Goal: Task Accomplishment & Management: Manage account settings

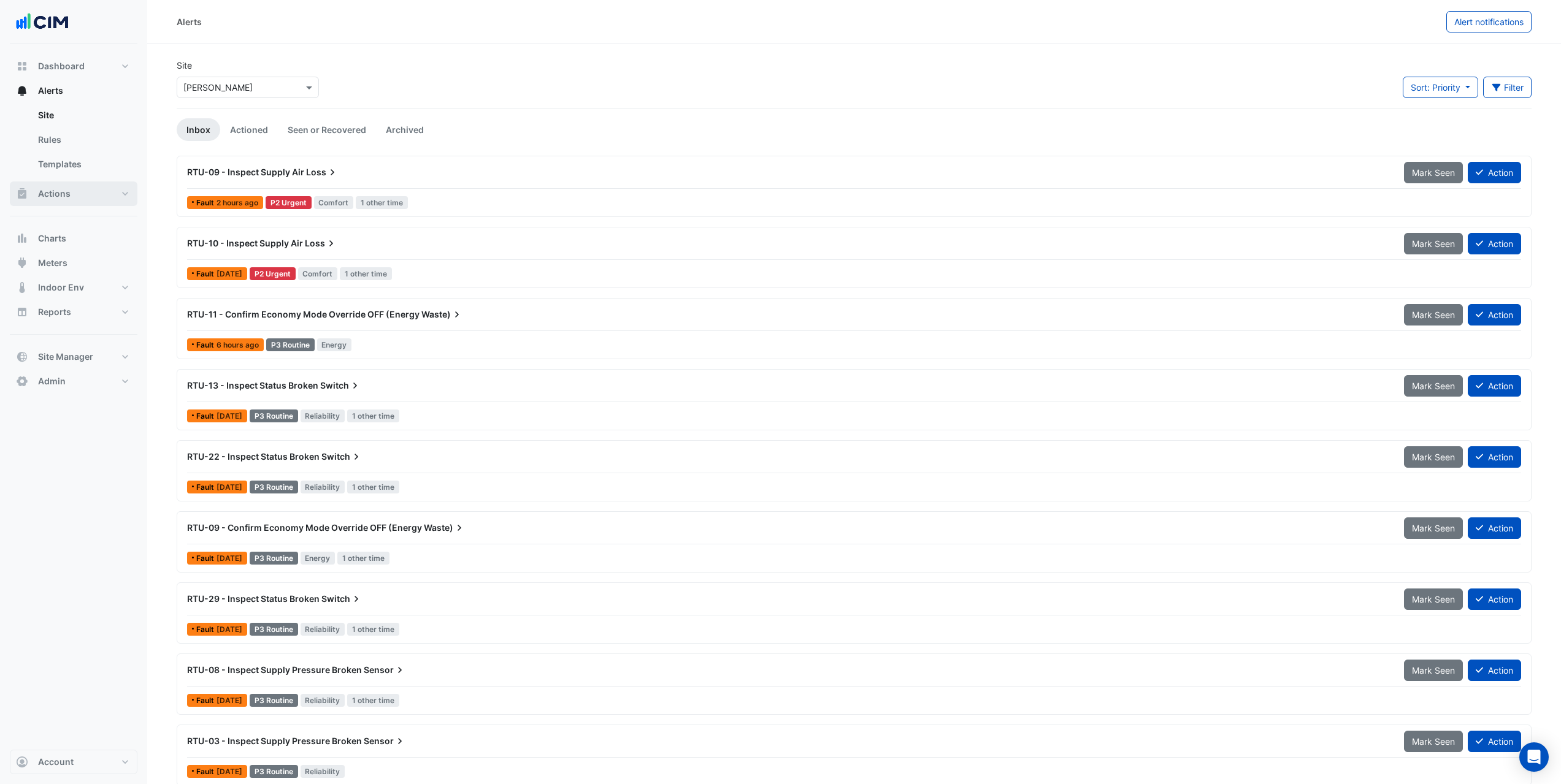
click at [89, 187] on button "Actions" at bounding box center [73, 194] width 128 height 24
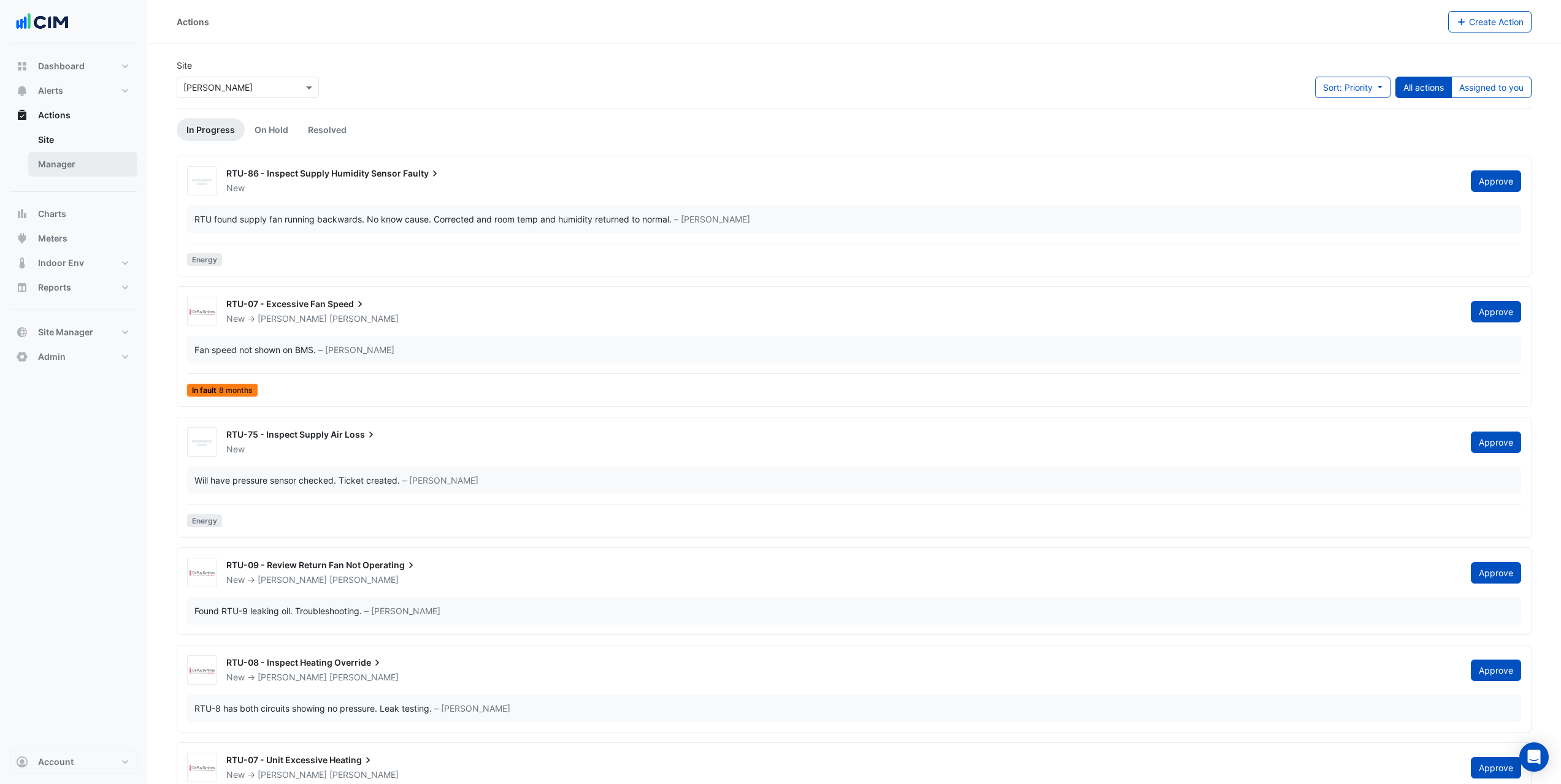
click at [94, 168] on link "Manager" at bounding box center [83, 164] width 109 height 24
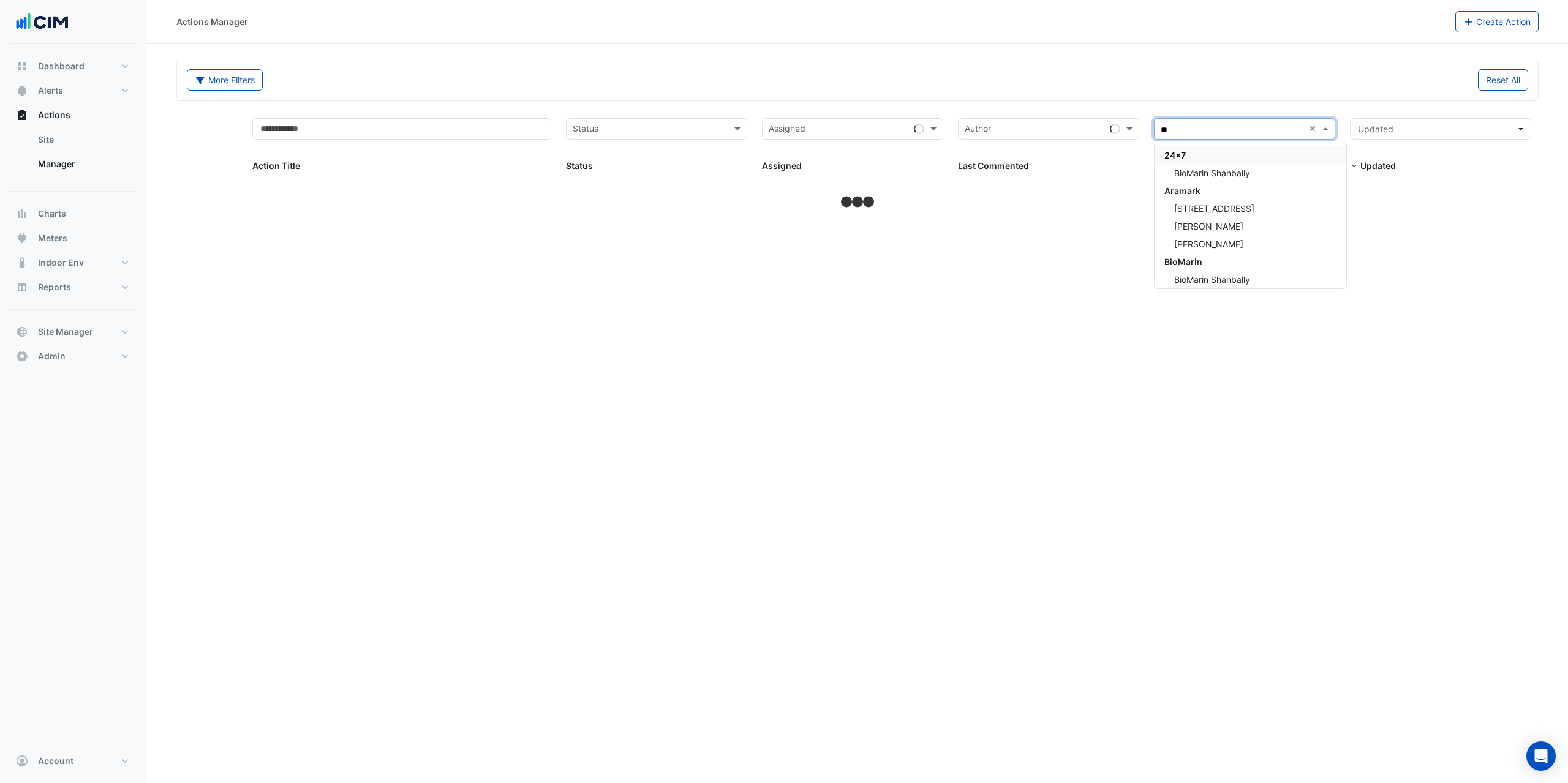
type input "*"
type input "*****"
click at [1281, 184] on div "Depuy Raynham Depuy Raynham" at bounding box center [1244, 164] width 180 height 46
click at [1285, 178] on div "[PERSON_NAME]" at bounding box center [1244, 173] width 180 height 18
select select "***"
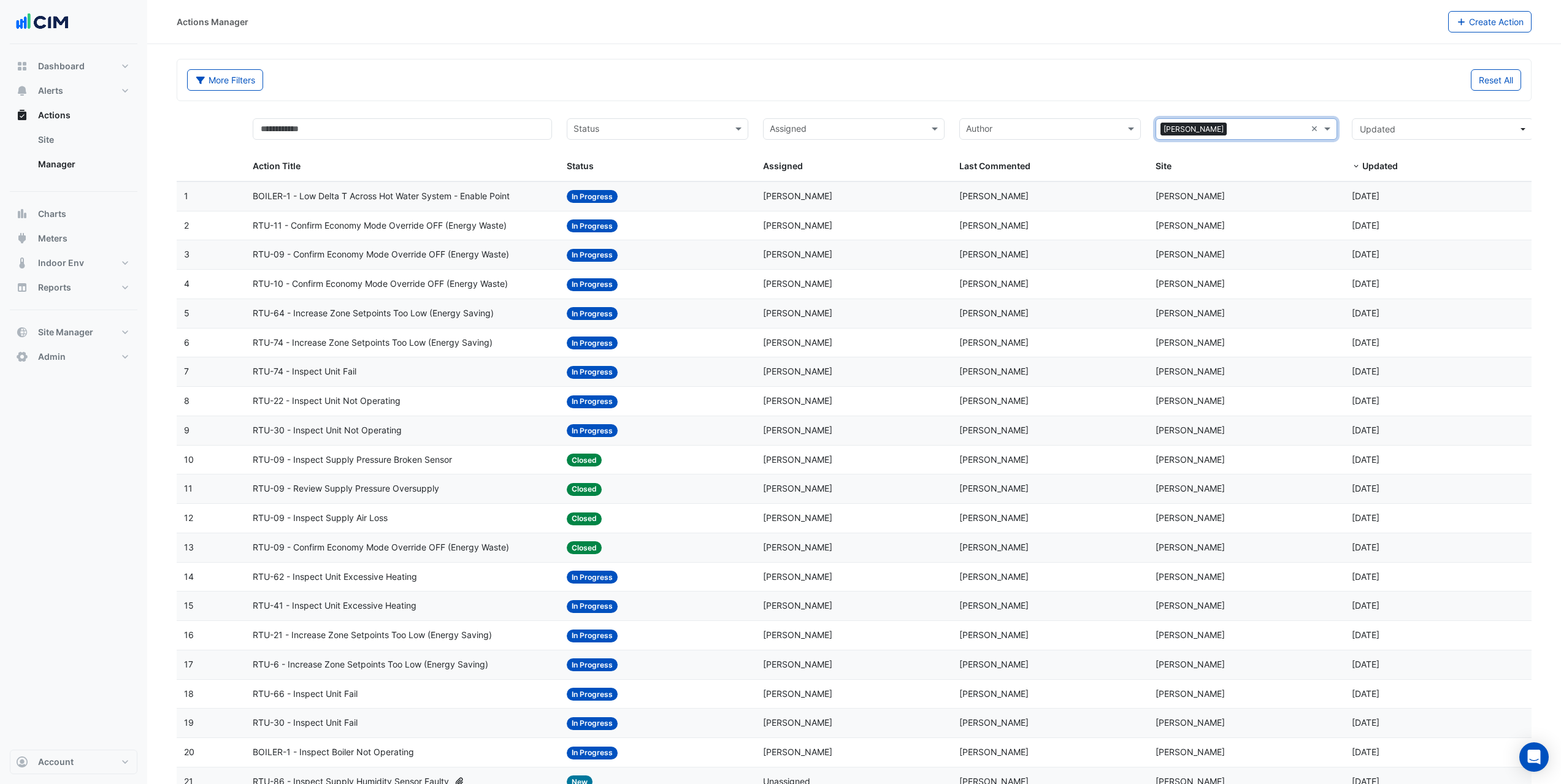
click at [431, 199] on span "BOILER-1 - Low Delta T Across Hot Water System - Enable Point" at bounding box center [381, 197] width 257 height 14
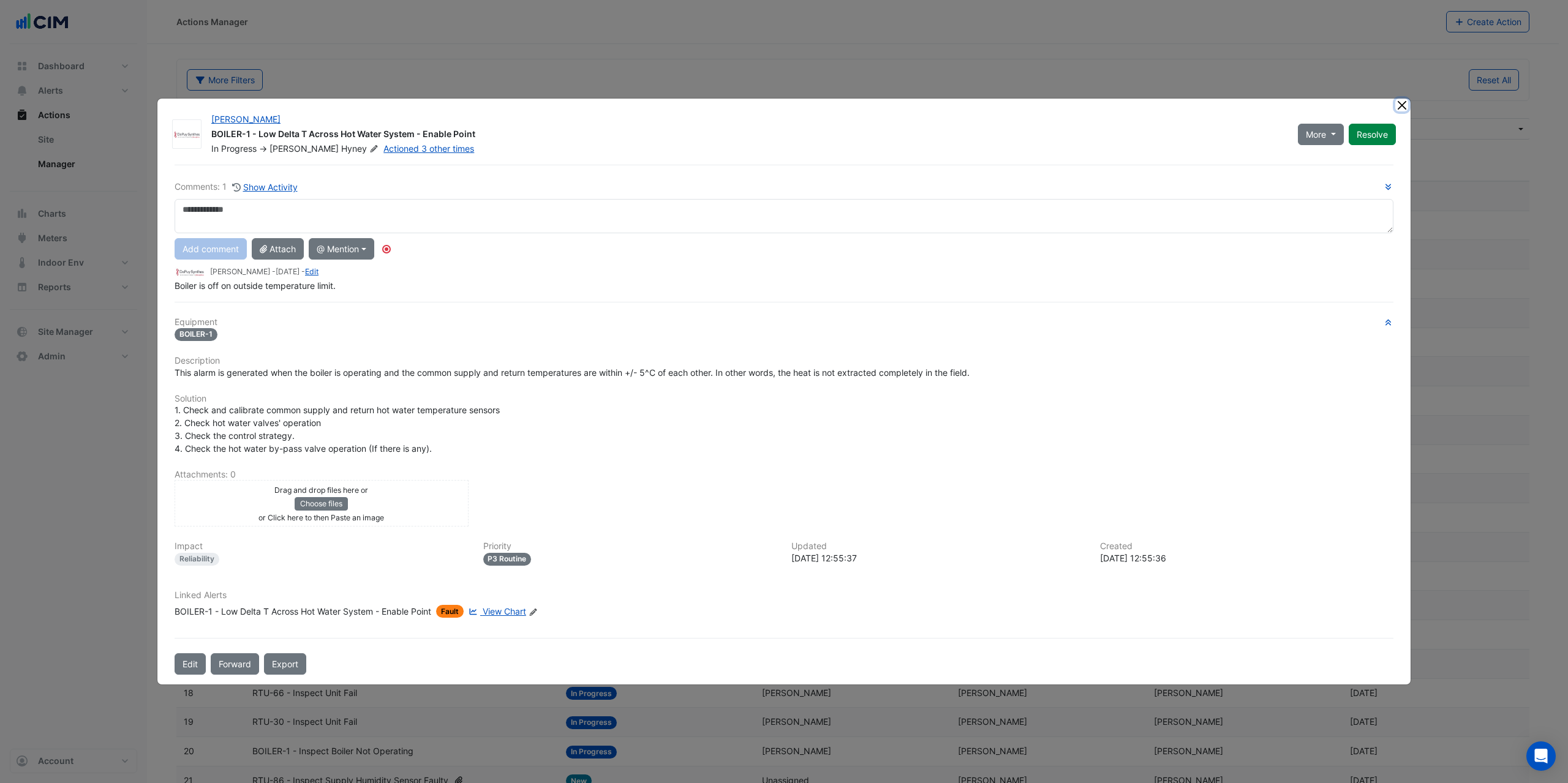
click at [1407, 105] on button "Close" at bounding box center [1402, 105] width 13 height 13
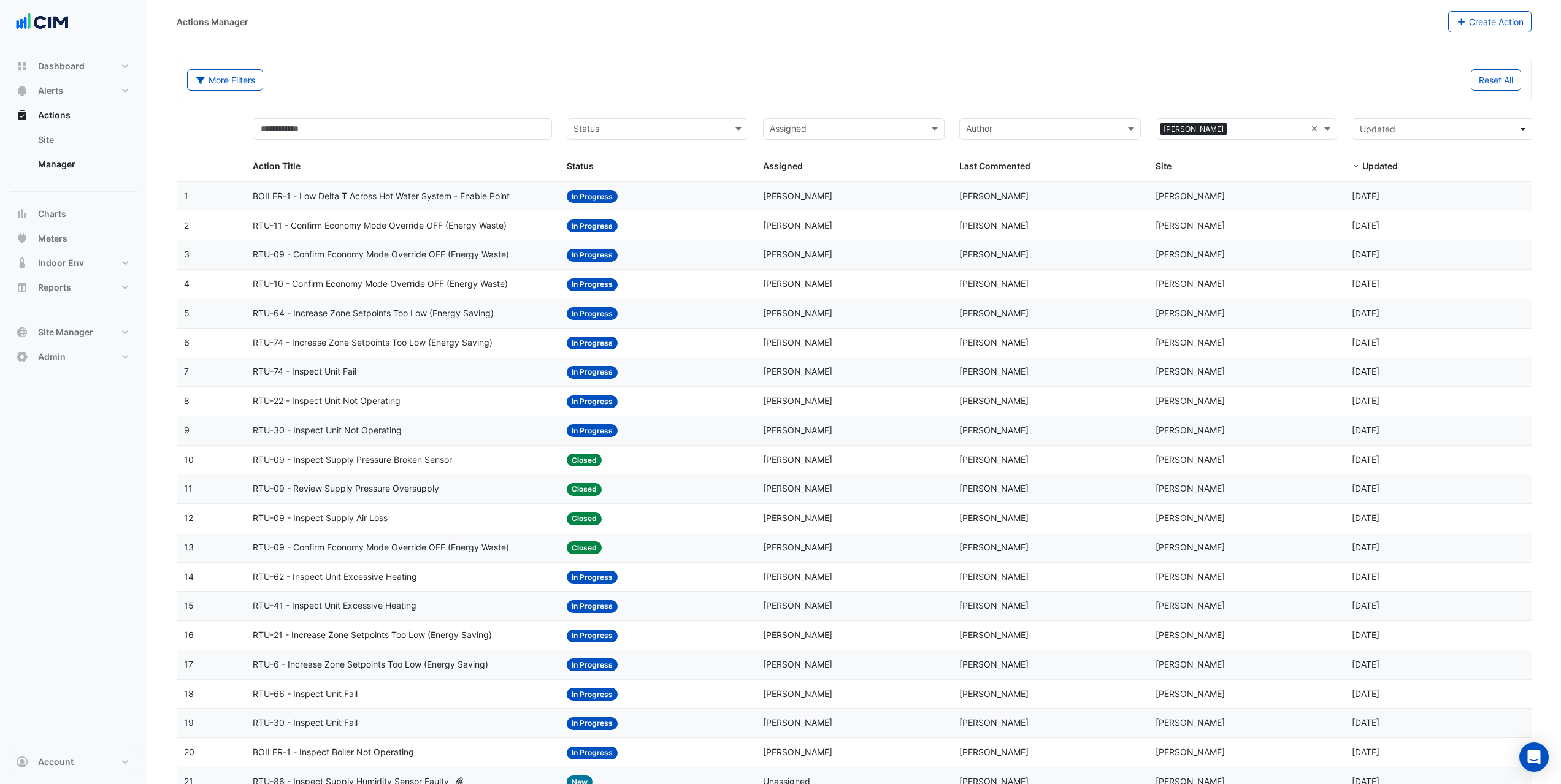
click at [504, 227] on span "RTU-11 - Confirm Economy Mode Override OFF (Energy Waste)" at bounding box center [379, 226] width 254 height 14
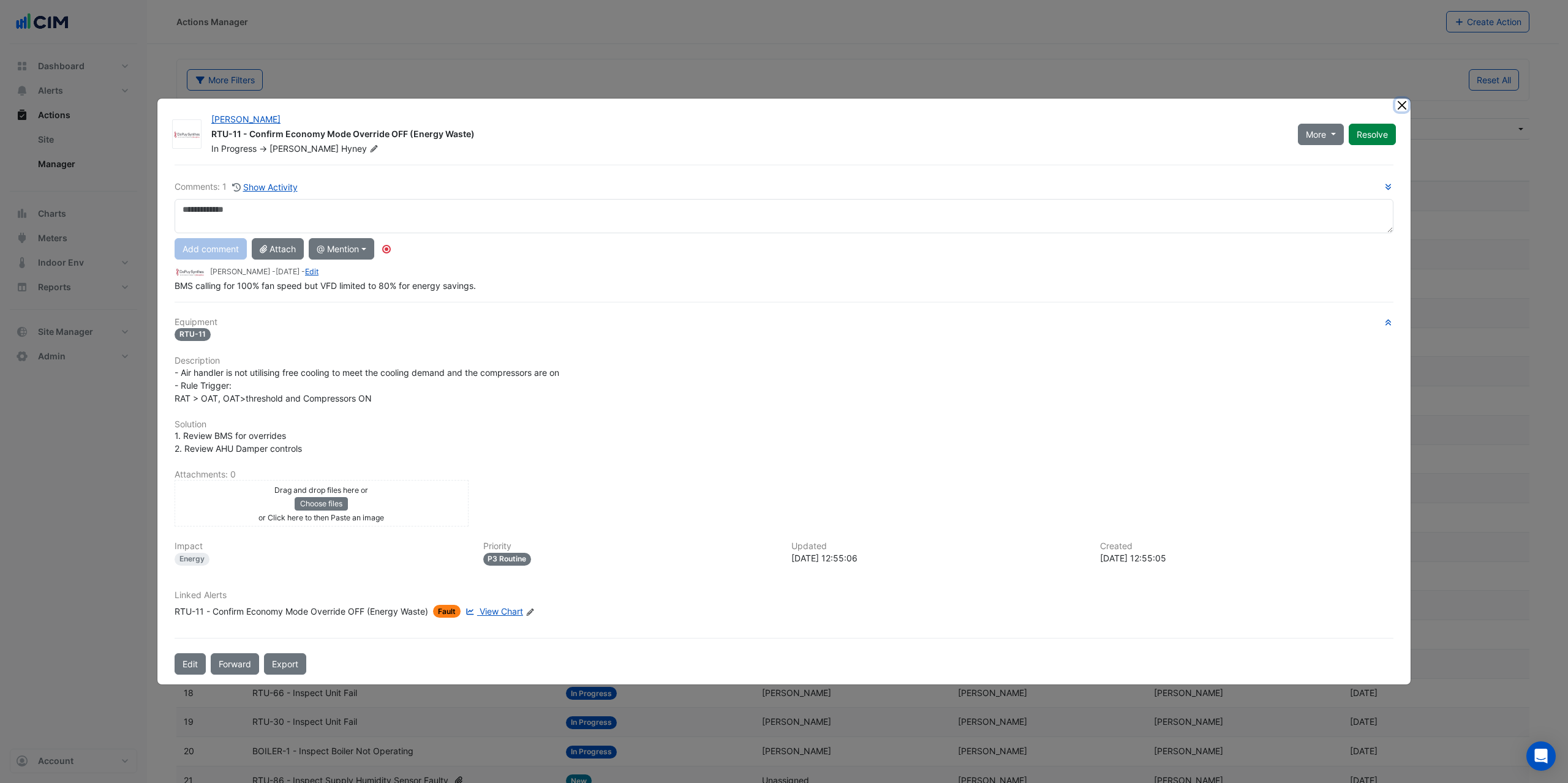
click at [1403, 108] on button "Close" at bounding box center [1402, 105] width 13 height 13
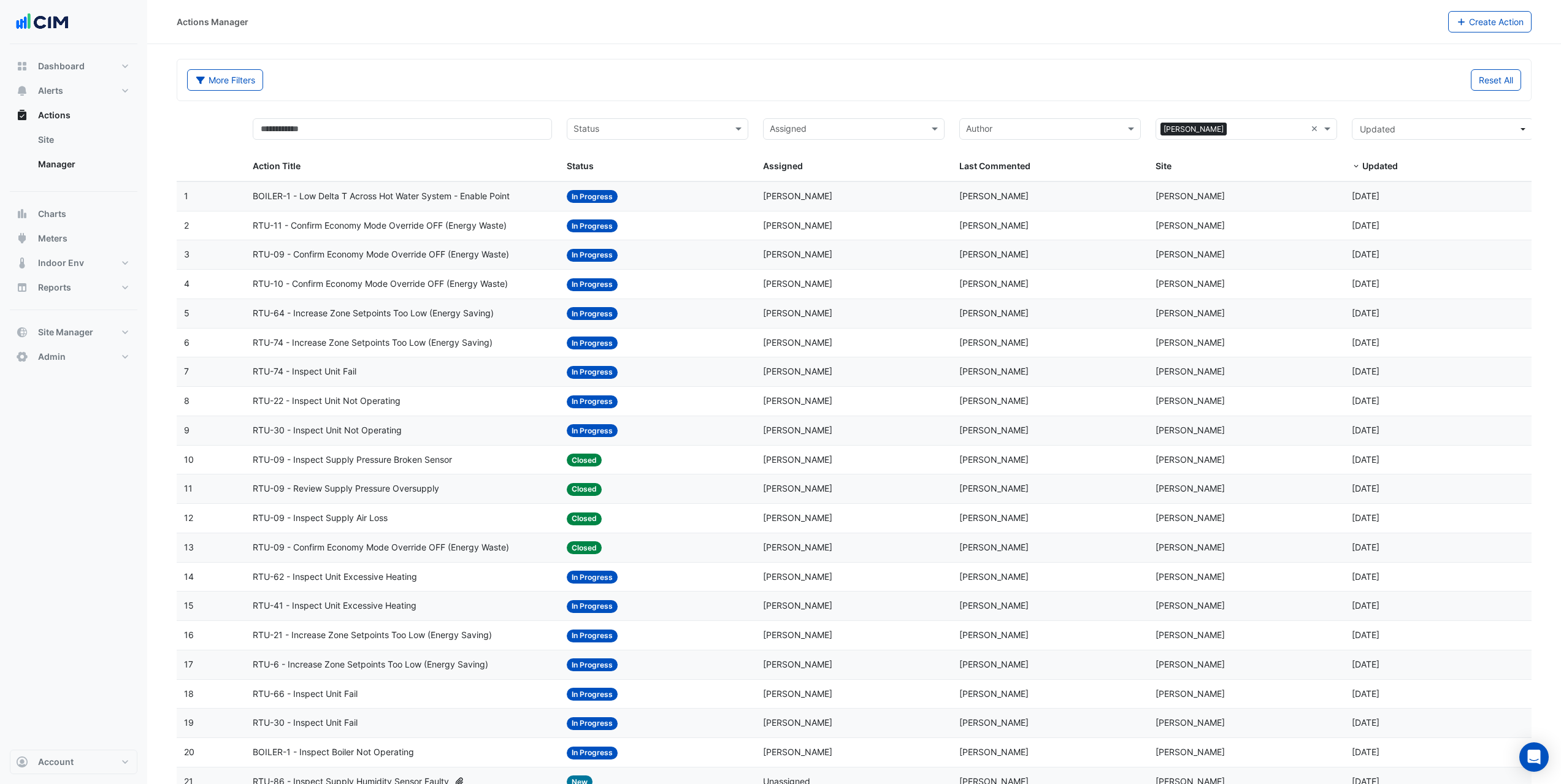
click at [474, 371] on div "RTU-74 - Inspect Unit Fail" at bounding box center [402, 372] width 299 height 14
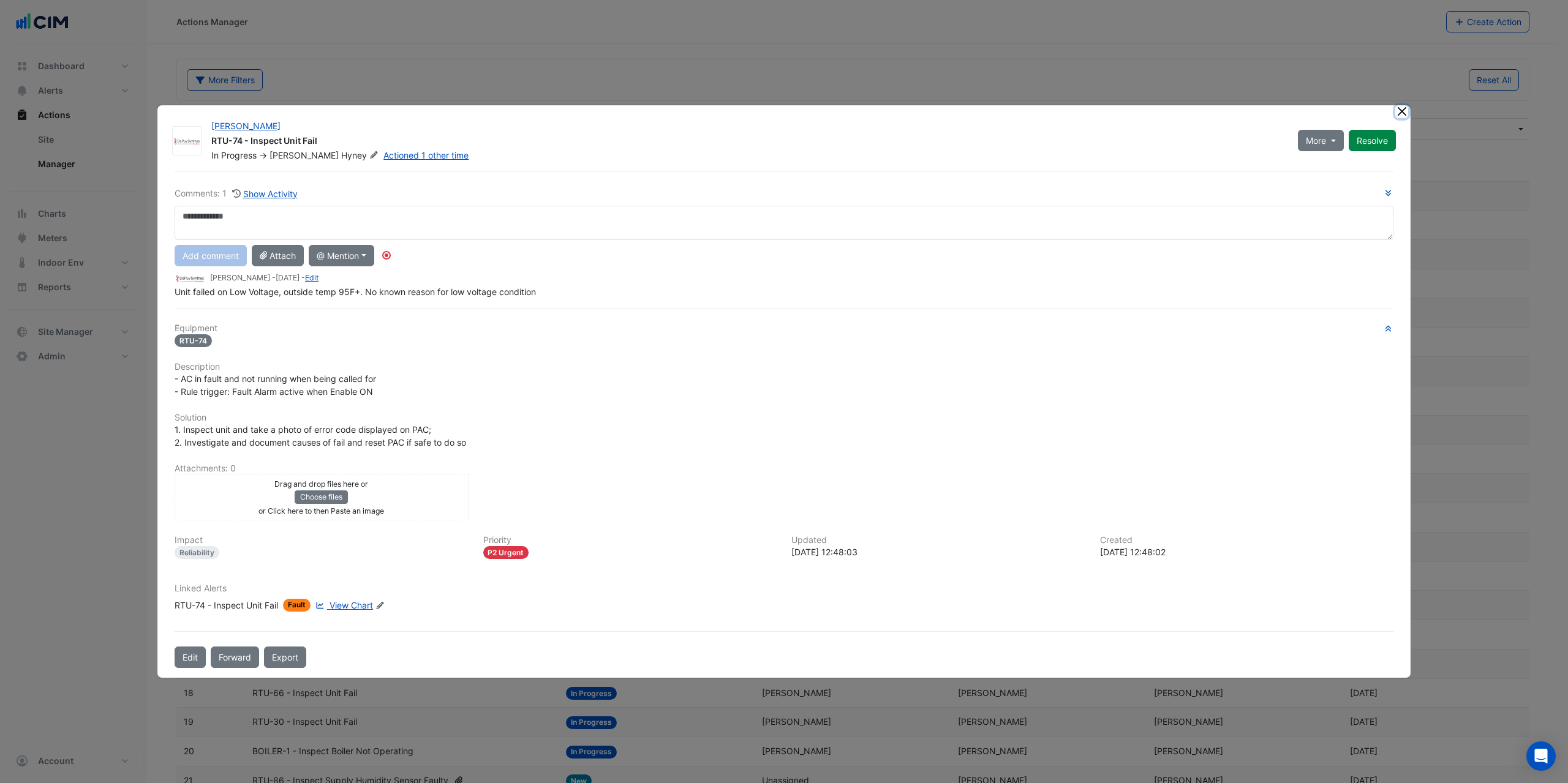
click at [1399, 110] on button "Close" at bounding box center [1402, 112] width 13 height 13
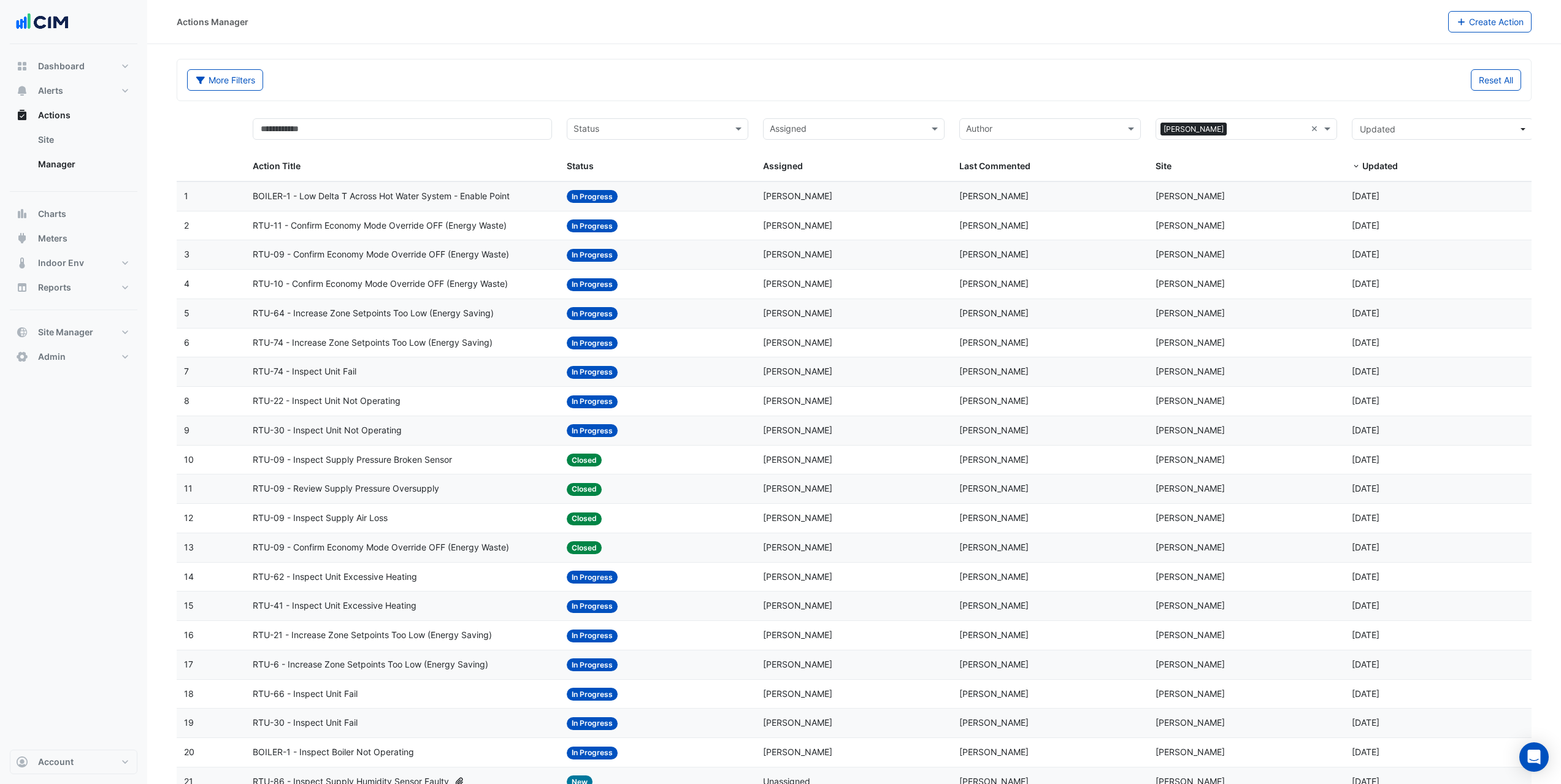
click at [460, 397] on div "RTU-22 - Inspect Unit Not Operating" at bounding box center [402, 401] width 299 height 14
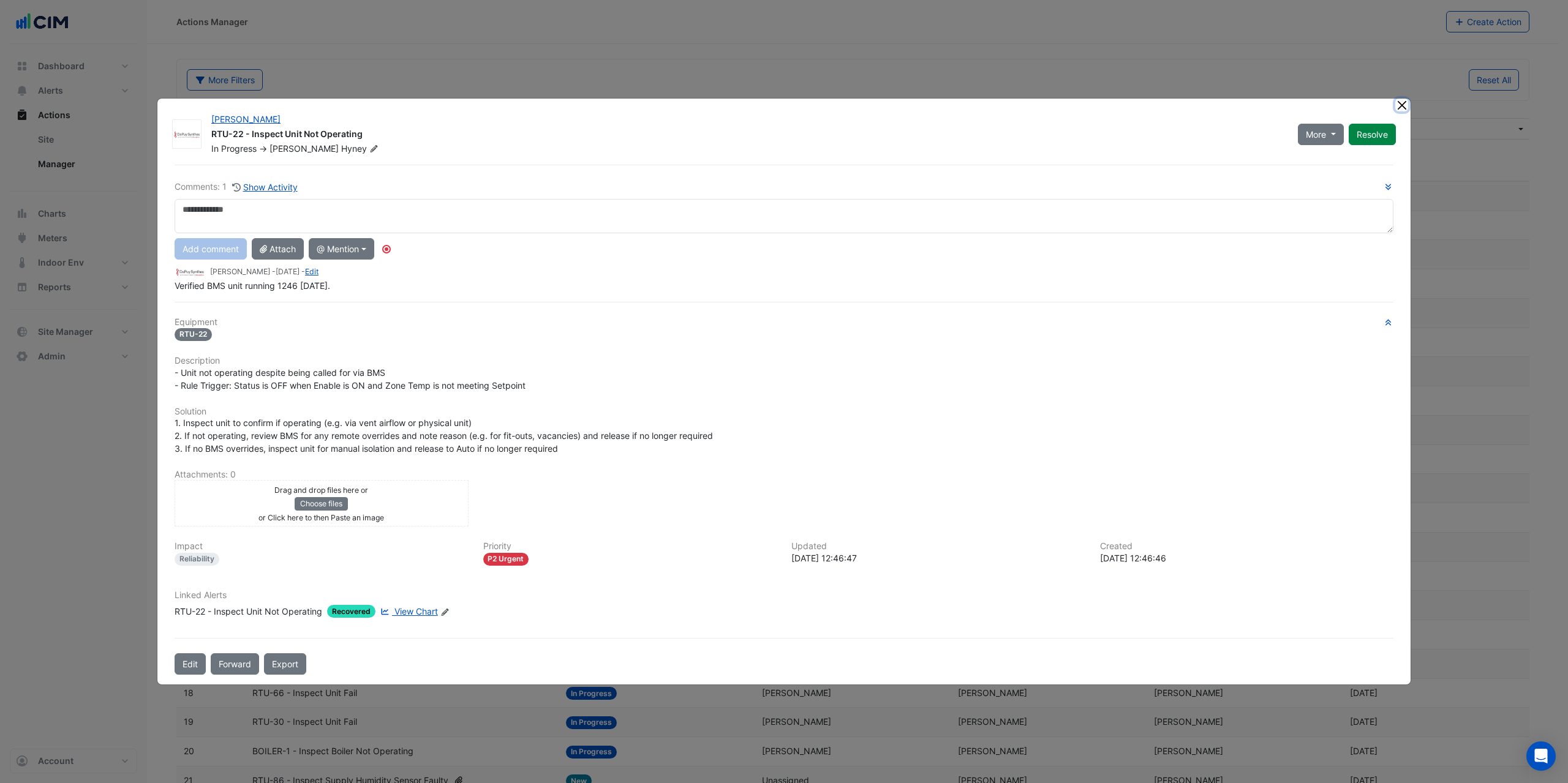
click at [1400, 109] on button "Close" at bounding box center [1402, 105] width 13 height 13
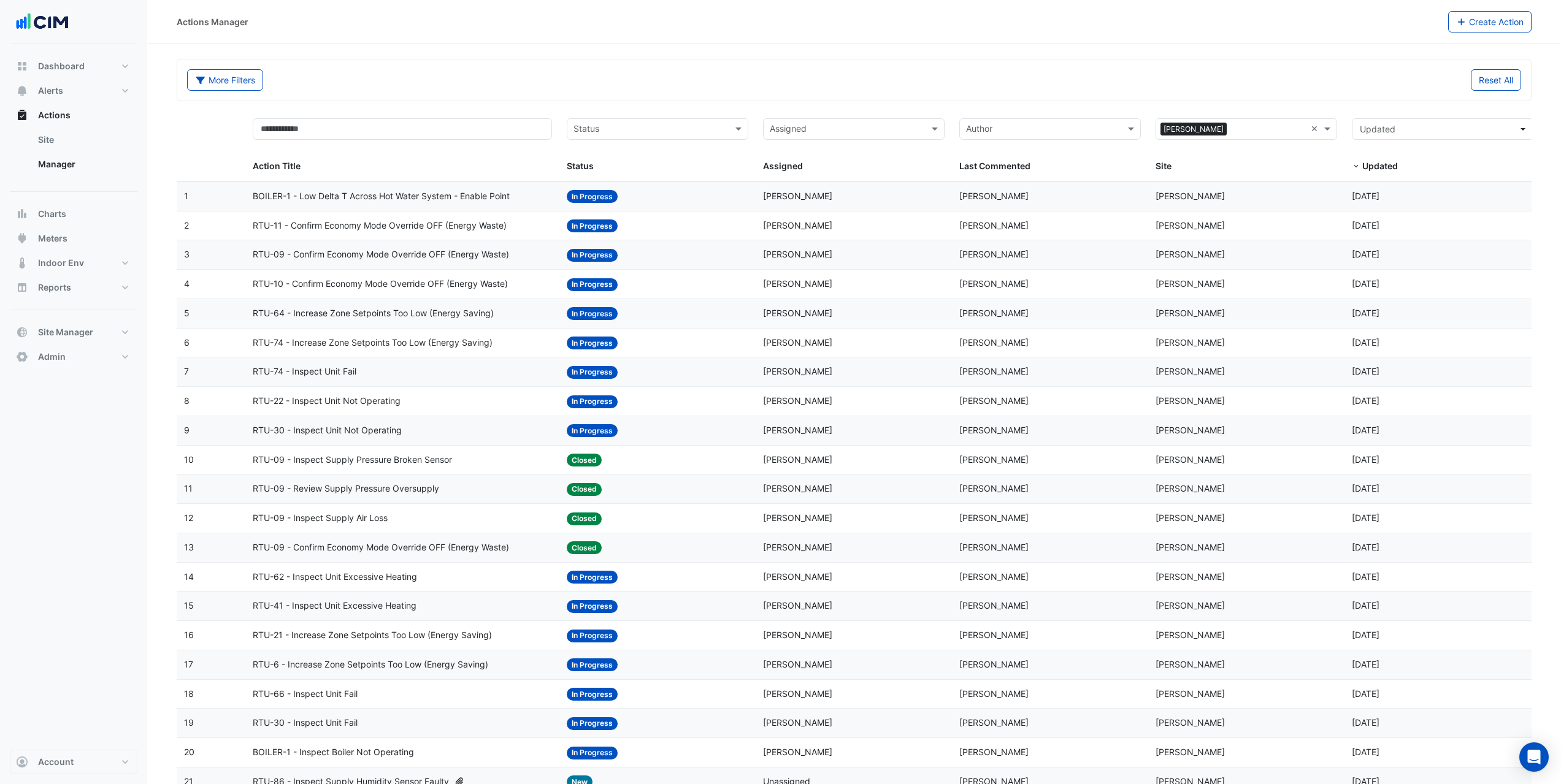
click at [371, 520] on span "RTU-09 - Inspect Supply Air Loss" at bounding box center [320, 519] width 135 height 14
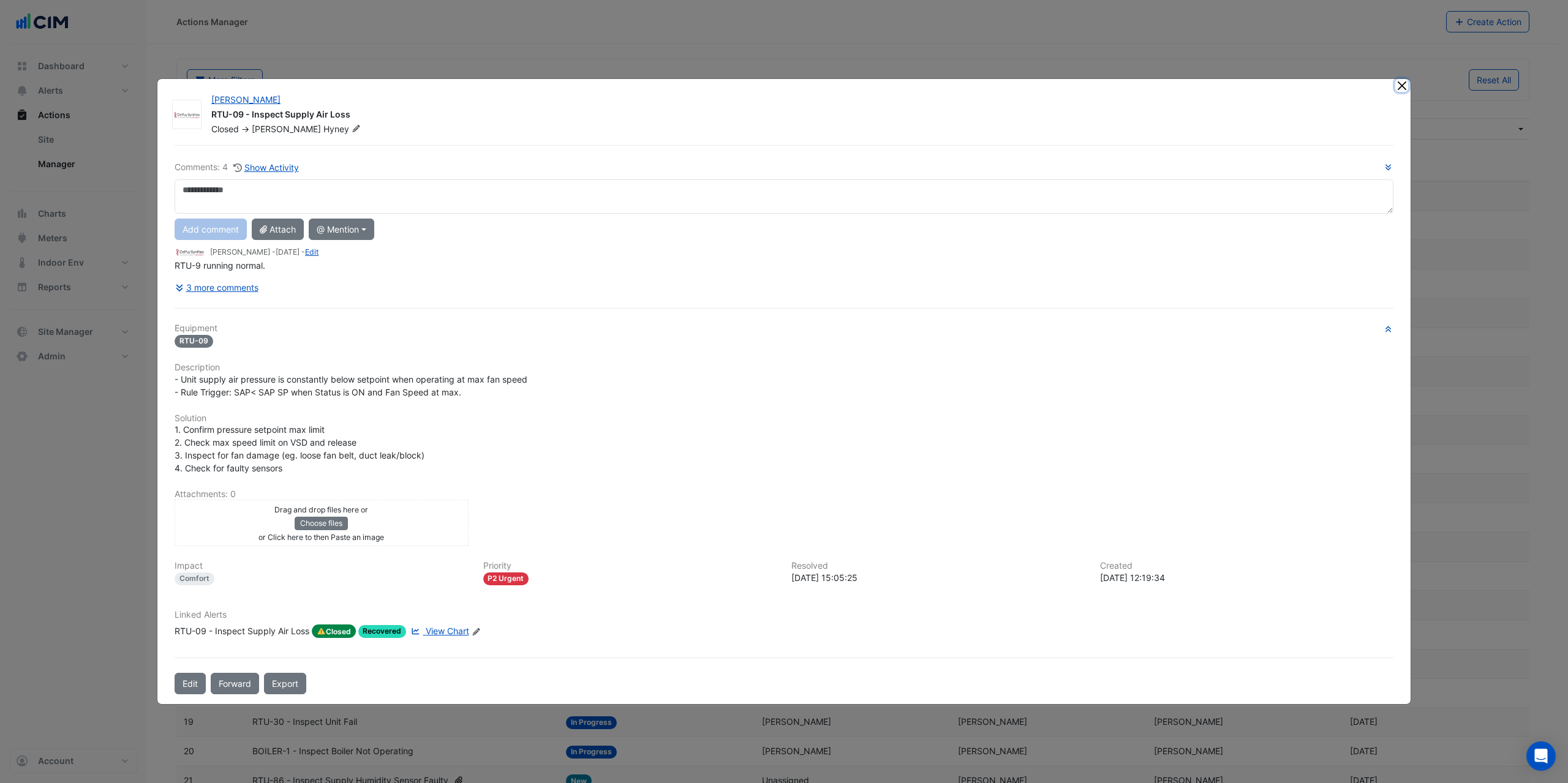
click at [1401, 87] on button "Close" at bounding box center [1402, 85] width 13 height 13
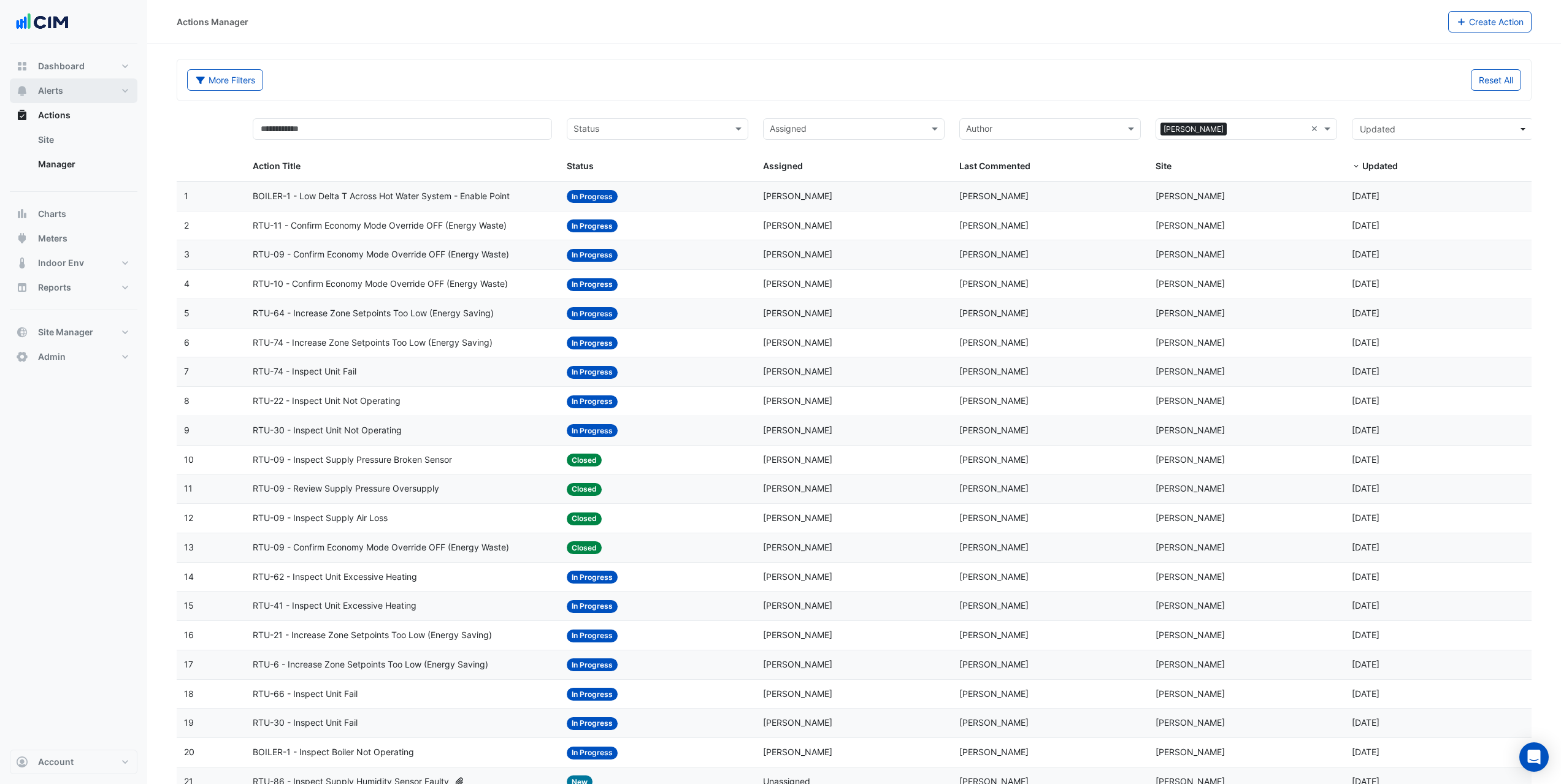
click at [67, 96] on button "Alerts" at bounding box center [73, 91] width 128 height 24
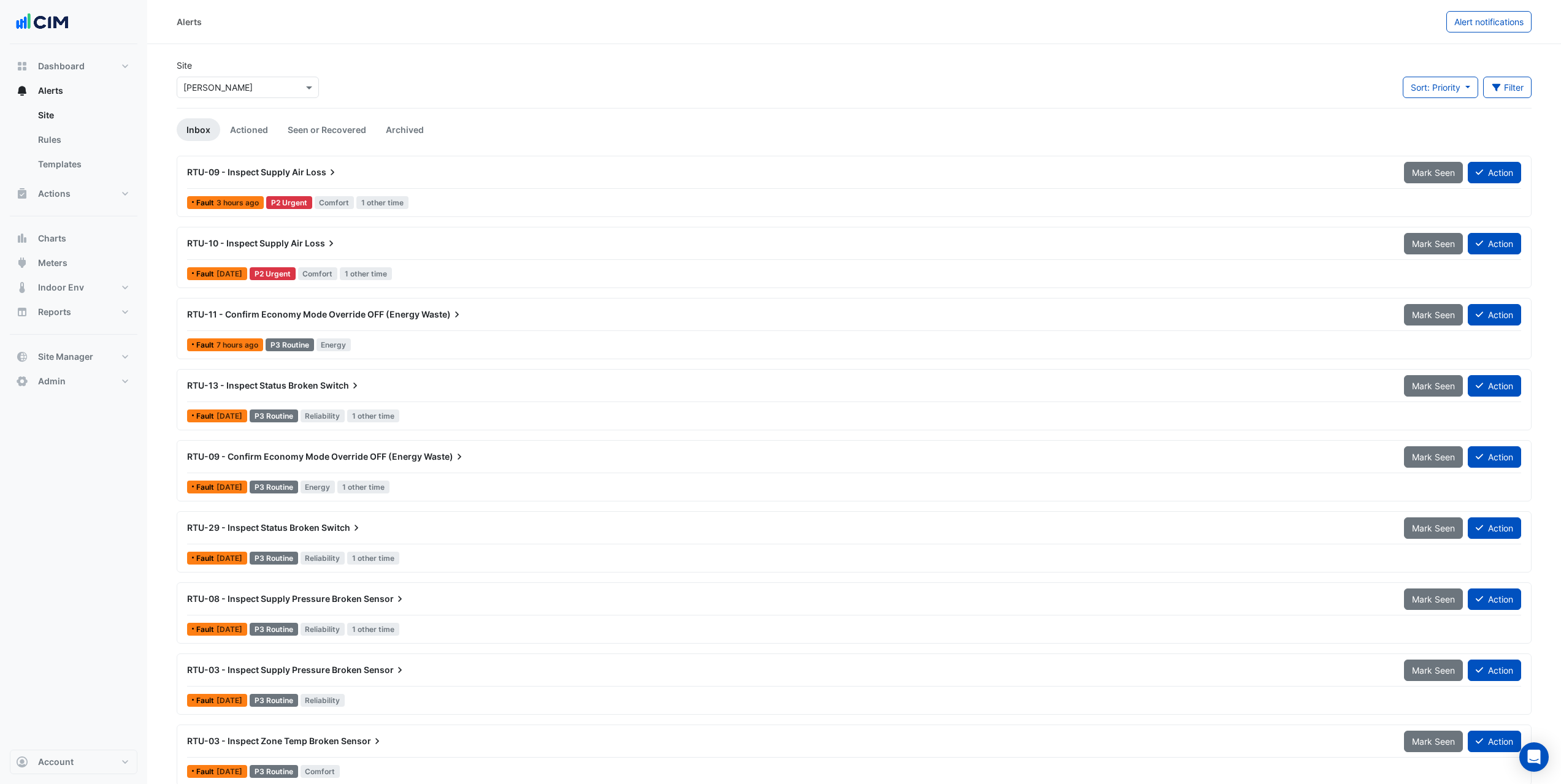
click at [357, 179] on div "RTU-09 - Inspect Supply Air Loss" at bounding box center [788, 172] width 1217 height 22
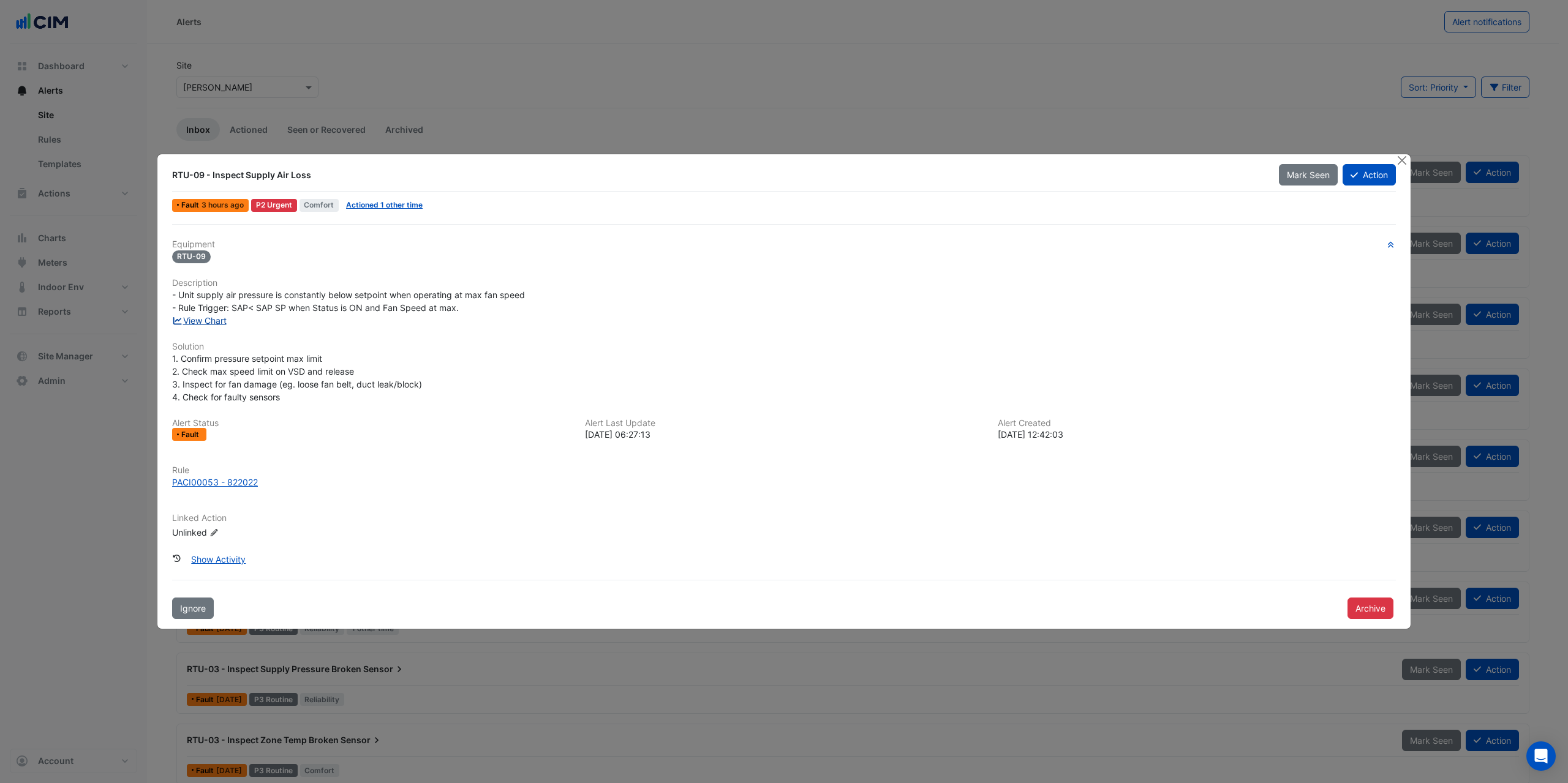
click at [220, 324] on link "View Chart" at bounding box center [199, 320] width 54 height 10
click at [1404, 162] on button "Close" at bounding box center [1402, 160] width 13 height 13
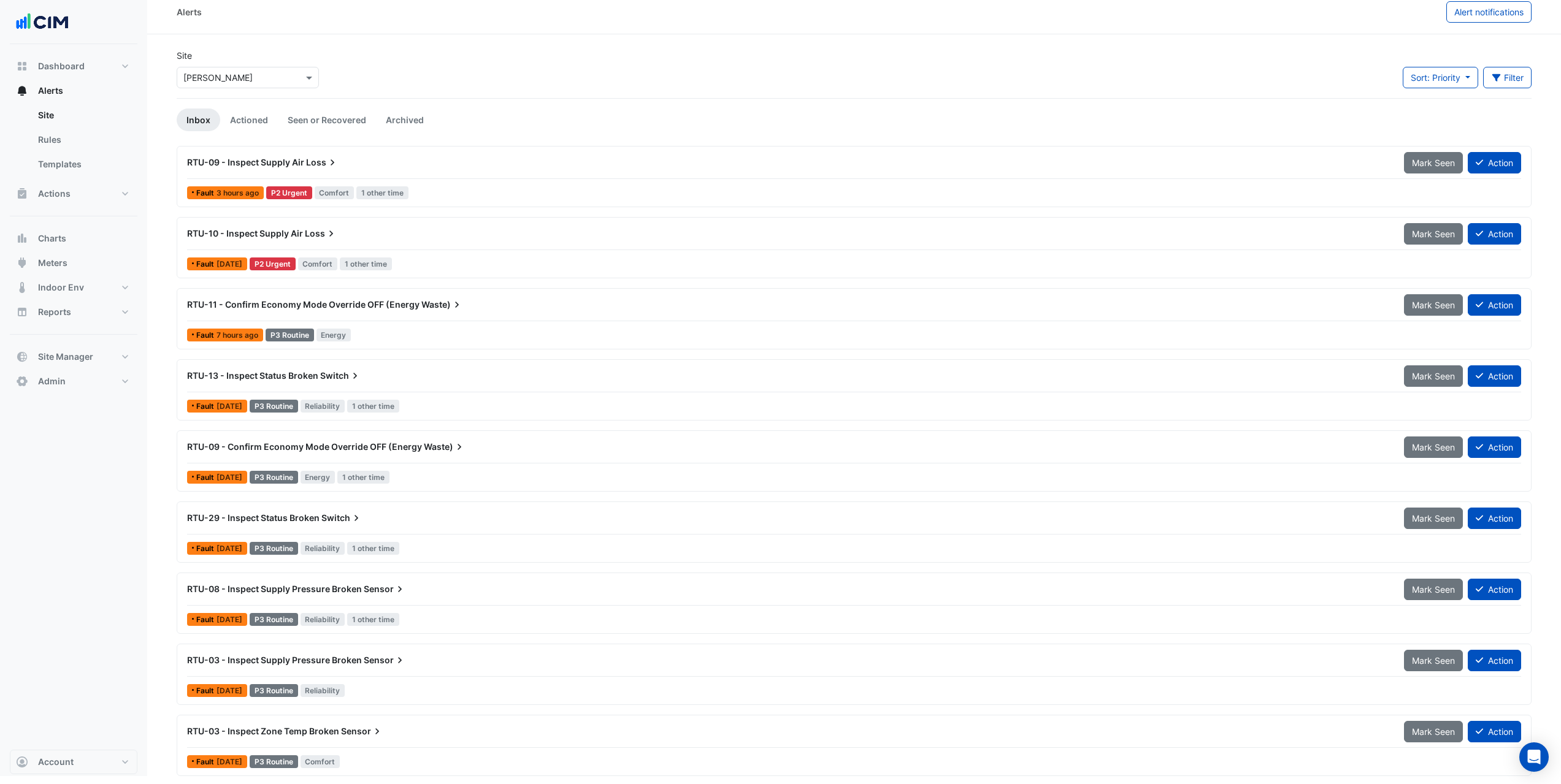
scroll to position [12, 0]
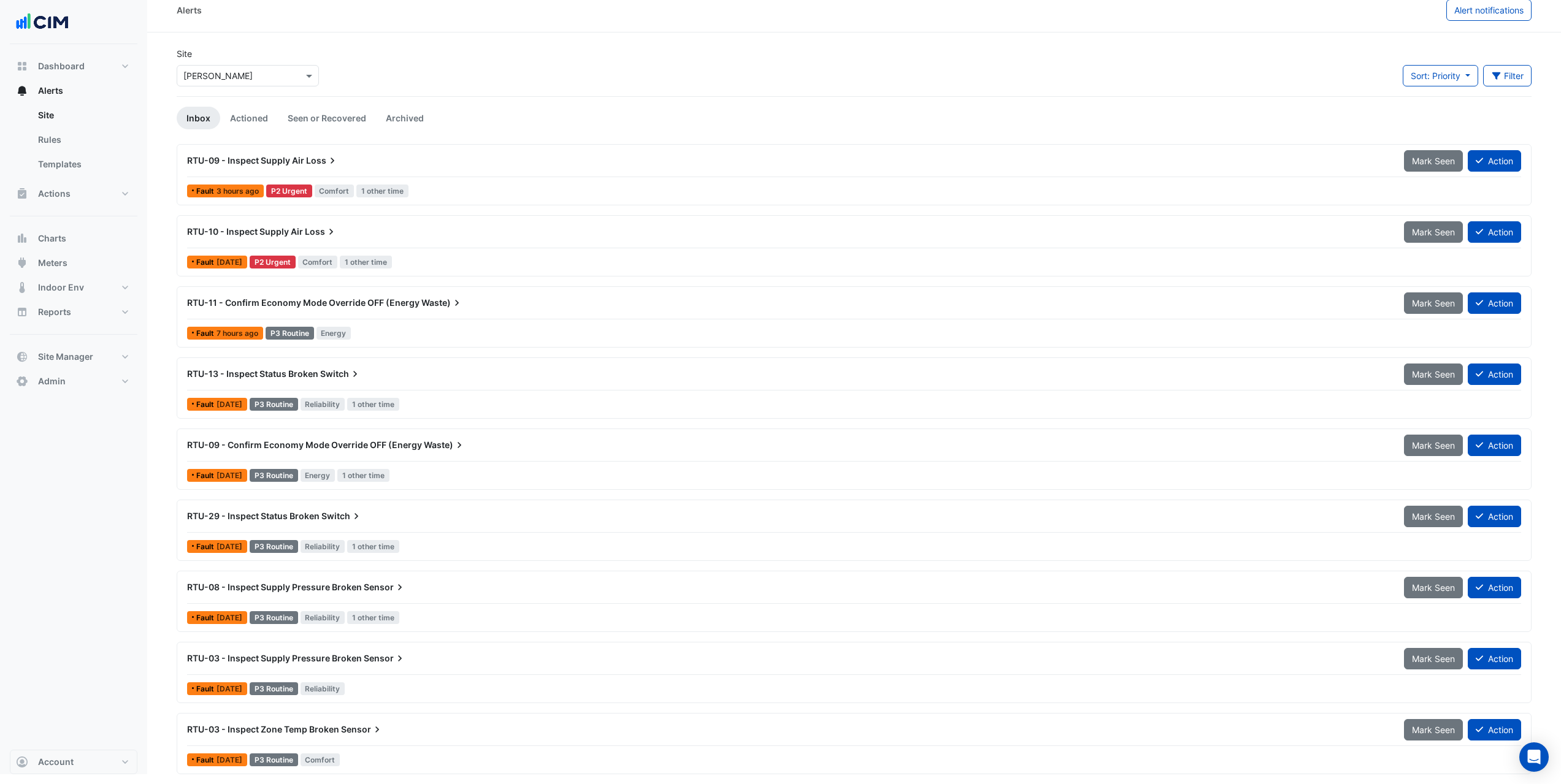
click at [343, 515] on span "Switch" at bounding box center [342, 516] width 41 height 13
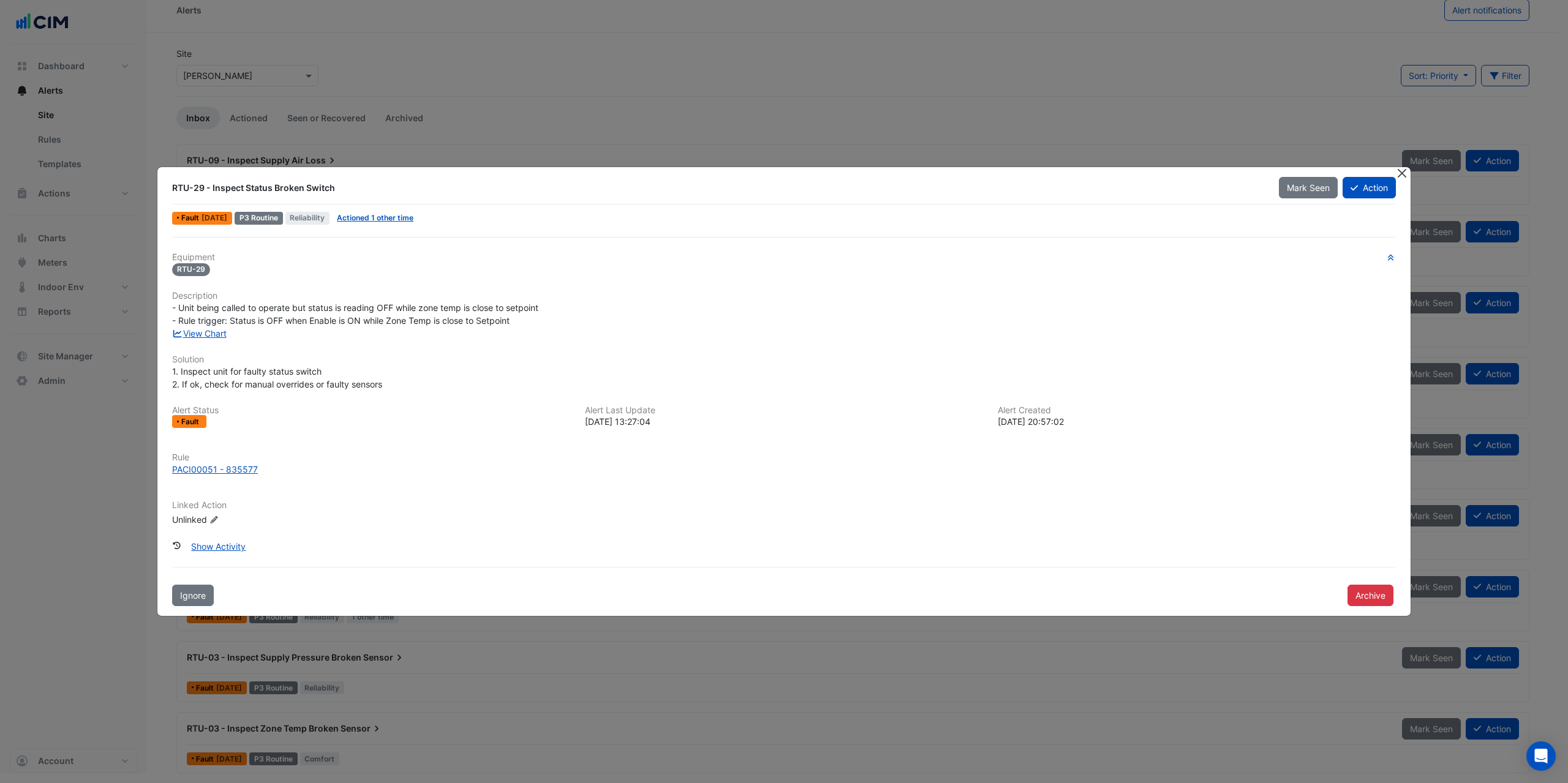
click at [1397, 173] on button "Close" at bounding box center [1402, 174] width 13 height 13
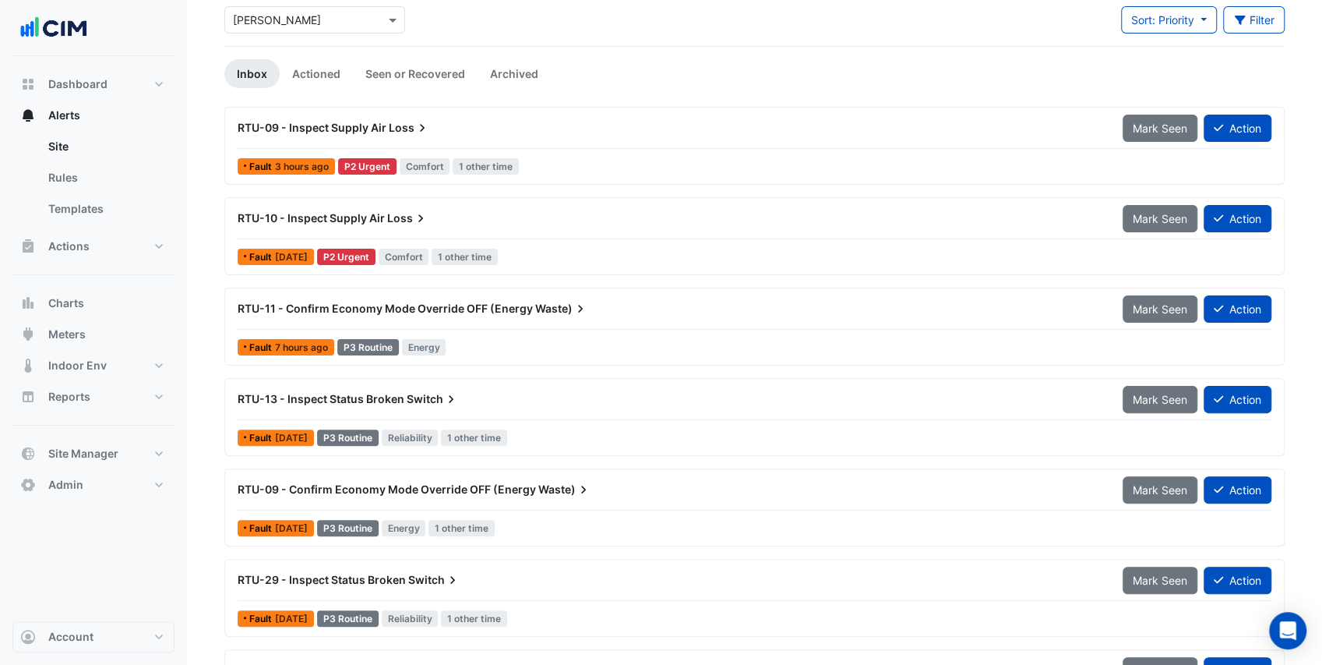
scroll to position [118, 0]
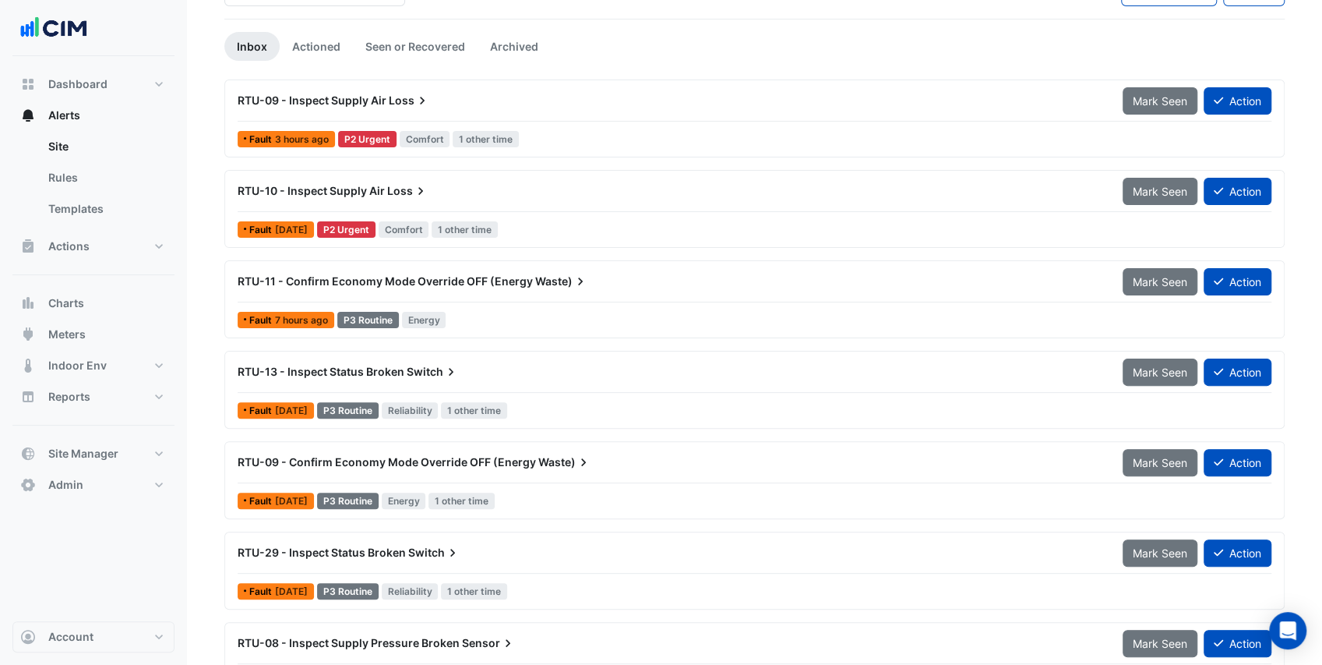
click at [446, 206] on div "RTU-10 - Inspect Supply Air Loss Mark Seen Action" at bounding box center [755, 194] width 1034 height 35
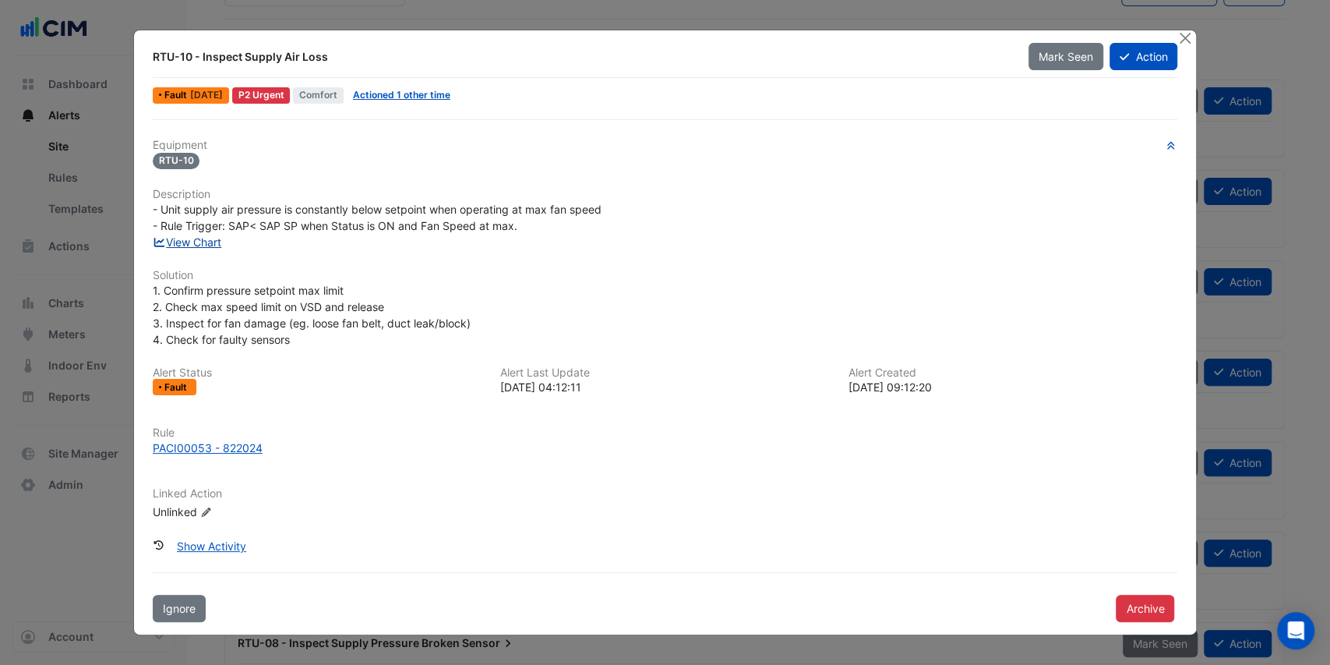
click at [202, 243] on link "View Chart" at bounding box center [187, 241] width 69 height 13
click at [1183, 38] on button "Close" at bounding box center [1184, 38] width 16 height 16
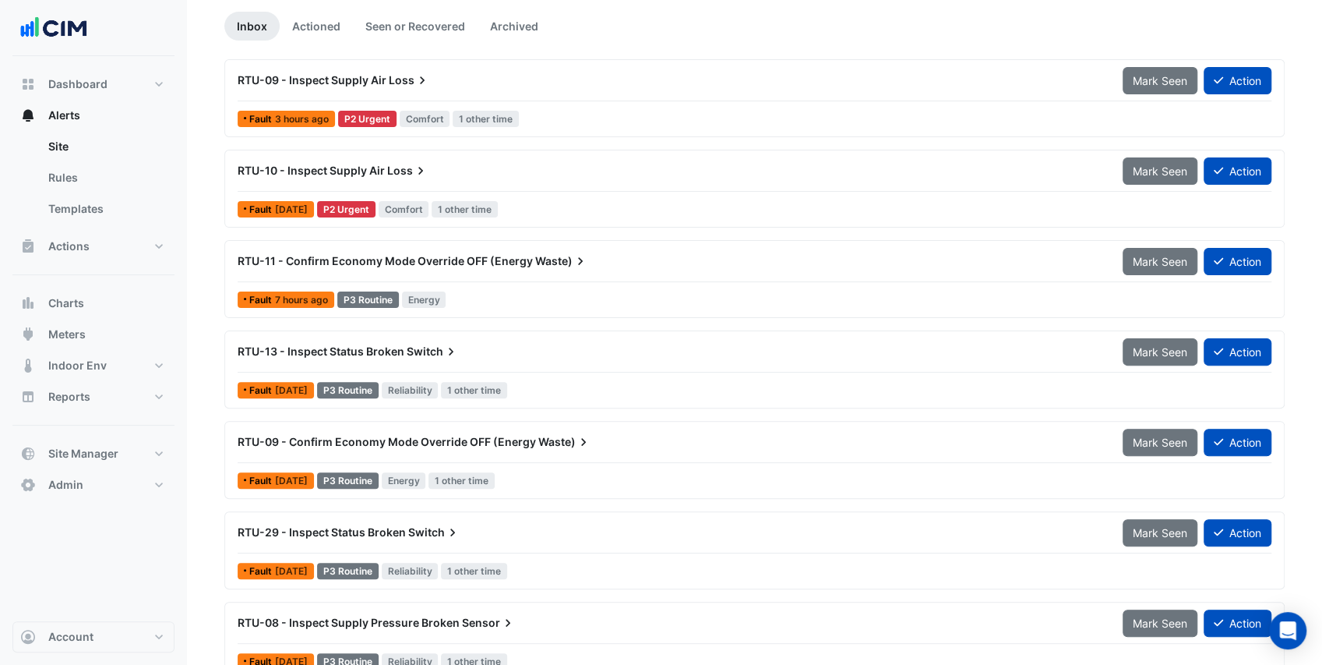
scroll to position [132, 0]
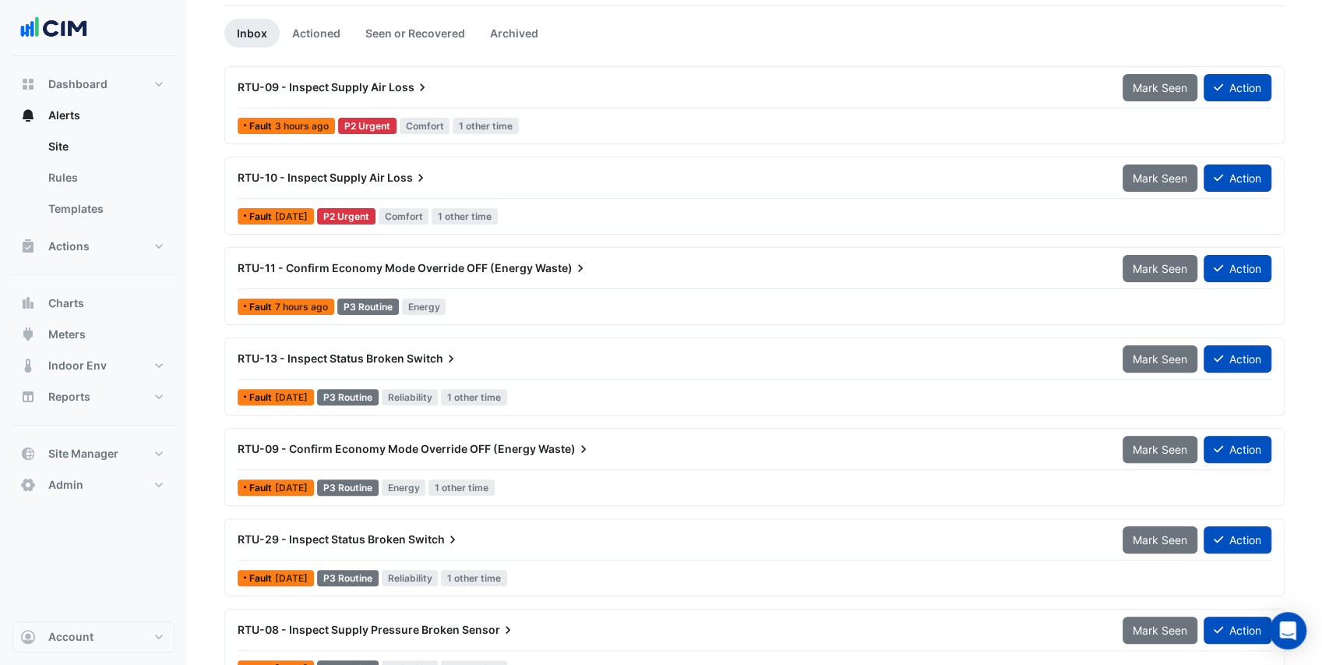
click at [474, 357] on div "RTU-13 - Inspect Status Broken Switch" at bounding box center [671, 359] width 866 height 16
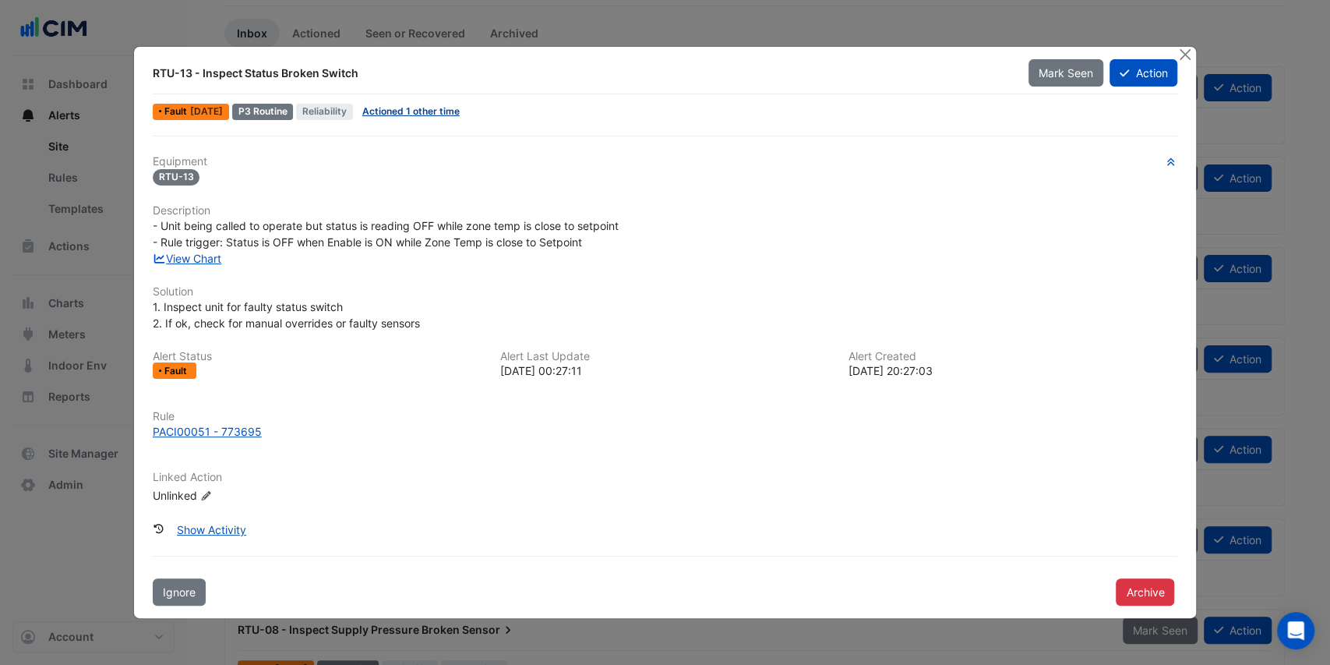
click at [402, 116] on link "Actioned 1 other time" at bounding box center [410, 111] width 97 height 12
click at [202, 261] on link "View Chart" at bounding box center [187, 258] width 69 height 13
click at [1158, 69] on button "Action" at bounding box center [1143, 72] width 68 height 27
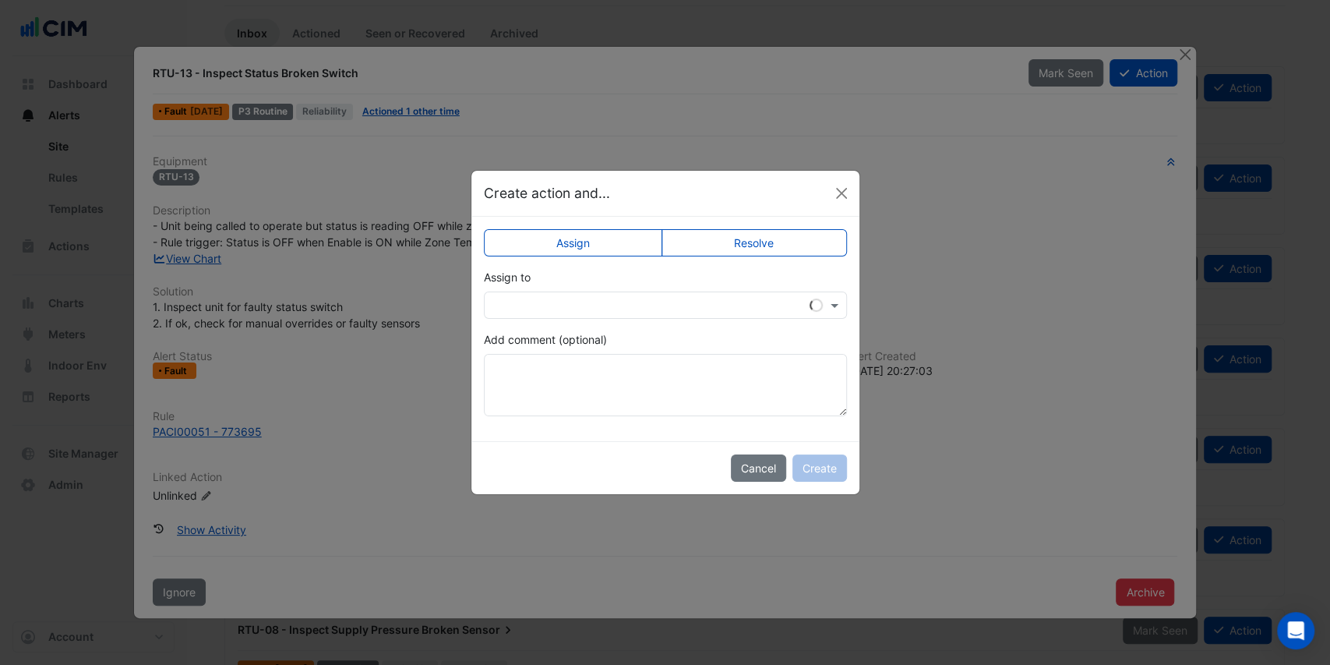
click at [553, 304] on input "text" at bounding box center [649, 306] width 315 height 16
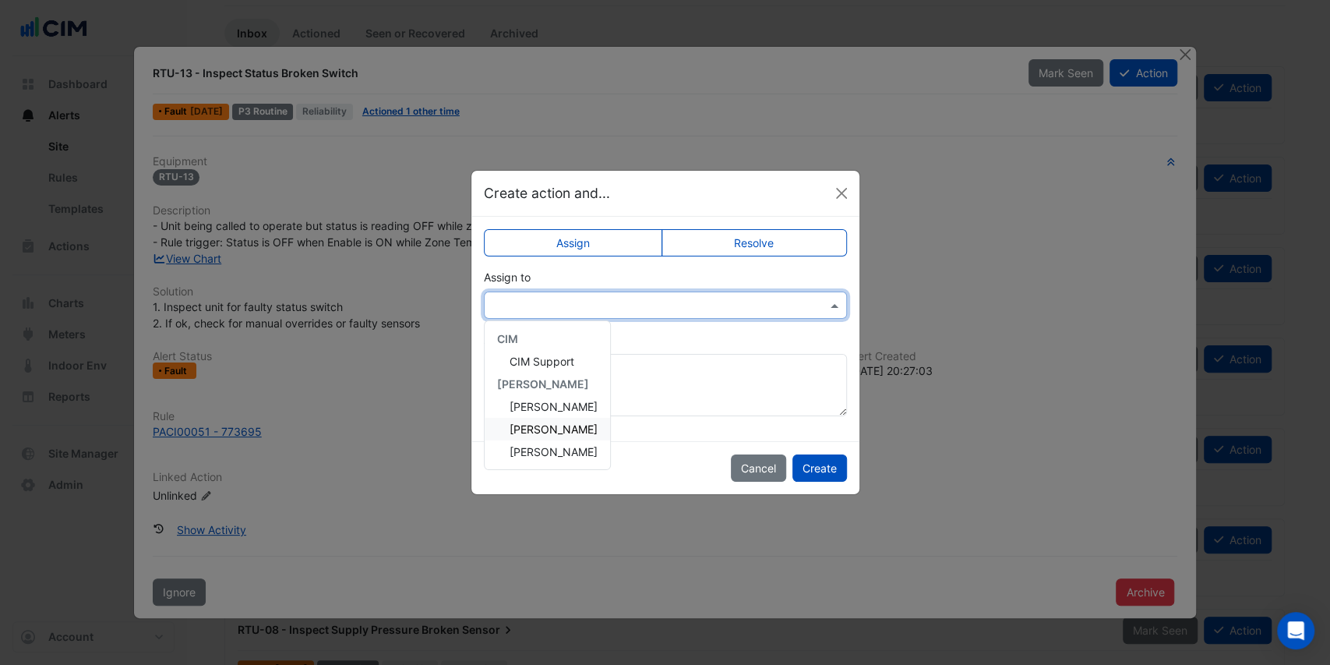
click at [545, 427] on span "Marc Hyney" at bounding box center [553, 428] width 88 height 13
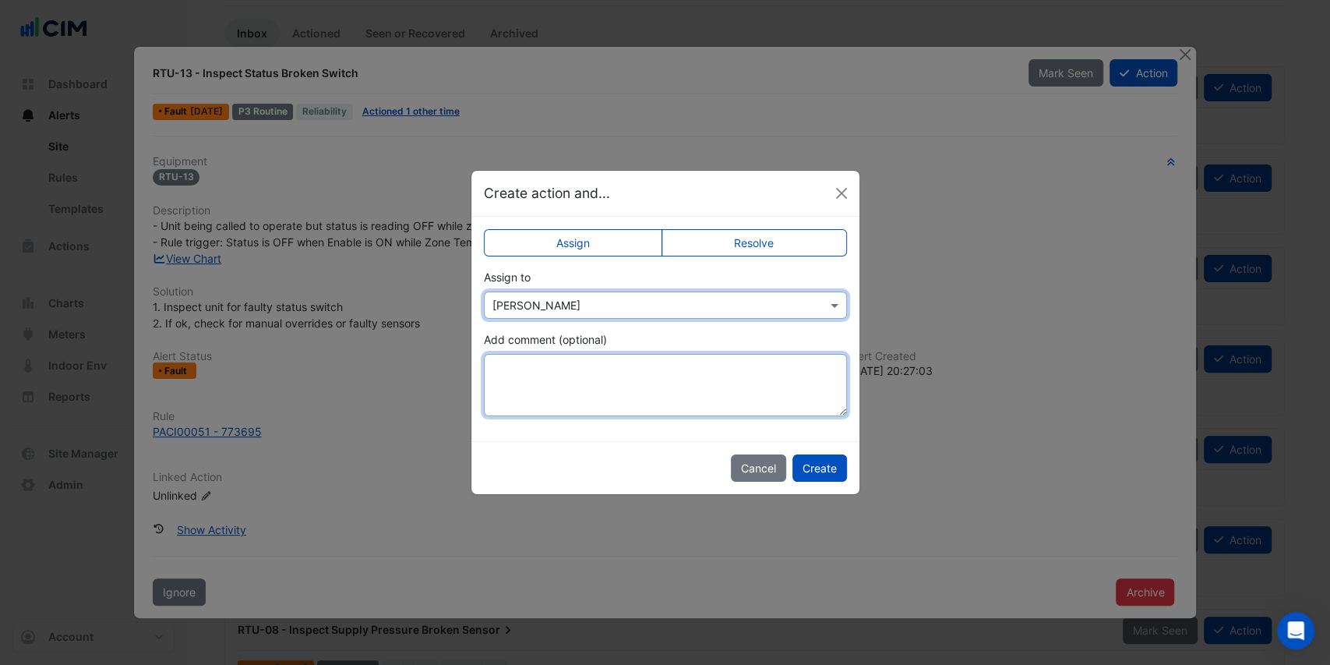
drag, startPoint x: 562, startPoint y: 366, endPoint x: 566, endPoint y: 359, distance: 8.0
click at [563, 364] on textarea "Add comment (optional)" at bounding box center [665, 385] width 363 height 62
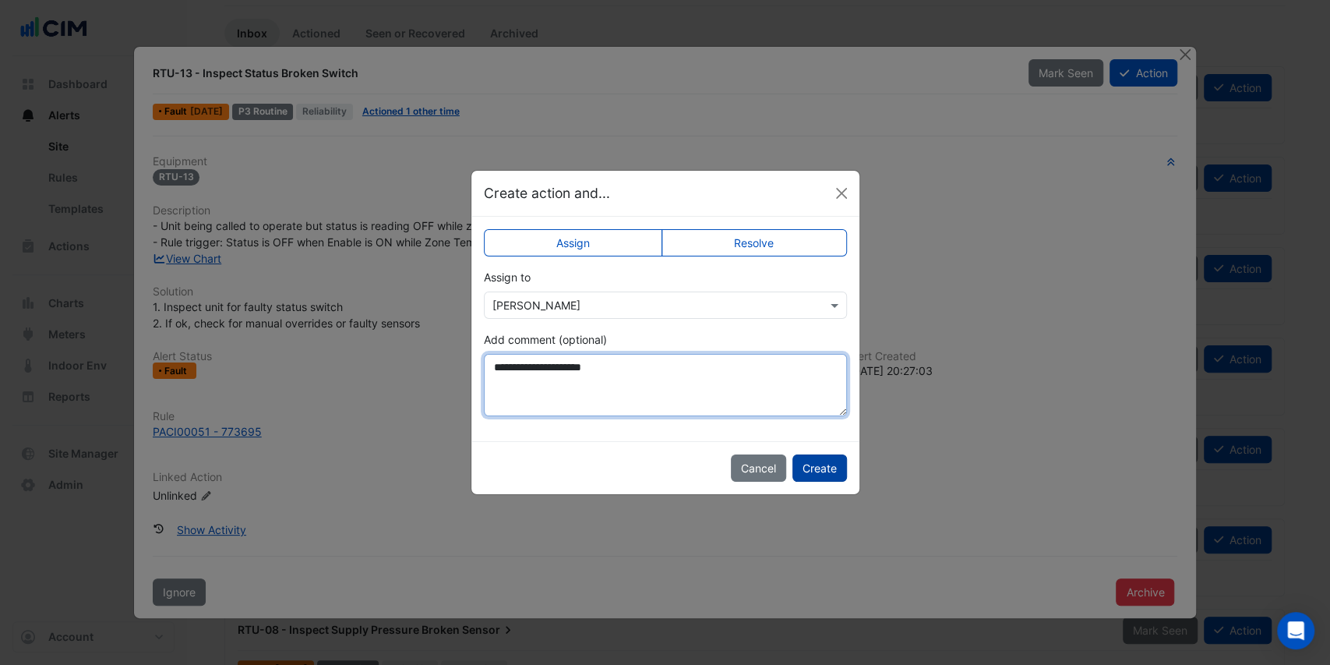
type textarea "**********"
click at [805, 457] on button "Create" at bounding box center [819, 467] width 55 height 27
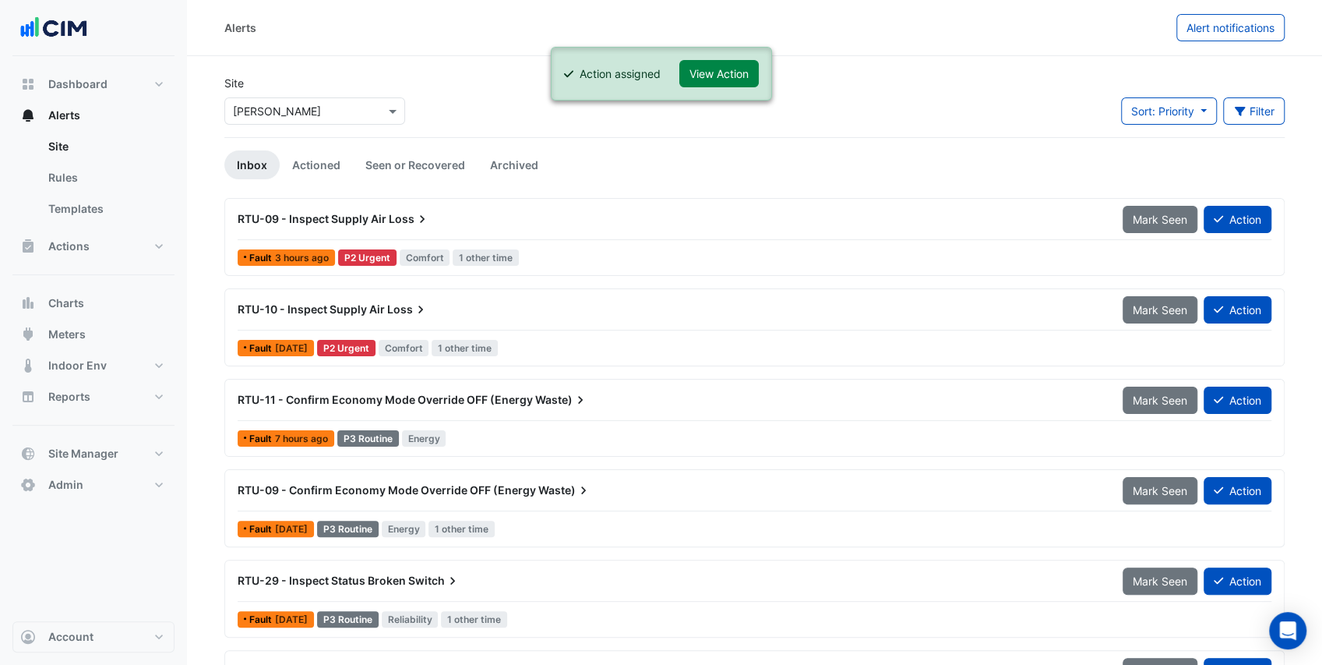
click at [457, 224] on div "RTU-09 - Inspect Supply Air Loss" at bounding box center [671, 219] width 866 height 16
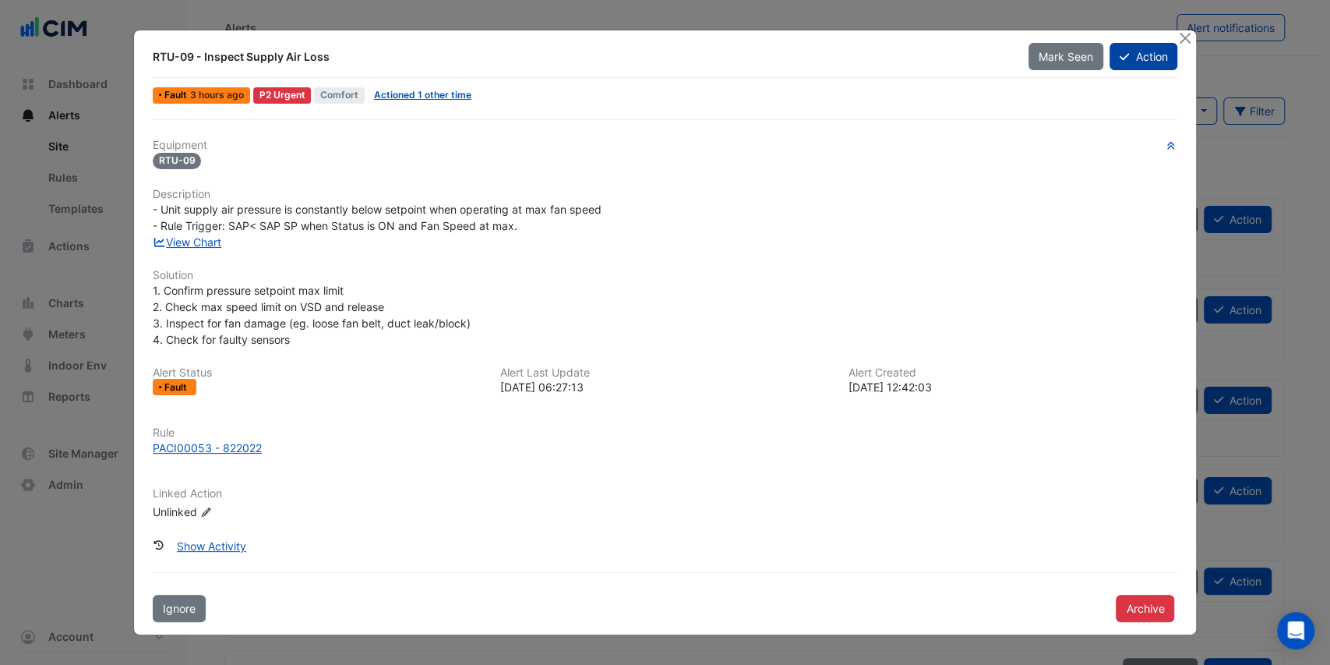
click at [1146, 48] on button "Action" at bounding box center [1143, 56] width 68 height 27
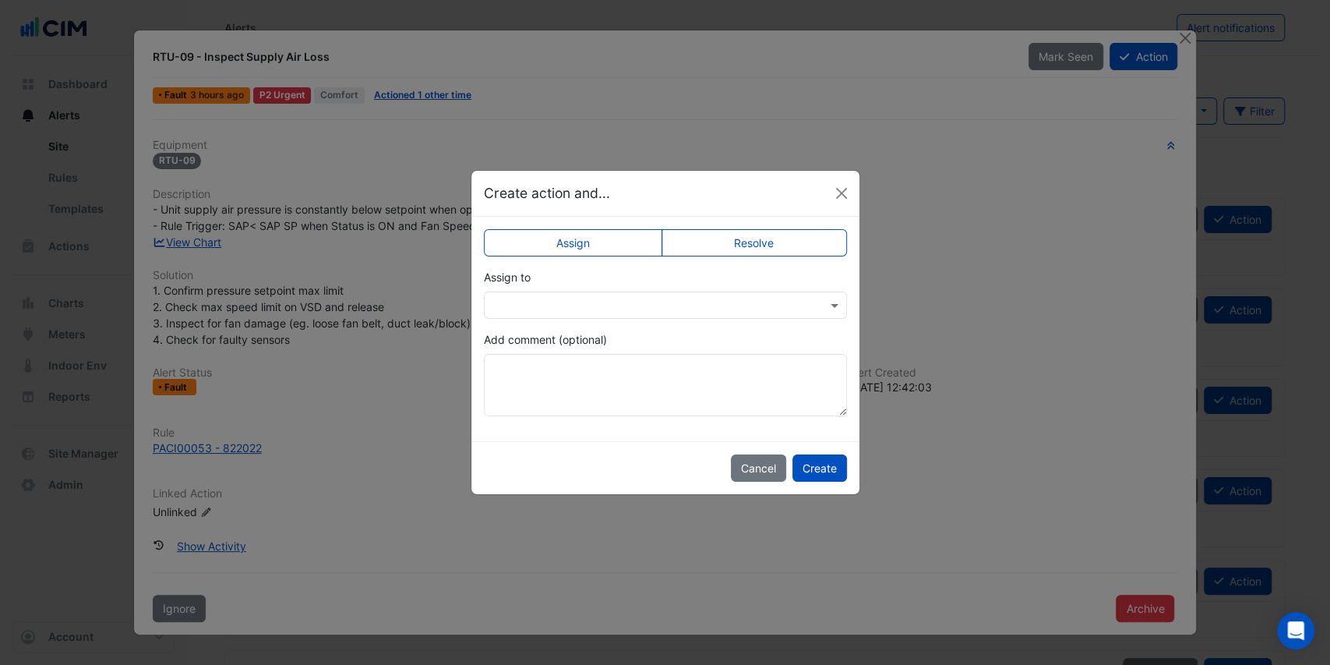
click at [540, 307] on input "text" at bounding box center [649, 306] width 315 height 16
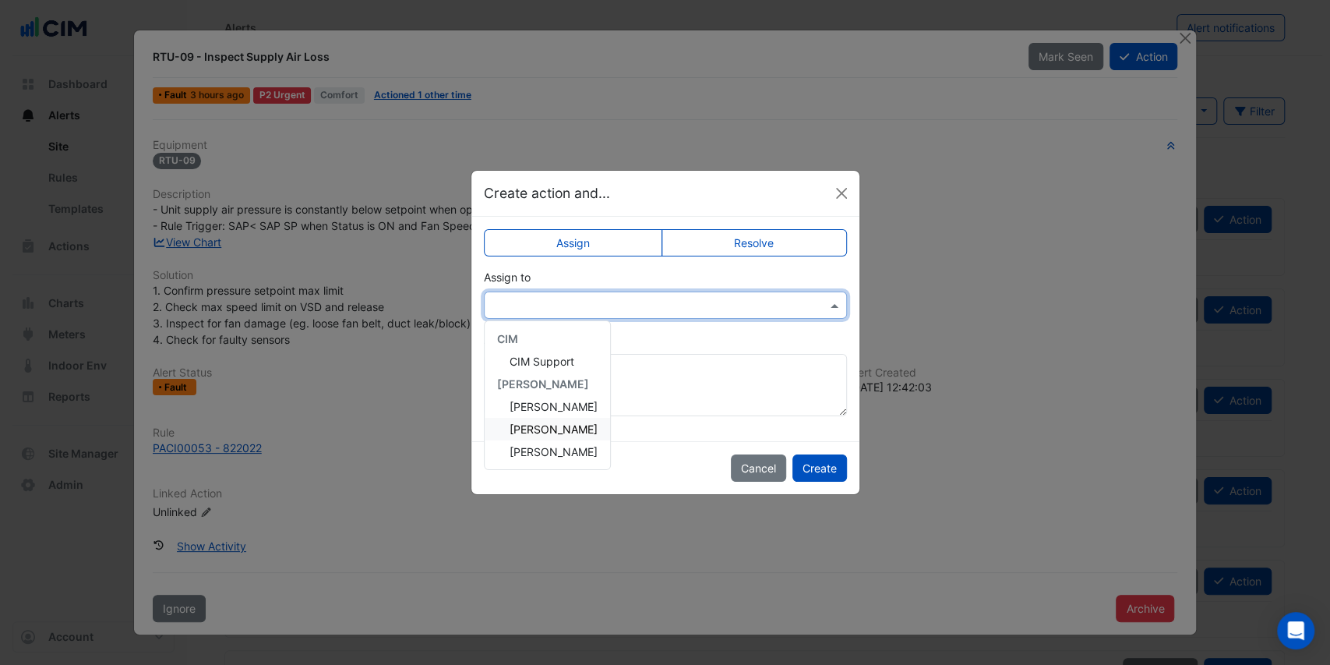
drag, startPoint x: 538, startPoint y: 430, endPoint x: 539, endPoint y: 418, distance: 12.6
click at [538, 430] on span "Marc Hyney" at bounding box center [553, 428] width 88 height 13
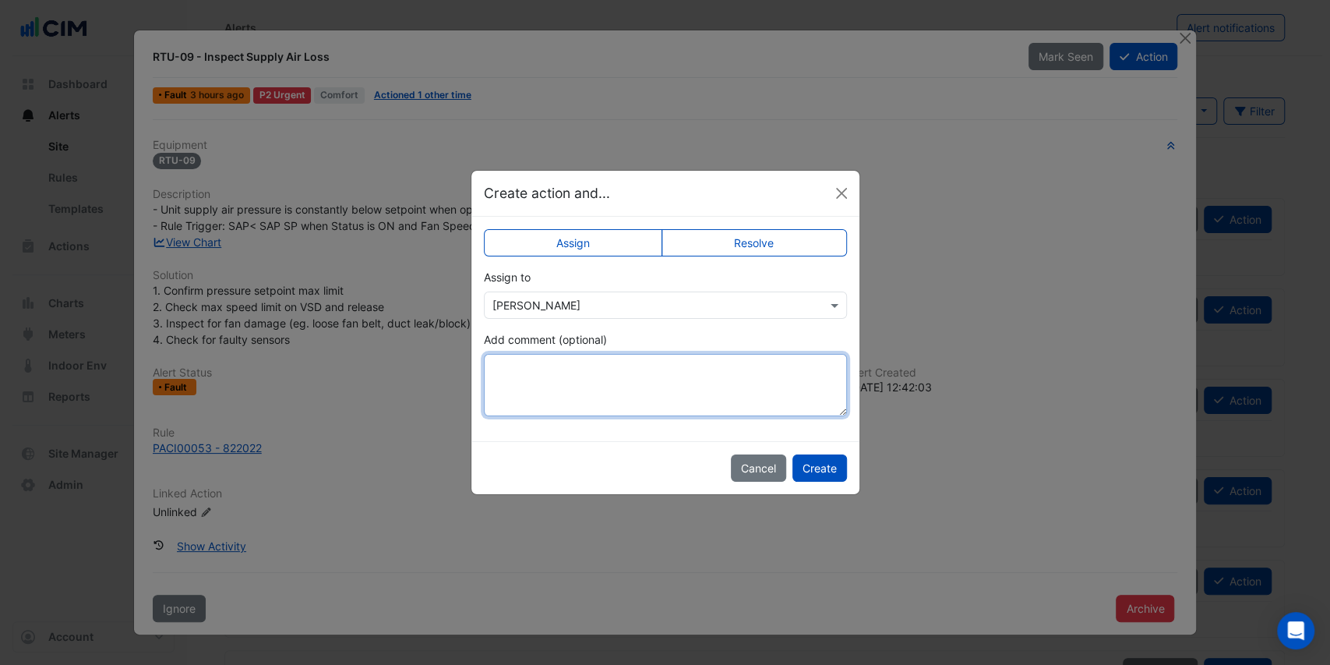
click at [537, 391] on textarea "Add comment (optional)" at bounding box center [665, 385] width 363 height 62
type textarea "**********"
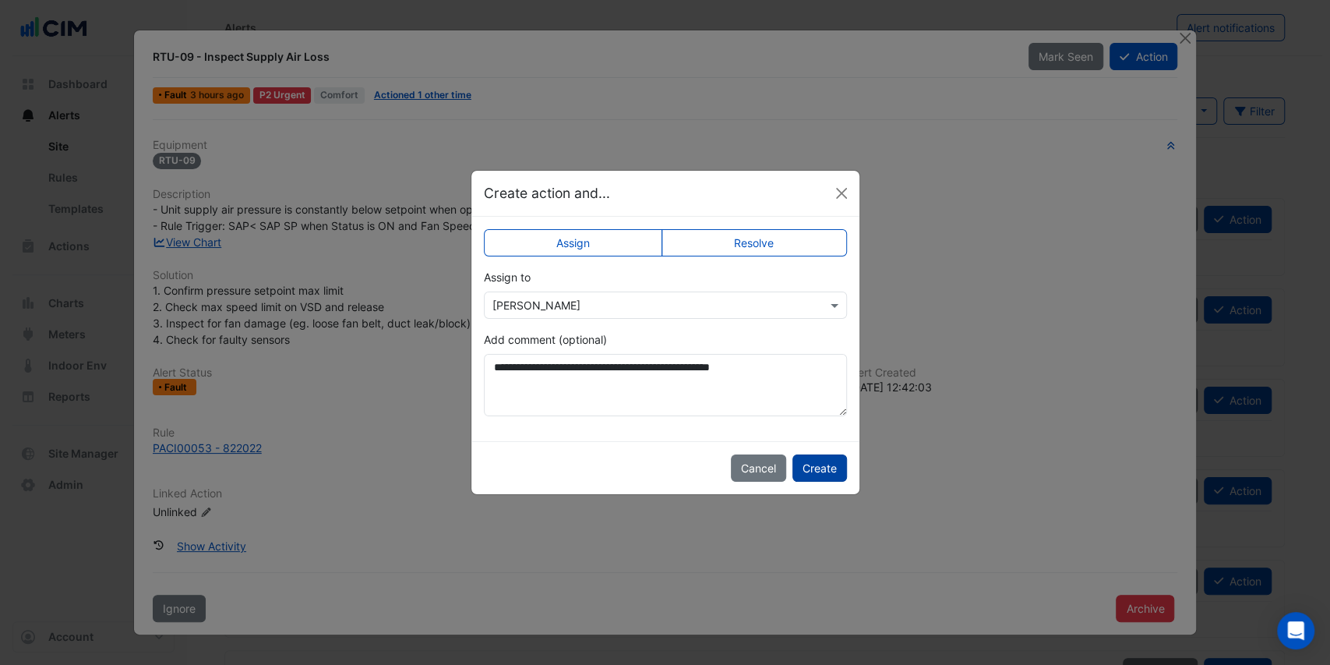
click at [827, 465] on button "Create" at bounding box center [819, 467] width 55 height 27
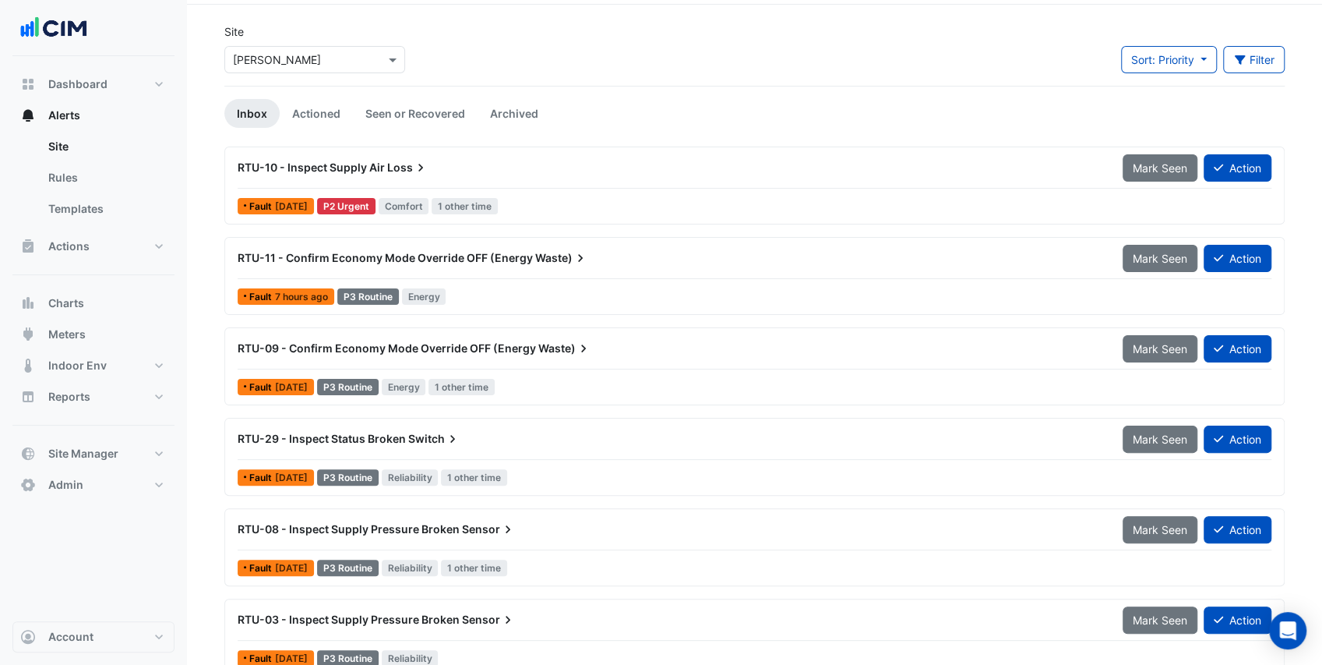
scroll to position [104, 0]
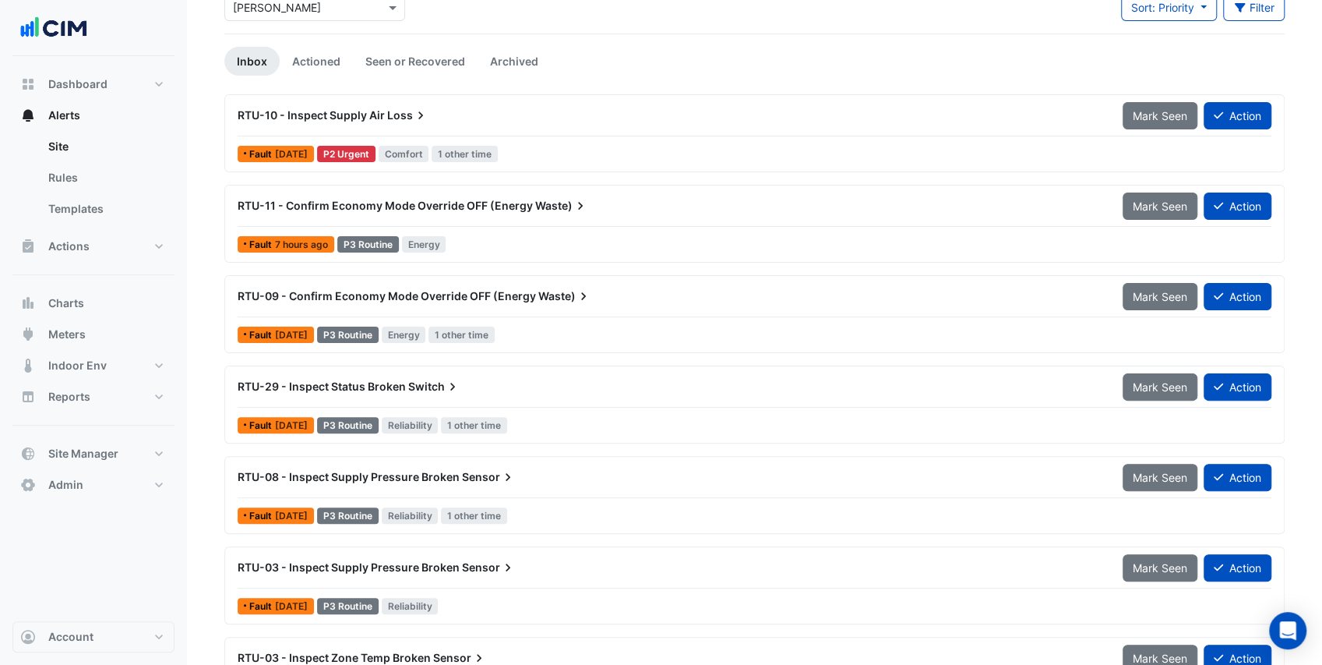
click at [499, 223] on div "RTU-11 - Confirm Economy Mode Override OFF (Energy Waste) Mark Seen Action" at bounding box center [755, 209] width 1034 height 35
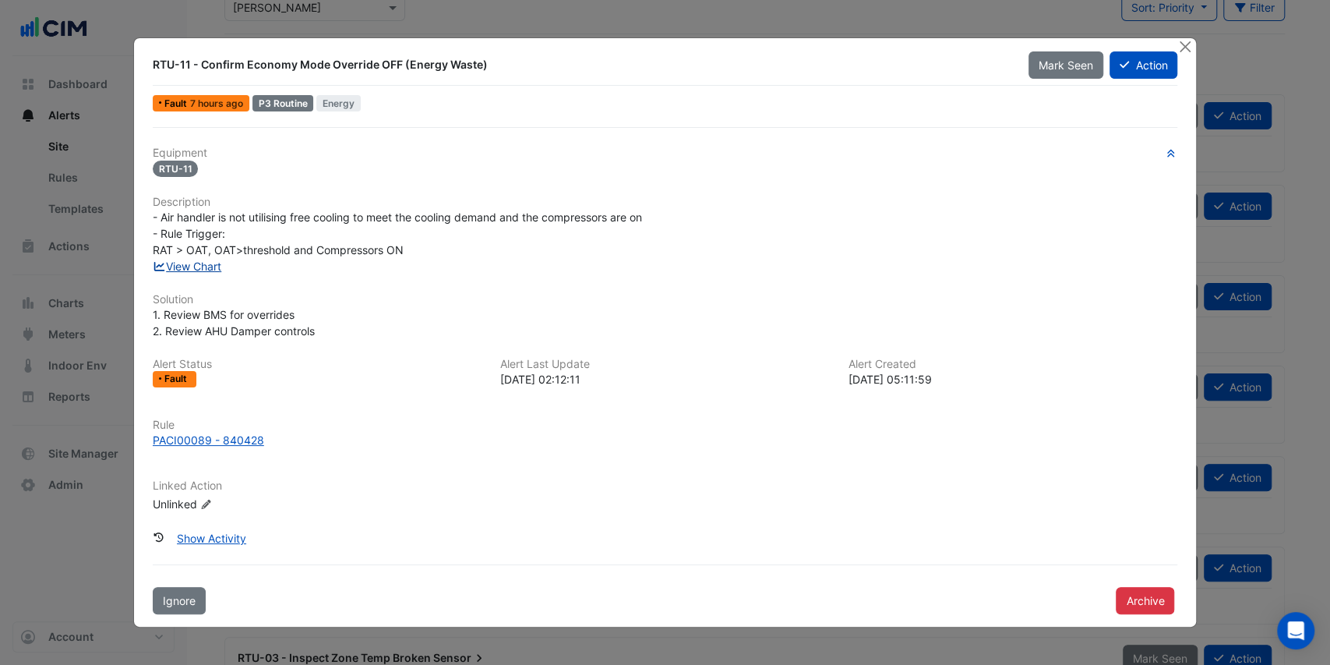
click at [191, 264] on link "View Chart" at bounding box center [187, 265] width 69 height 13
click at [1188, 51] on button "Close" at bounding box center [1184, 46] width 16 height 16
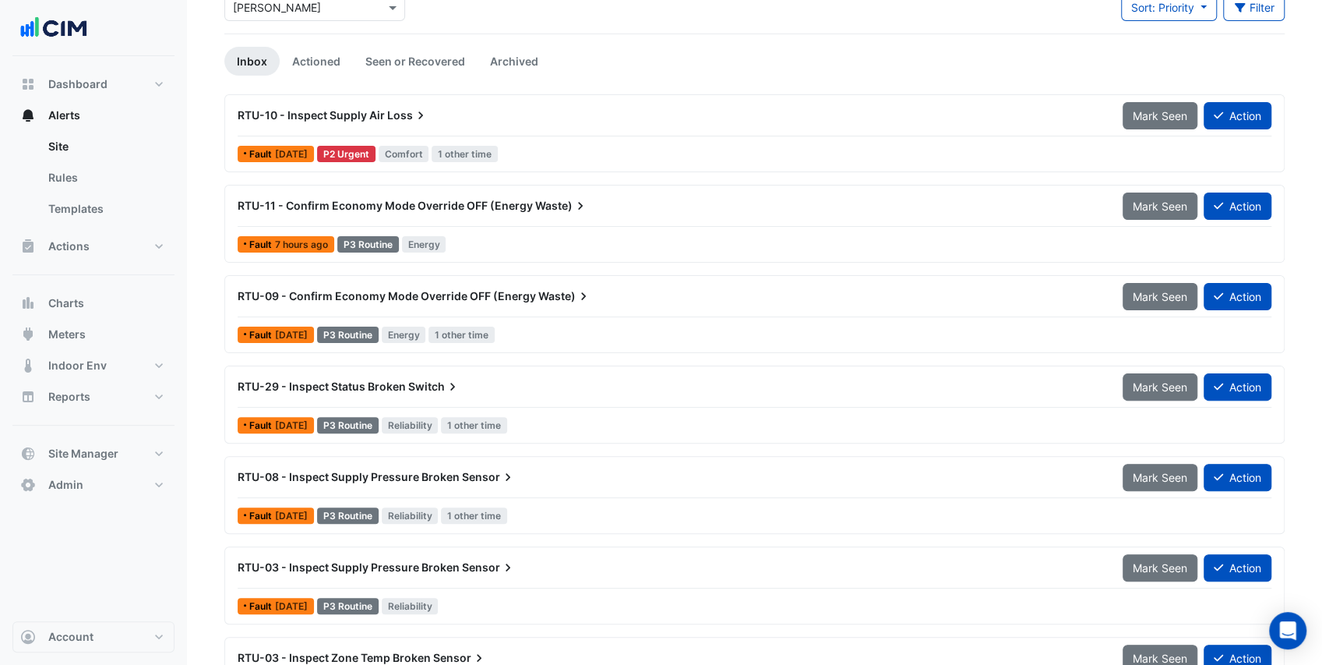
scroll to position [156, 0]
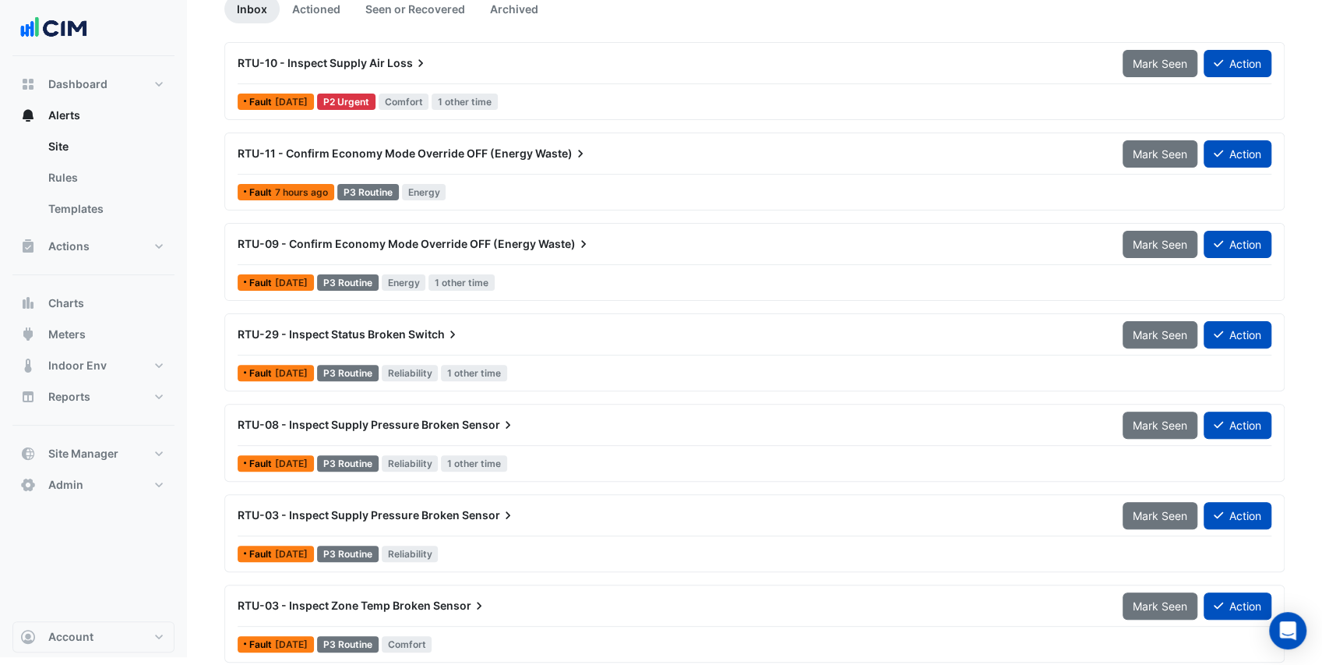
click at [393, 253] on div "RTU-09 - Confirm Economy Mode Override OFF (Energy Waste)" at bounding box center [670, 244] width 885 height 28
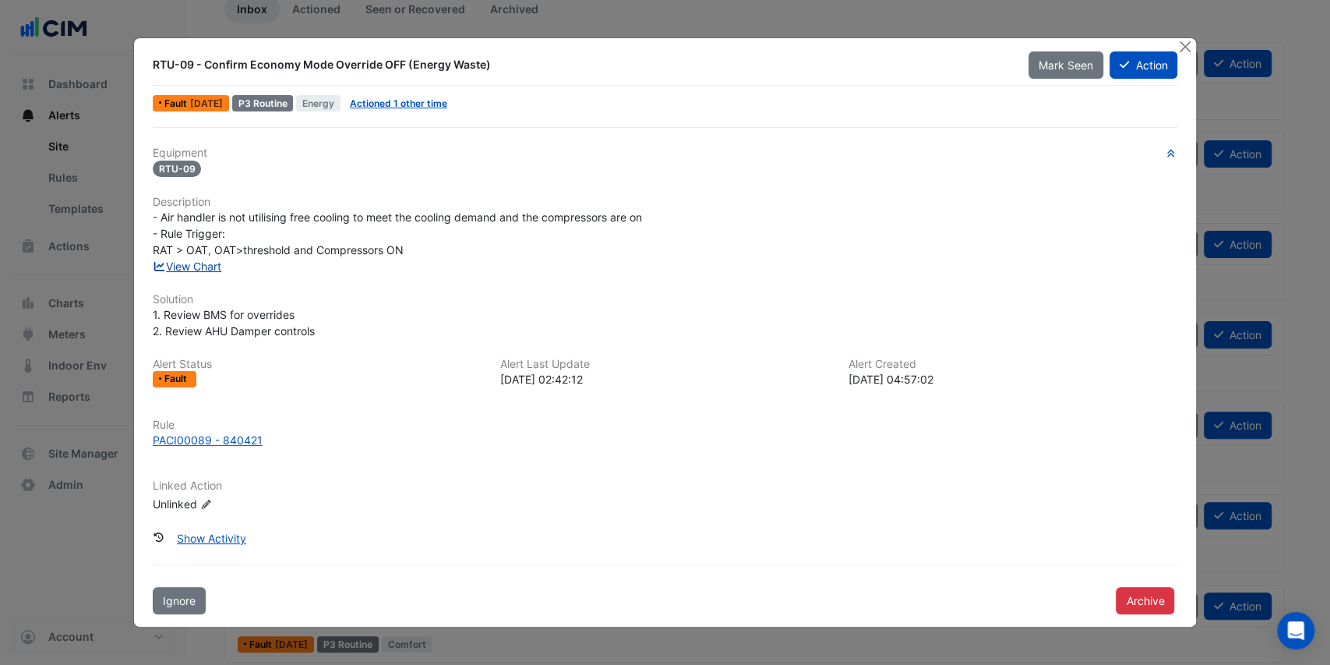
click at [215, 266] on link "View Chart" at bounding box center [187, 265] width 69 height 13
click at [1186, 51] on button "Close" at bounding box center [1184, 46] width 16 height 16
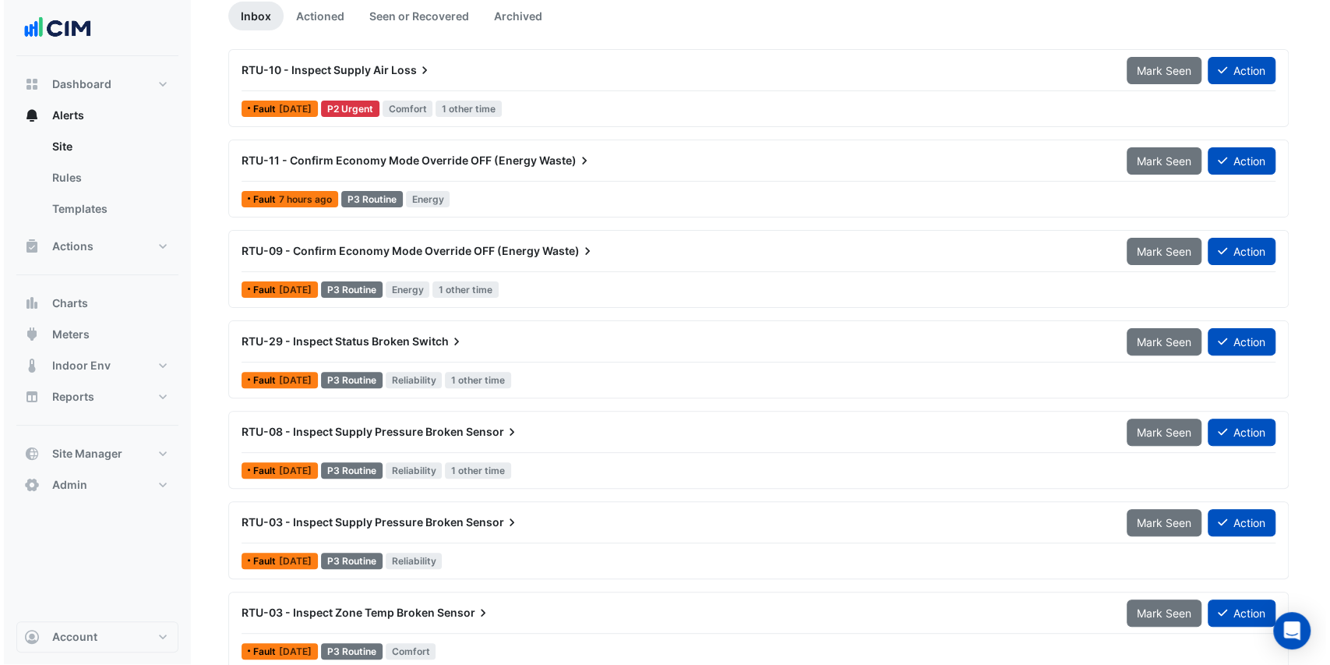
scroll to position [160, 0]
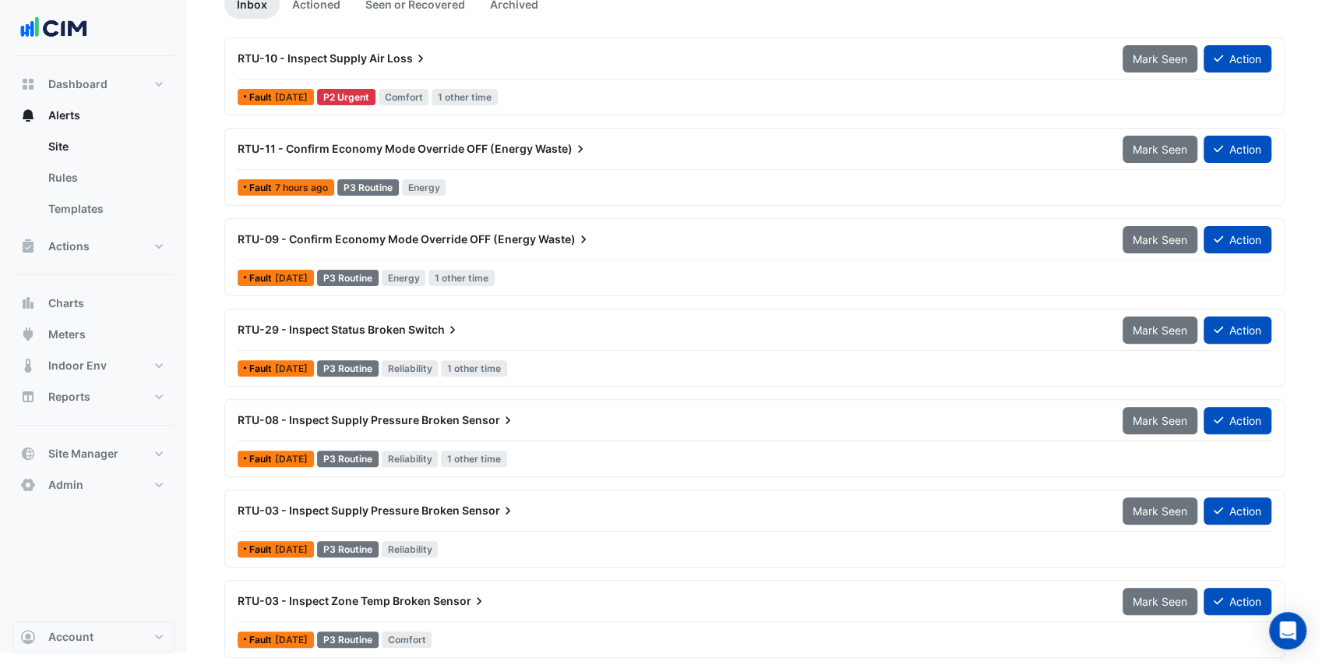
click at [557, 516] on div "RTU-03 - Inspect Supply Pressure Broken Sensor" at bounding box center [670, 510] width 885 height 28
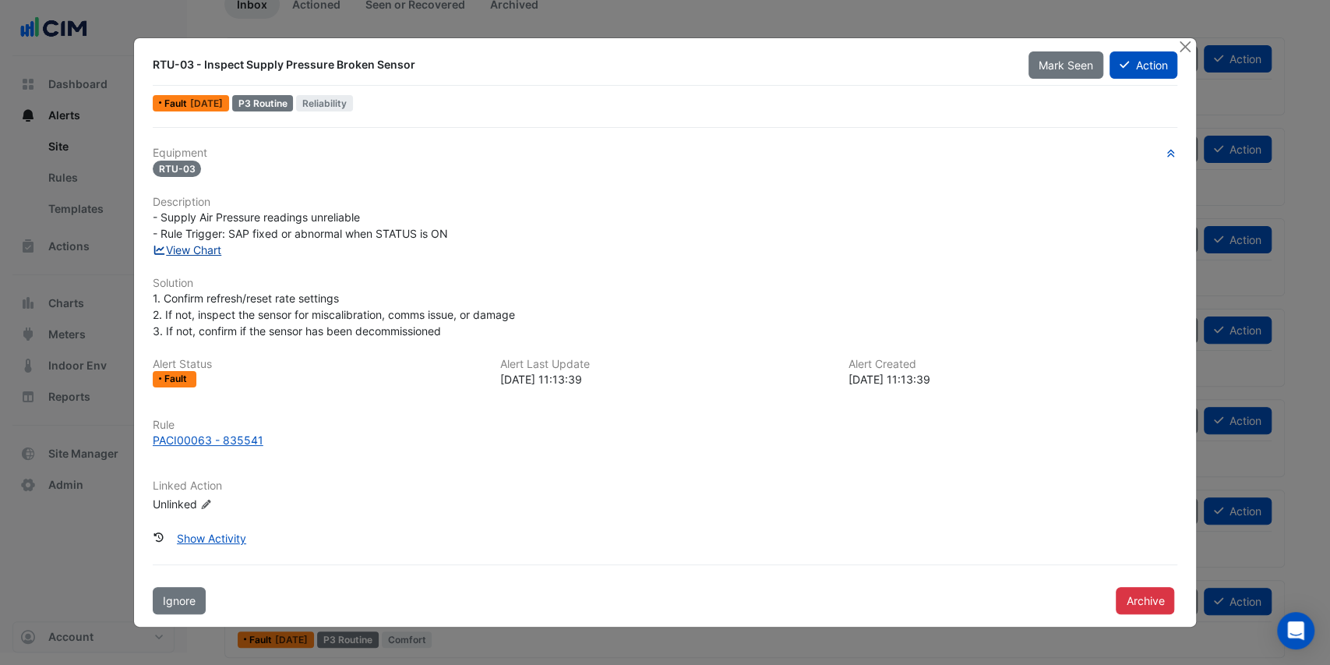
click at [186, 248] on link "View Chart" at bounding box center [187, 249] width 69 height 13
click at [242, 439] on div "PACI00063 - 835541" at bounding box center [208, 440] width 111 height 16
click at [1137, 603] on button "Archive" at bounding box center [1145, 600] width 58 height 27
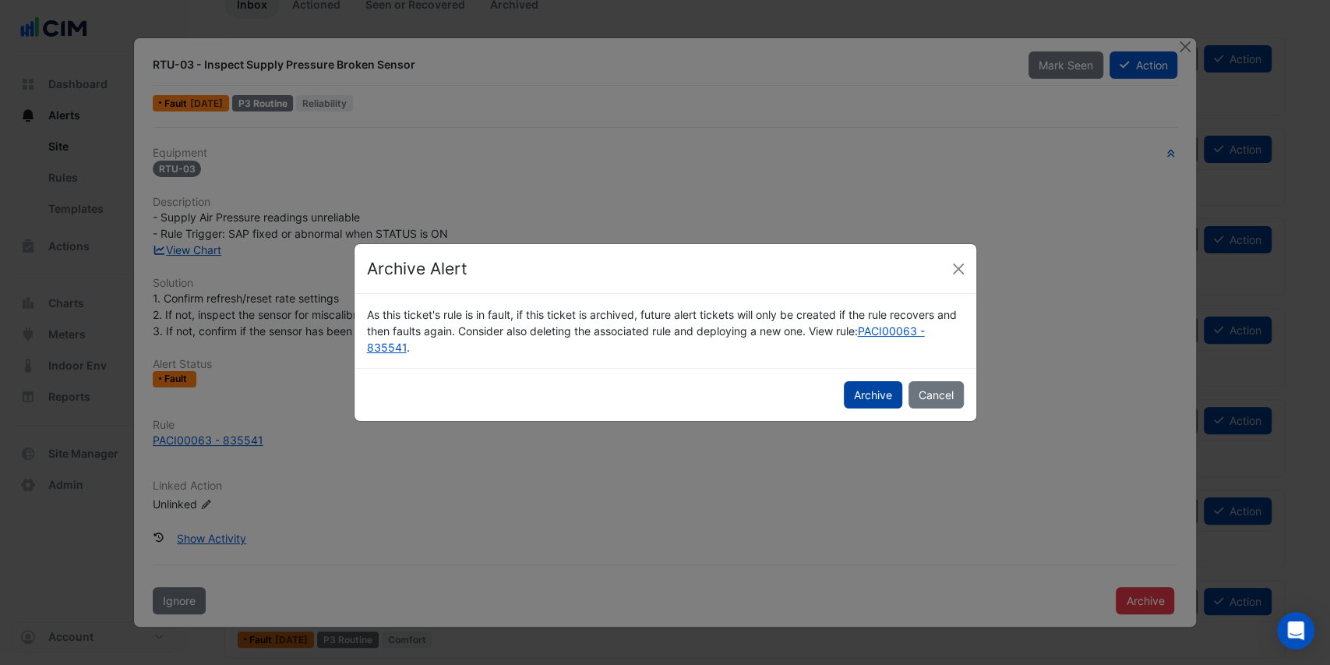
click at [882, 395] on button "Archive" at bounding box center [873, 394] width 58 height 27
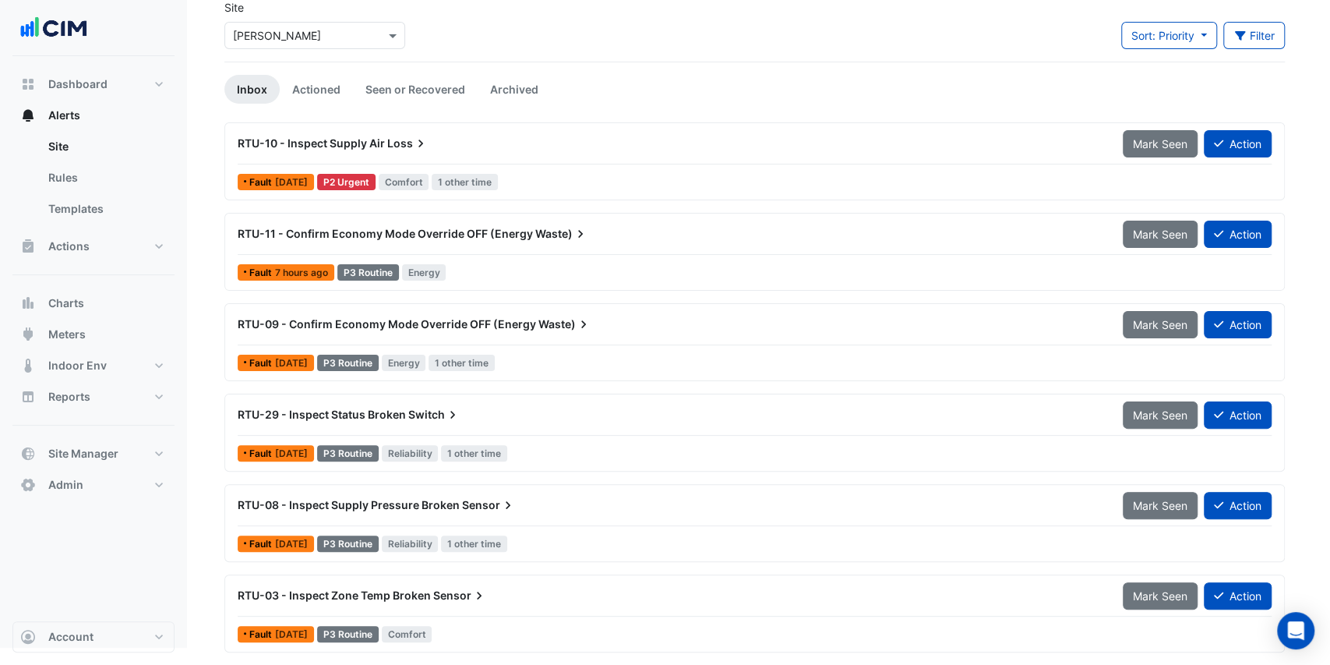
scroll to position [71, 0]
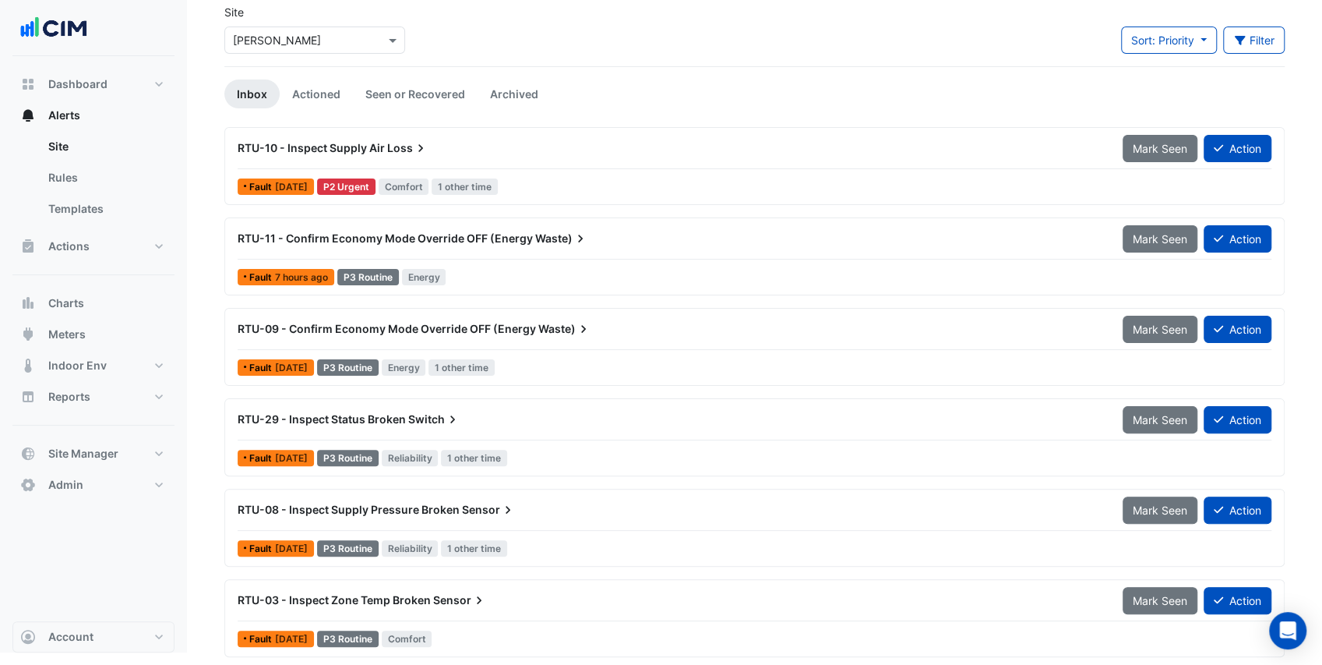
click at [367, 509] on span "RTU-08 - Inspect Supply Pressure Broken" at bounding box center [349, 508] width 222 height 13
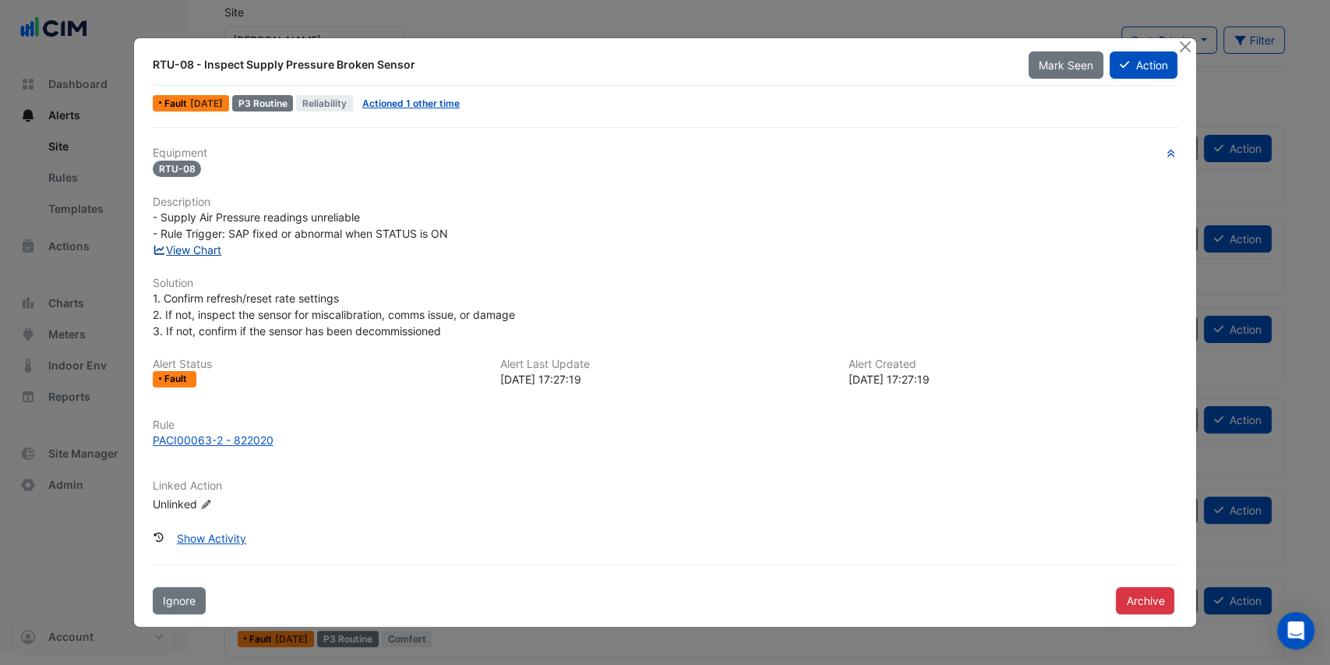
click at [204, 250] on link "View Chart" at bounding box center [187, 249] width 69 height 13
click at [1144, 67] on button "Action" at bounding box center [1143, 64] width 68 height 27
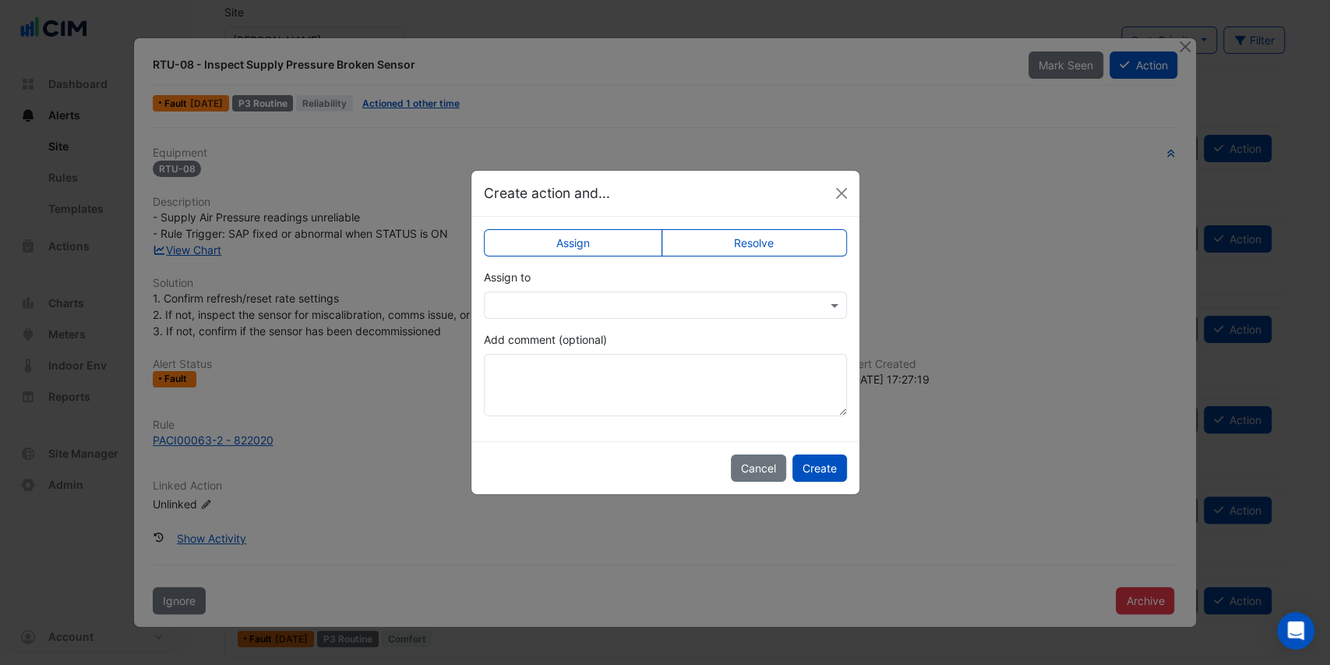
click at [555, 305] on input "text" at bounding box center [649, 306] width 315 height 16
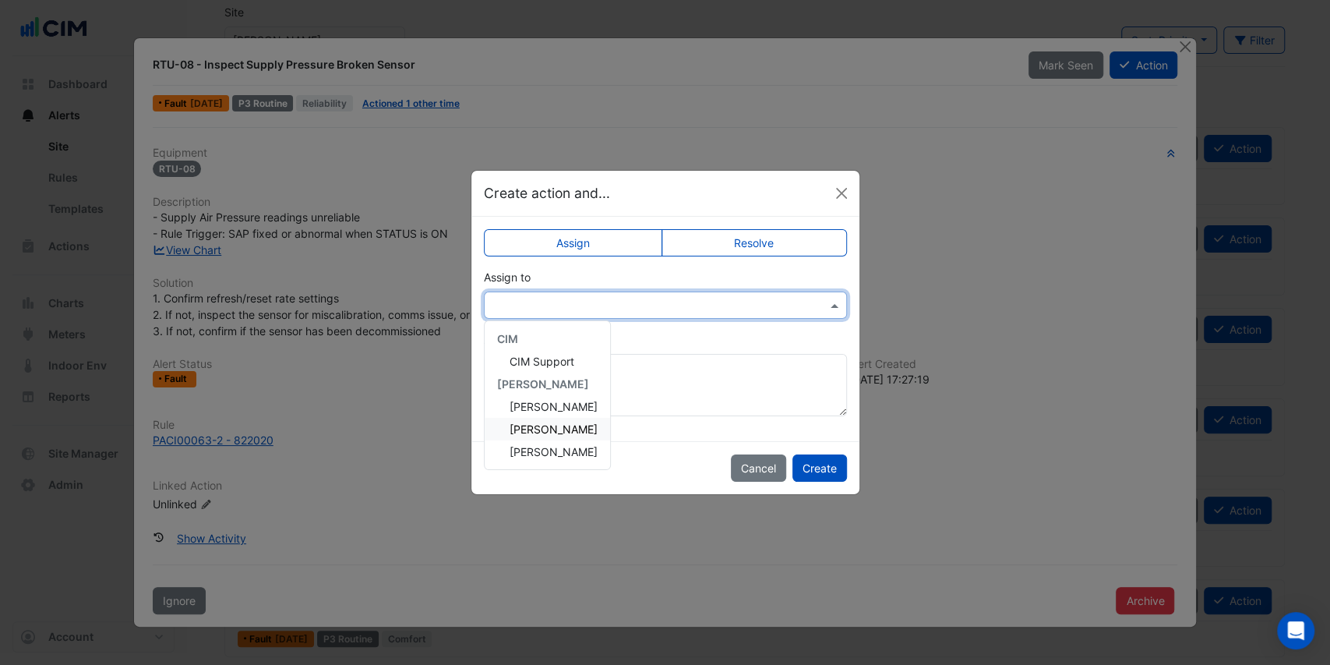
click at [548, 427] on span "Marc Hyney" at bounding box center [553, 428] width 88 height 13
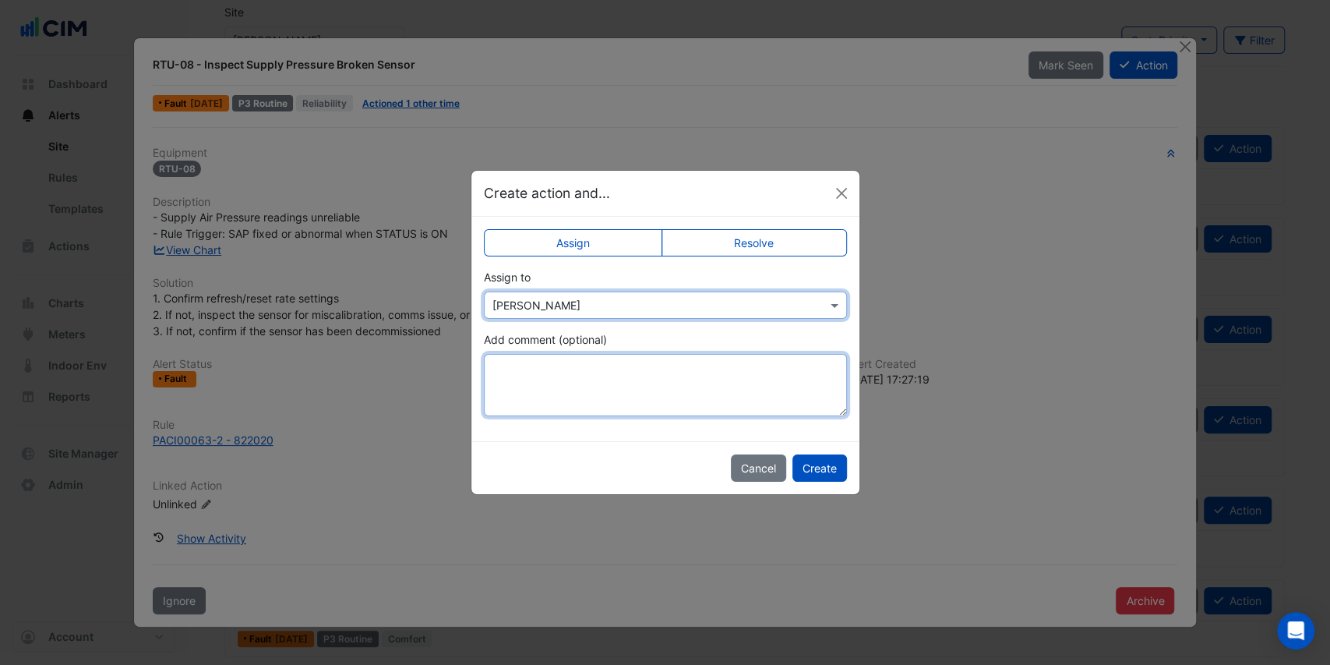
click at [538, 372] on textarea "Add comment (optional)" at bounding box center [665, 385] width 363 height 62
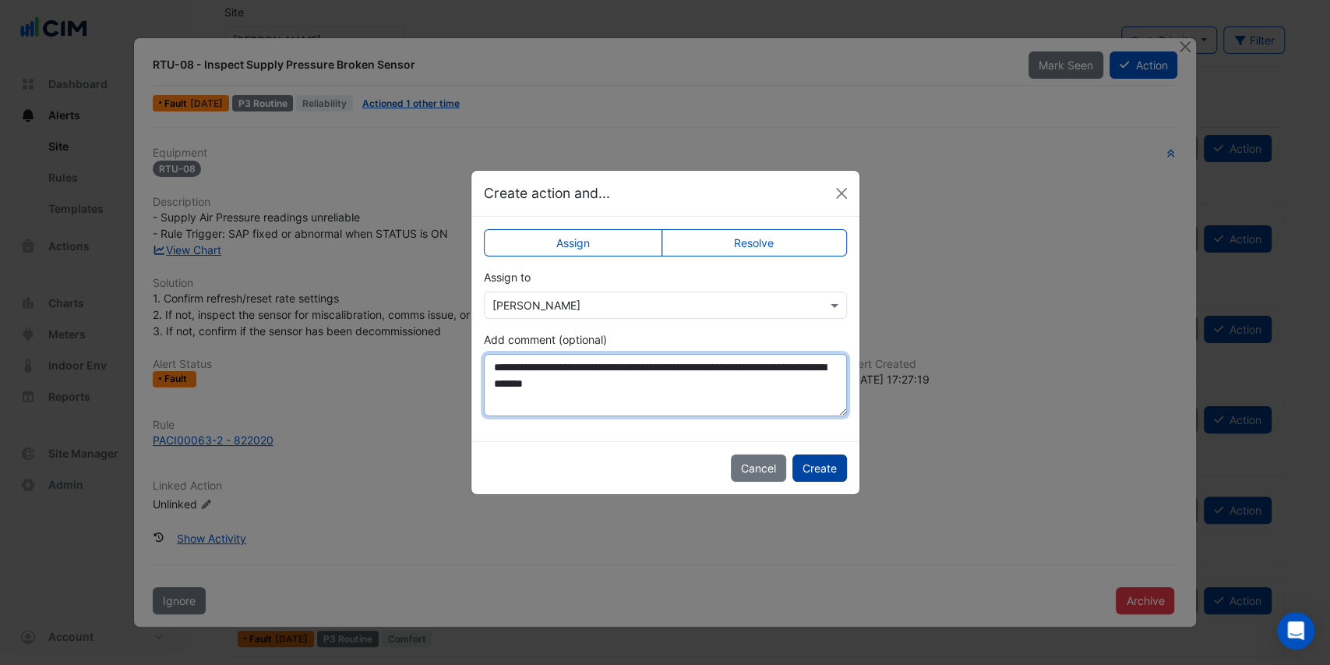
type textarea "**********"
click at [826, 468] on button "Create" at bounding box center [819, 467] width 55 height 27
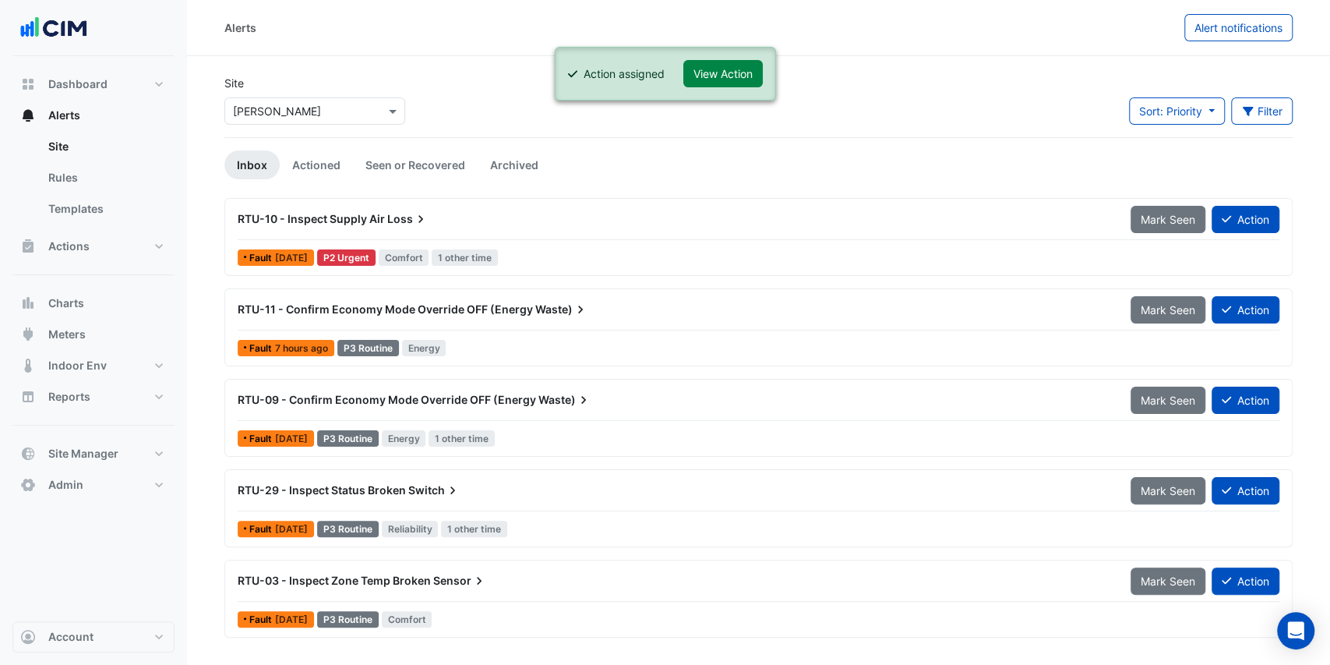
click at [486, 482] on div "RTU-29 - Inspect Status Broken Switch" at bounding box center [675, 490] width 874 height 16
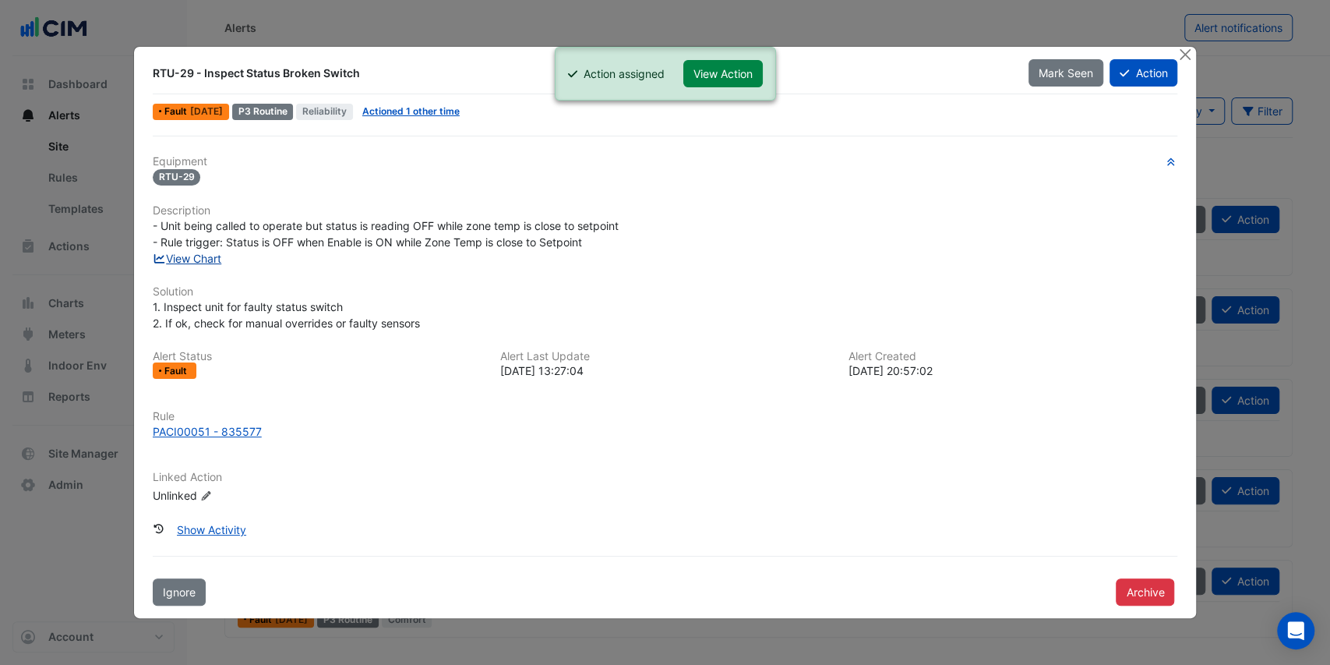
click at [179, 260] on link "View Chart" at bounding box center [187, 258] width 69 height 13
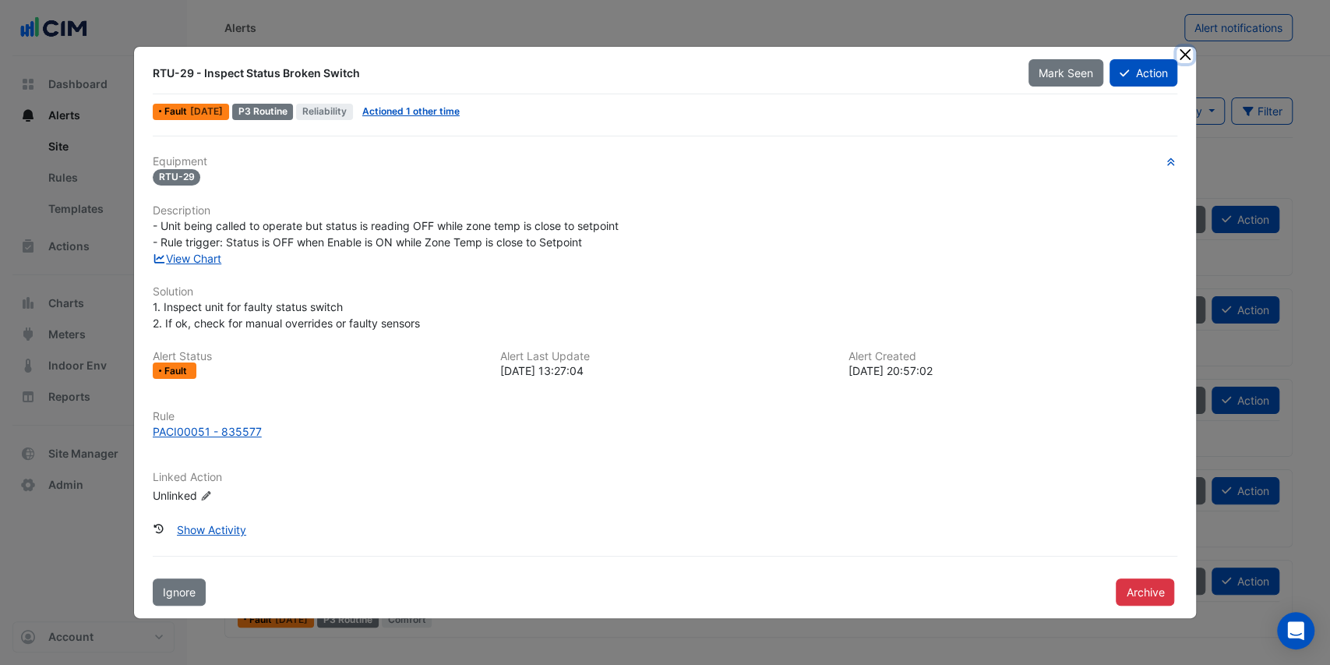
click at [1185, 51] on button "Close" at bounding box center [1184, 55] width 16 height 16
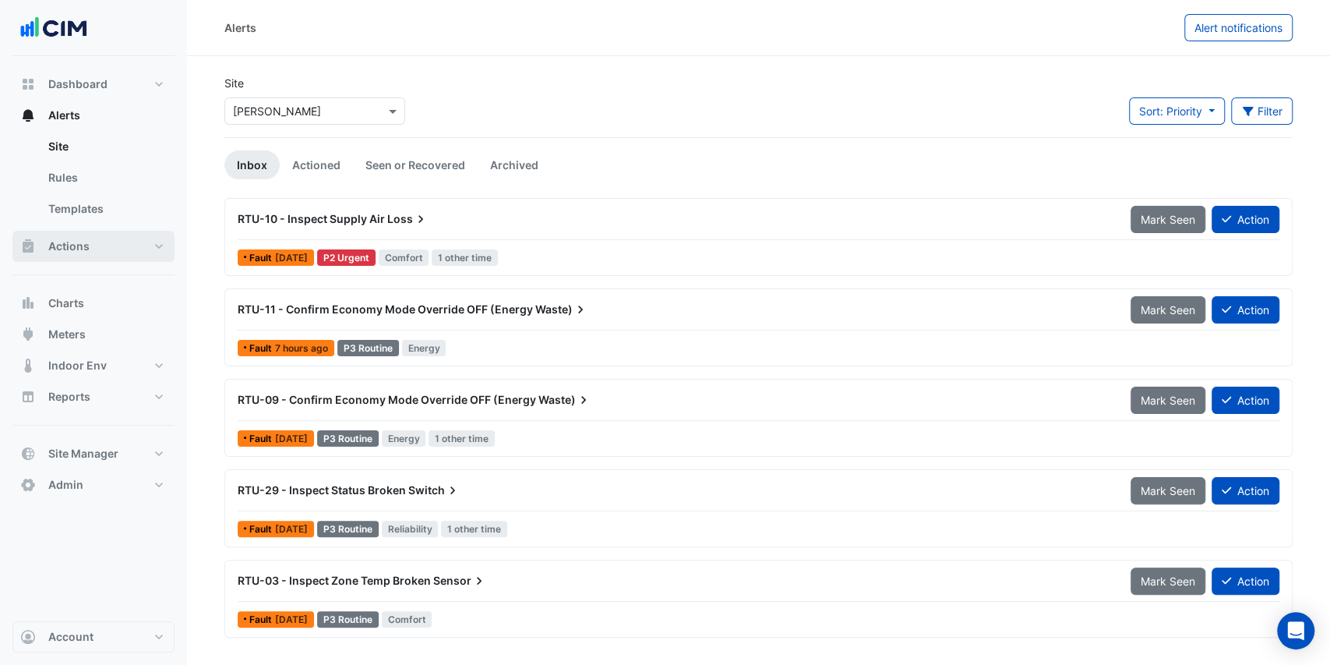
click at [94, 243] on button "Actions" at bounding box center [93, 246] width 162 height 31
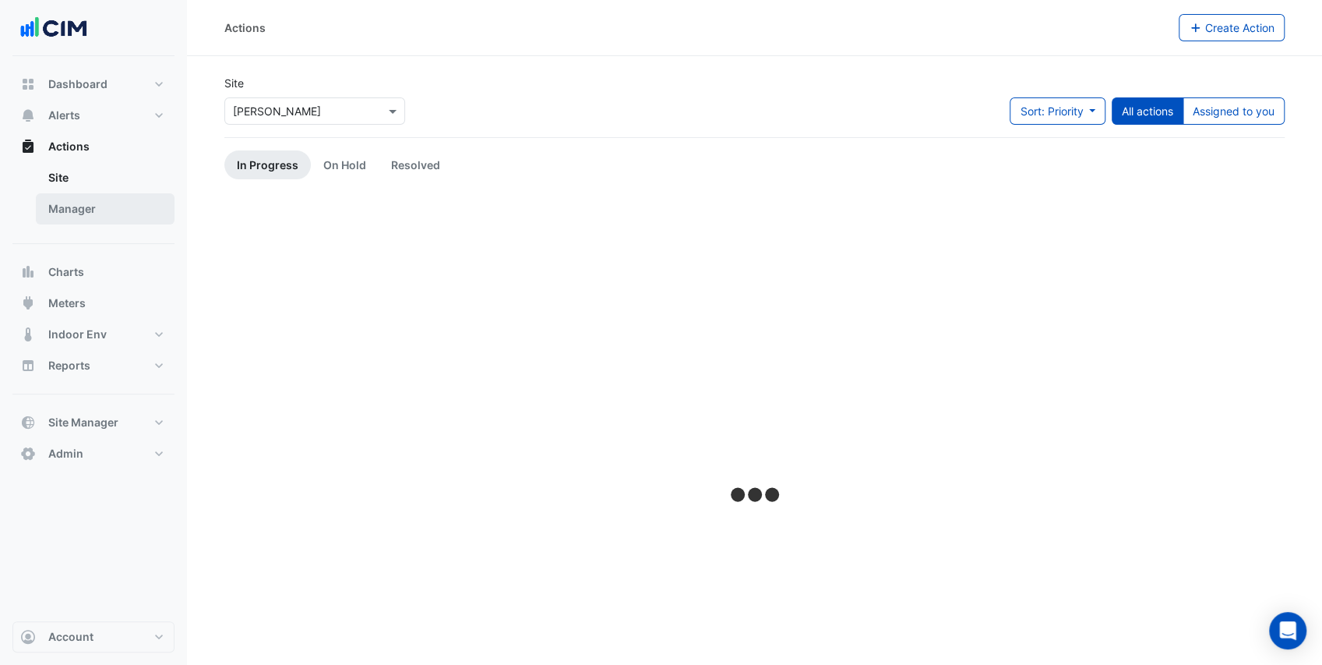
click at [89, 206] on link "Manager" at bounding box center [105, 208] width 139 height 31
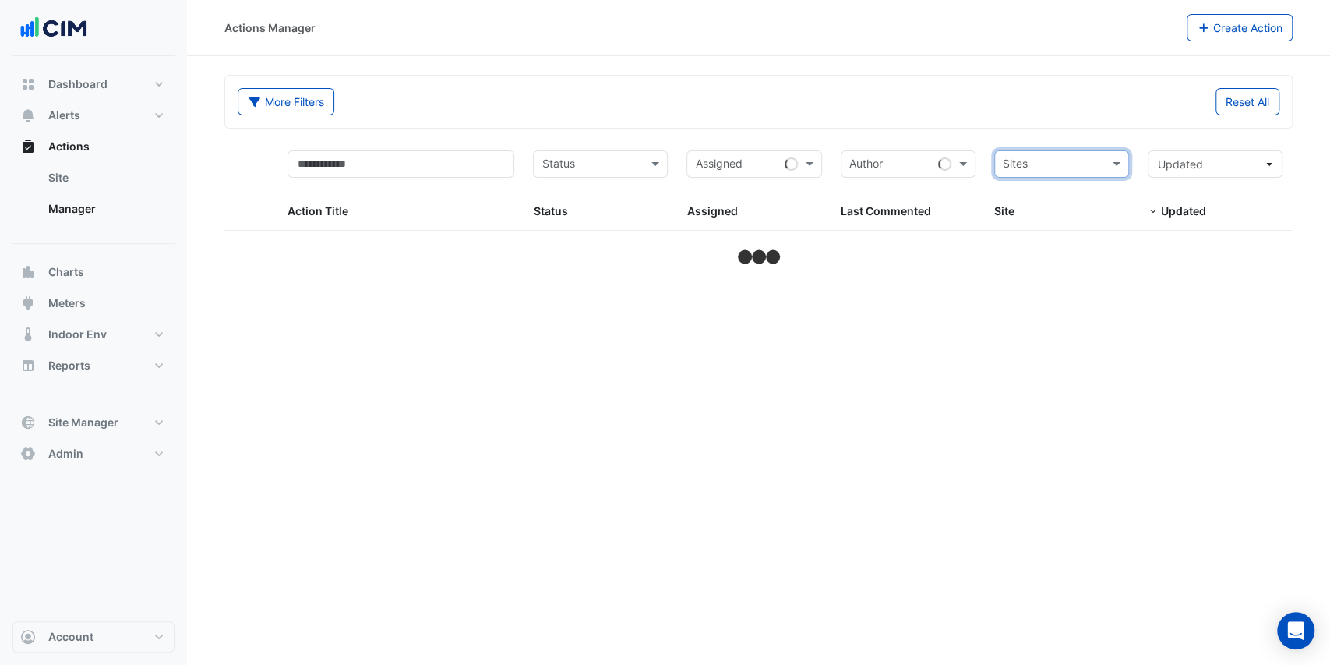
click at [1074, 167] on input "text" at bounding box center [1053, 166] width 100 height 18
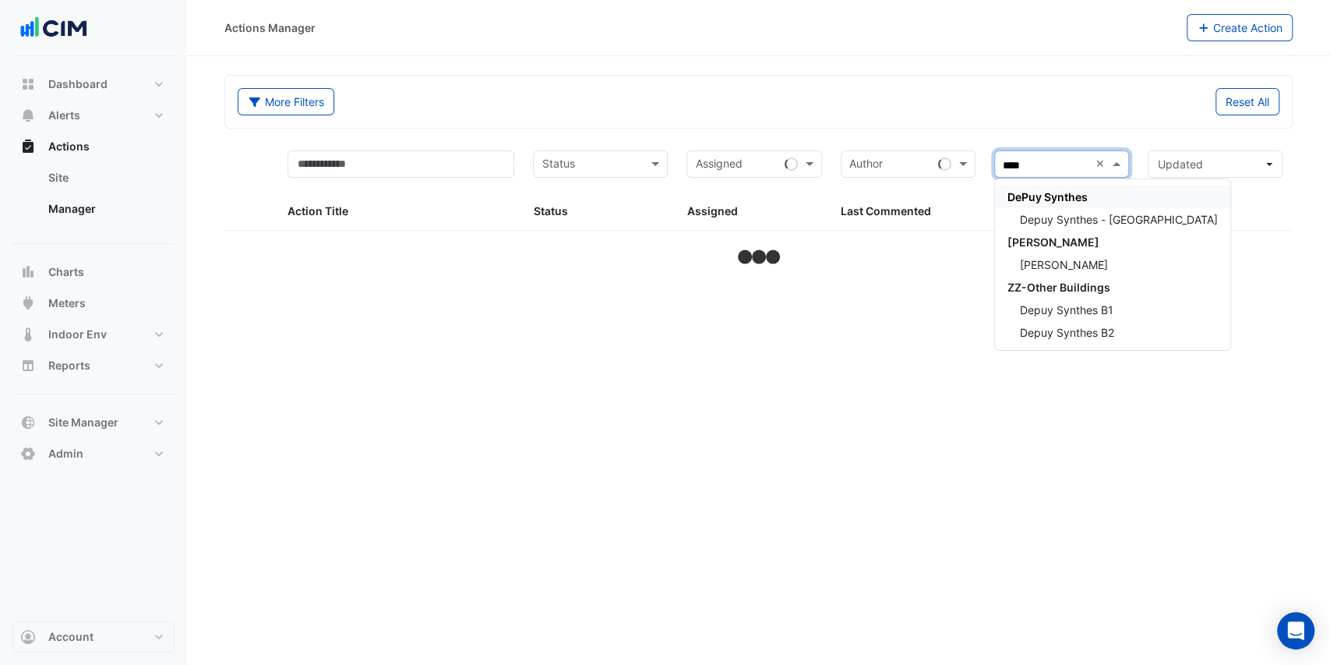
type input "*****"
click at [1109, 259] on div "[PERSON_NAME]" at bounding box center [1112, 264] width 235 height 23
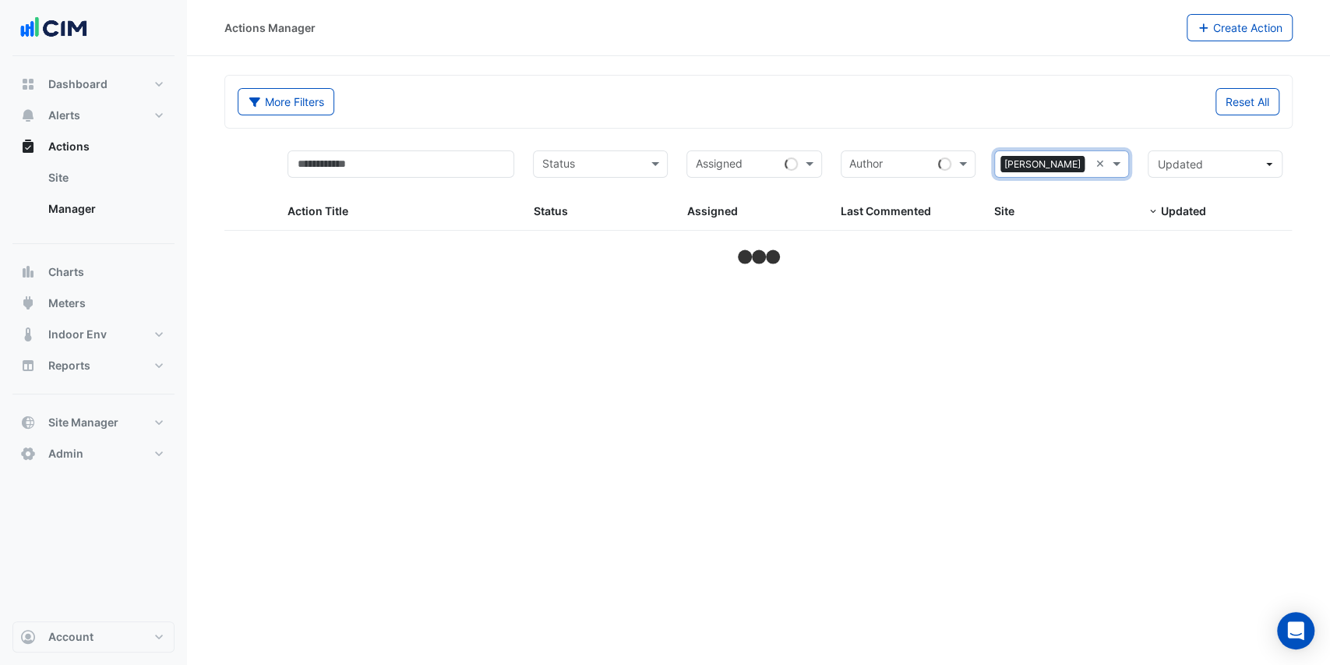
click at [1033, 100] on div "Reset All" at bounding box center [1024, 101] width 531 height 27
select select "***"
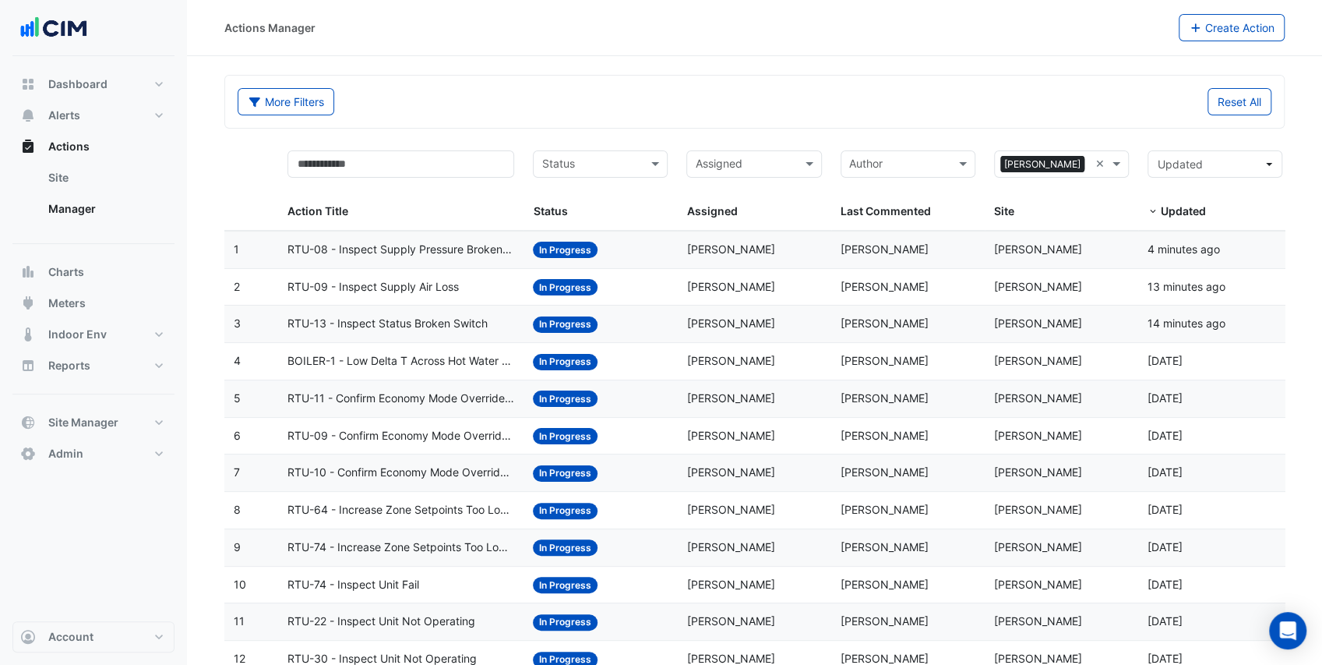
click at [643, 165] on div "Status" at bounding box center [600, 163] width 135 height 27
click at [607, 215] on div "In Progress" at bounding box center [600, 219] width 133 height 23
click at [678, 106] on div "More Filters" at bounding box center [491, 101] width 527 height 27
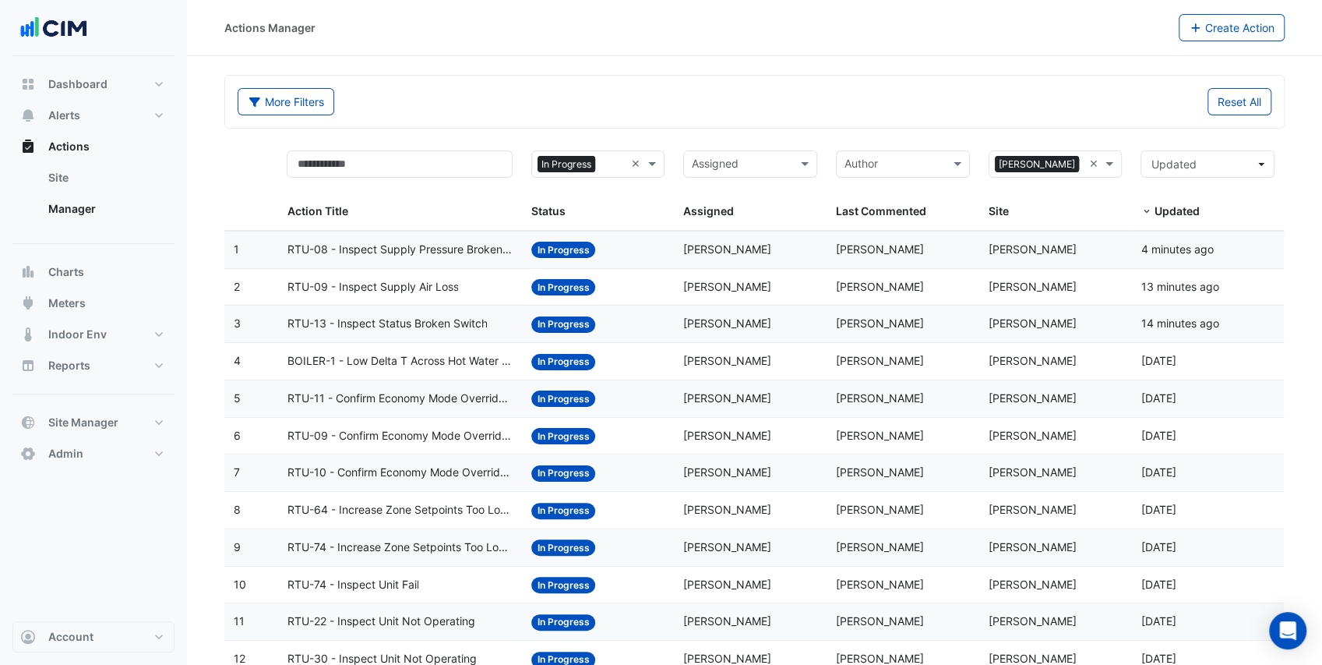
click at [573, 184] on div "Status × In Progress × Status" at bounding box center [598, 185] width 134 height 70
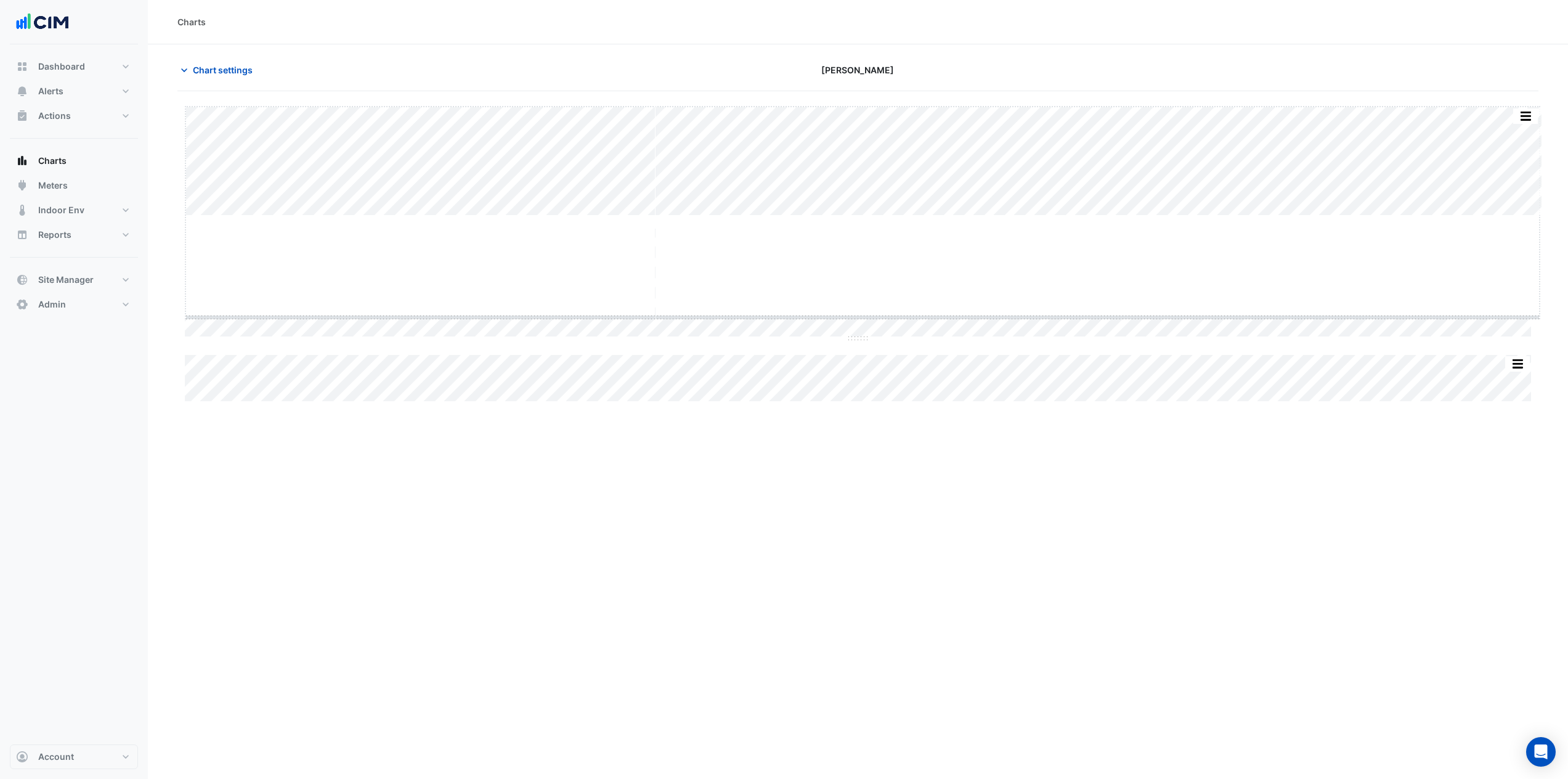
drag, startPoint x: 865, startPoint y: 216, endPoint x: 857, endPoint y: 316, distance: 100.3
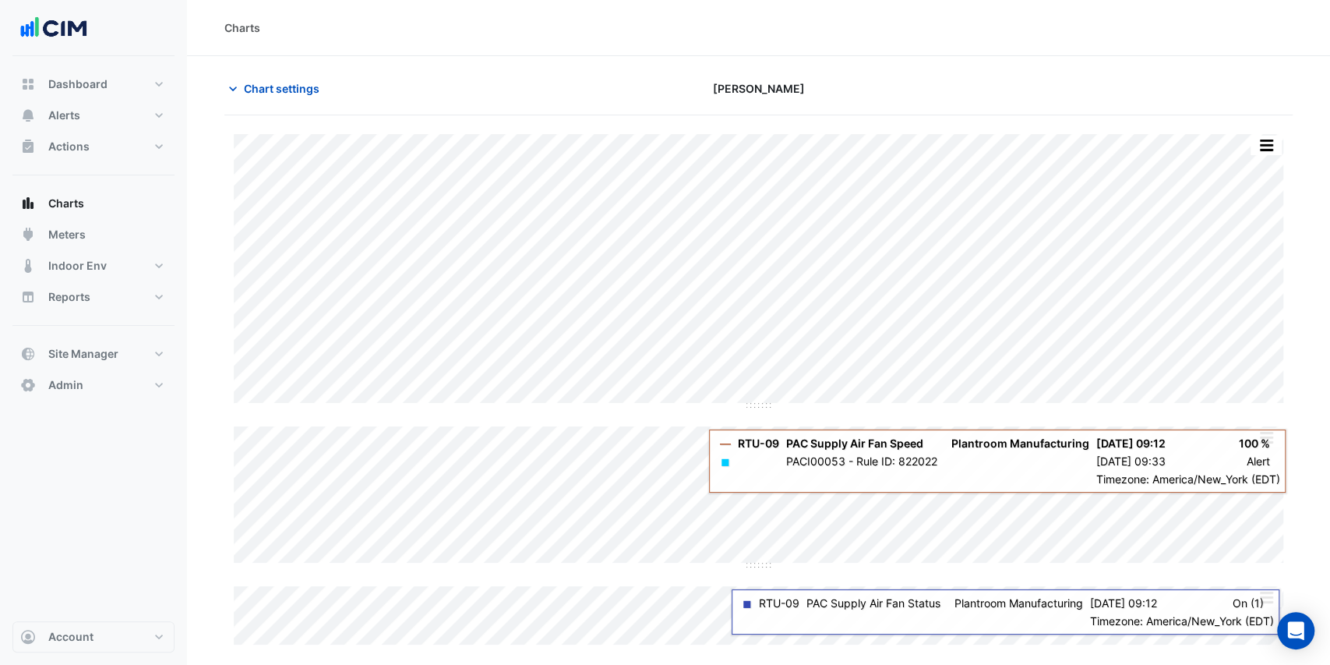
drag, startPoint x: 1994, startPoint y: 2, endPoint x: 885, endPoint y: 67, distance: 1110.5
click at [887, 69] on section "Chart settings Depuy Raynham Split All Split None Print Save as JPEG Save as PN…" at bounding box center [758, 351] width 1143 height 591
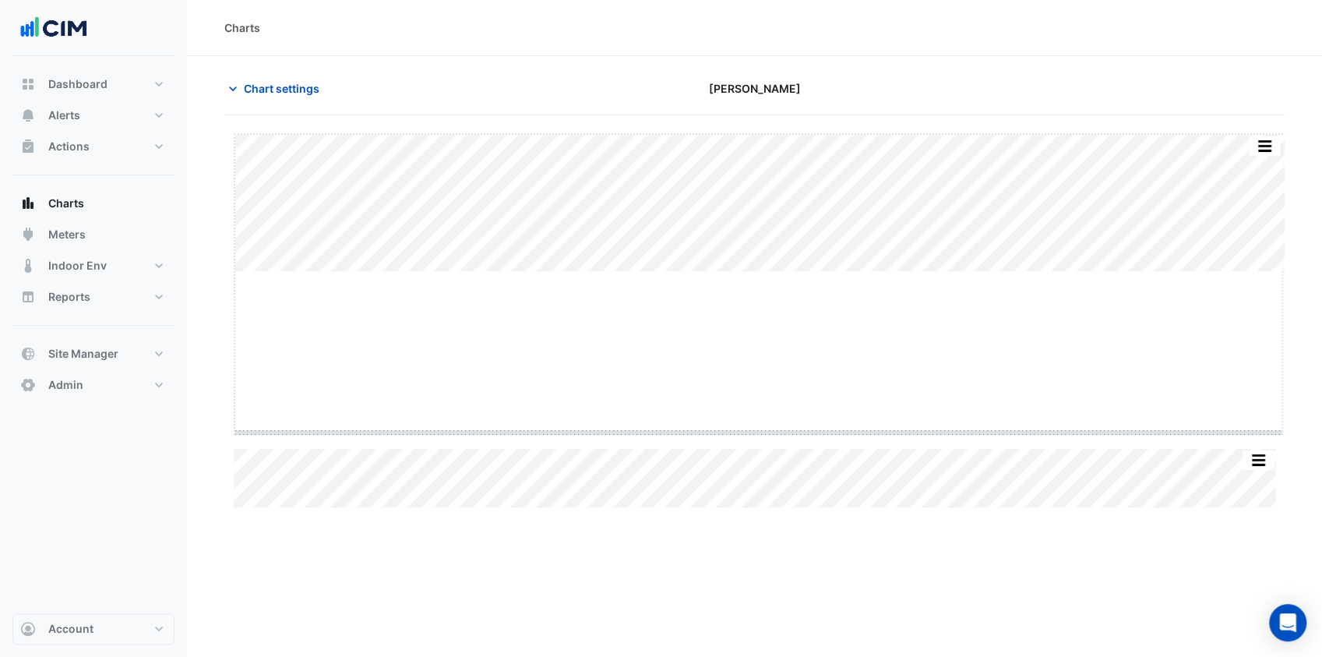
drag, startPoint x: 758, startPoint y: 273, endPoint x: 740, endPoint y: 439, distance: 166.9
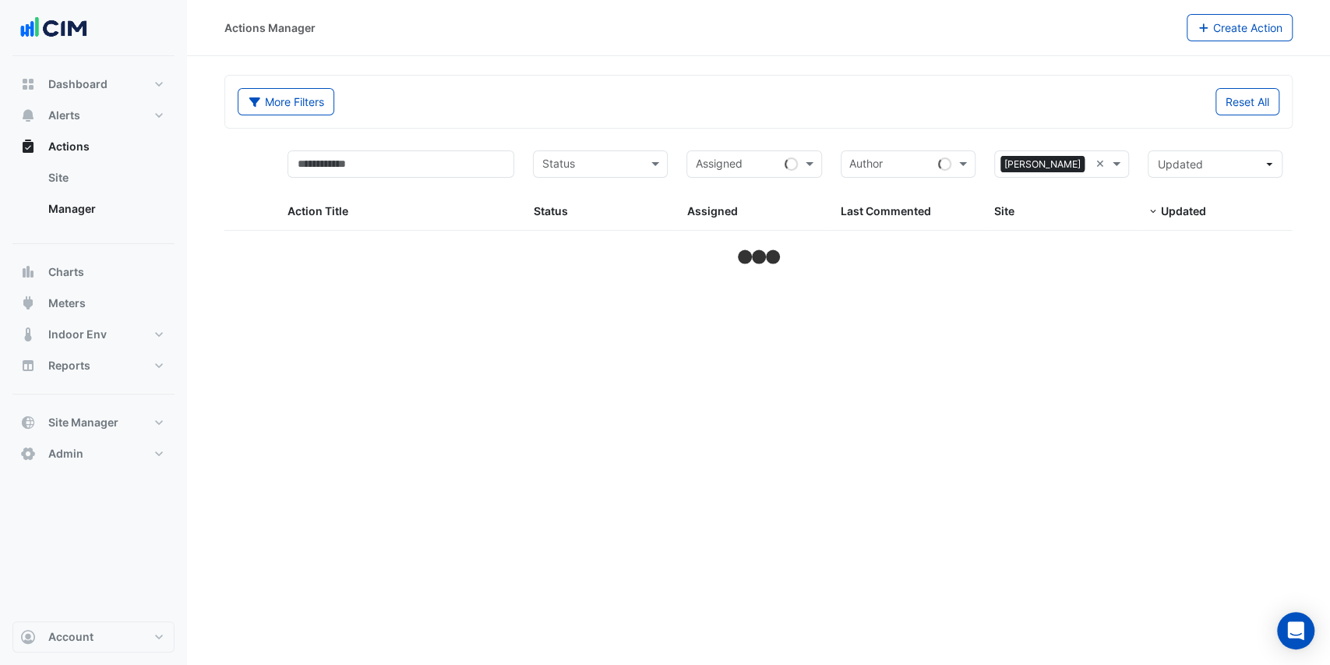
select select "***"
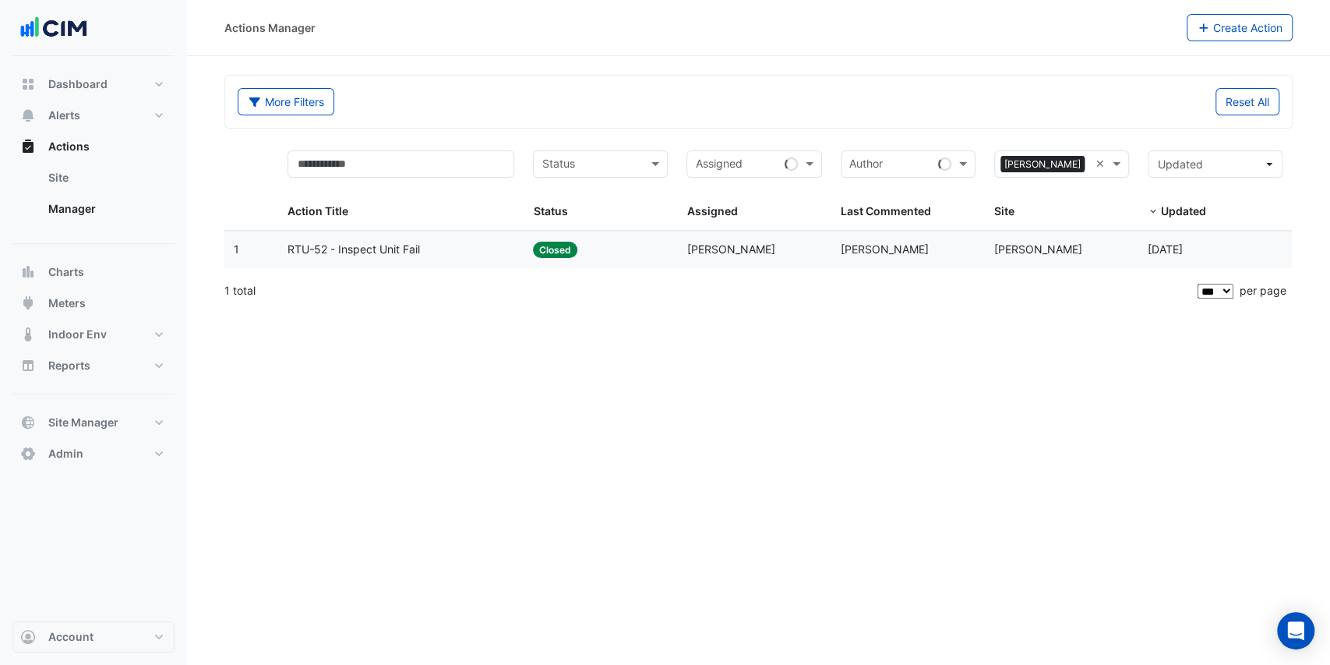
click at [394, 248] on span "RTU-52 - Inspect Unit Fail" at bounding box center [353, 250] width 132 height 18
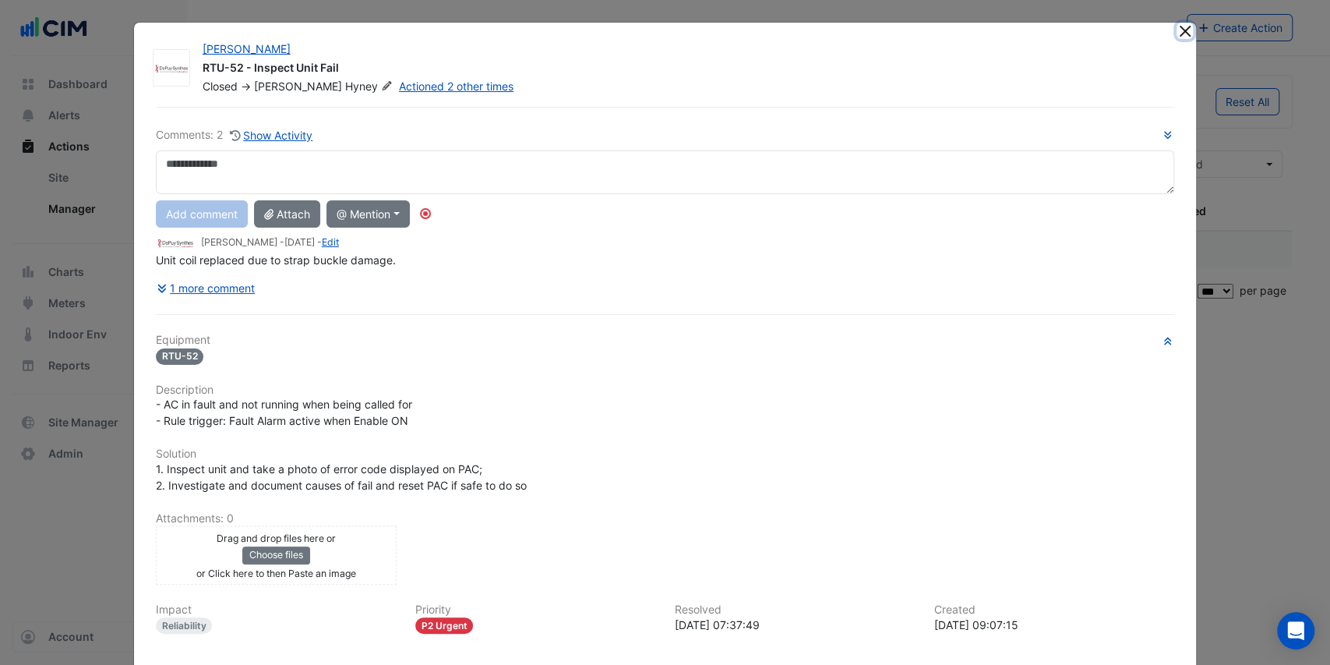
click at [1181, 29] on button "Close" at bounding box center [1184, 31] width 16 height 16
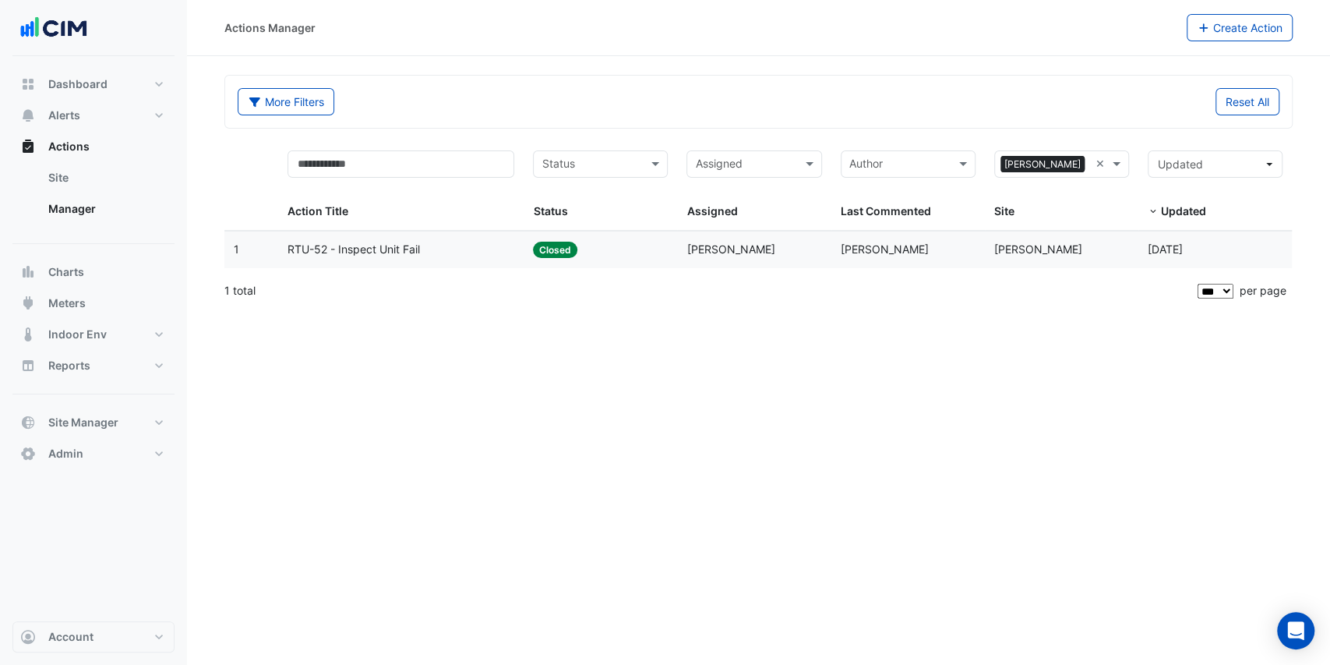
click at [420, 254] on span "RTU-52 - Inspect Unit Fail" at bounding box center [353, 250] width 132 height 18
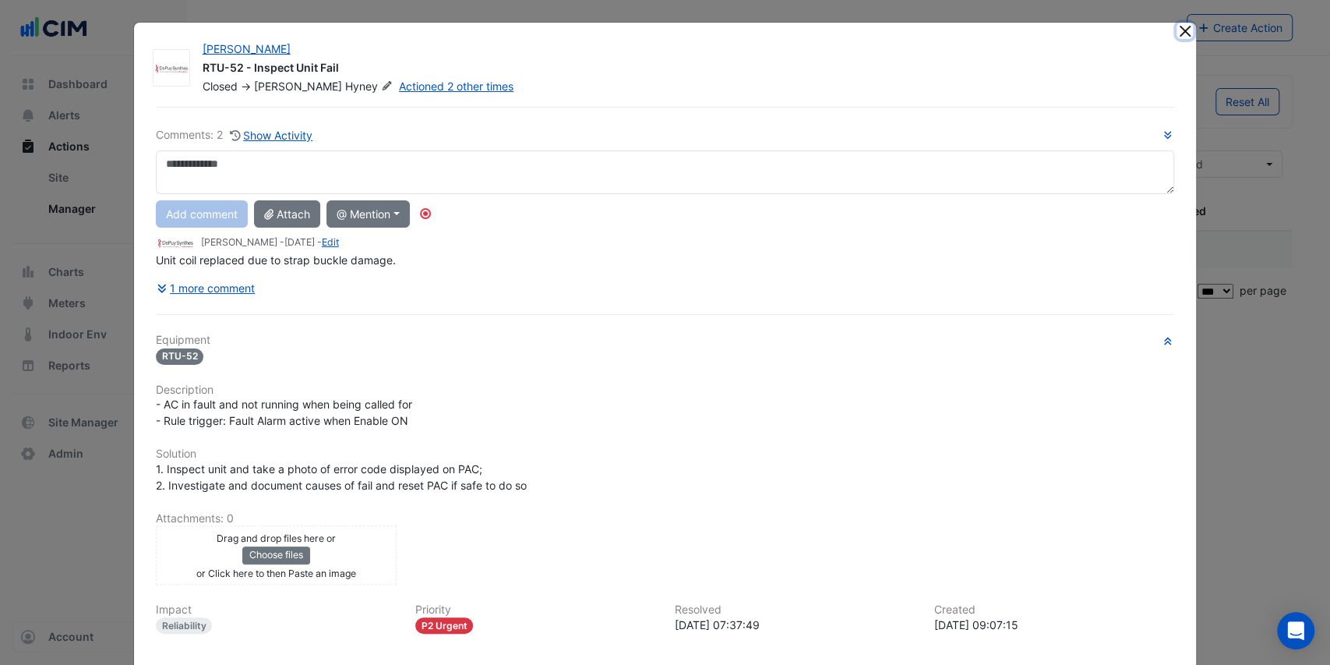
click at [1184, 32] on button "Close" at bounding box center [1184, 31] width 16 height 16
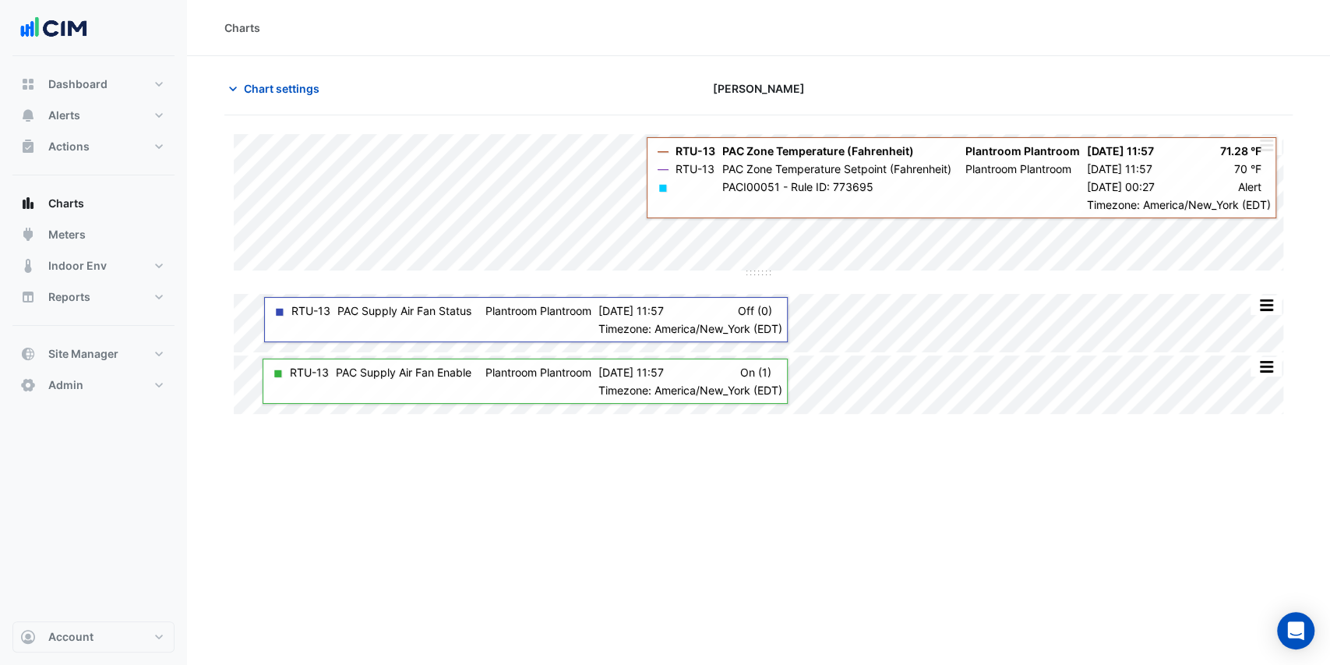
type input "**********"
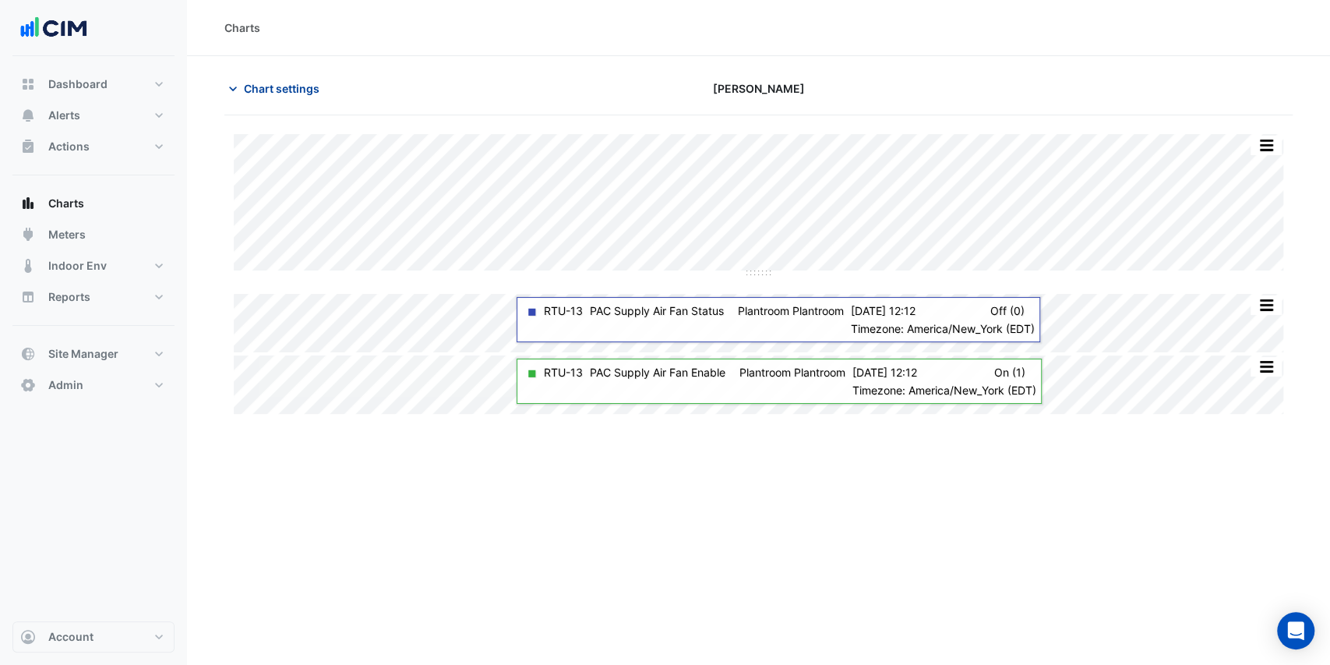
click at [278, 92] on span "Chart settings" at bounding box center [282, 88] width 76 height 16
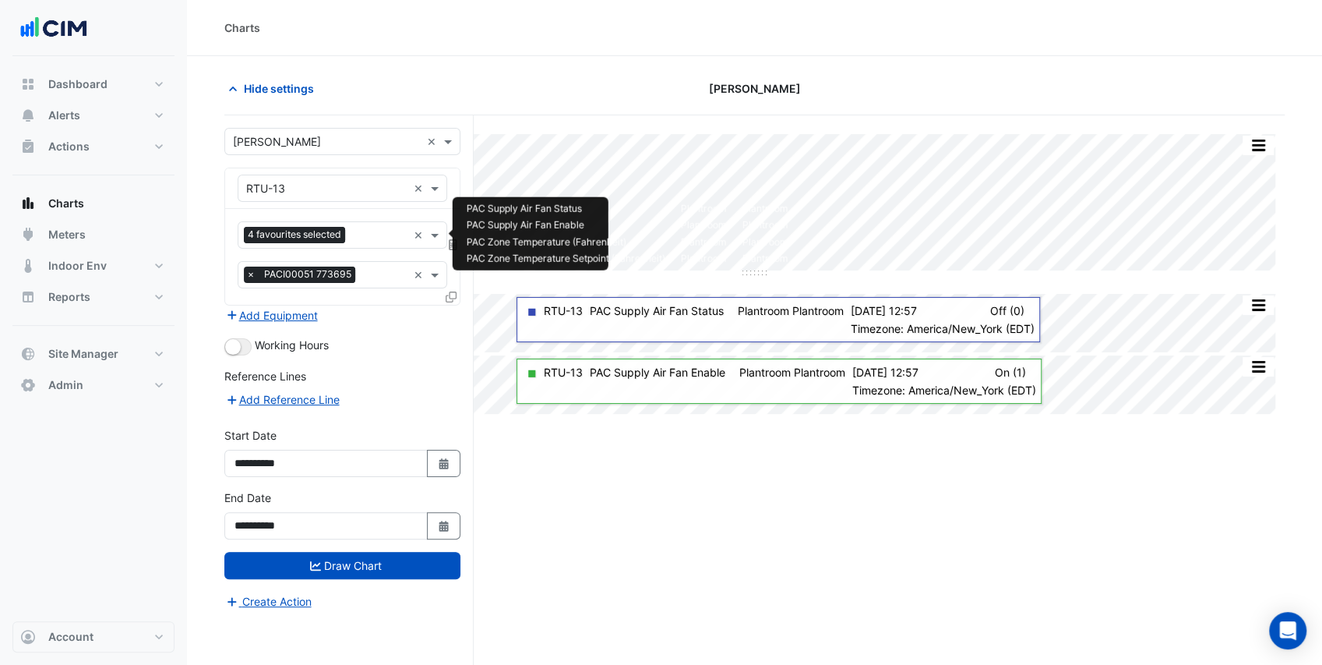
click at [371, 236] on input "text" at bounding box center [379, 236] width 56 height 16
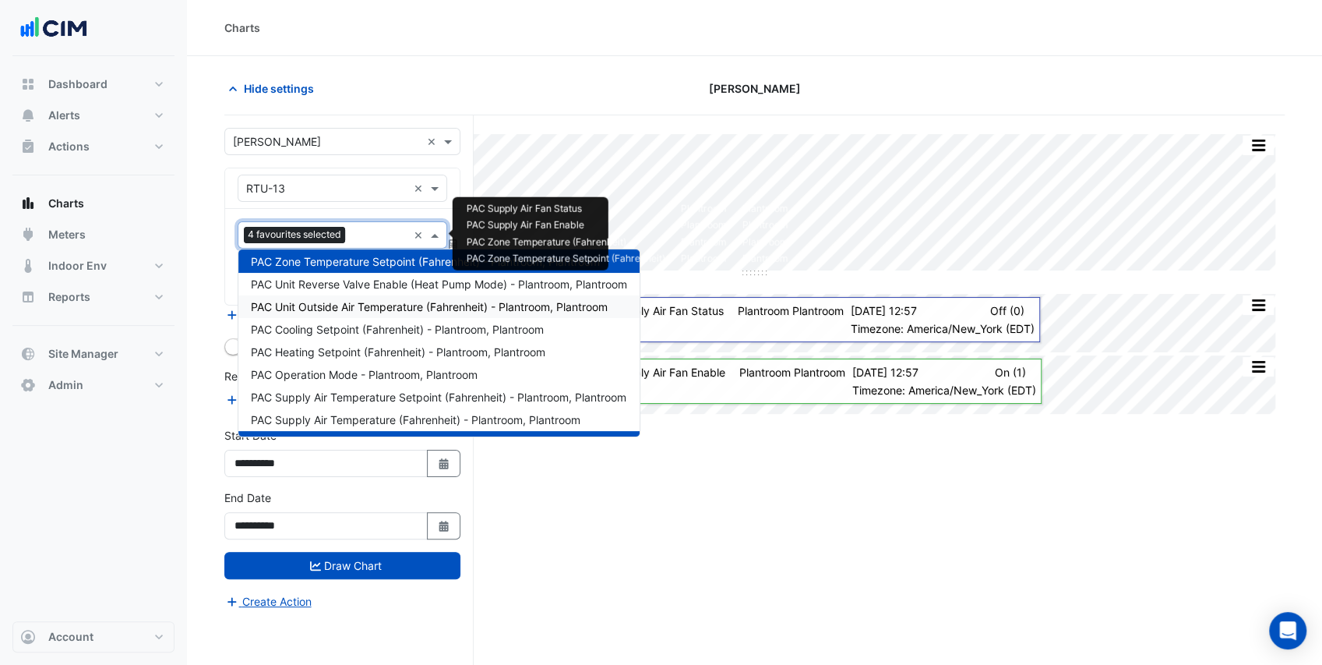
scroll to position [51, 0]
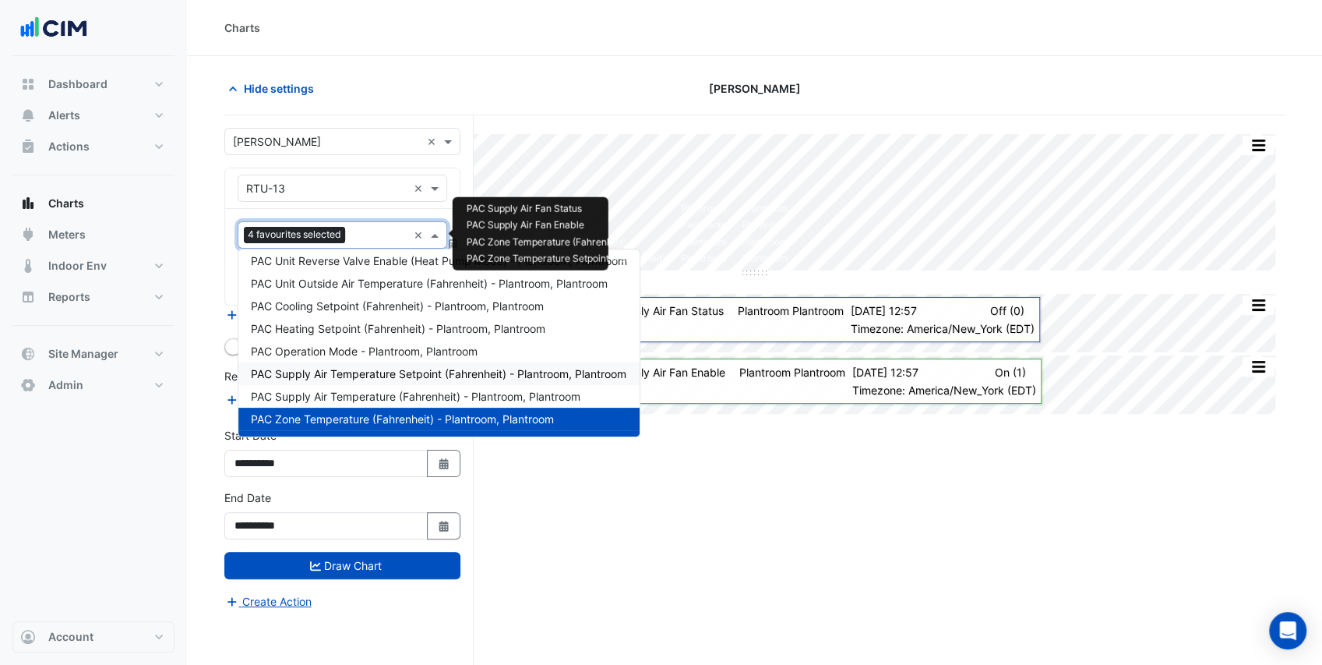
click at [375, 372] on span "PAC Supply Air Temperature Setpoint (Fahrenheit) - Plantroom, Plantroom" at bounding box center [438, 373] width 375 height 13
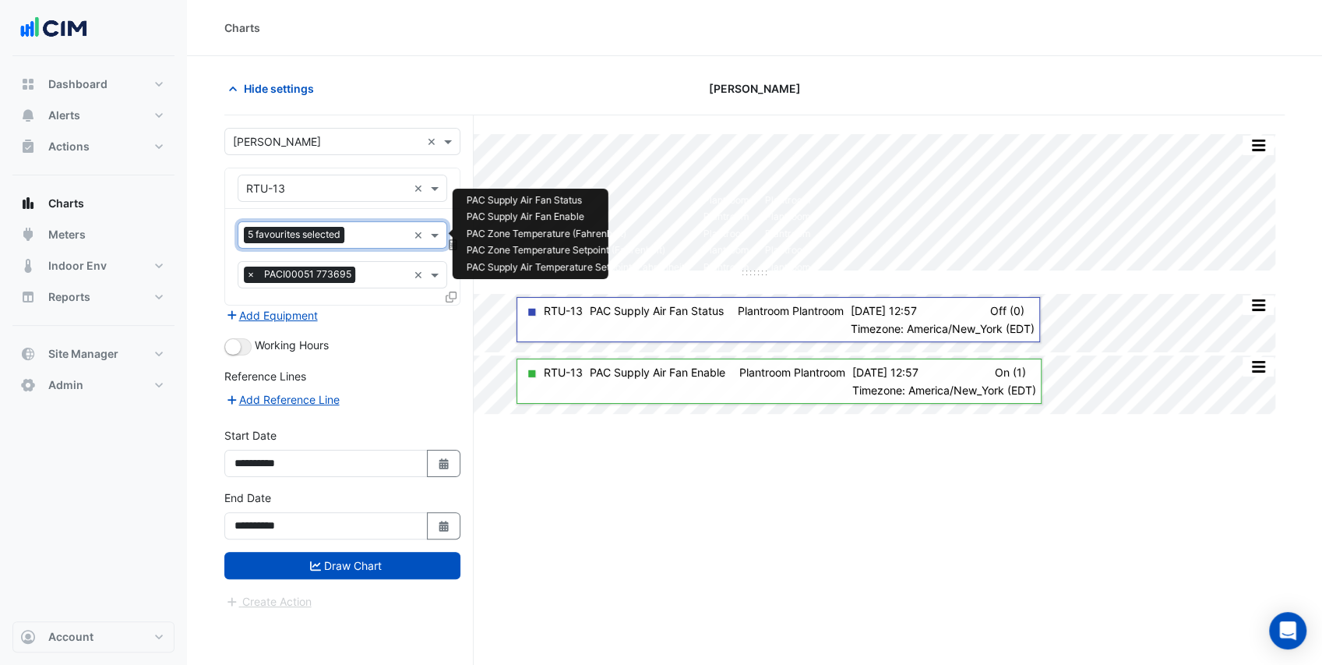
click at [375, 232] on input "text" at bounding box center [379, 236] width 57 height 16
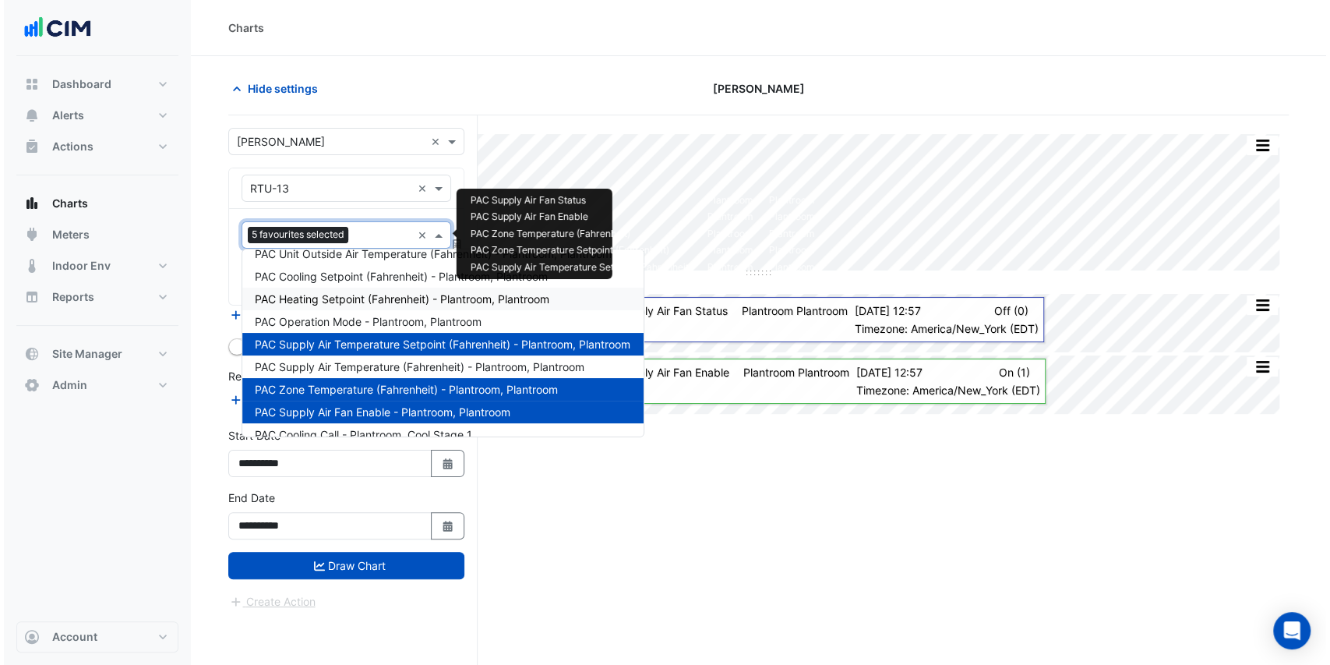
scroll to position [104, 0]
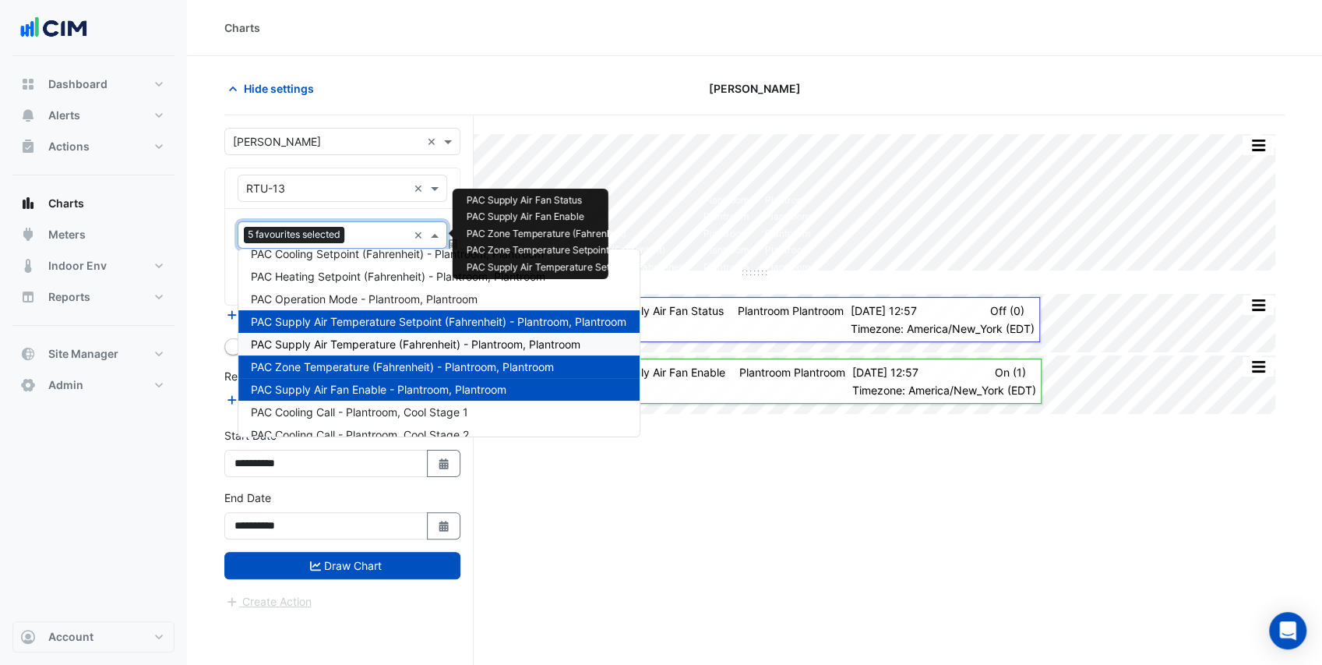
click at [359, 341] on span "PAC Supply Air Temperature (Fahrenheit) - Plantroom, Plantroom" at bounding box center [416, 343] width 330 height 13
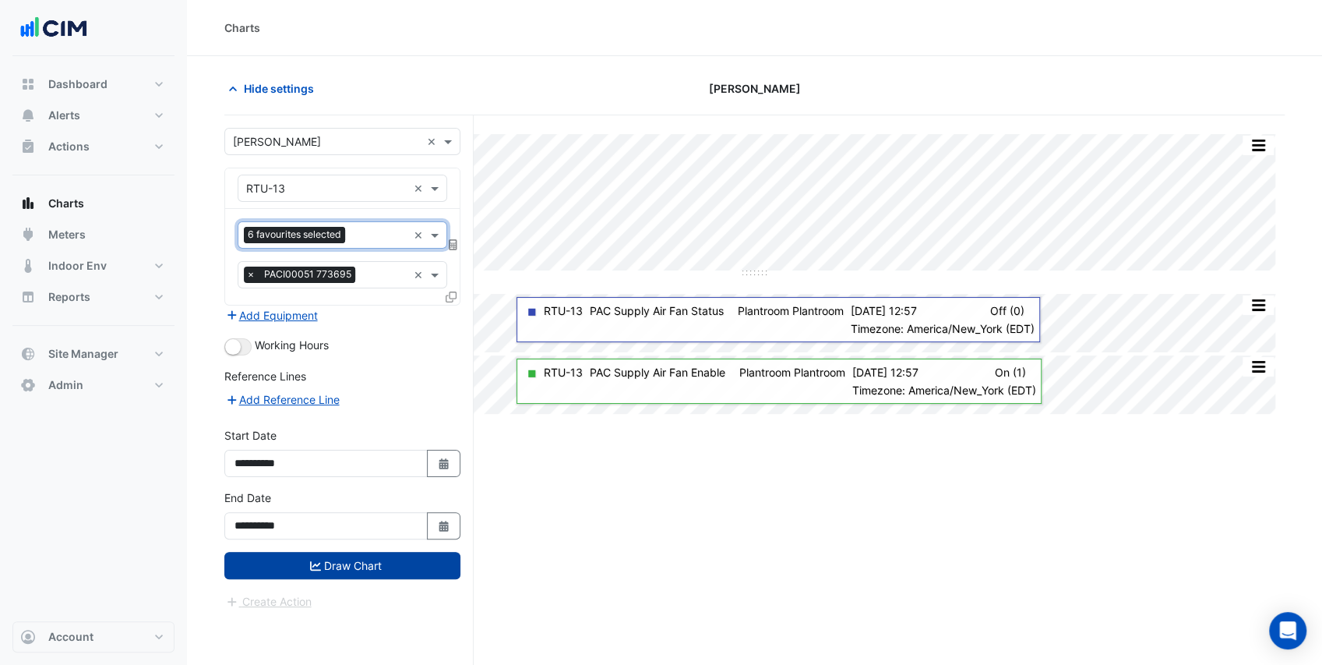
click at [402, 556] on button "Draw Chart" at bounding box center [342, 565] width 236 height 27
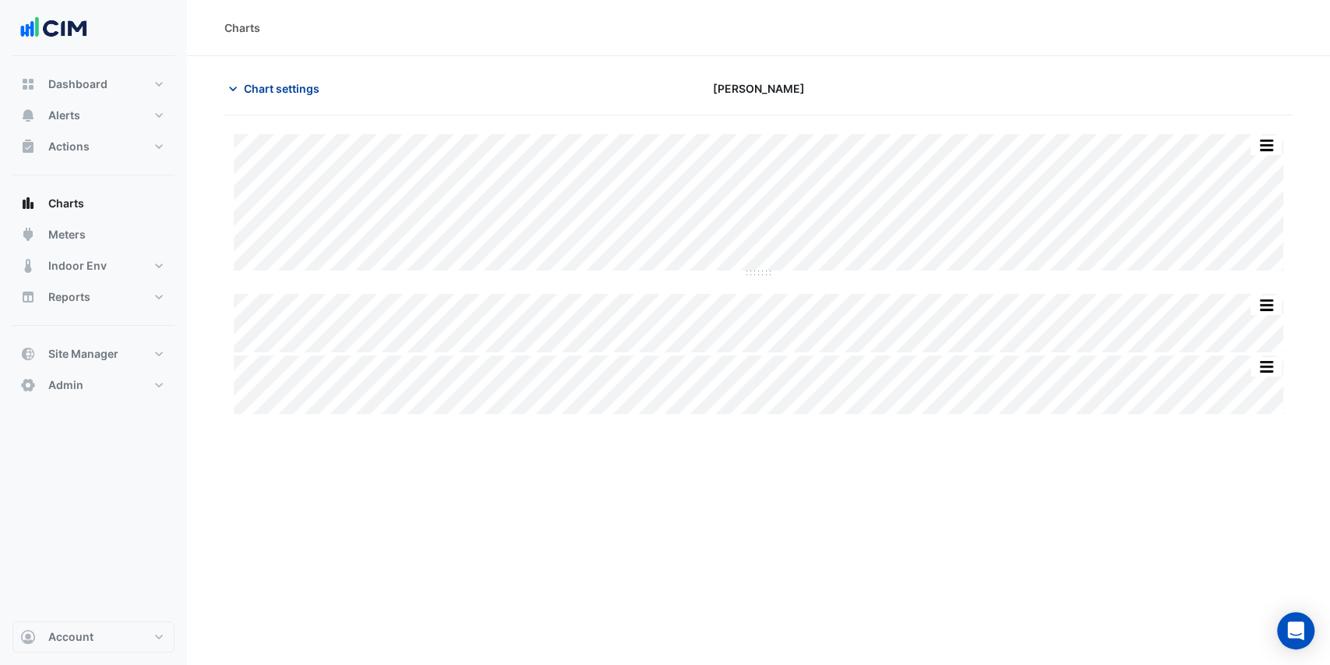
click at [235, 87] on icon "button" at bounding box center [233, 88] width 8 height 5
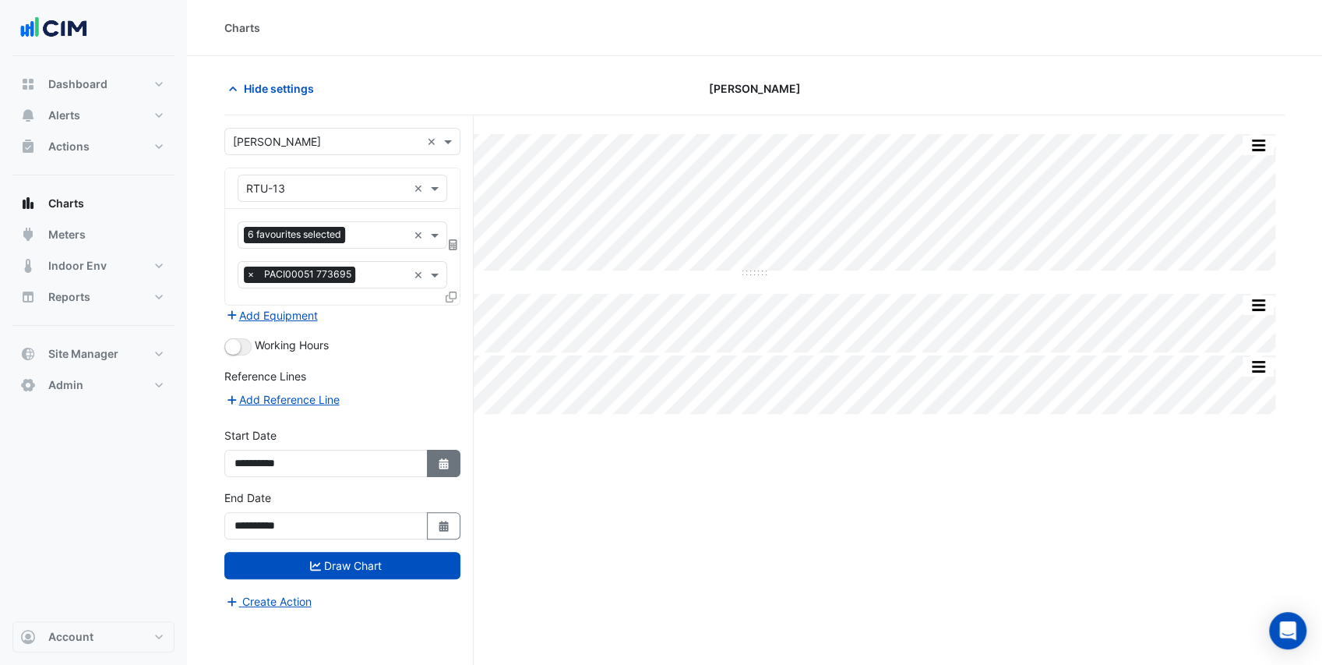
click at [435, 458] on button "Select Date" at bounding box center [444, 463] width 34 height 27
select select "*"
select select "****"
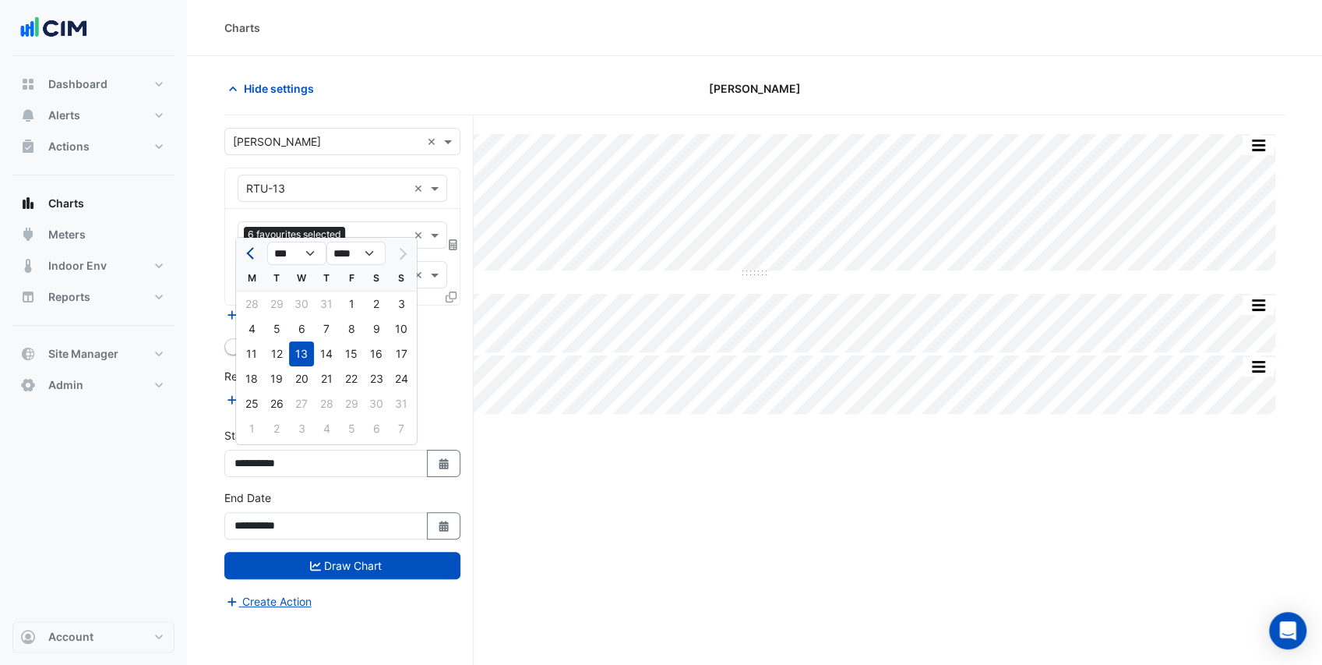
click at [245, 256] on button "Previous month" at bounding box center [251, 253] width 19 height 25
select select "*"
click at [350, 304] on div "4" at bounding box center [351, 303] width 25 height 25
type input "**********"
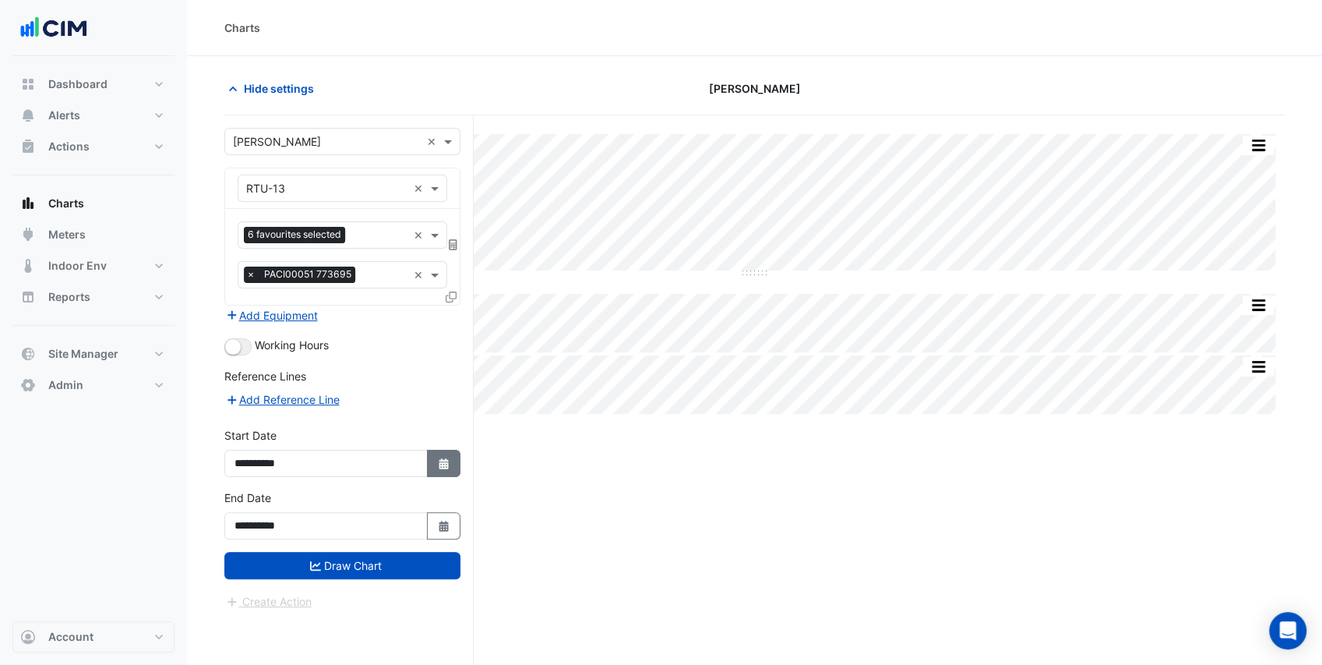
click at [440, 458] on icon "Select Date" at bounding box center [444, 463] width 14 height 11
select select "*"
select select "****"
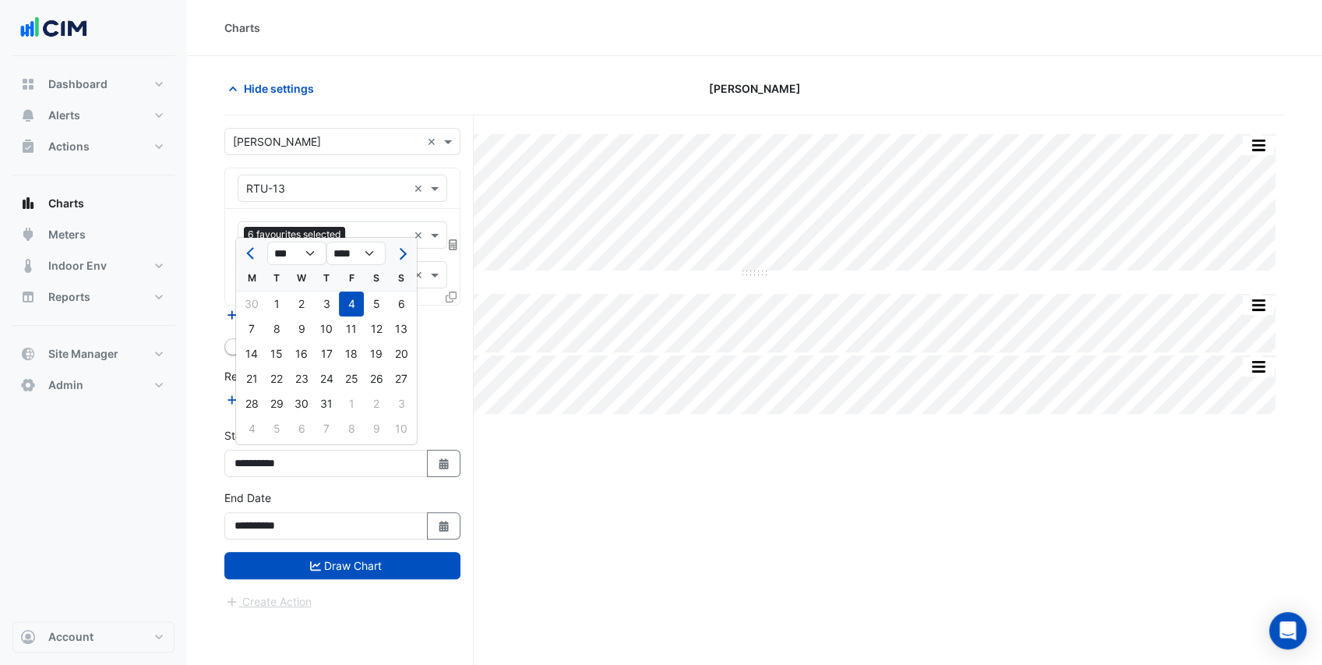
click at [282, 301] on div "1" at bounding box center [276, 303] width 25 height 25
type input "**********"
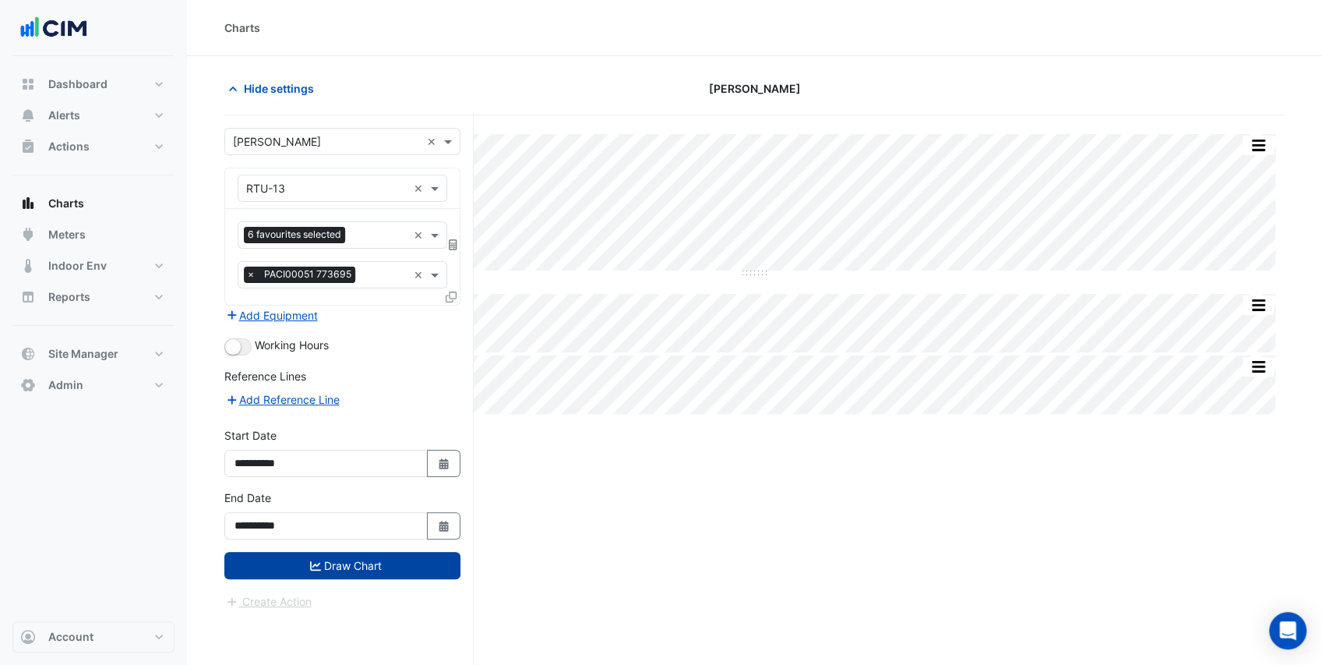
click at [396, 559] on button "Draw Chart" at bounding box center [342, 565] width 236 height 27
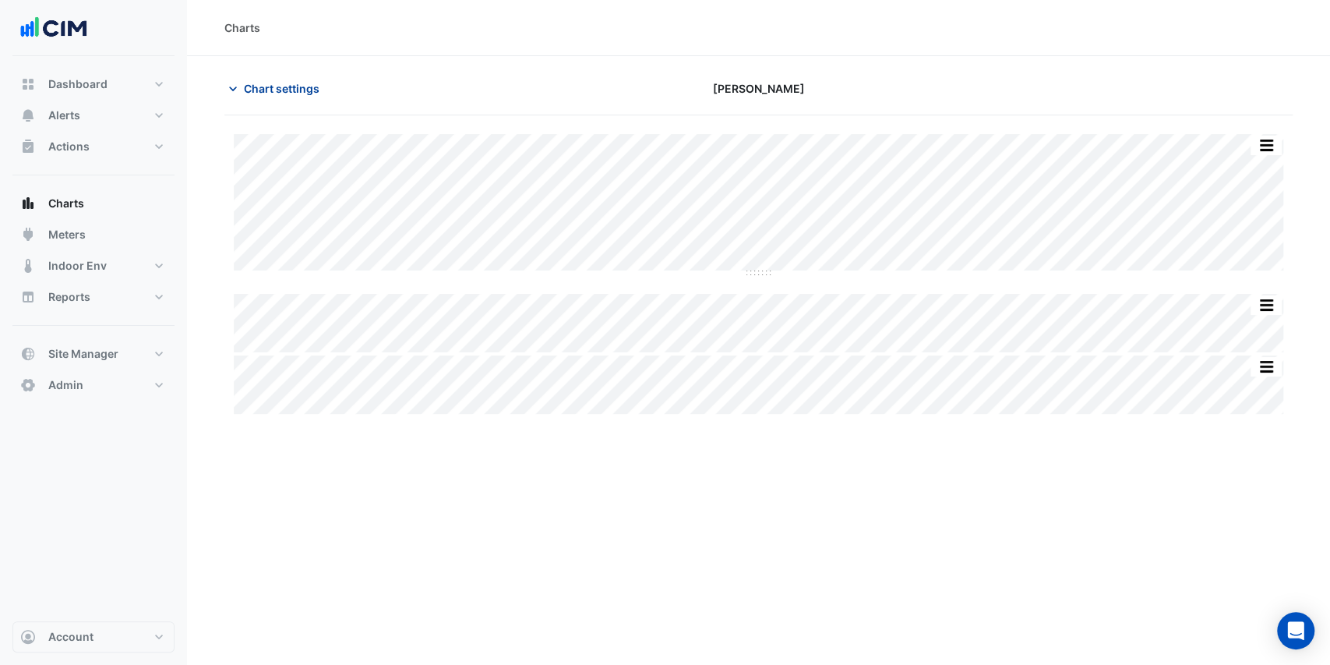
click at [250, 88] on span "Chart settings" at bounding box center [282, 88] width 76 height 16
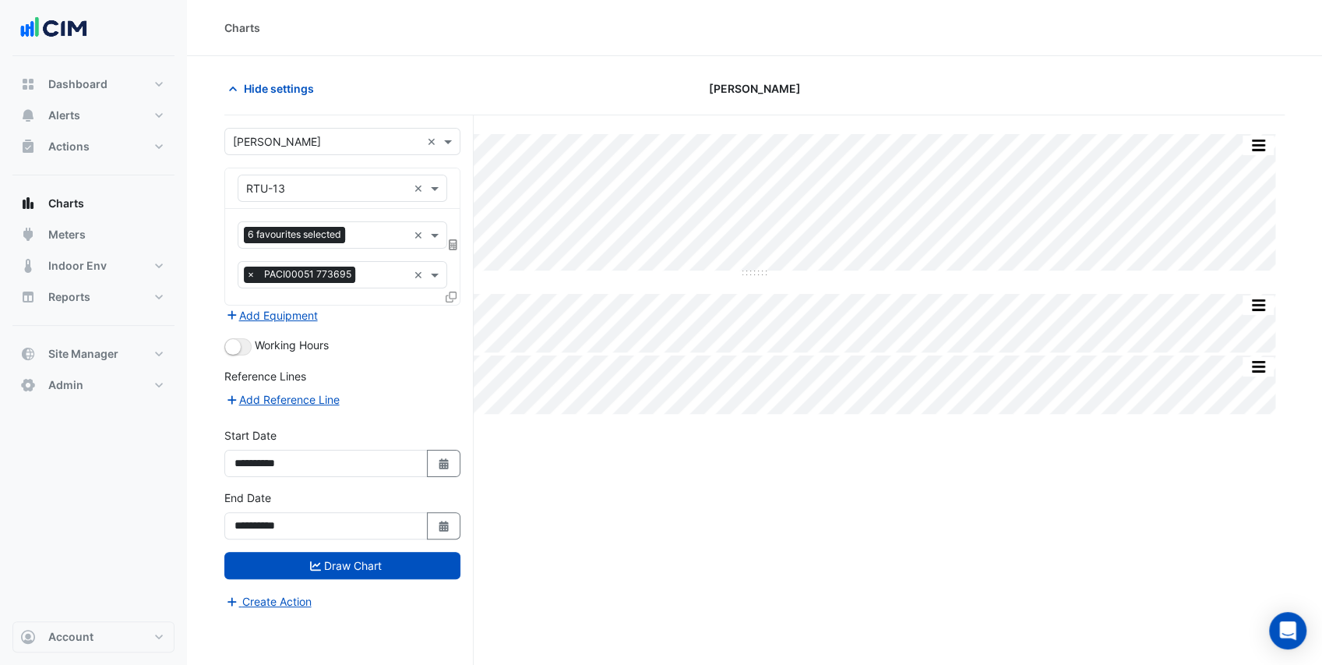
click at [381, 81] on div "Hide settings" at bounding box center [395, 88] width 360 height 27
click at [379, 79] on div "Hide settings" at bounding box center [395, 88] width 360 height 27
click at [291, 93] on span "Hide settings" at bounding box center [279, 88] width 70 height 16
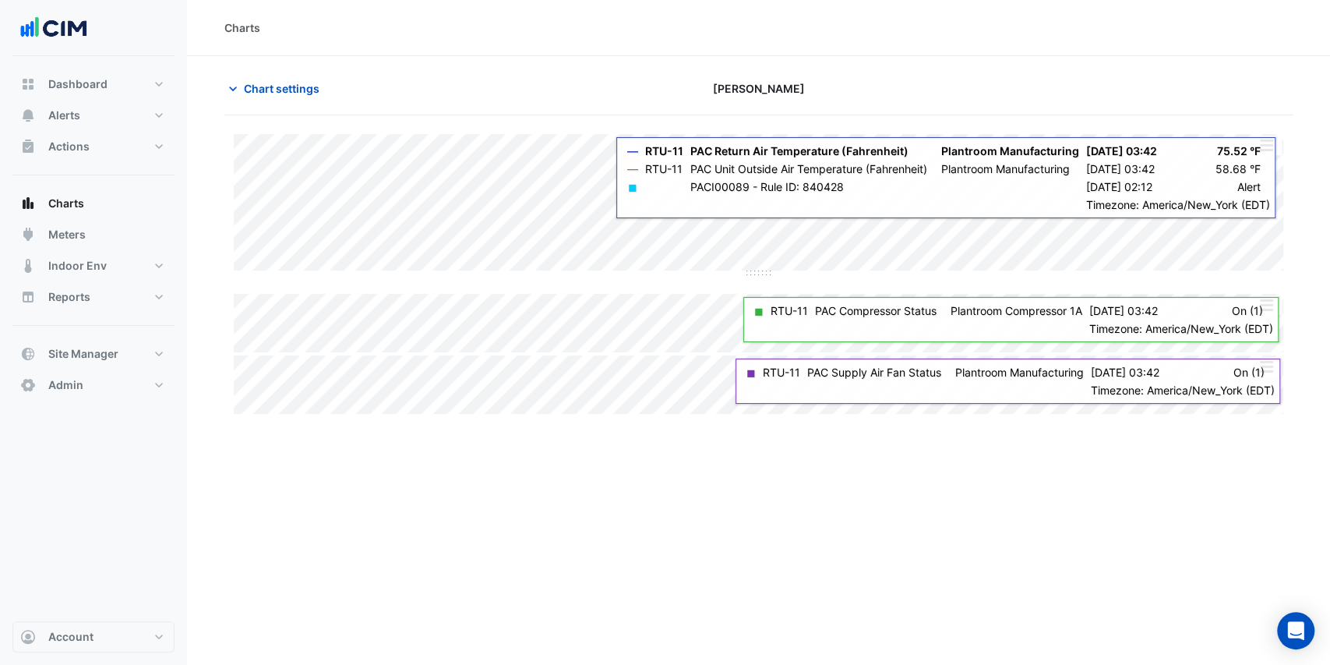
type input "**********"
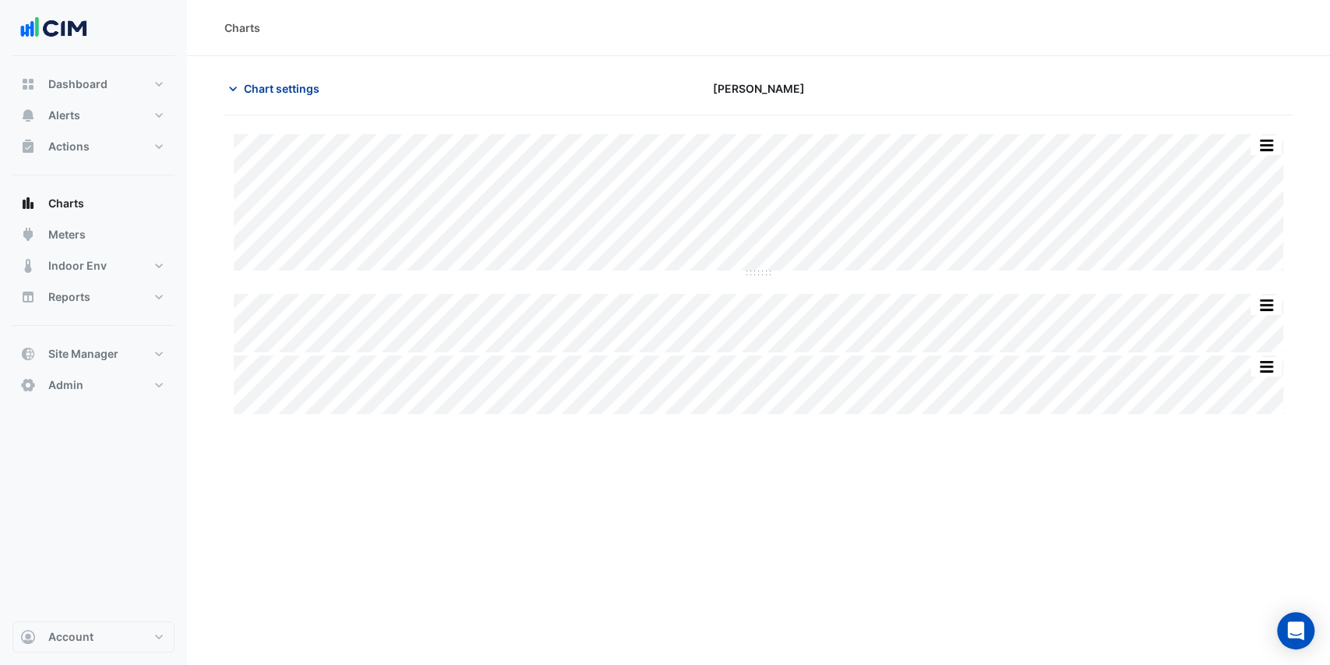
click at [305, 85] on span "Chart settings" at bounding box center [282, 88] width 76 height 16
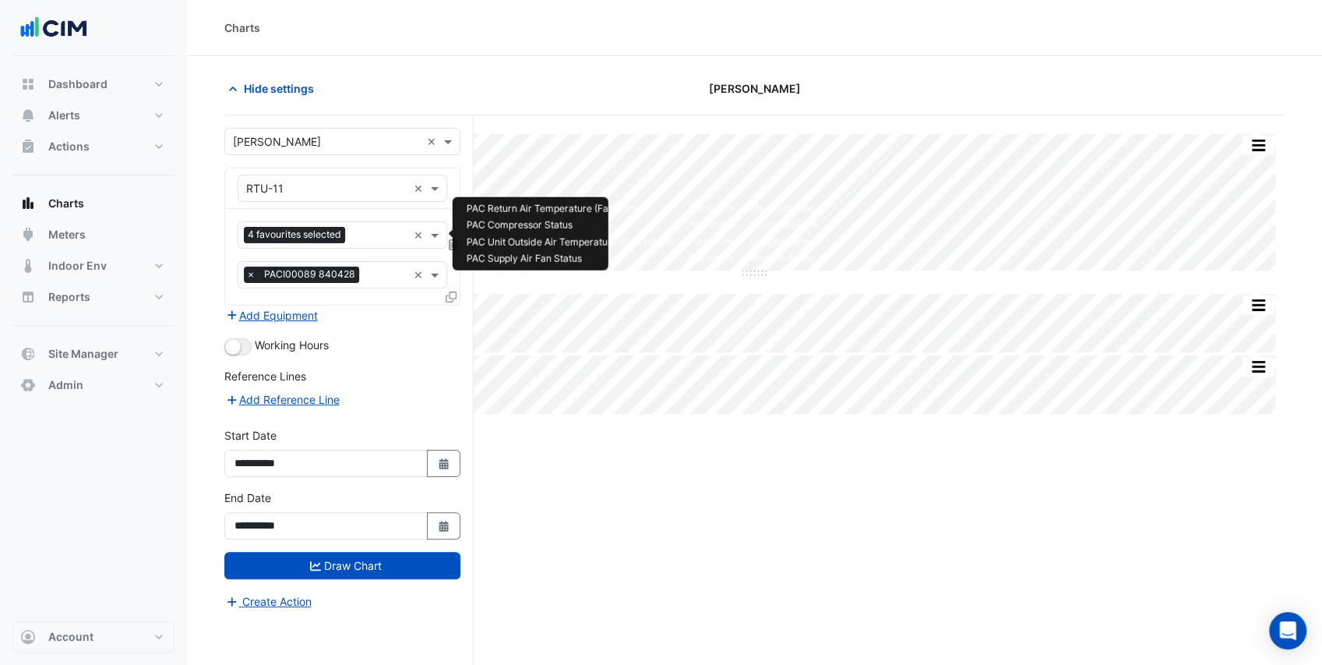
click at [367, 231] on input "text" at bounding box center [379, 236] width 56 height 16
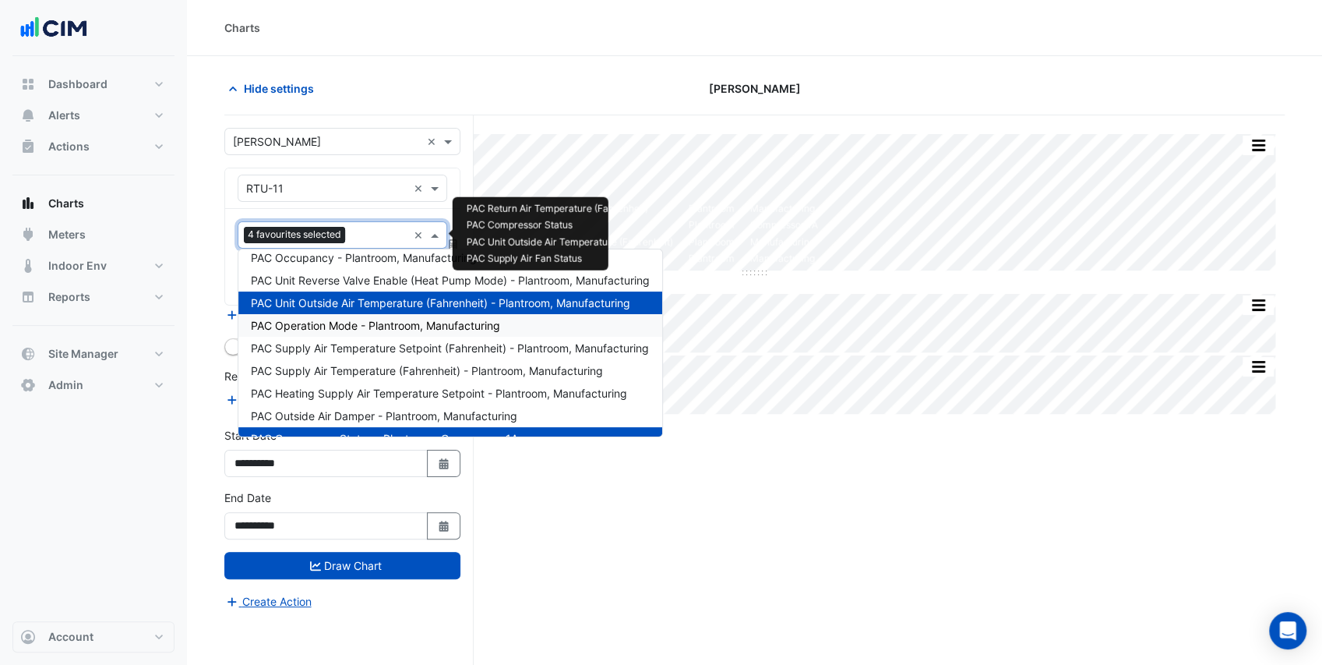
scroll to position [156, 0]
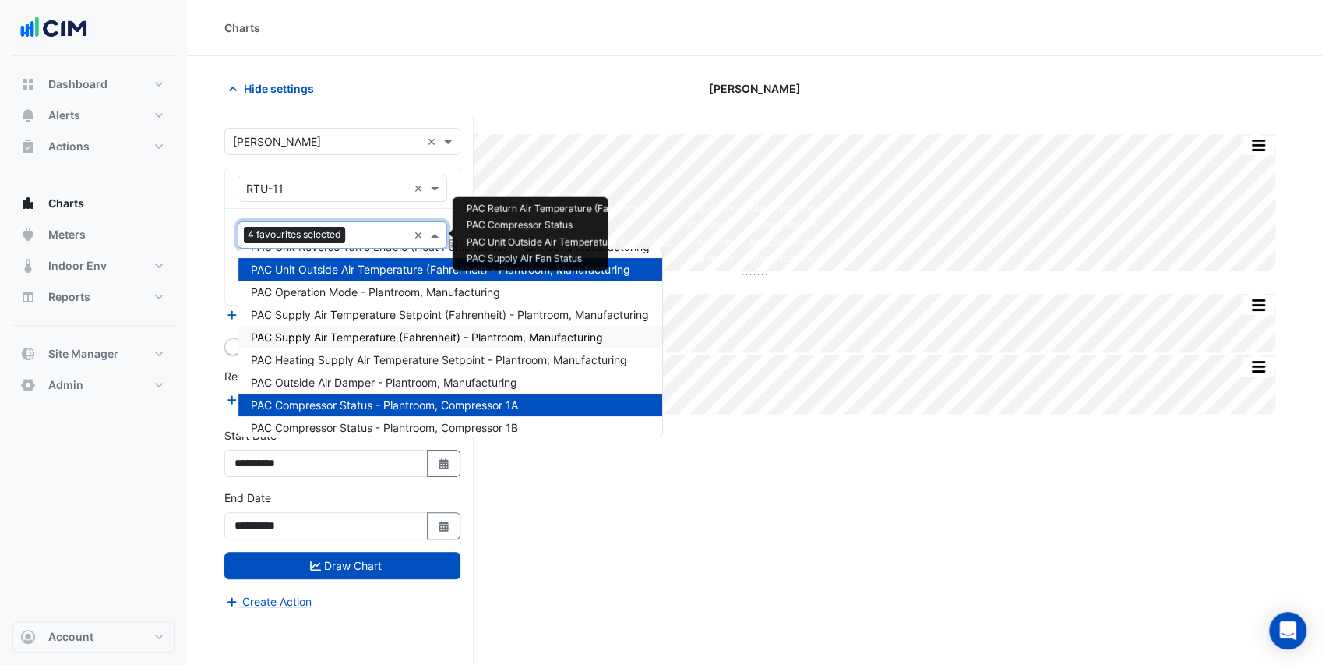
click at [385, 334] on span "PAC Supply Air Temperature (Fahrenheit) - Plantroom, Manufacturing" at bounding box center [427, 336] width 352 height 13
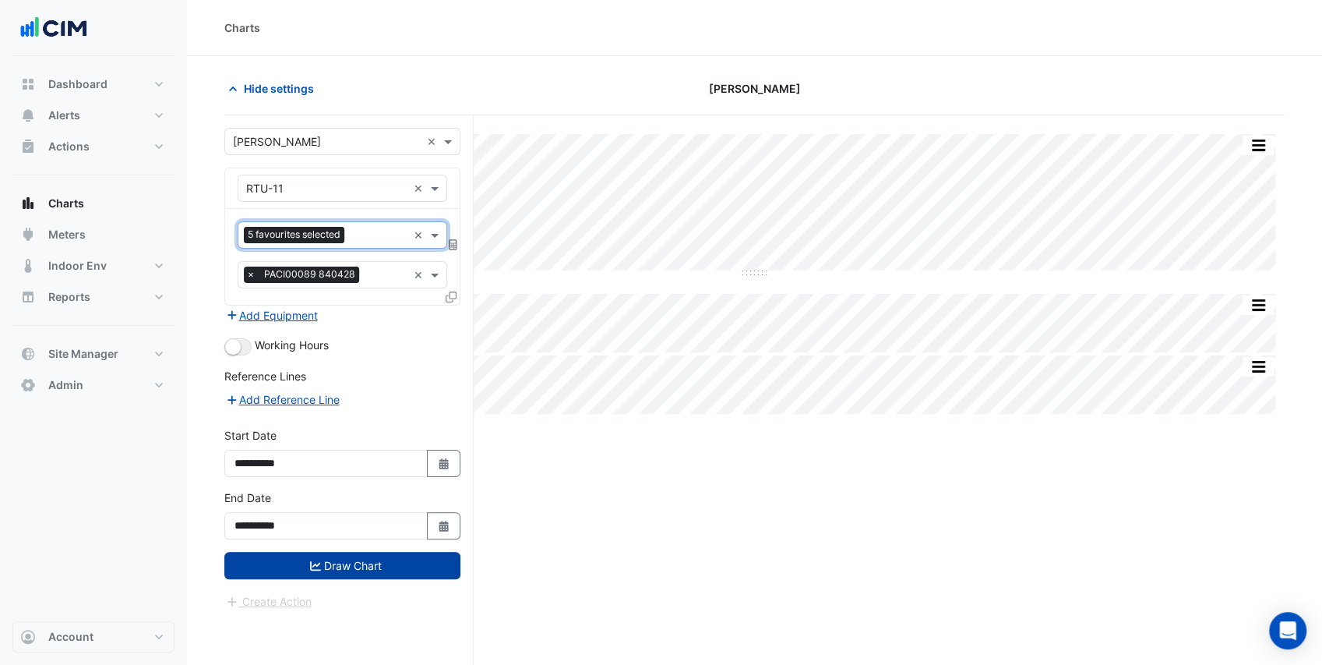
click at [407, 560] on button "Draw Chart" at bounding box center [342, 565] width 236 height 27
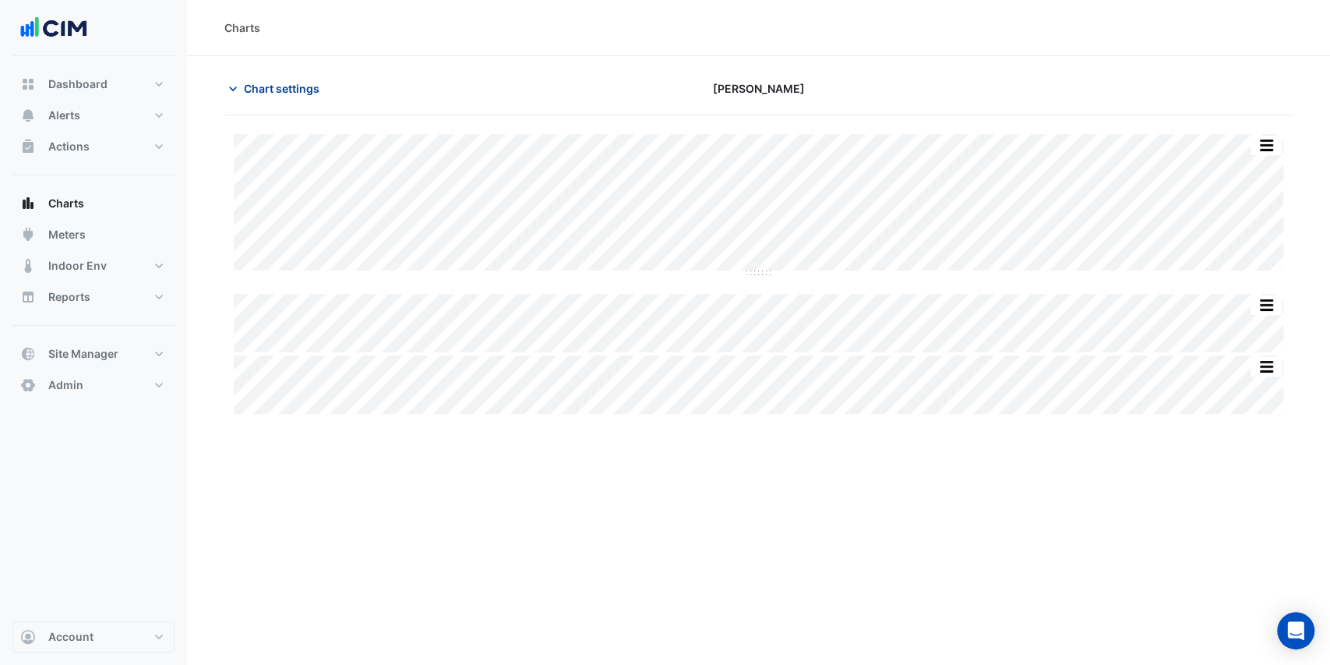
click at [277, 93] on span "Chart settings" at bounding box center [282, 88] width 76 height 16
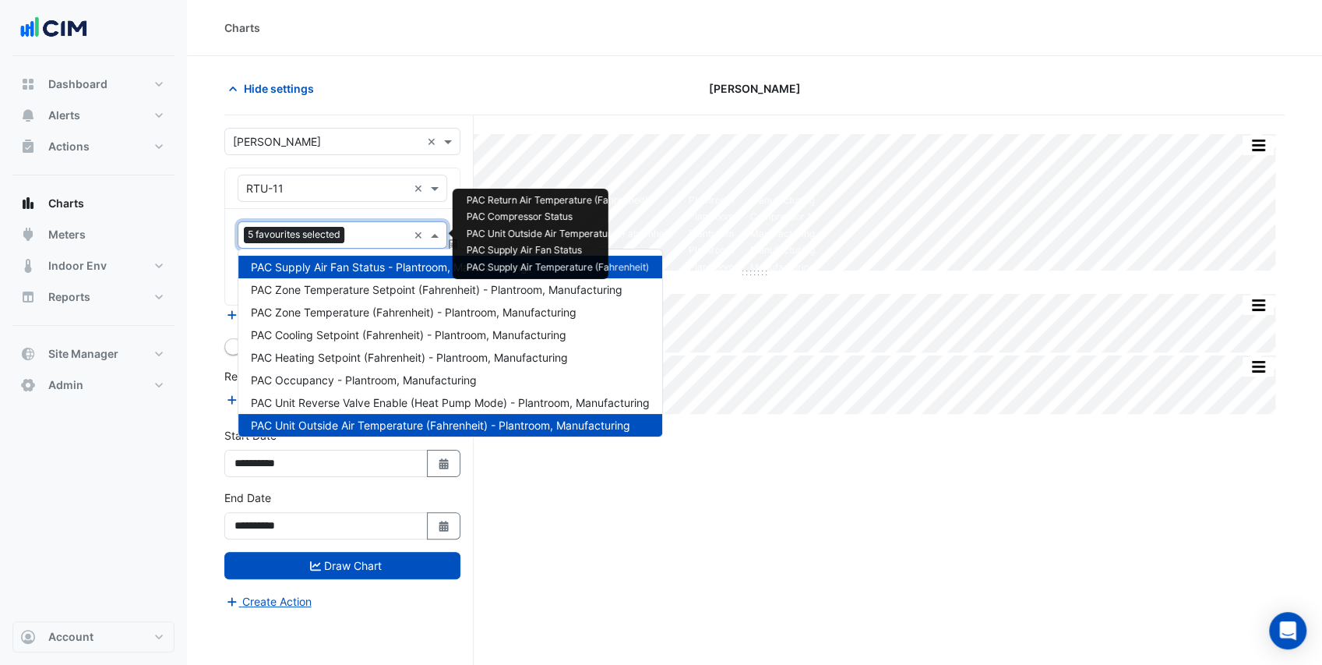
click at [355, 229] on input "text" at bounding box center [379, 236] width 57 height 16
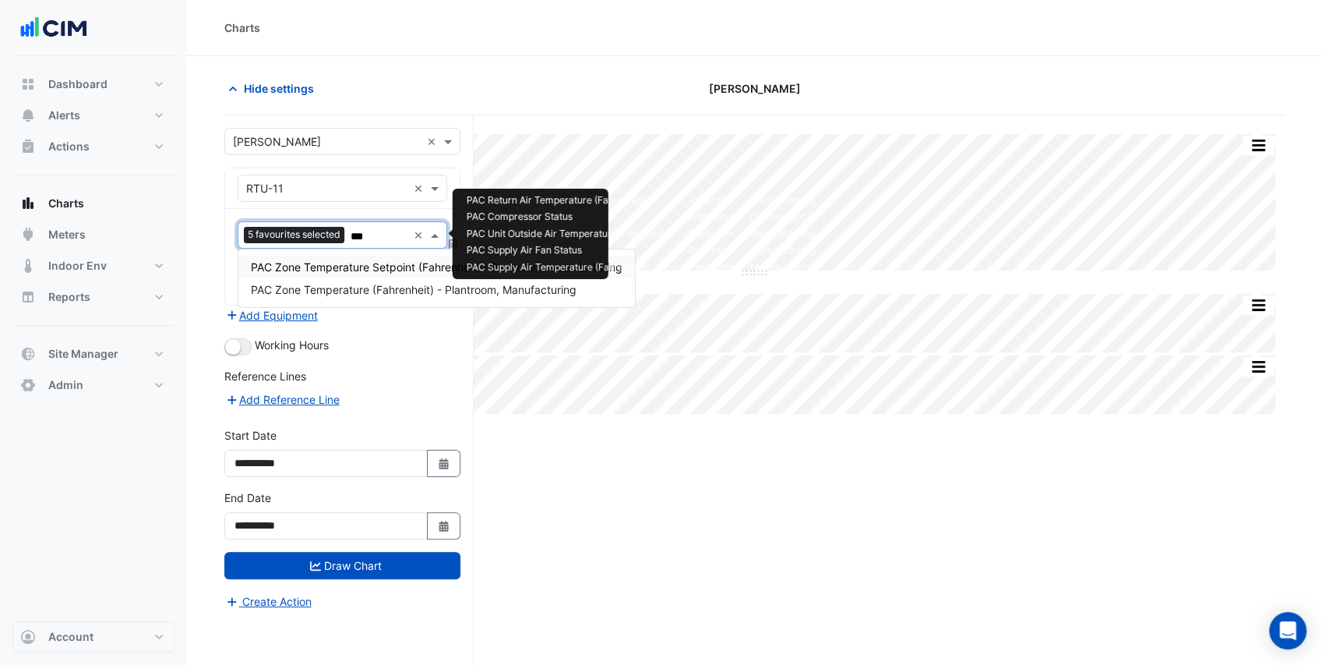
type input "****"
click at [385, 285] on span "PAC Zone Temperature (Fahrenheit) - Plantroom, Manufacturing" at bounding box center [414, 289] width 326 height 13
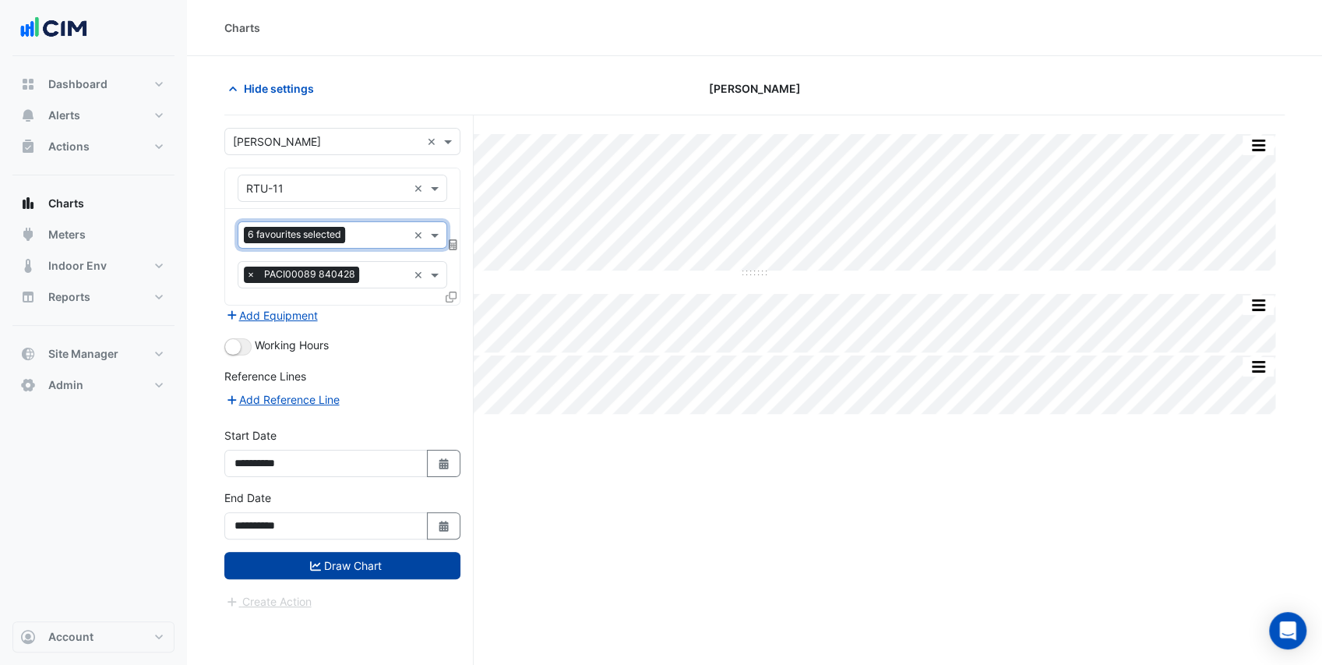
click at [407, 558] on button "Draw Chart" at bounding box center [342, 565] width 236 height 27
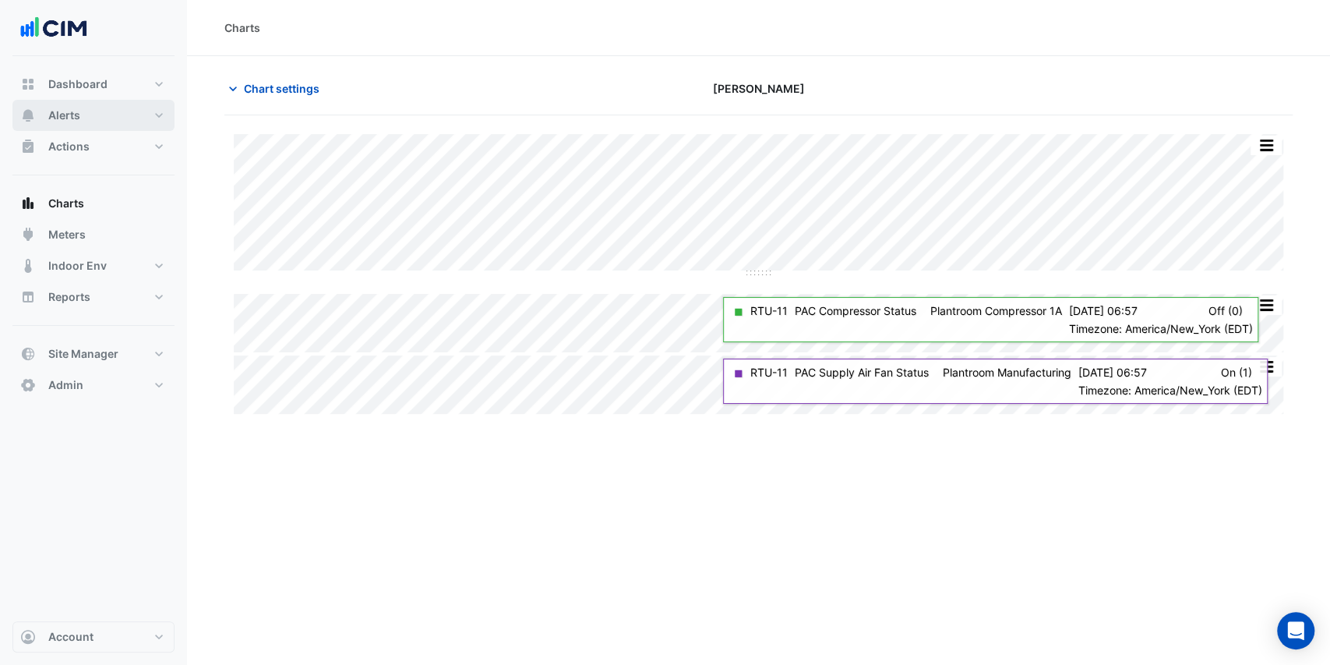
click at [134, 120] on button "Alerts" at bounding box center [93, 115] width 162 height 31
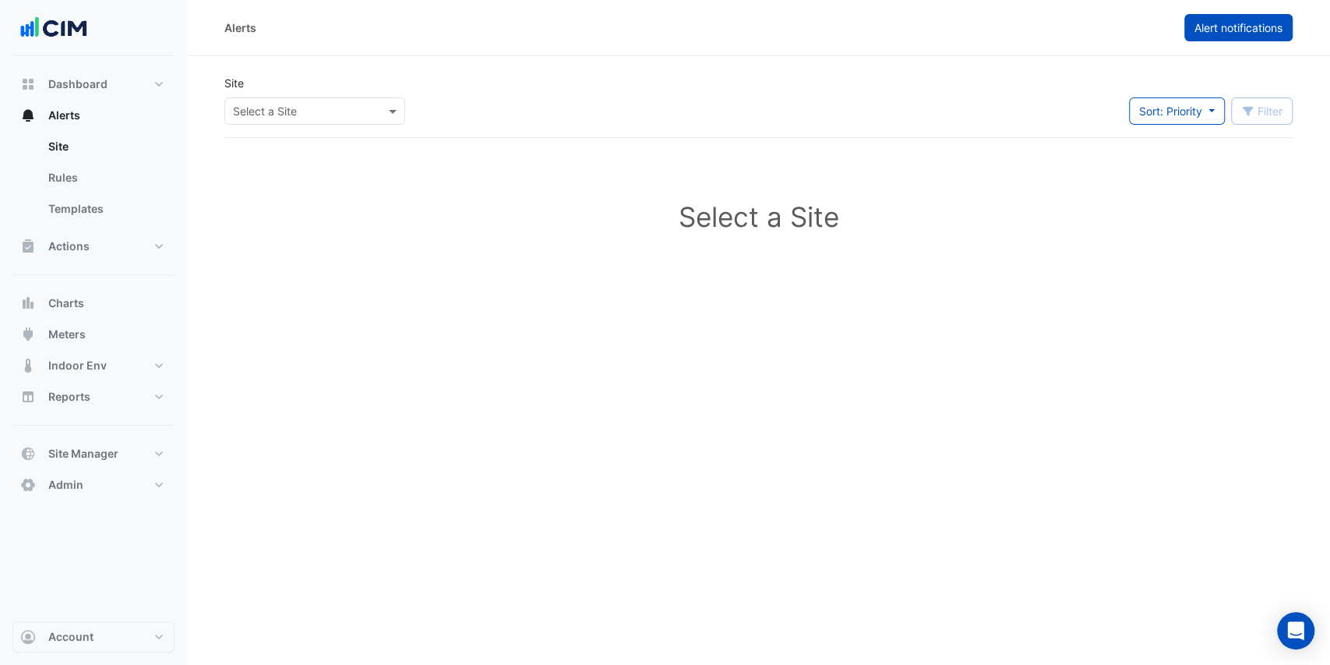
click at [1200, 24] on span "Alert notifications" at bounding box center [1238, 27] width 88 height 13
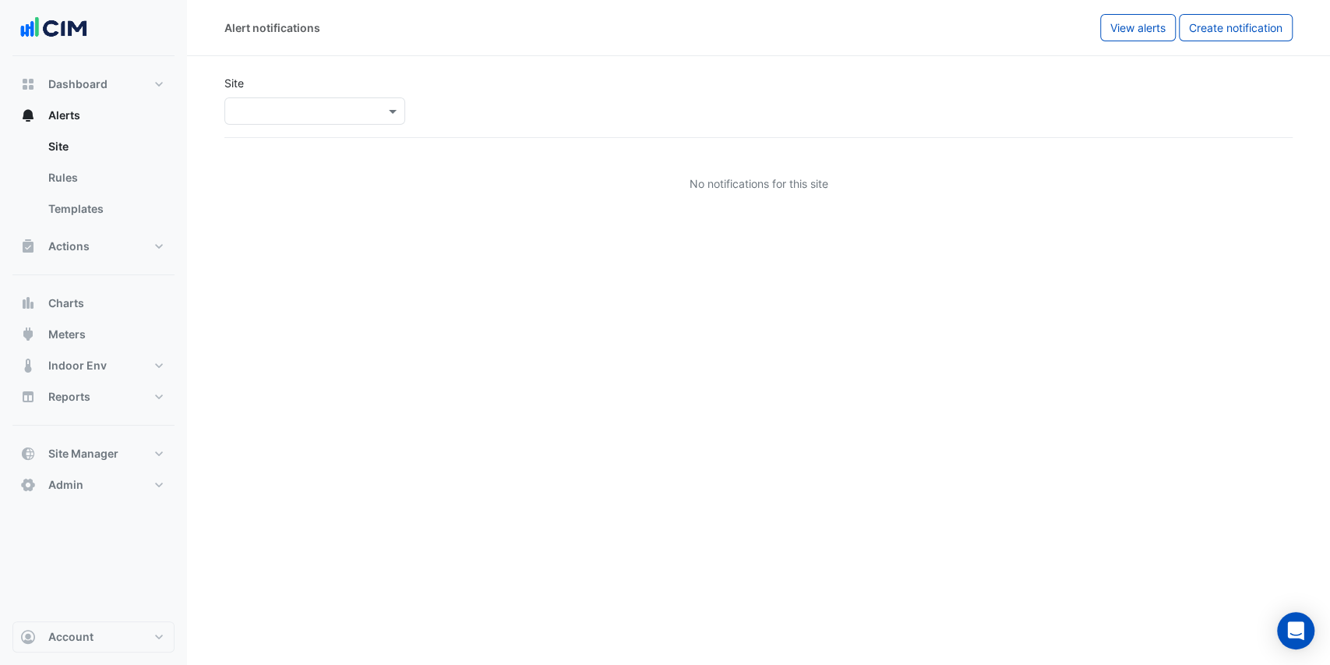
click at [352, 111] on input "text" at bounding box center [299, 112] width 132 height 16
type input "*****"
click at [312, 164] on span "[PERSON_NAME]" at bounding box center [294, 166] width 88 height 13
click at [435, 64] on div "Site Select a Site × Depuy Raynham" at bounding box center [758, 99] width 1087 height 75
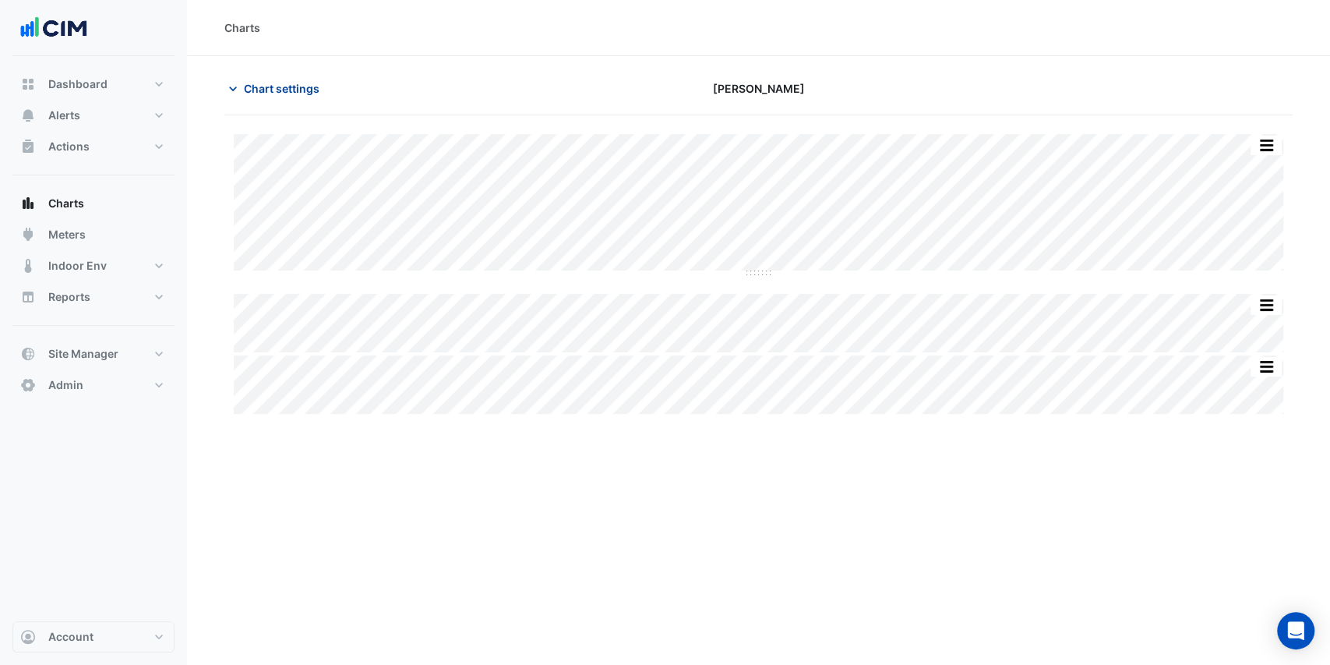
click at [270, 85] on span "Chart settings" at bounding box center [282, 88] width 76 height 16
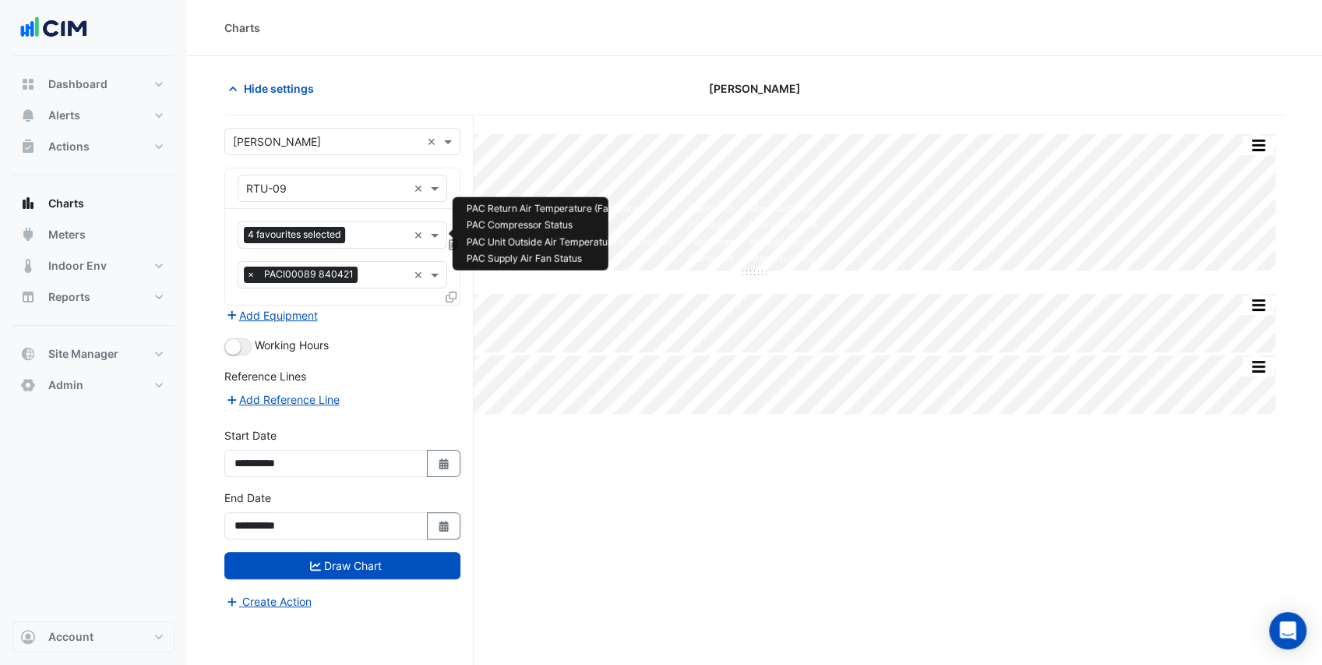
click at [370, 235] on input "text" at bounding box center [379, 236] width 56 height 16
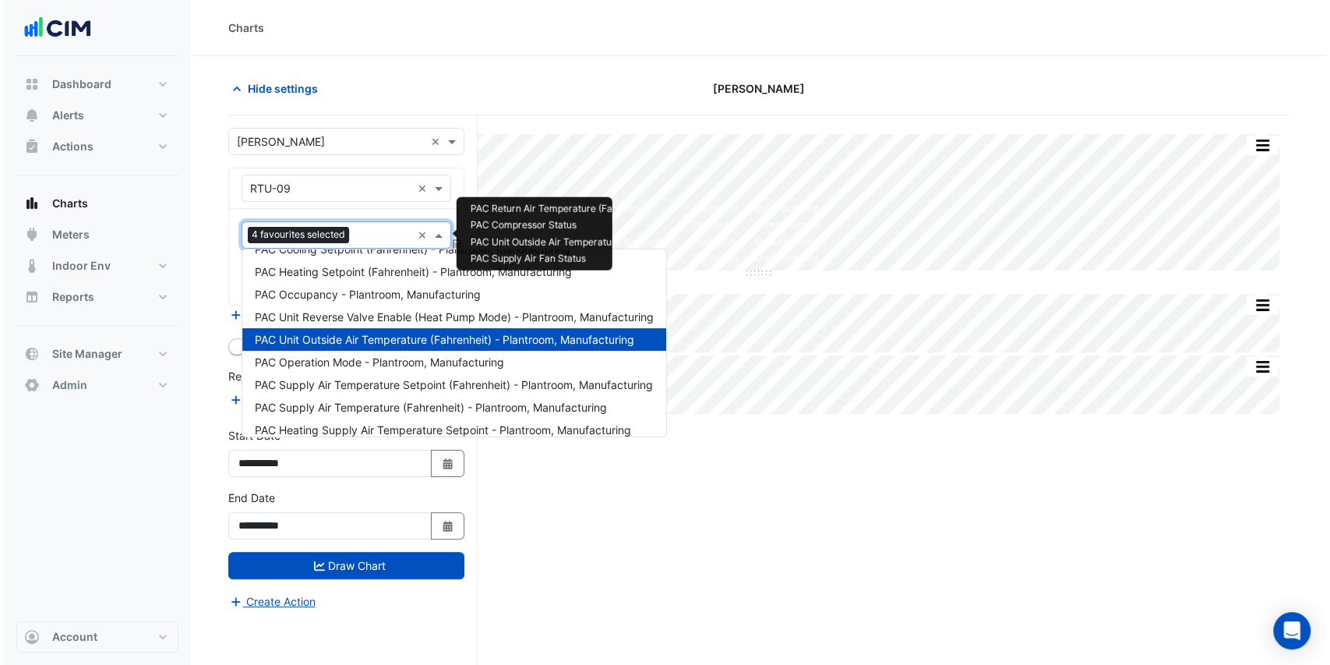
scroll to position [104, 0]
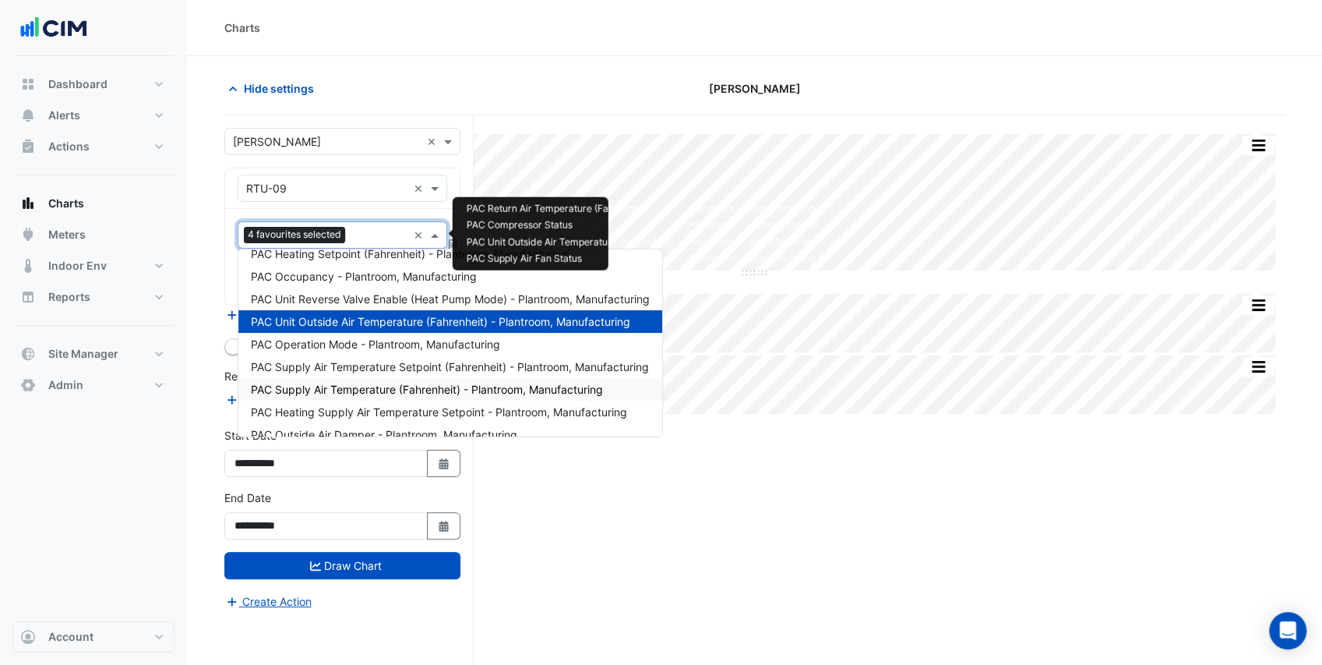
click at [407, 386] on span "PAC Supply Air Temperature (Fahrenheit) - Plantroom, Manufacturing" at bounding box center [427, 389] width 352 height 13
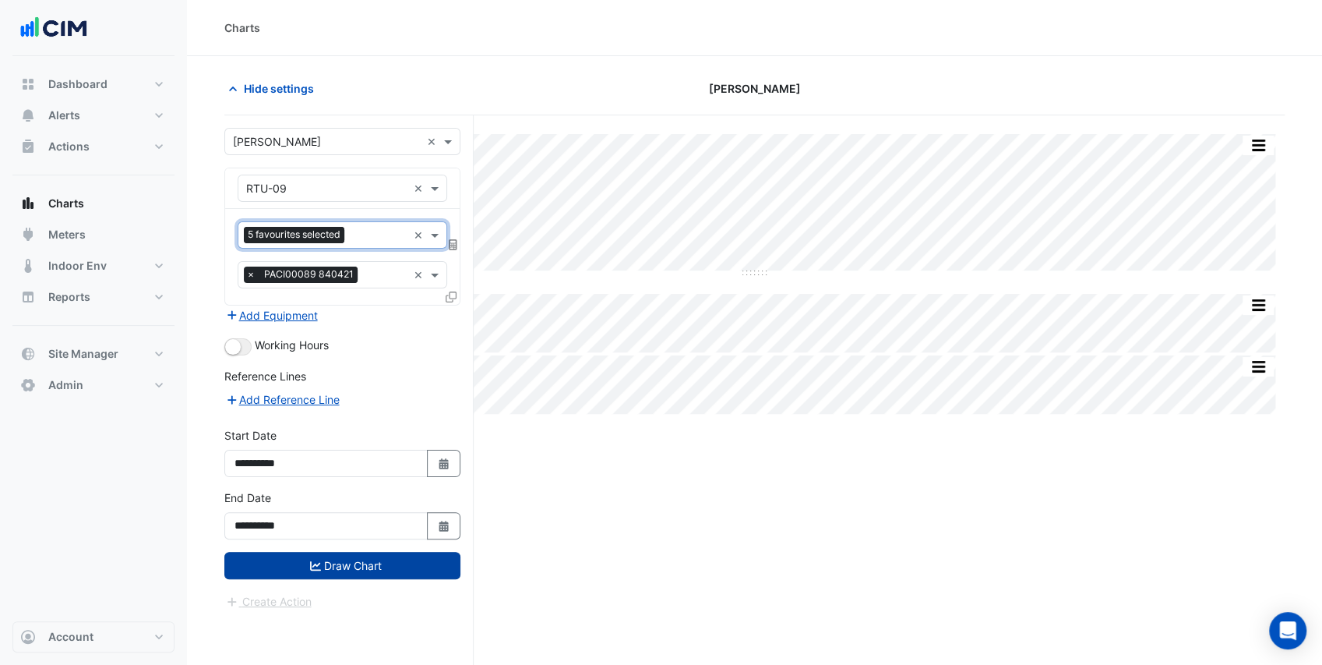
click at [375, 556] on button "Draw Chart" at bounding box center [342, 565] width 236 height 27
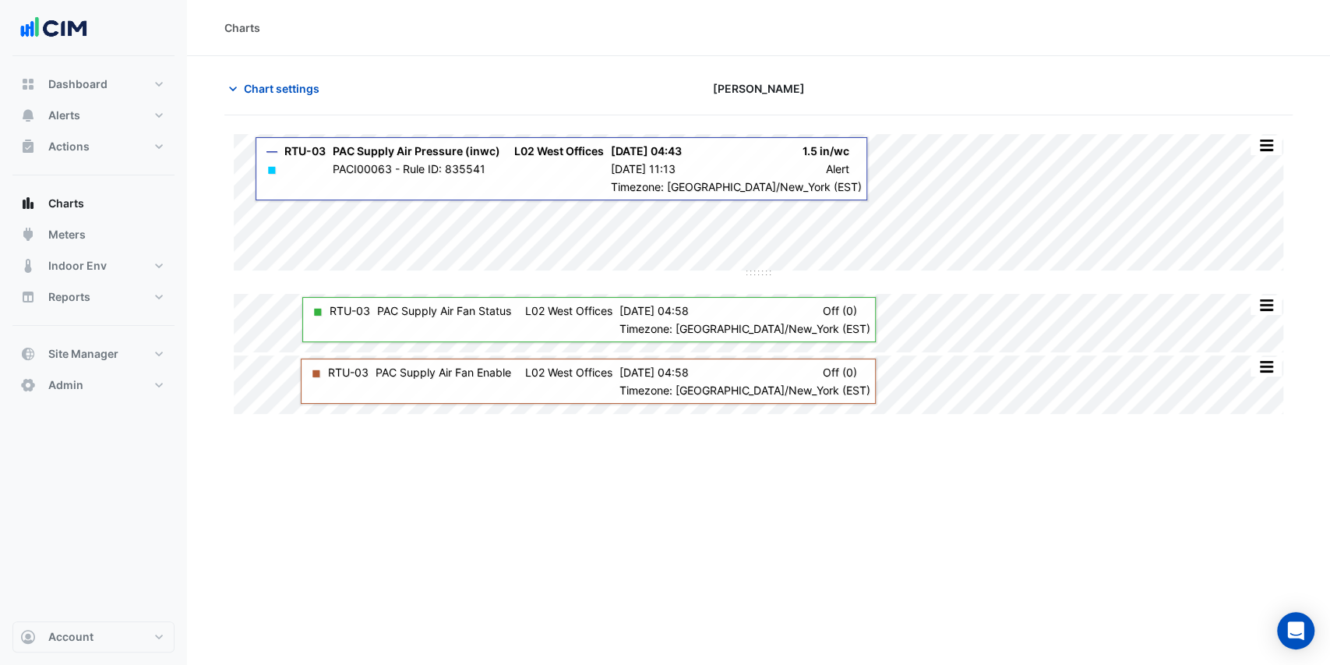
type input "**********"
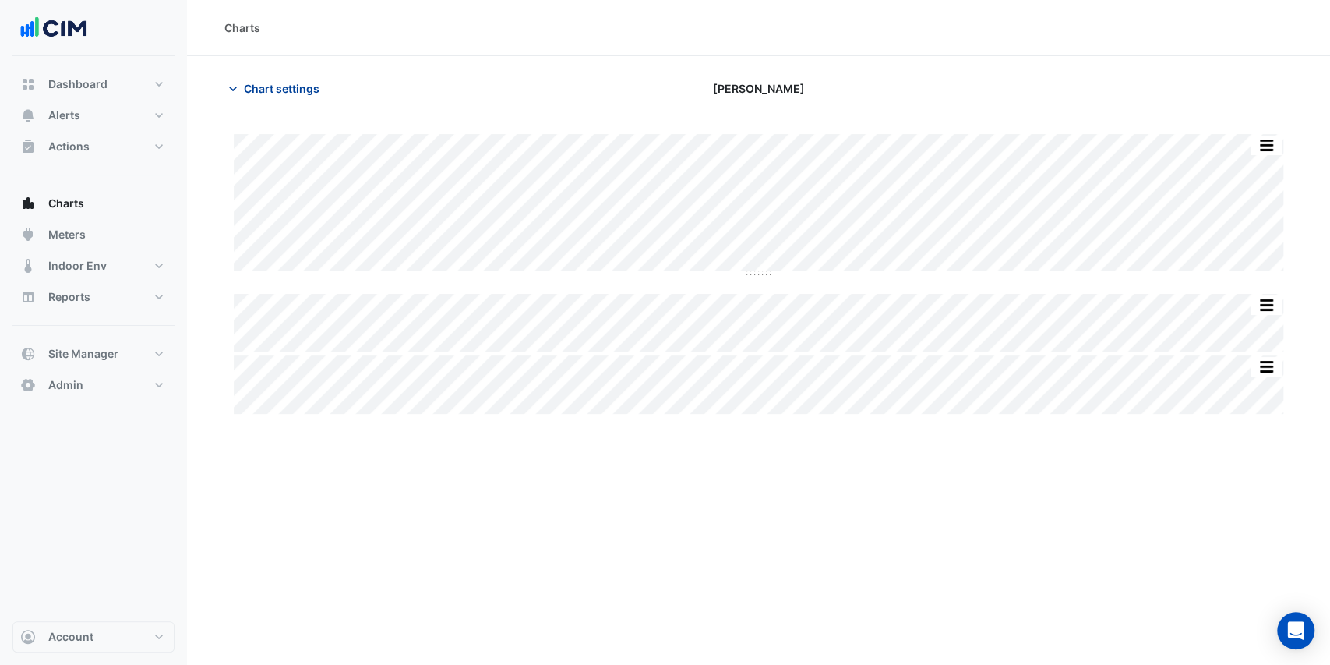
click at [307, 87] on span "Chart settings" at bounding box center [282, 88] width 76 height 16
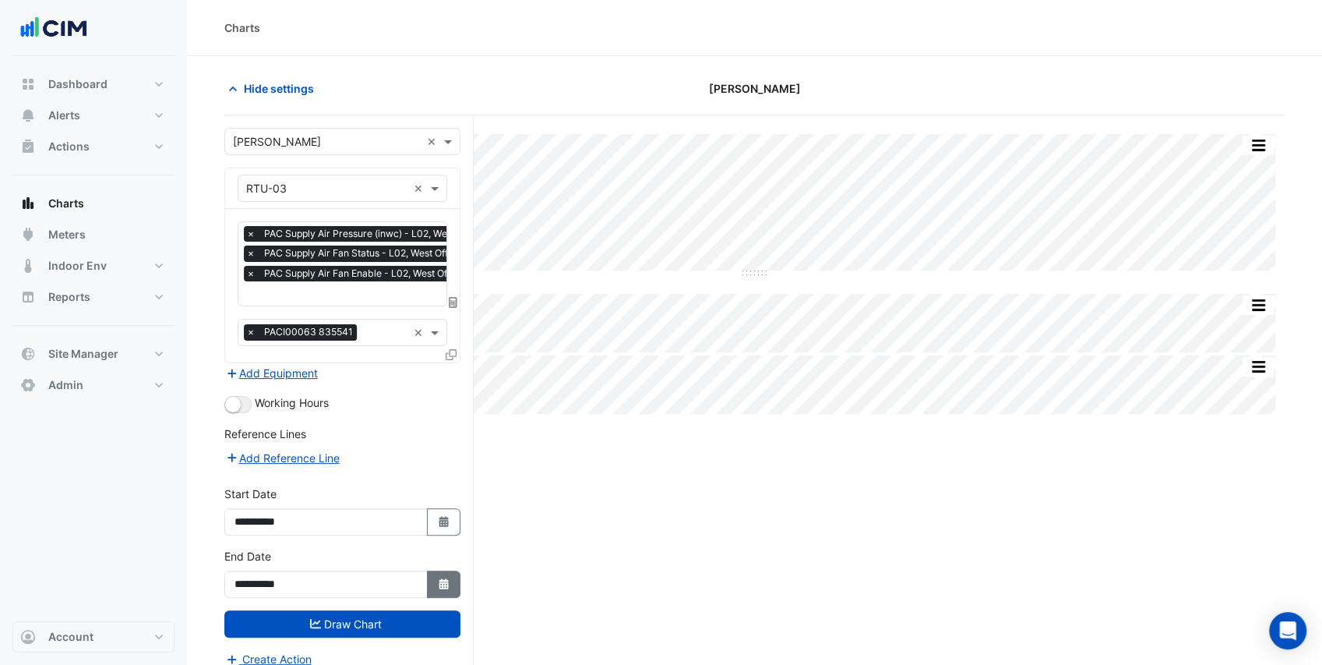
click at [445, 578] on icon "Select Date" at bounding box center [444, 583] width 14 height 11
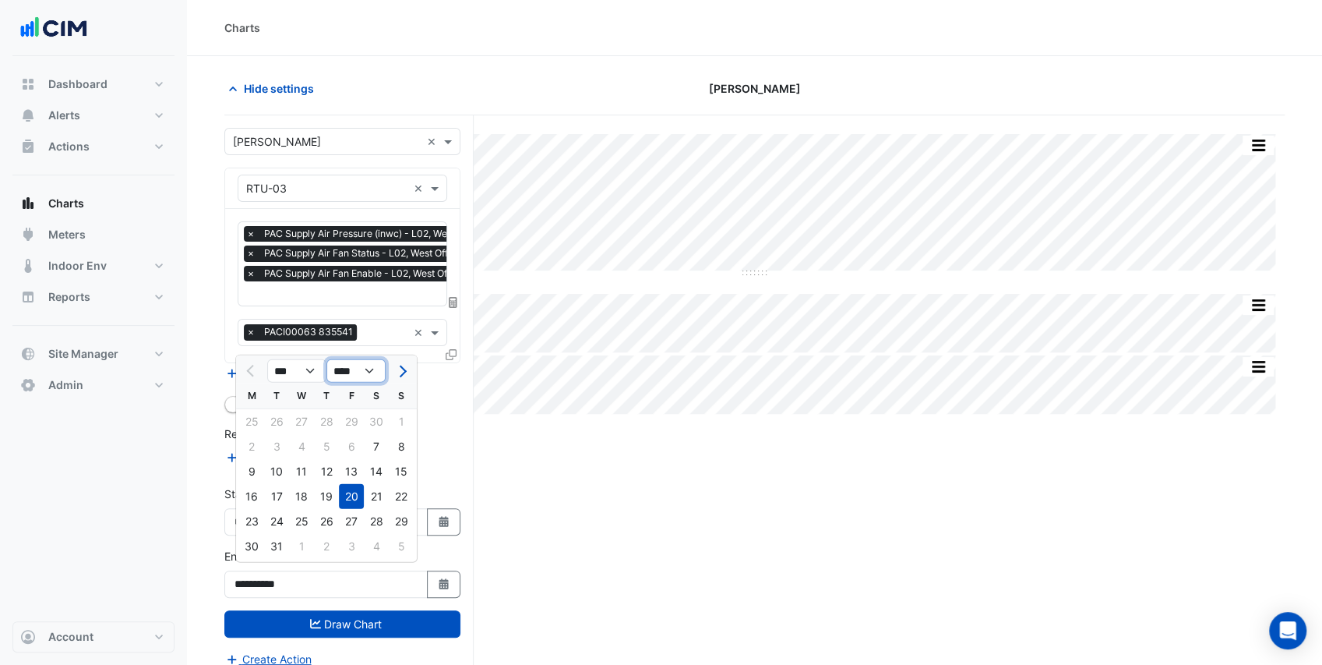
click at [343, 375] on select "**** **** **** **** **** **** **** **** **** **** ****" at bounding box center [355, 370] width 59 height 23
select select "****"
click at [326, 359] on select "**** **** **** **** **** **** **** **** **** **** ****" at bounding box center [355, 370] width 59 height 23
click at [314, 372] on select "*** *** *** *** *** *** *** *** *** *** *** ***" at bounding box center [296, 370] width 59 height 23
select select "*"
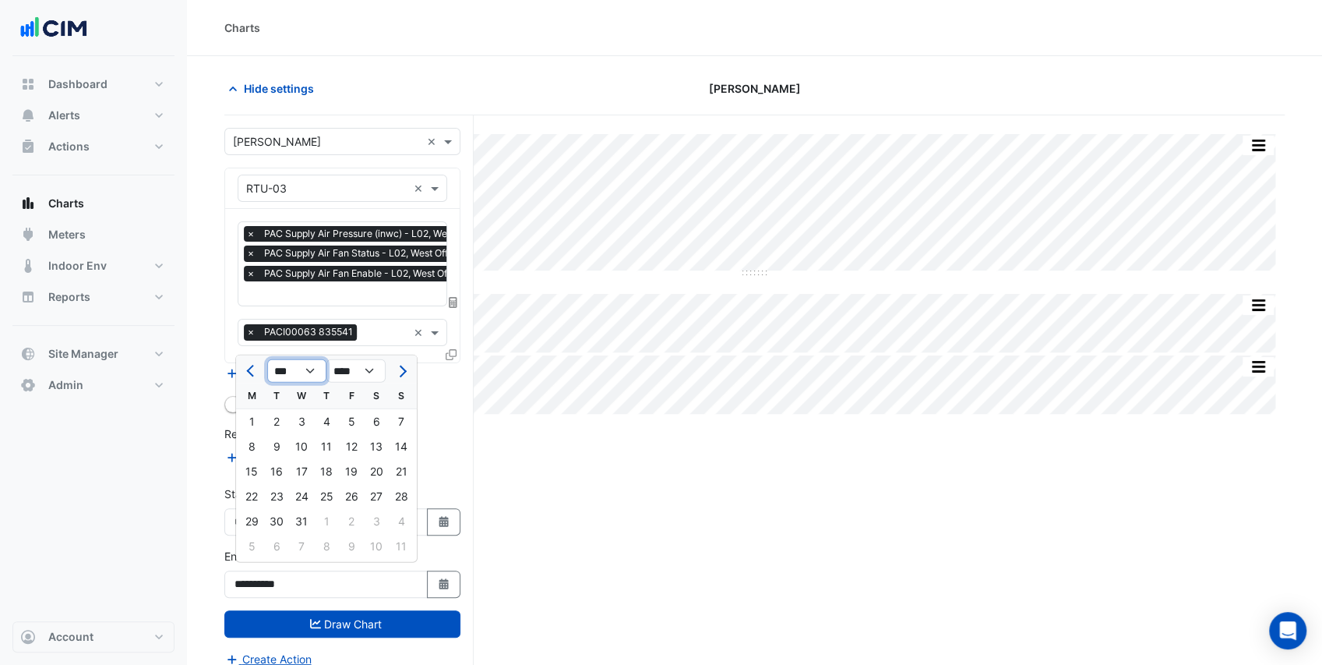
click at [267, 359] on select "*** *** *** *** *** *** *** *** *** *** *** ***" at bounding box center [296, 370] width 59 height 23
click at [393, 521] on div "31" at bounding box center [401, 521] width 25 height 25
type input "**********"
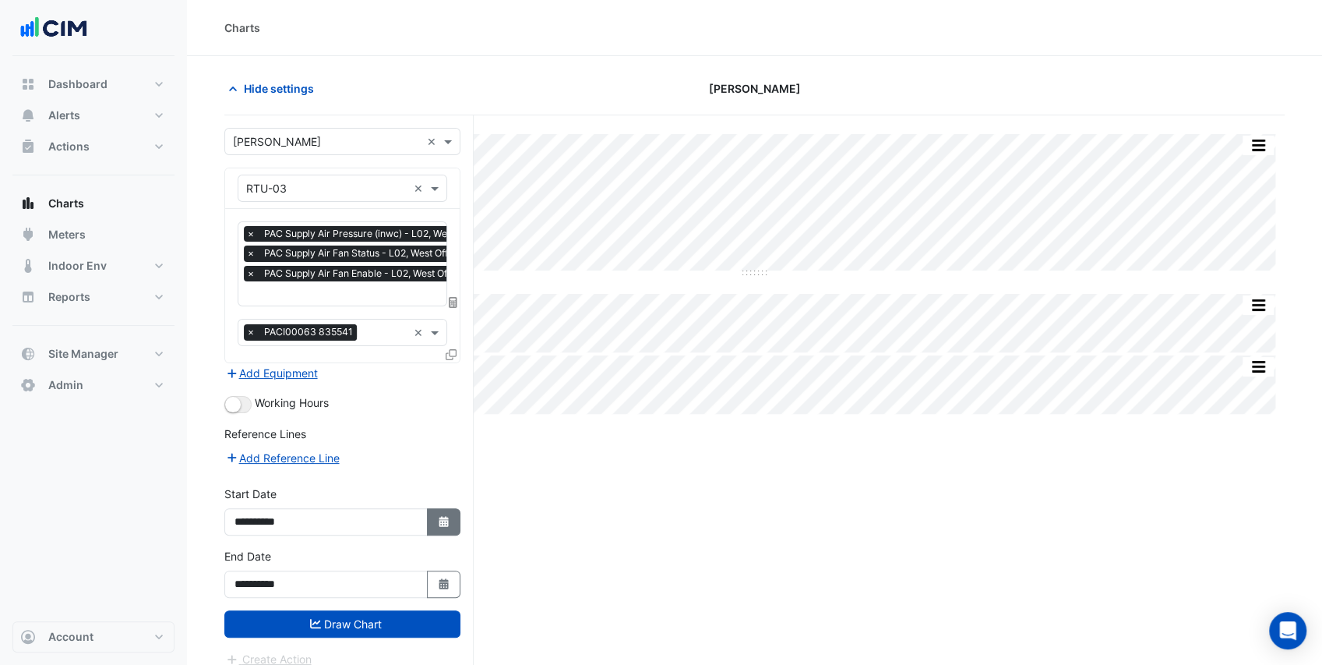
click at [451, 516] on button "Select Date" at bounding box center [444, 521] width 34 height 27
select select "**"
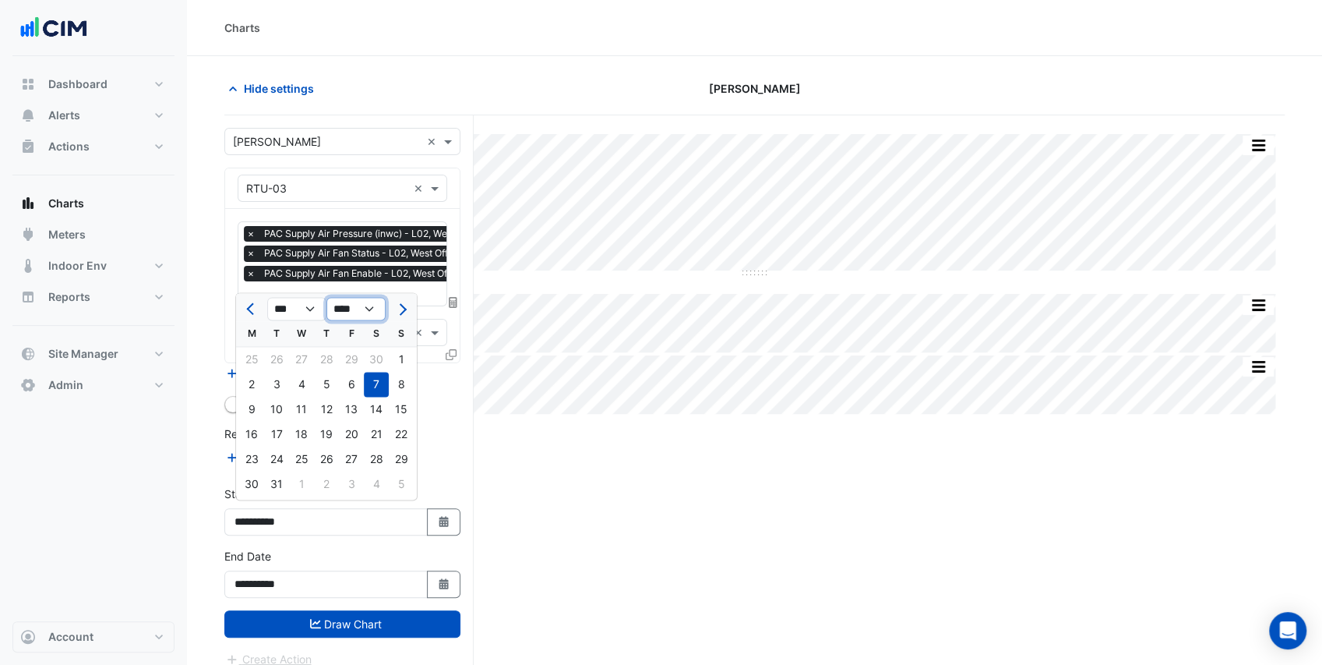
click at [362, 312] on select "**** **** **** **** **** **** **** **** **** **** **** ****" at bounding box center [355, 309] width 59 height 23
select select "****"
click at [326, 298] on select "**** **** **** **** **** **** **** **** **** **** **** ****" at bounding box center [355, 309] width 59 height 23
select select "*"
click at [347, 358] on div "1" at bounding box center [351, 359] width 25 height 25
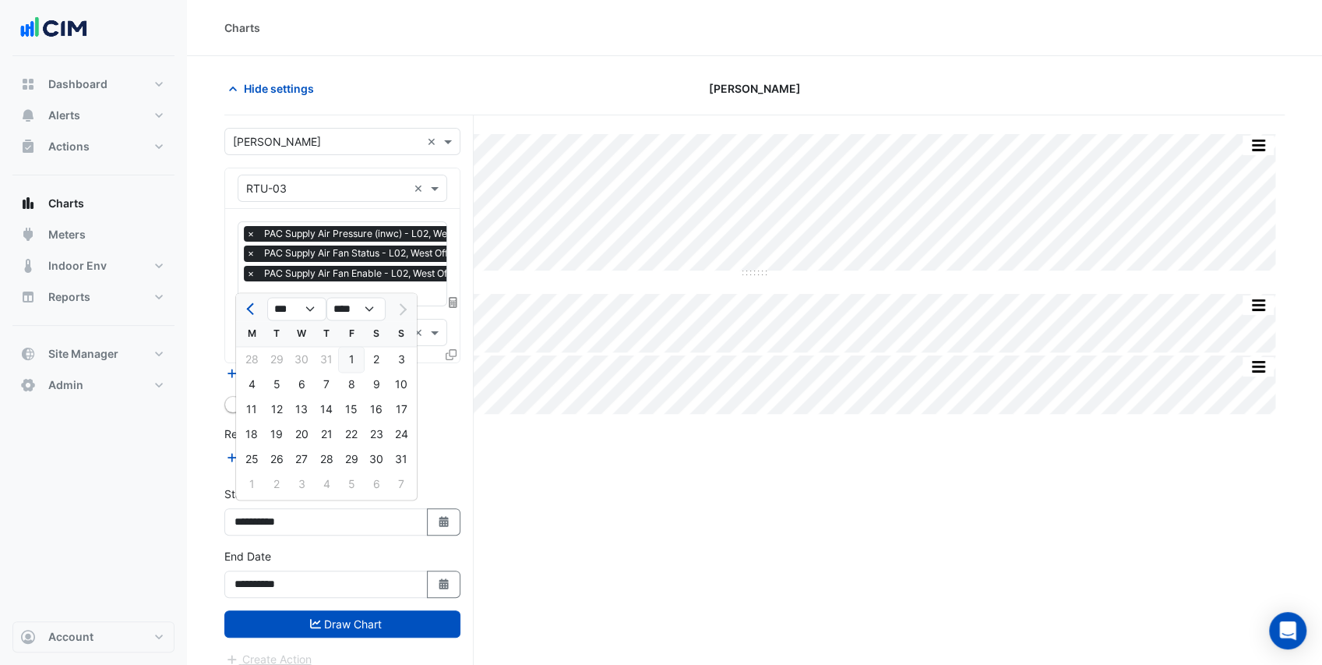
type input "**********"
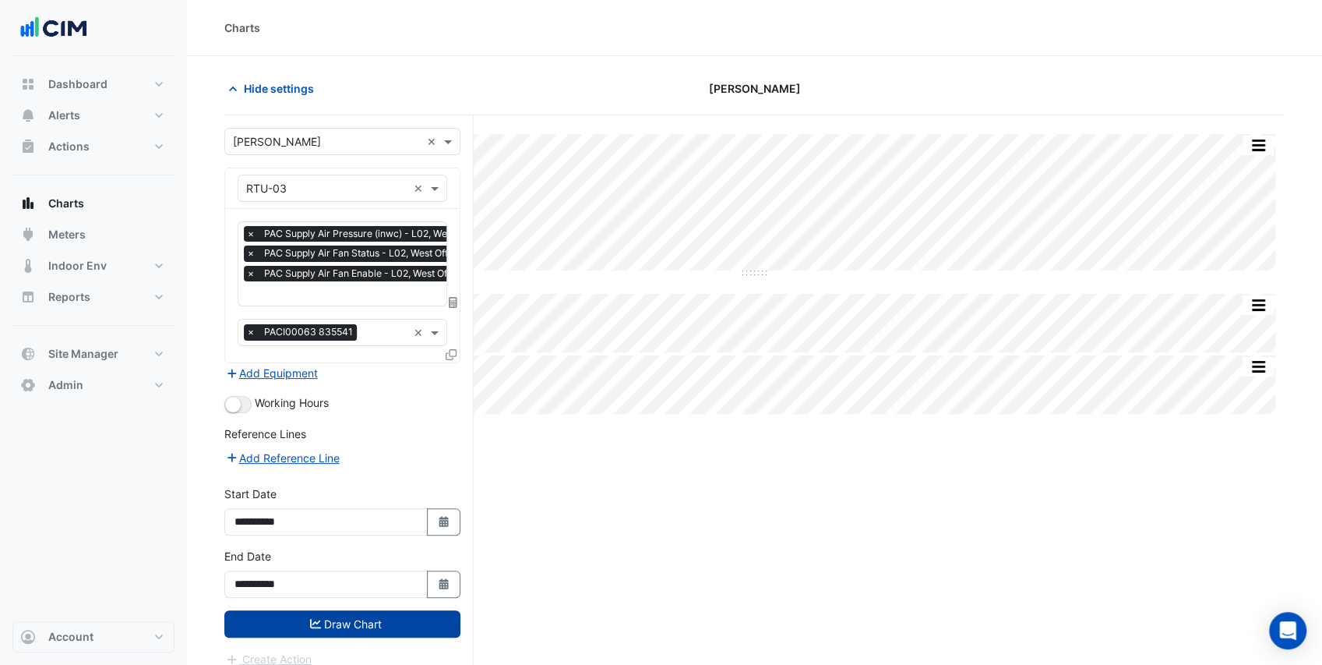
click at [340, 615] on button "Draw Chart" at bounding box center [342, 623] width 236 height 27
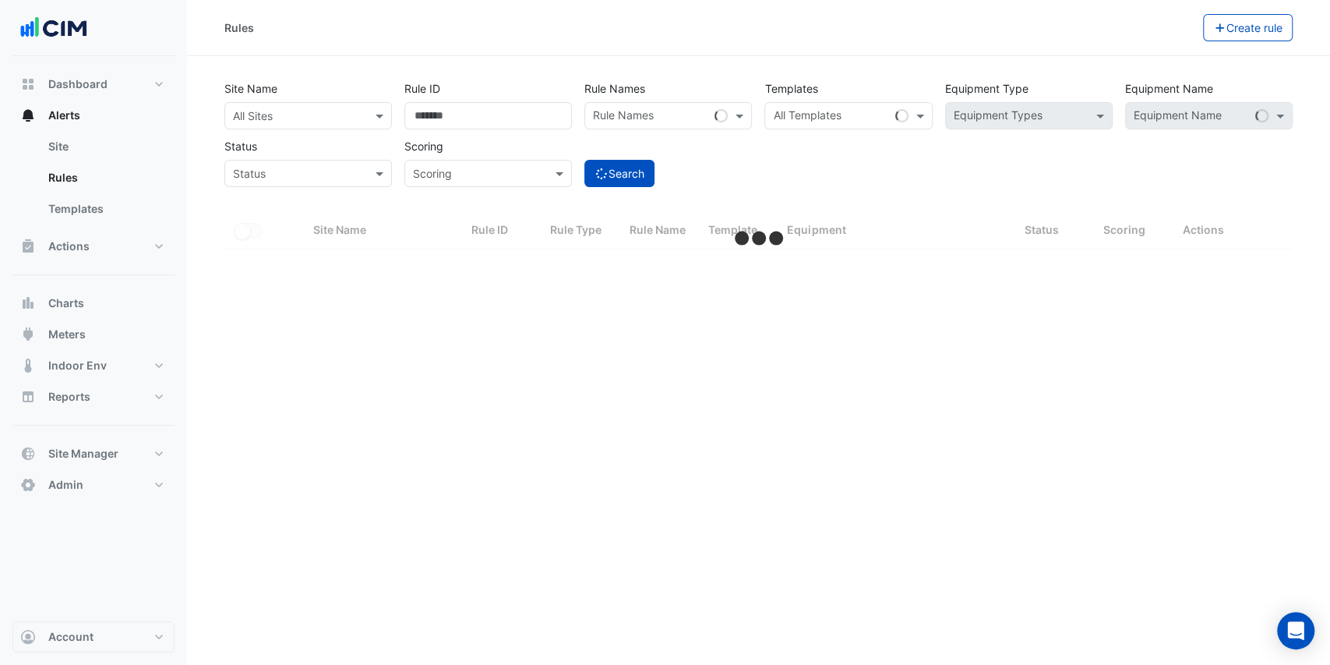
select select "***"
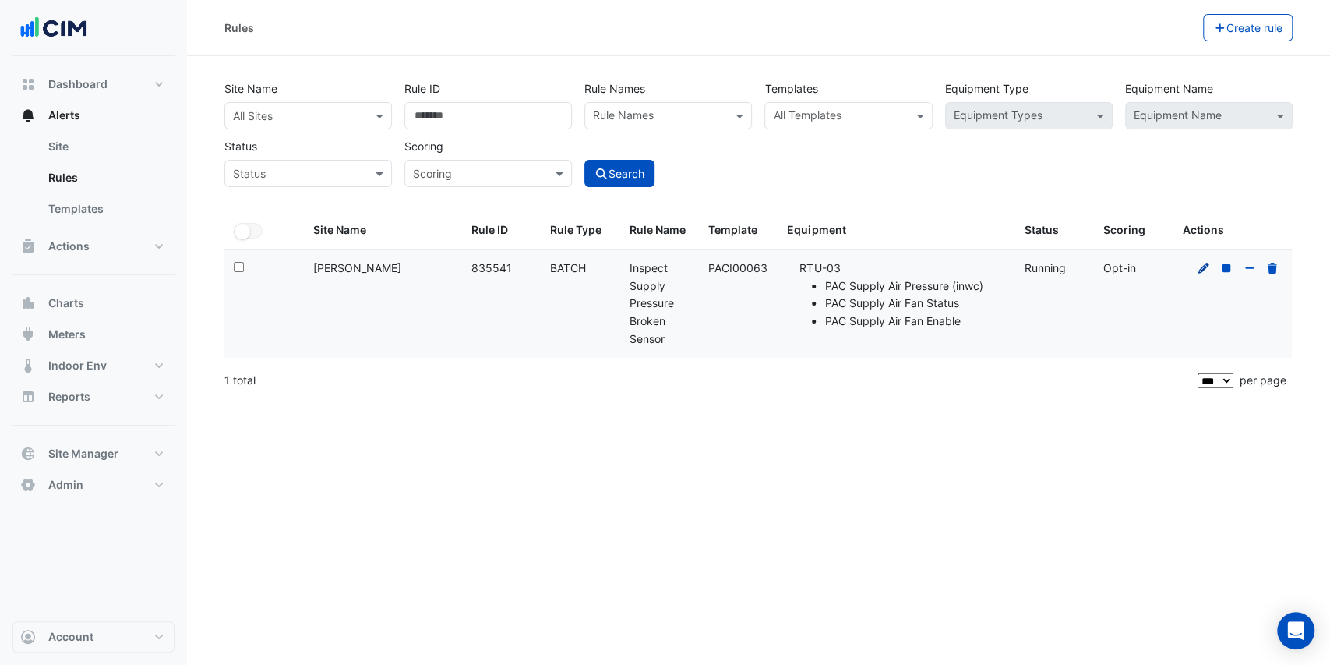
click at [1208, 266] on icon at bounding box center [1204, 268] width 14 height 11
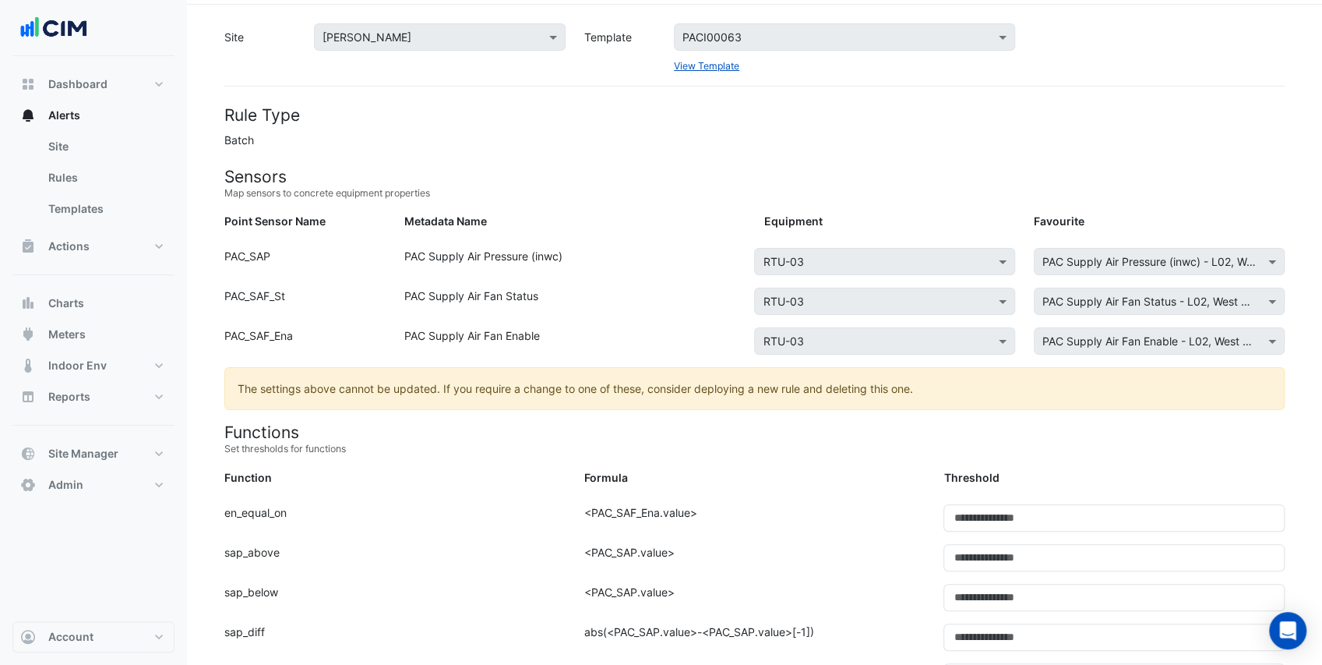
scroll to position [312, 0]
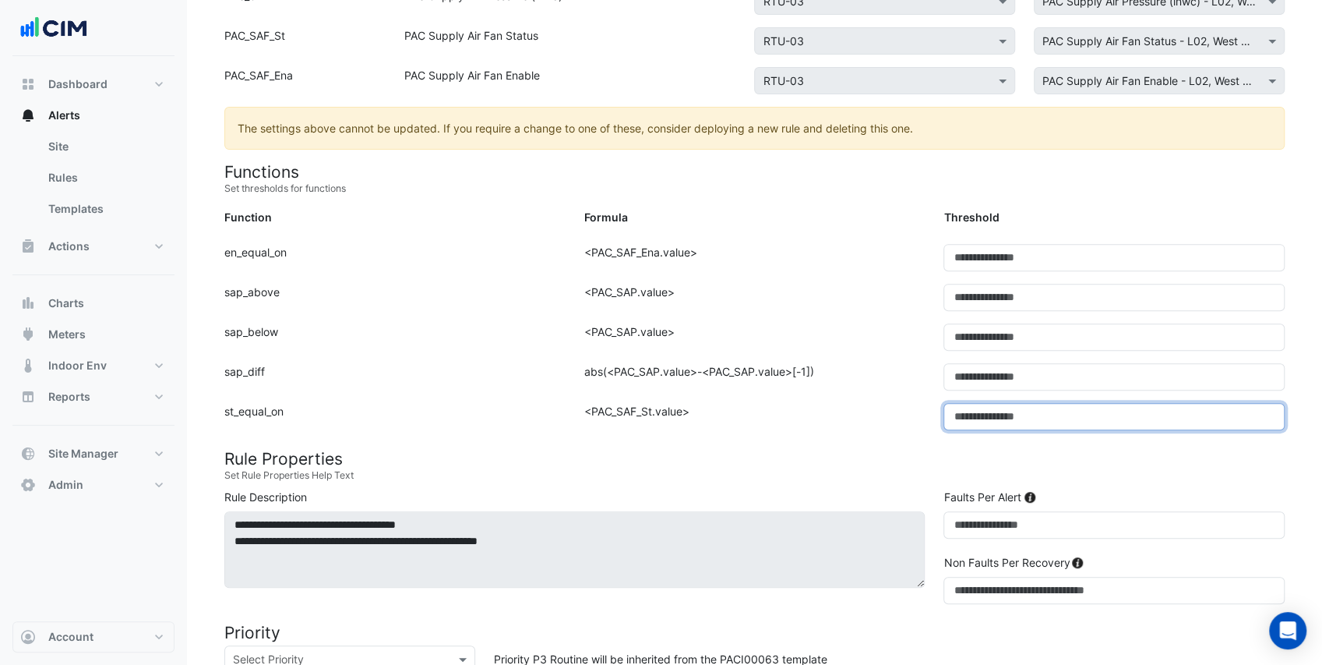
drag, startPoint x: 949, startPoint y: 411, endPoint x: 938, endPoint y: 412, distance: 10.9
click at [938, 412] on div "Threshold: *" at bounding box center [1114, 416] width 360 height 27
type input "*"
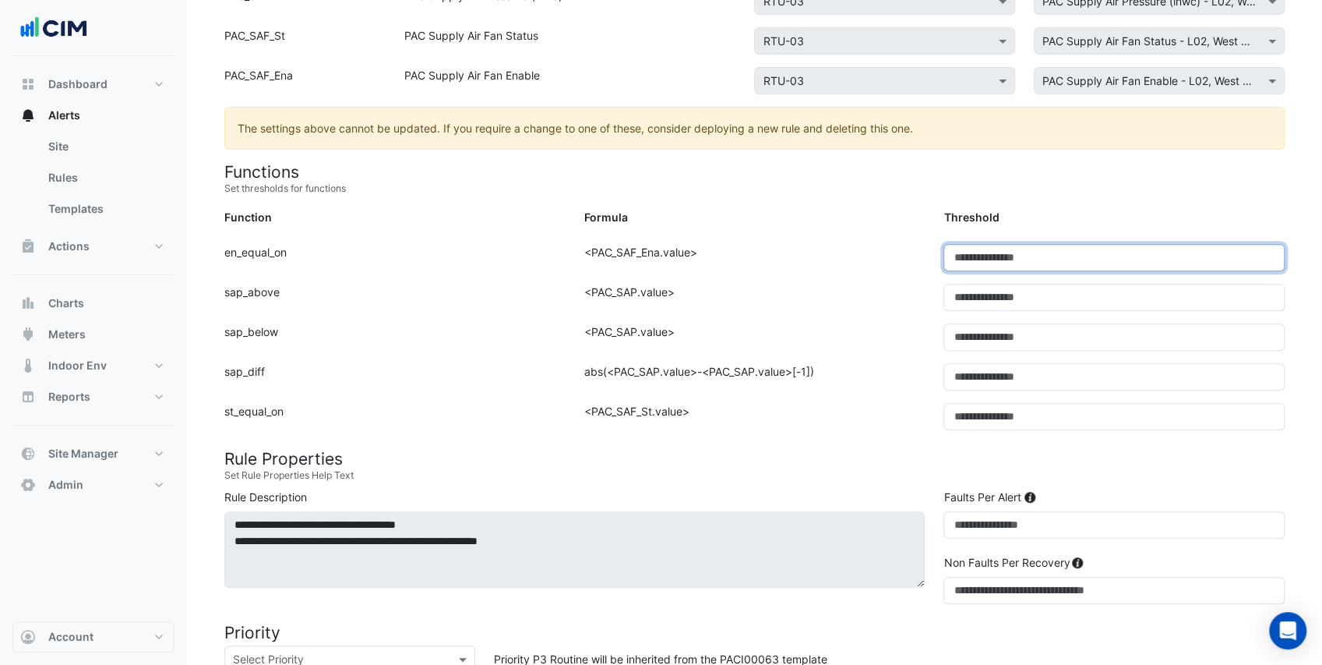
drag, startPoint x: 968, startPoint y: 255, endPoint x: 933, endPoint y: 258, distance: 35.2
click at [933, 259] on div "Function: en_equal_on Formula: <PAC_SAF_Ena.value> Threshold: *" at bounding box center [754, 264] width 1079 height 40
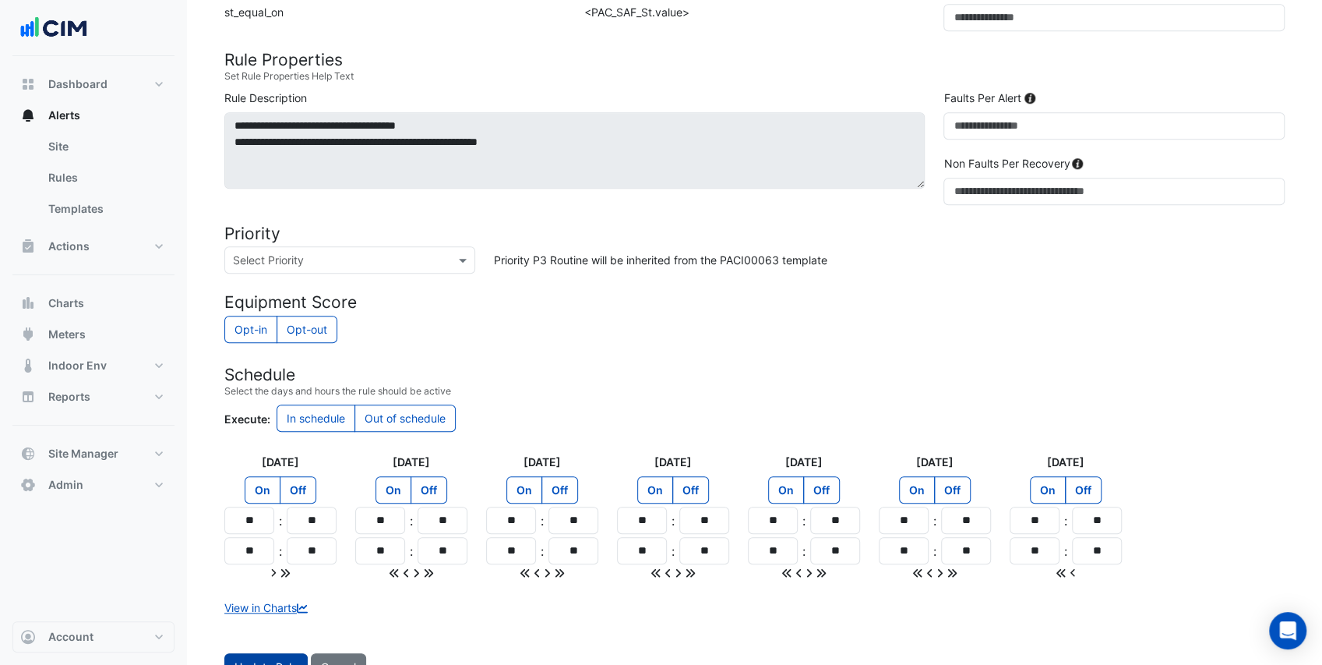
scroll to position [731, 0]
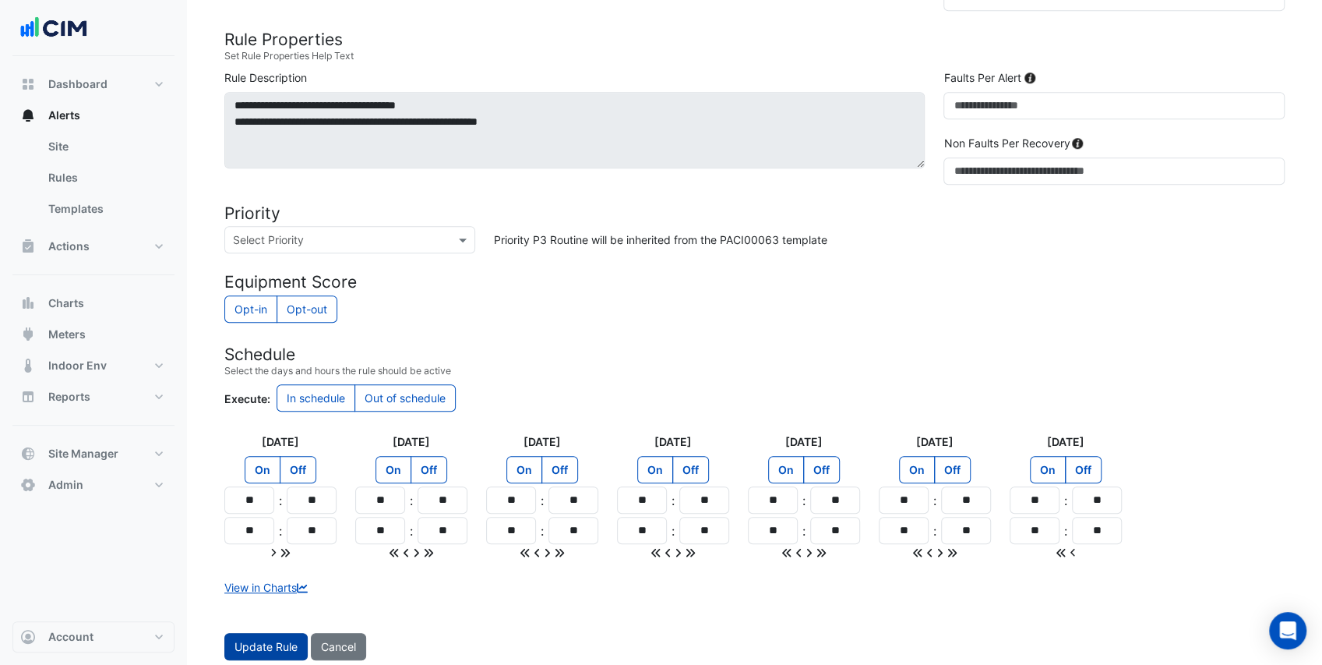
type input "*"
click at [271, 633] on button "Update Rule" at bounding box center [265, 646] width 83 height 27
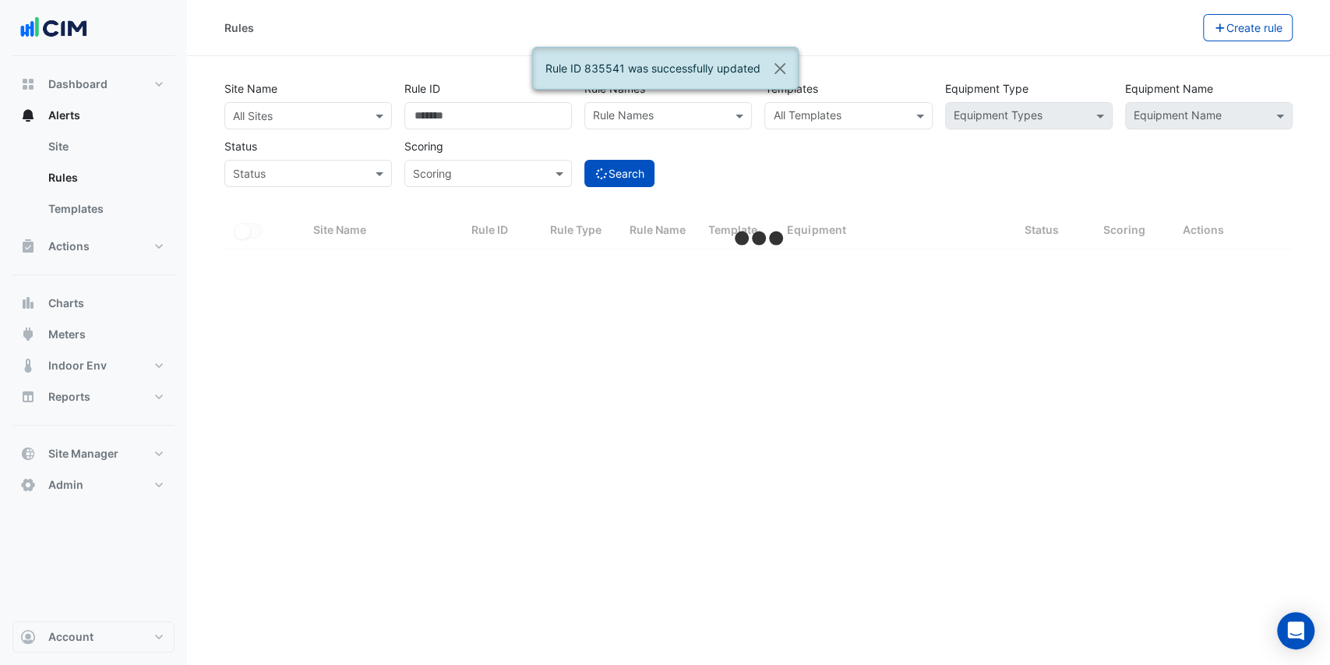
select select "***"
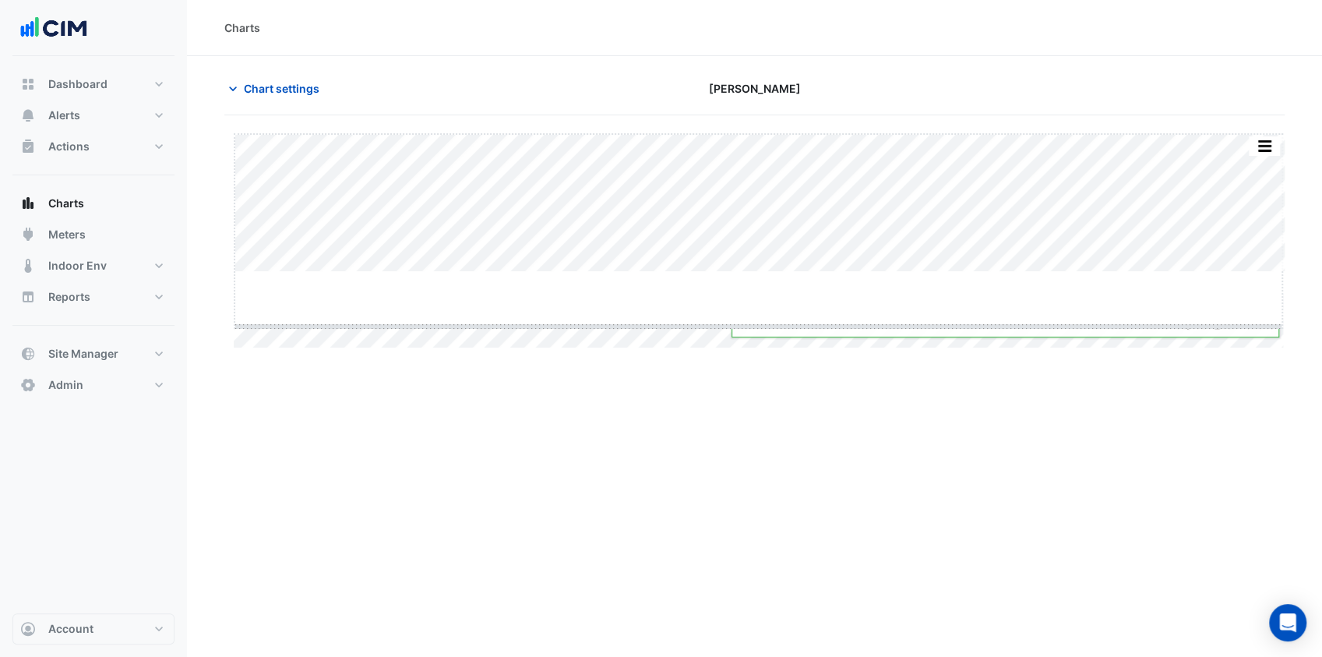
drag, startPoint x: 753, startPoint y: 271, endPoint x: 721, endPoint y: 366, distance: 100.0
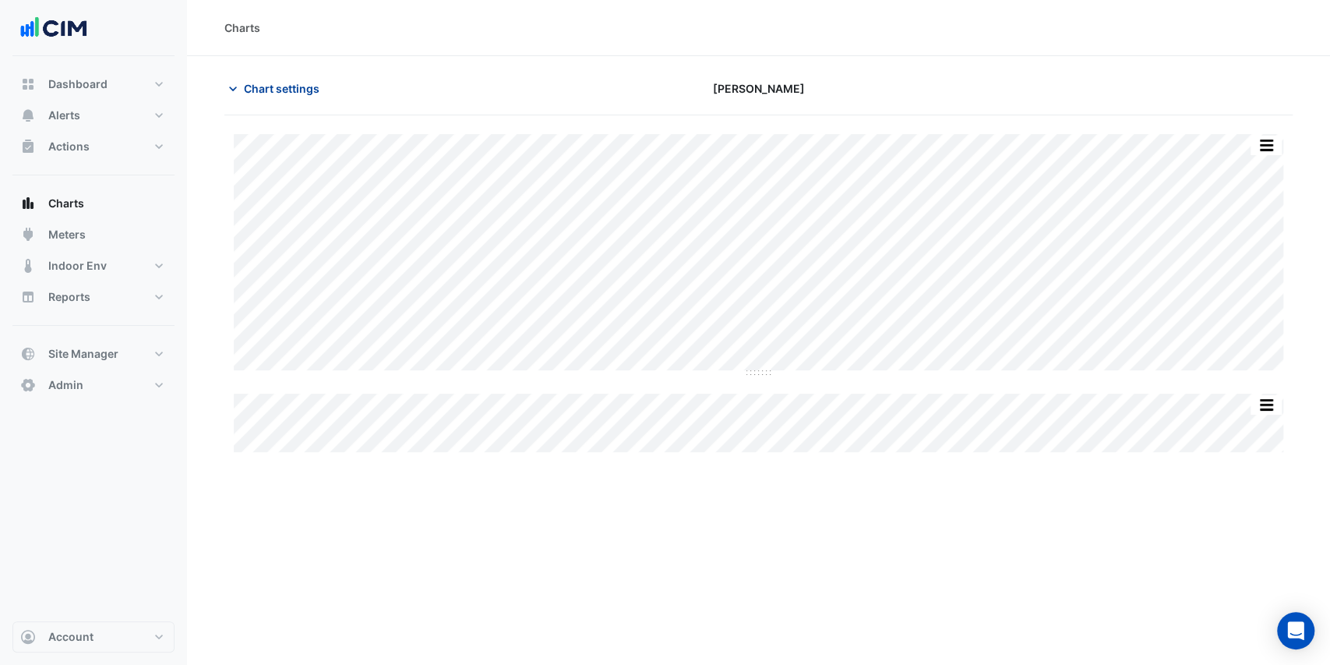
click at [253, 86] on span "Chart settings" at bounding box center [282, 88] width 76 height 16
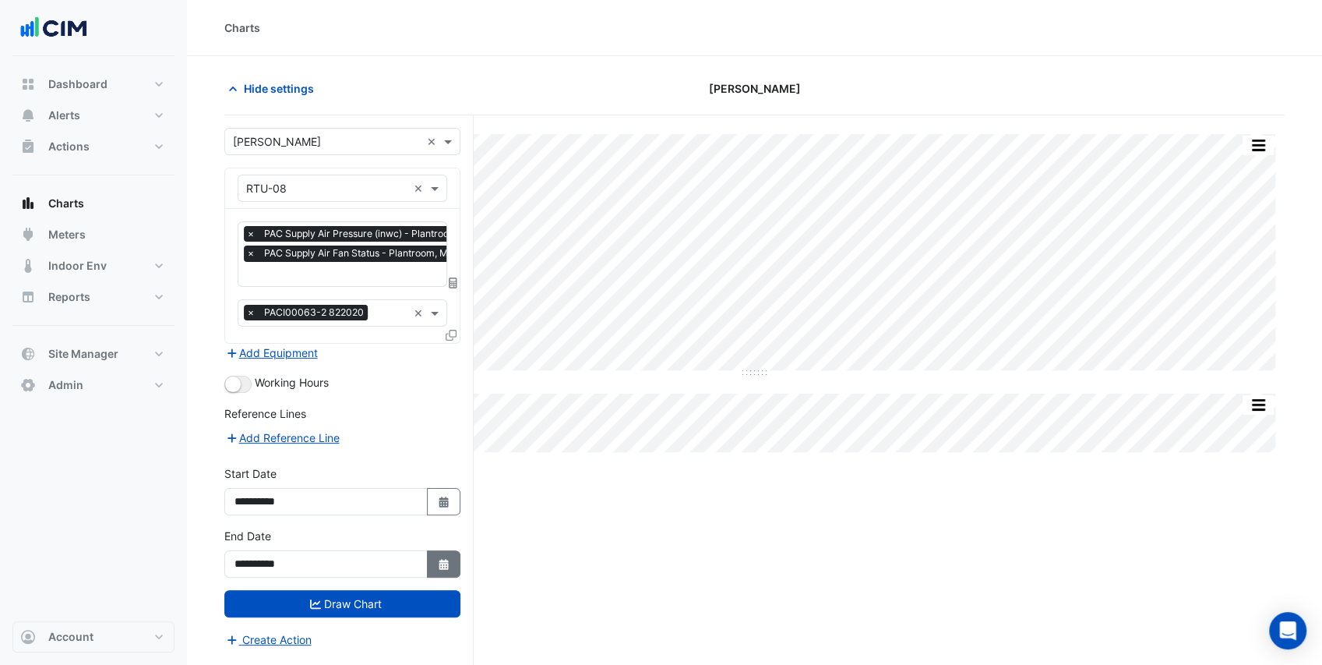
click at [450, 561] on button "Select Date" at bounding box center [444, 563] width 34 height 27
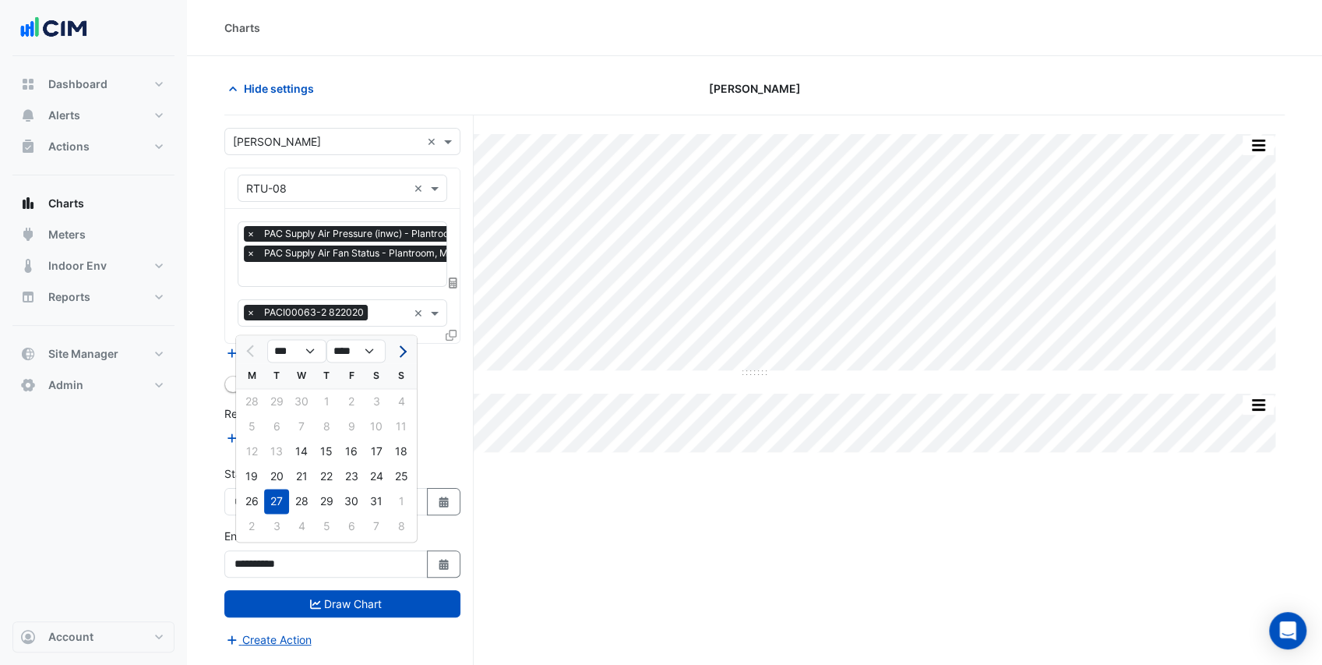
click at [400, 357] on button "Next month" at bounding box center [401, 350] width 19 height 25
select select "*"
click at [323, 478] on div "21" at bounding box center [326, 476] width 25 height 25
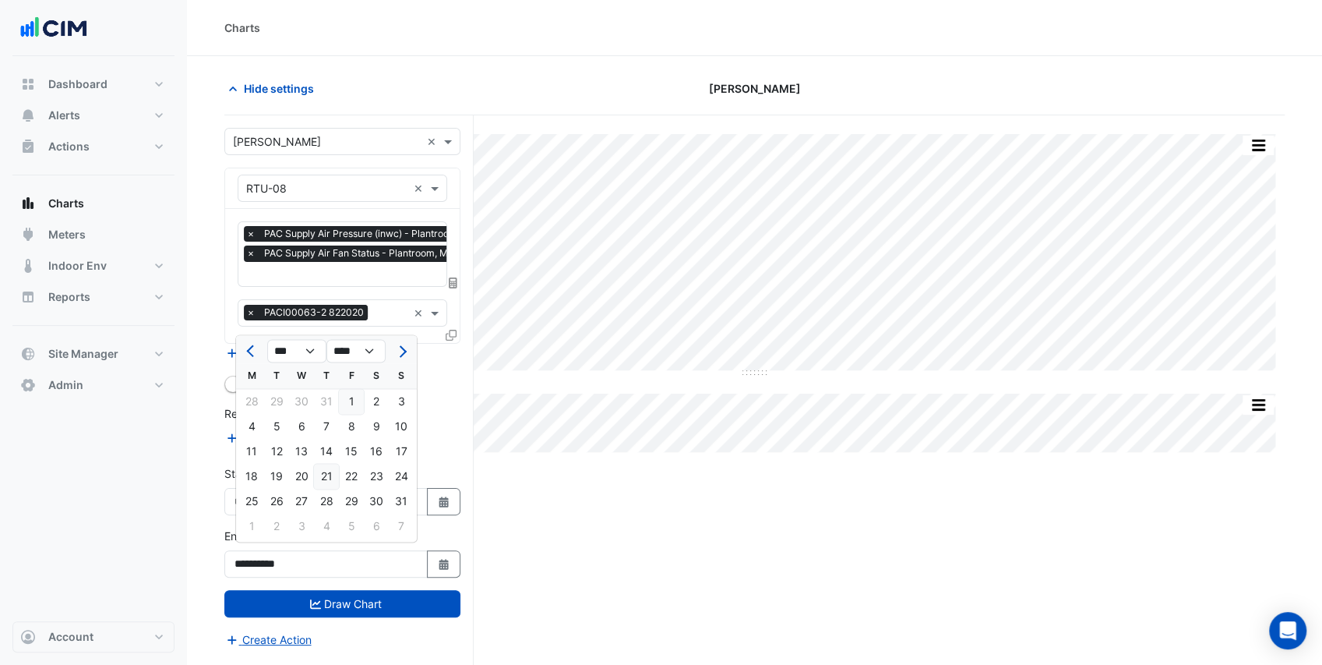
type input "**********"
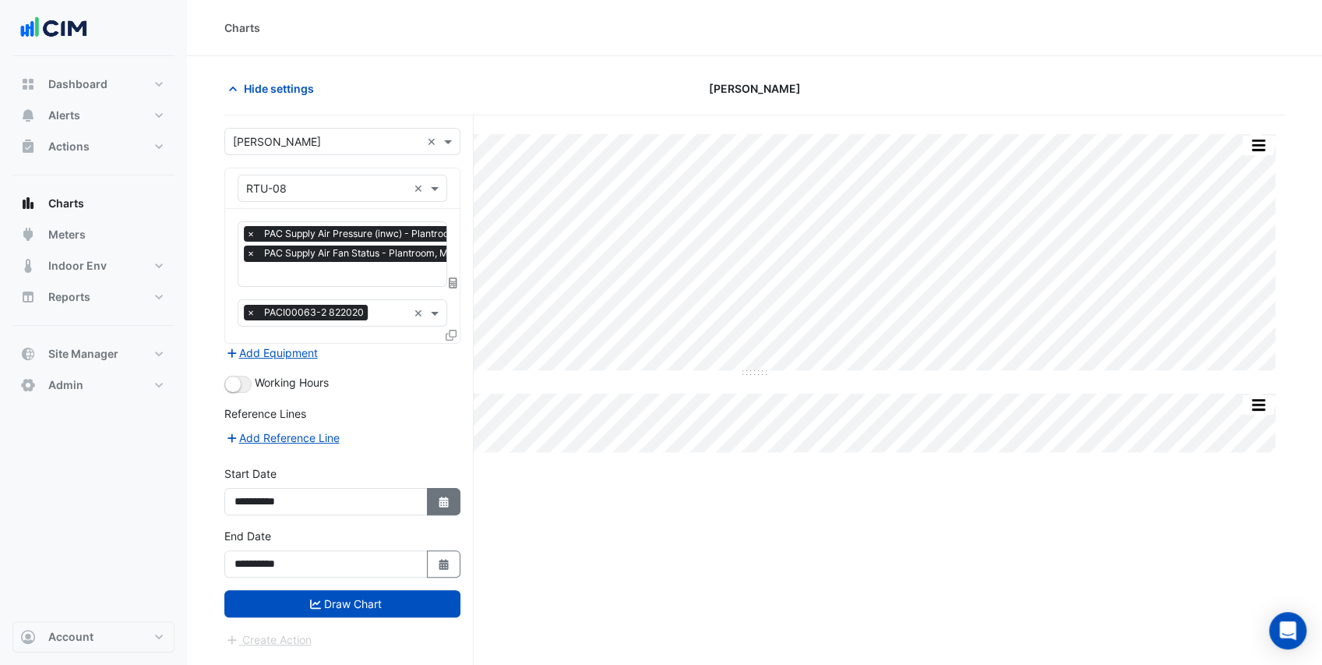
click at [446, 496] on icon "button" at bounding box center [443, 501] width 9 height 11
select select "*"
select select "****"
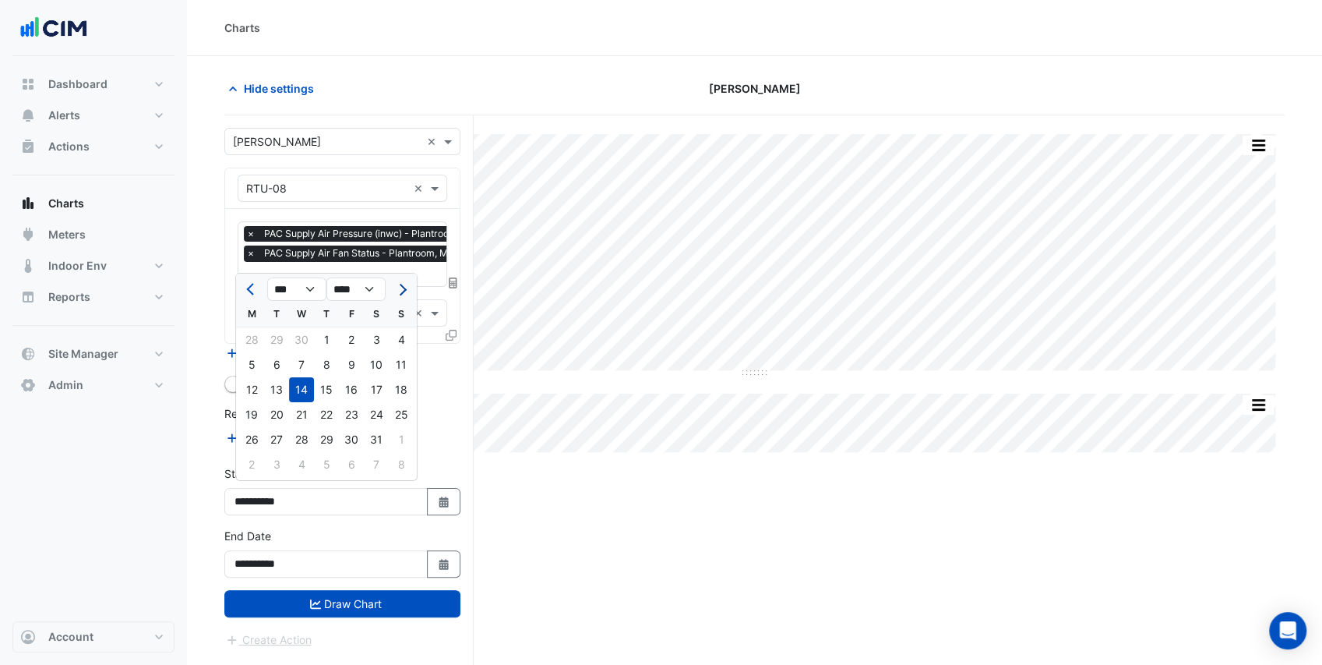
click at [401, 296] on button "Next month" at bounding box center [401, 289] width 19 height 25
select select "*"
click at [351, 336] on div "1" at bounding box center [351, 339] width 25 height 25
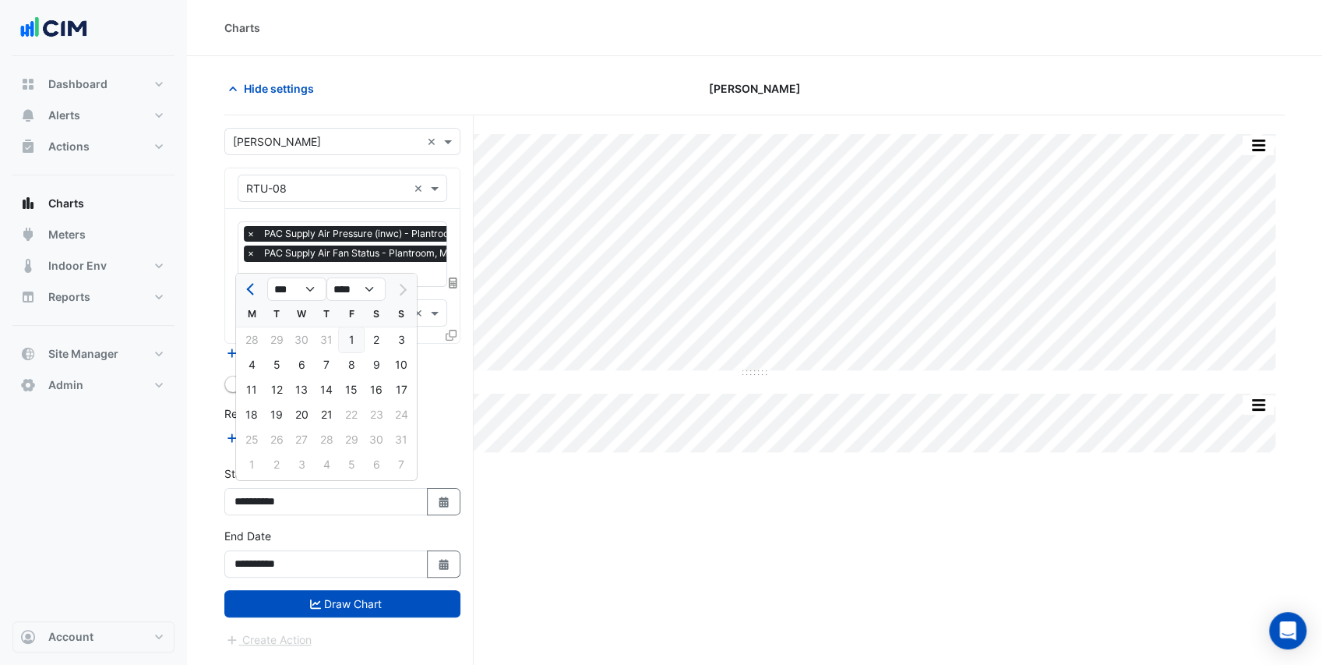
type input "**********"
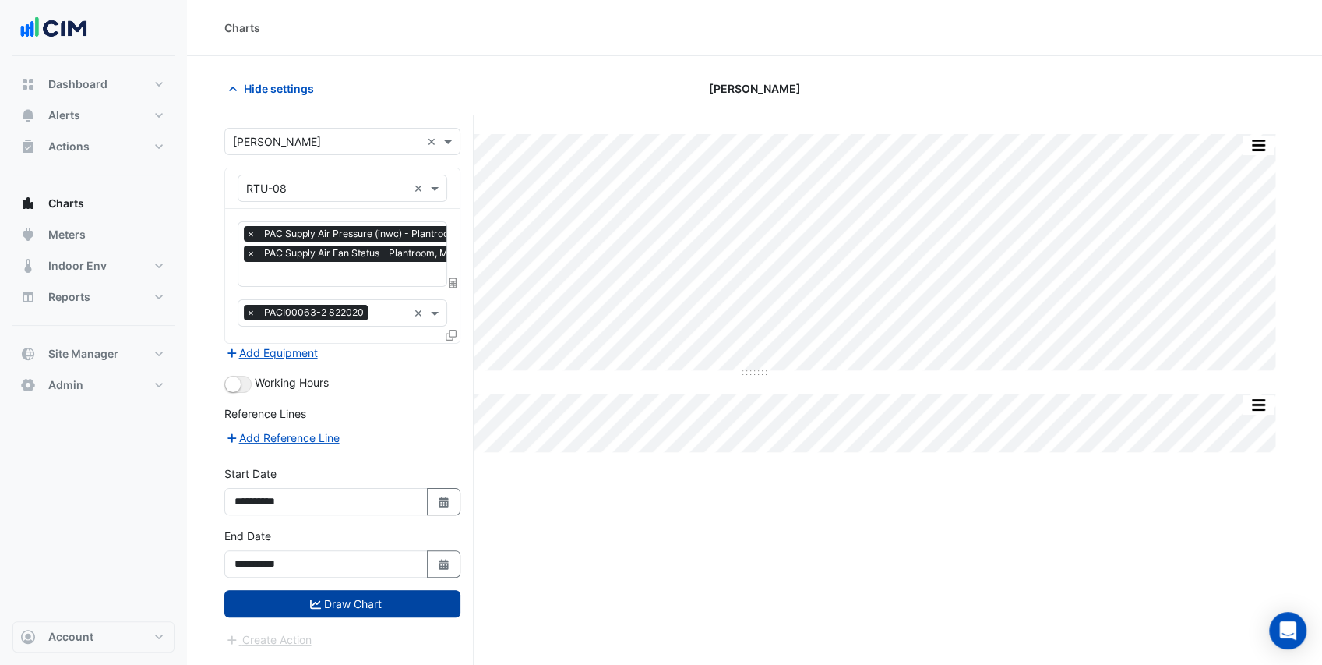
click at [368, 595] on button "Draw Chart" at bounding box center [342, 603] width 236 height 27
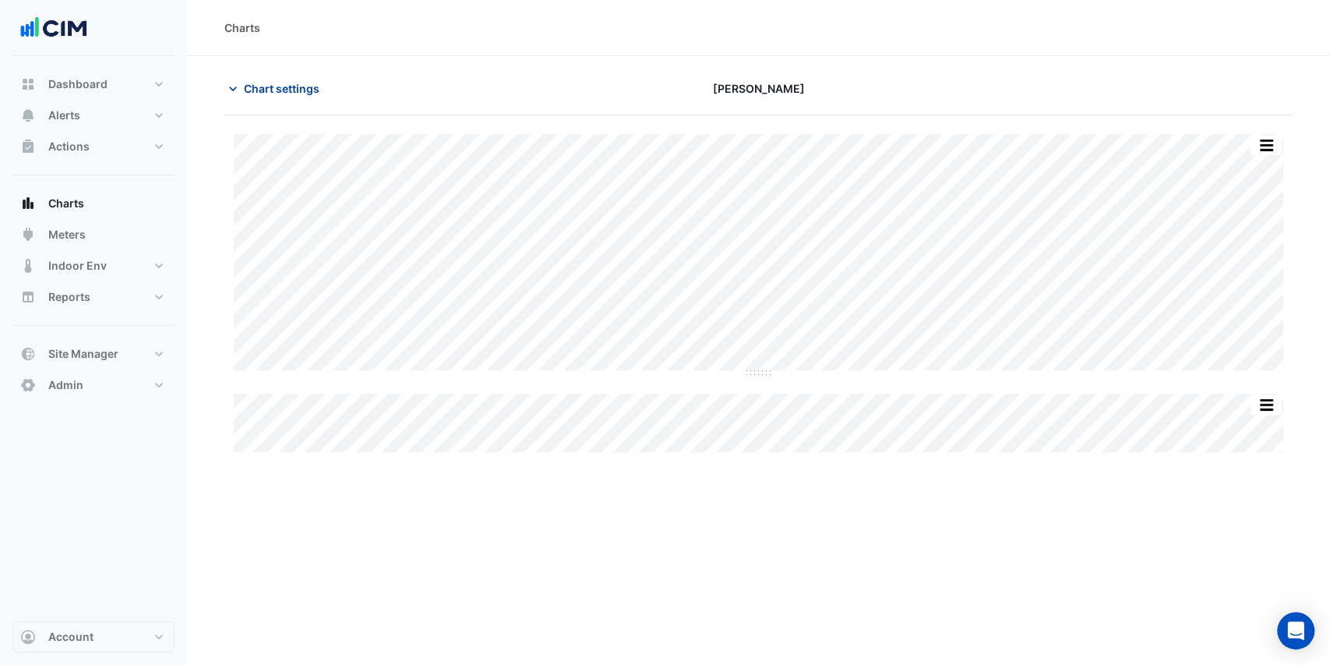
click at [247, 86] on span "Chart settings" at bounding box center [282, 88] width 76 height 16
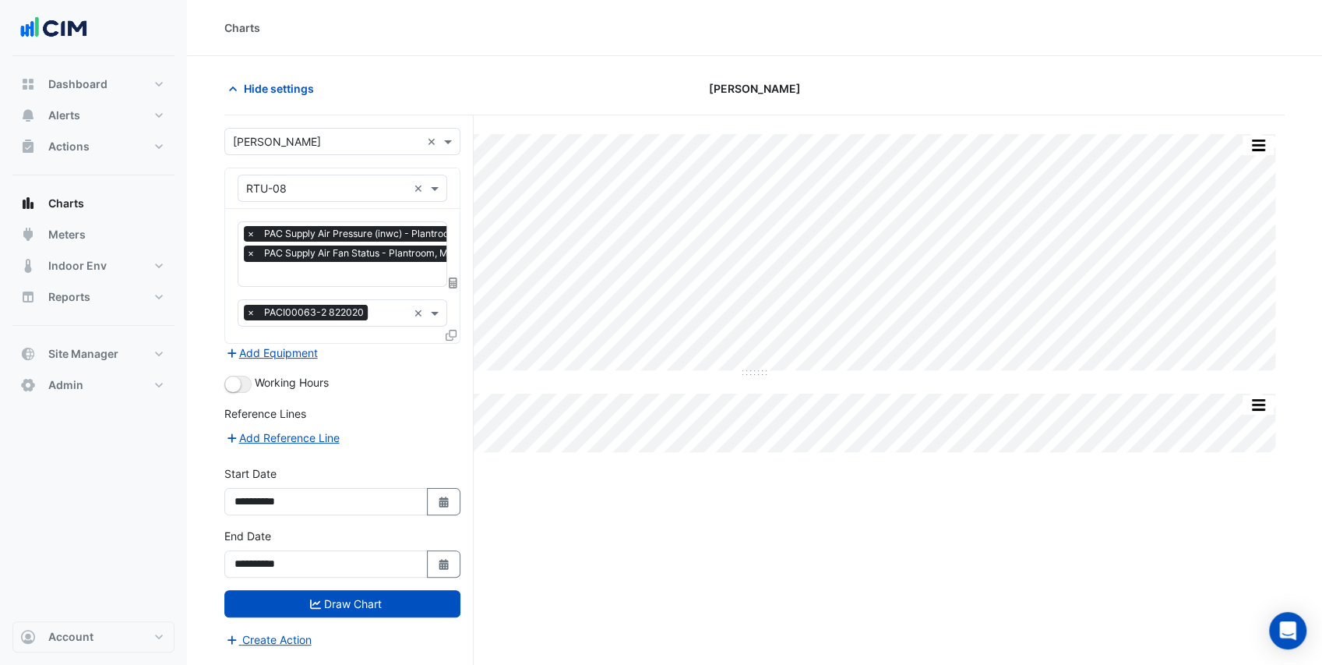
click at [340, 268] on input "text" at bounding box center [390, 275] width 288 height 16
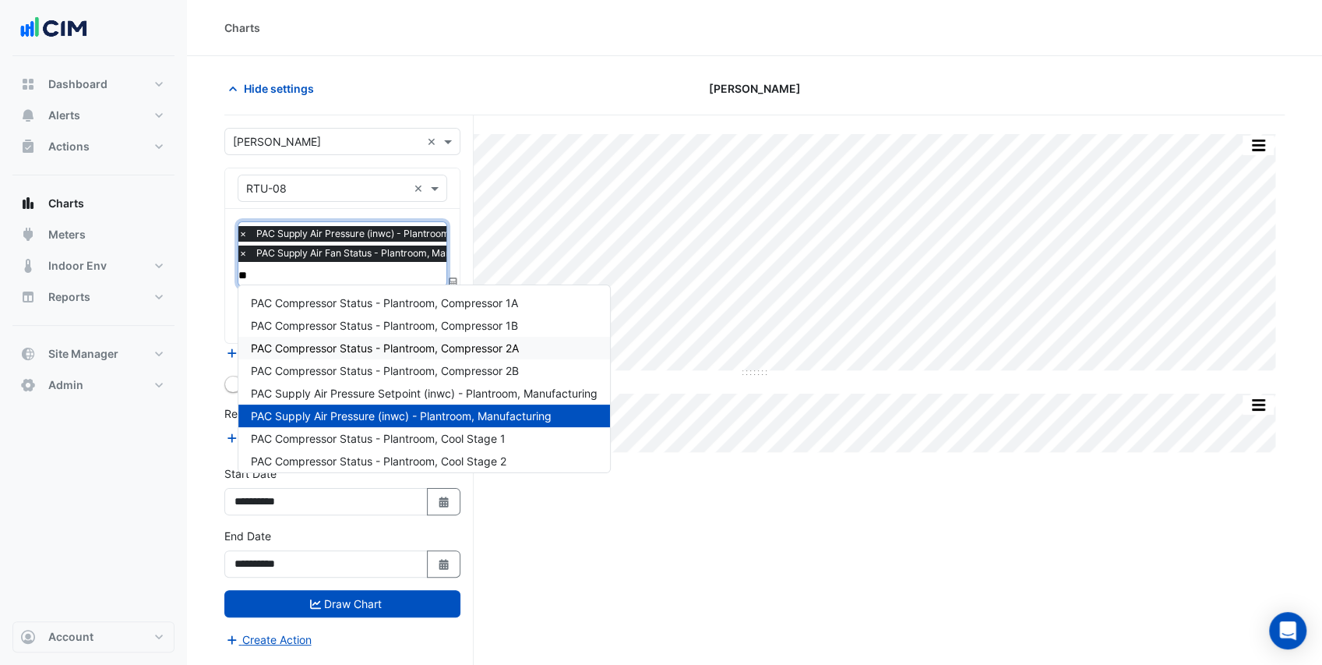
type input "***"
click at [400, 393] on span "PAC Supply Air Pressure Setpoint (inwc) - Plantroom, Manufacturing" at bounding box center [424, 392] width 347 height 13
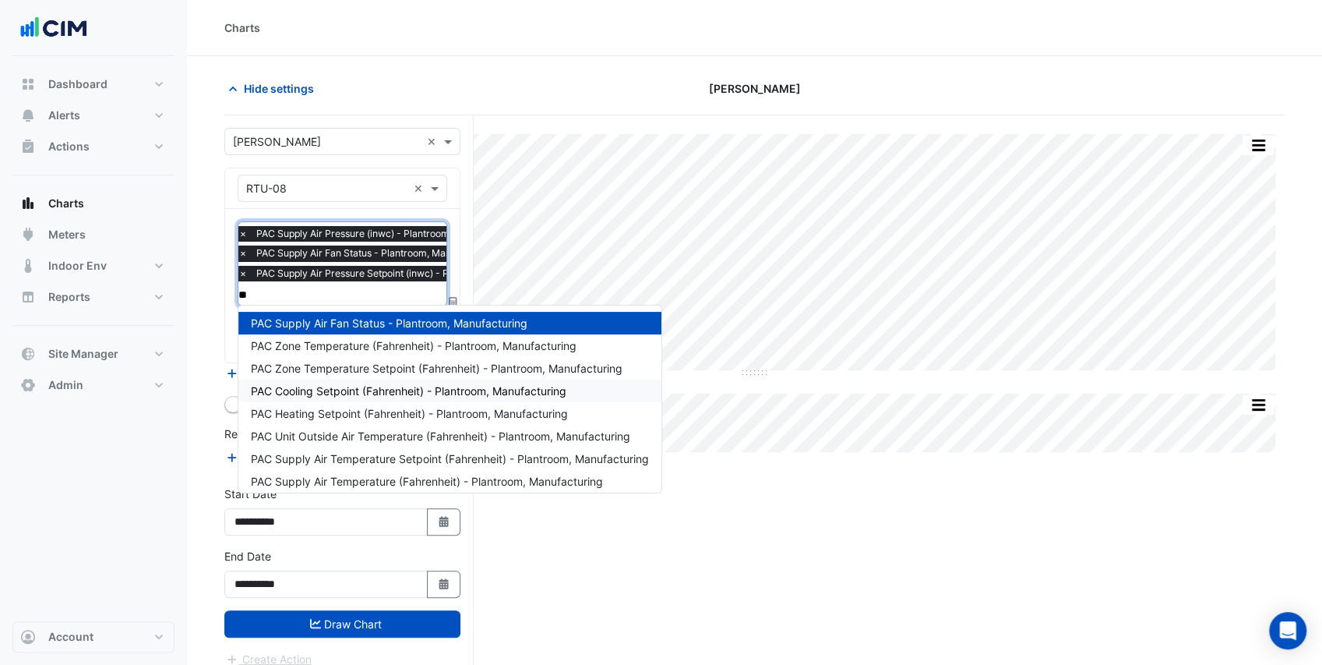
type input "***"
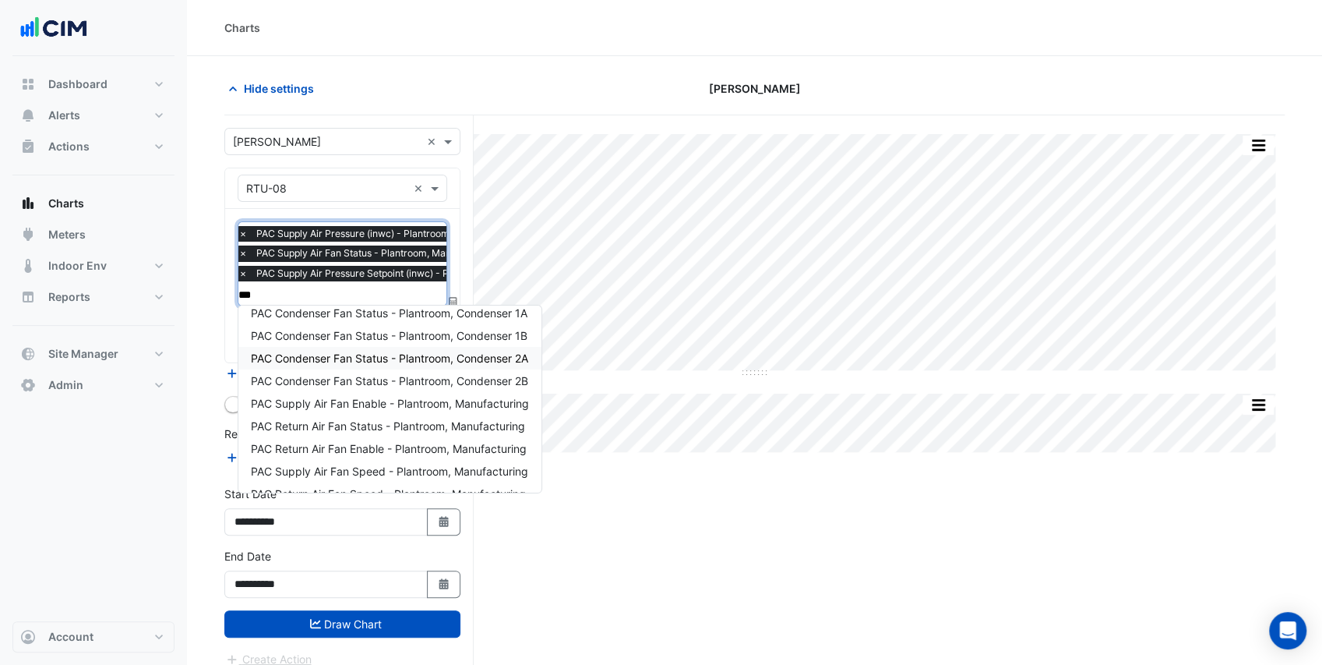
scroll to position [51, 0]
click at [390, 450] on span "PAC Supply Air Fan Speed - Plantroom, Manufacturing" at bounding box center [389, 452] width 277 height 13
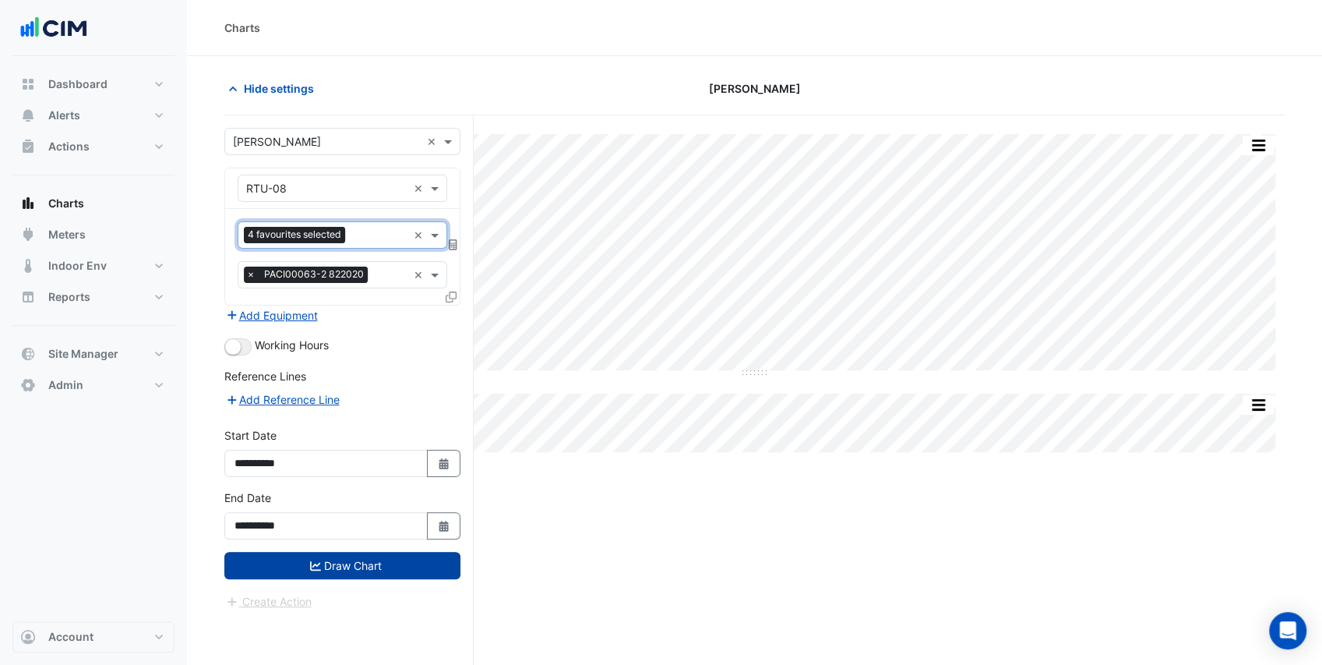
click at [363, 556] on button "Draw Chart" at bounding box center [342, 565] width 236 height 27
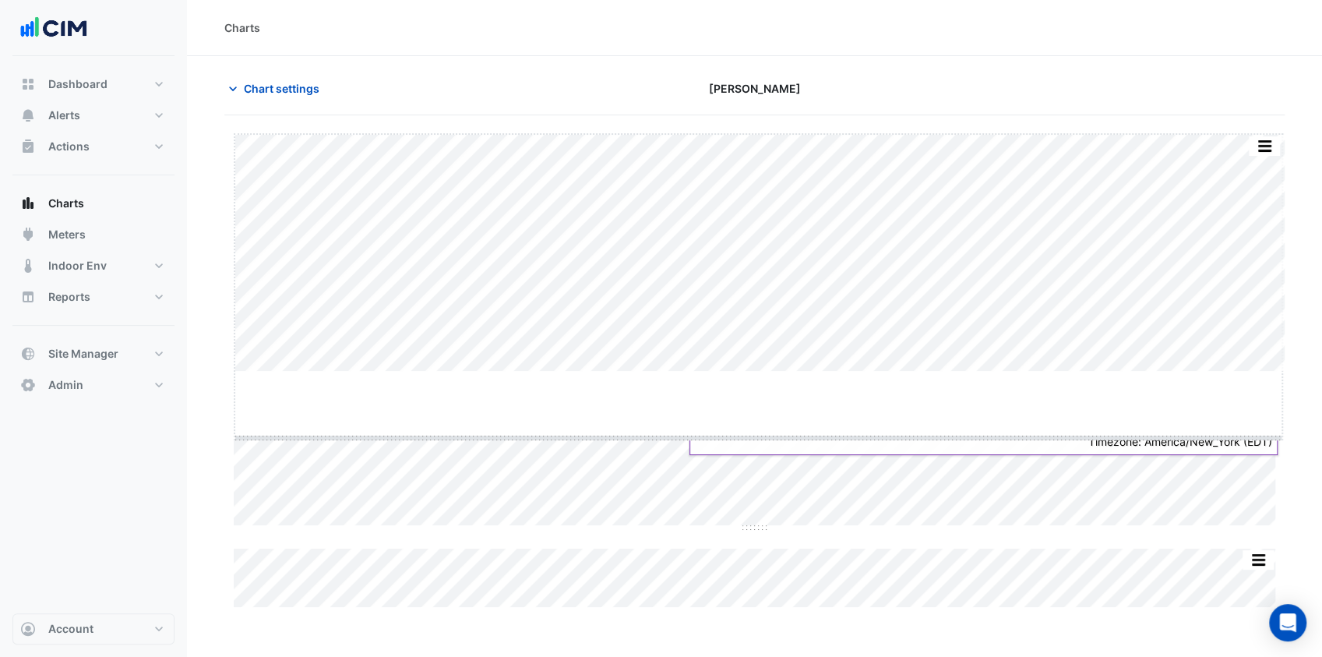
drag, startPoint x: 757, startPoint y: 370, endPoint x: 749, endPoint y: 436, distance: 66.8
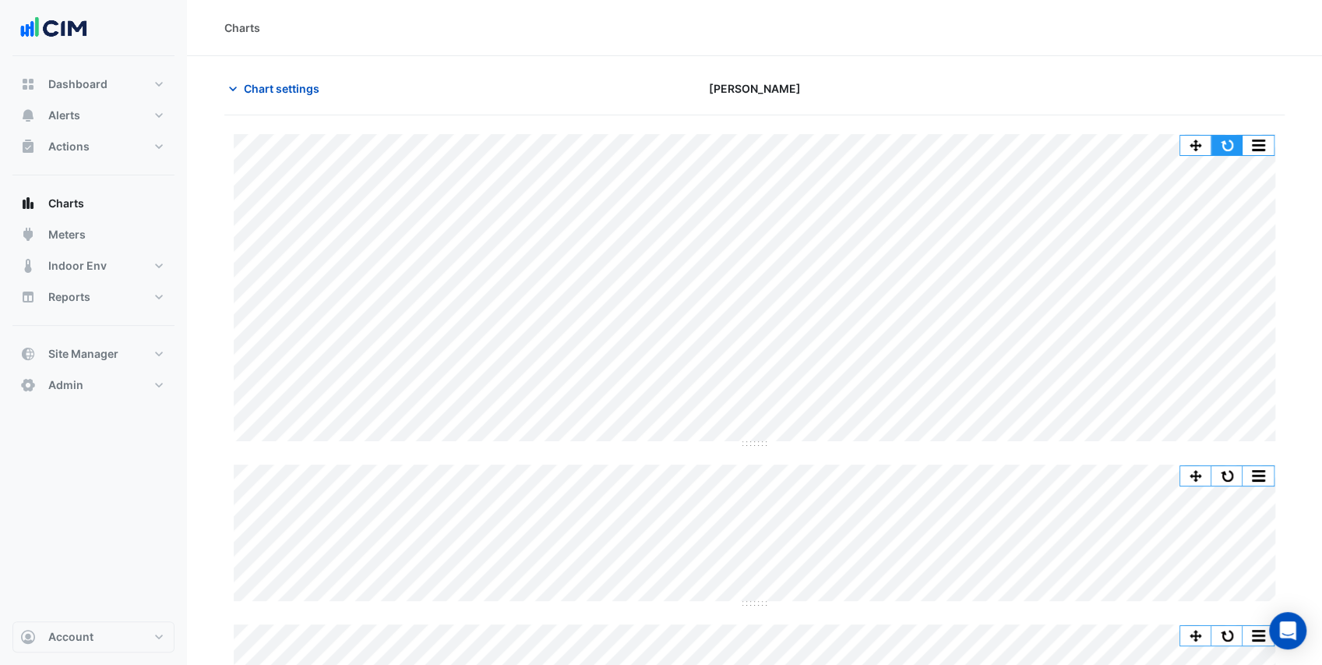
click at [1229, 146] on button "button" at bounding box center [1226, 145] width 31 height 19
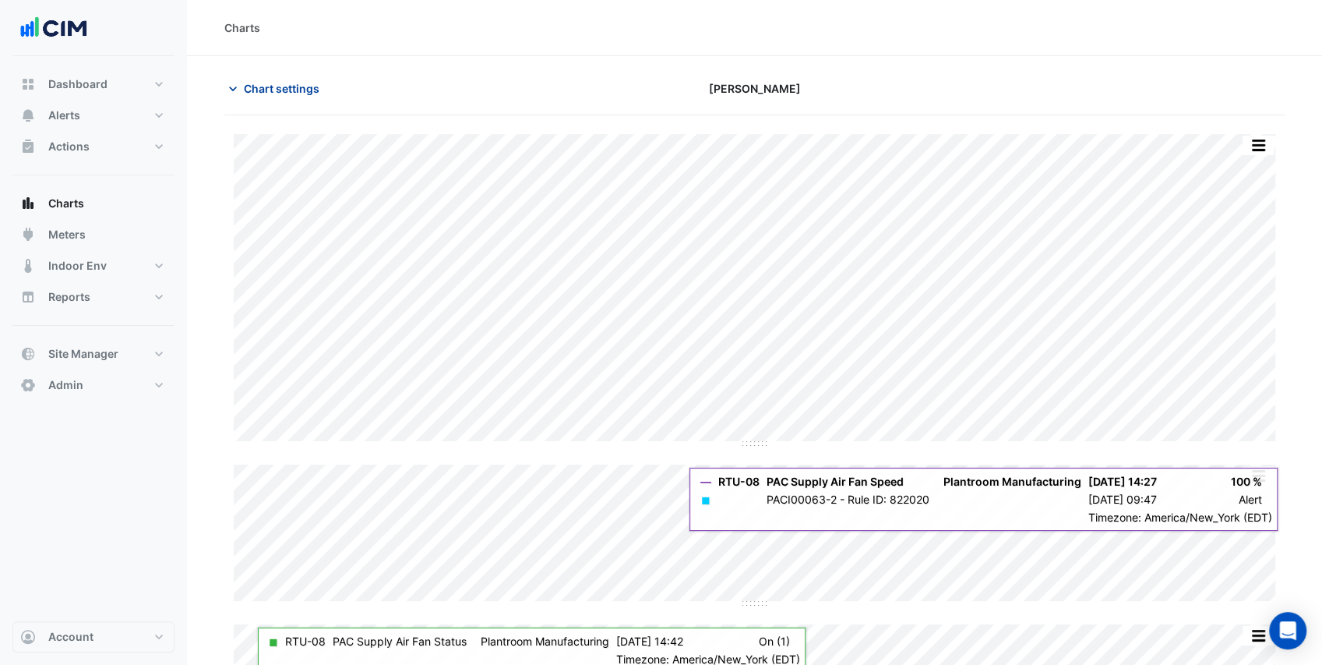
click at [256, 97] on button "Chart settings" at bounding box center [276, 88] width 105 height 27
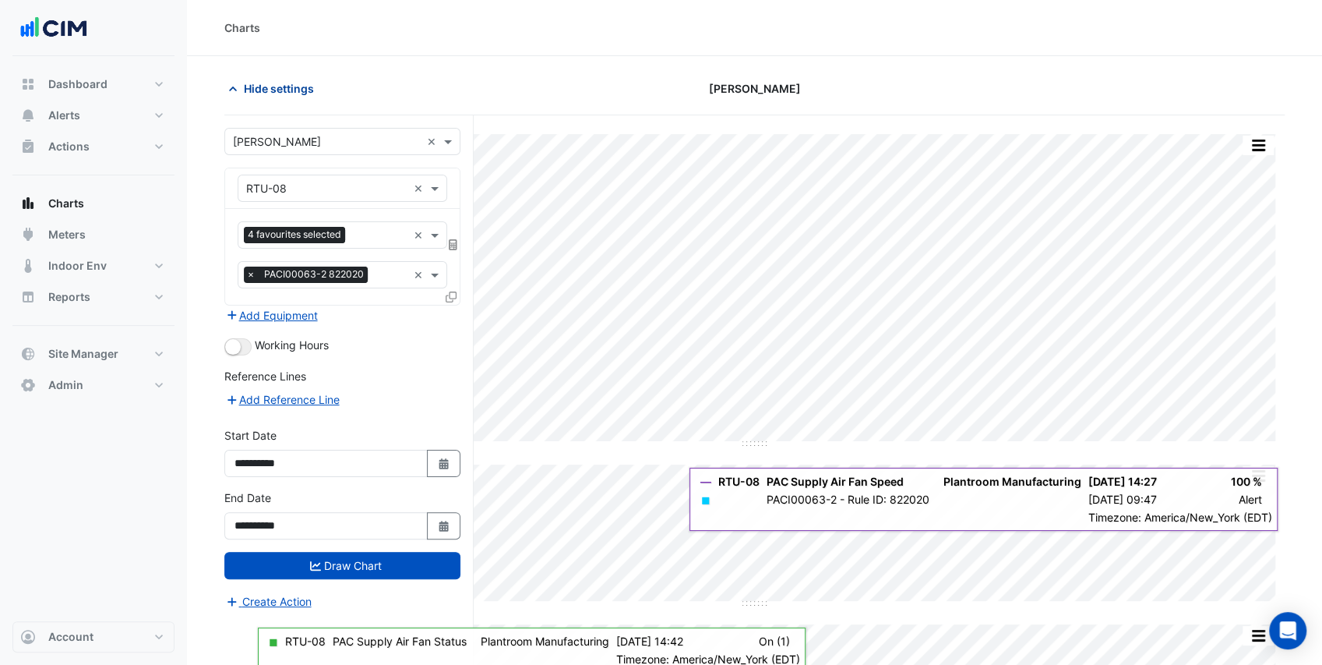
click at [259, 86] on span "Hide settings" at bounding box center [279, 88] width 70 height 16
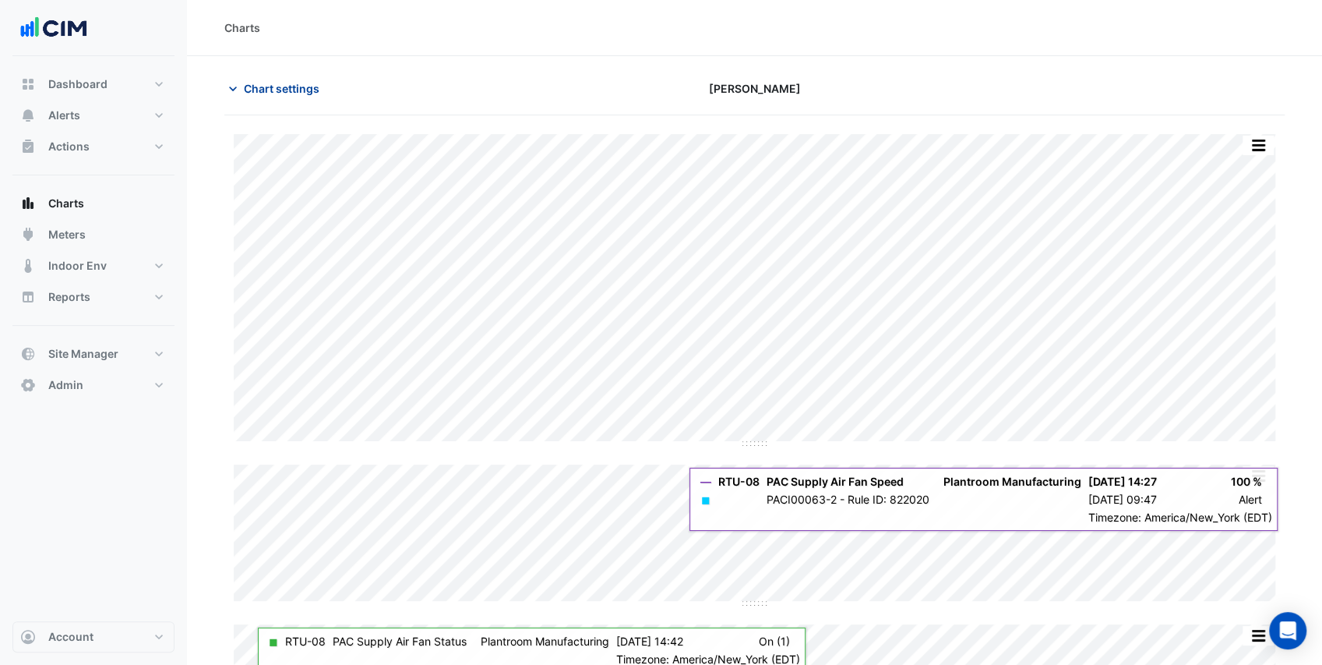
click at [259, 86] on span "Chart settings" at bounding box center [282, 88] width 76 height 16
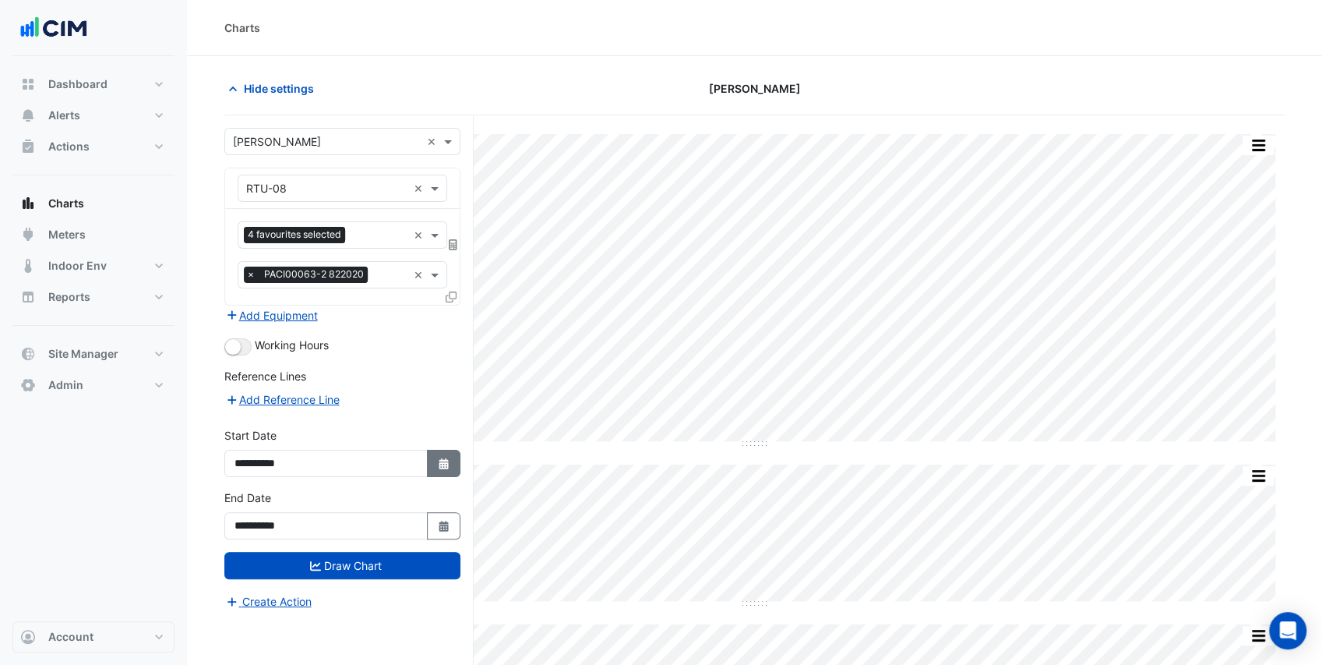
click at [449, 464] on icon "Select Date" at bounding box center [444, 463] width 14 height 11
select select "*"
select select "****"
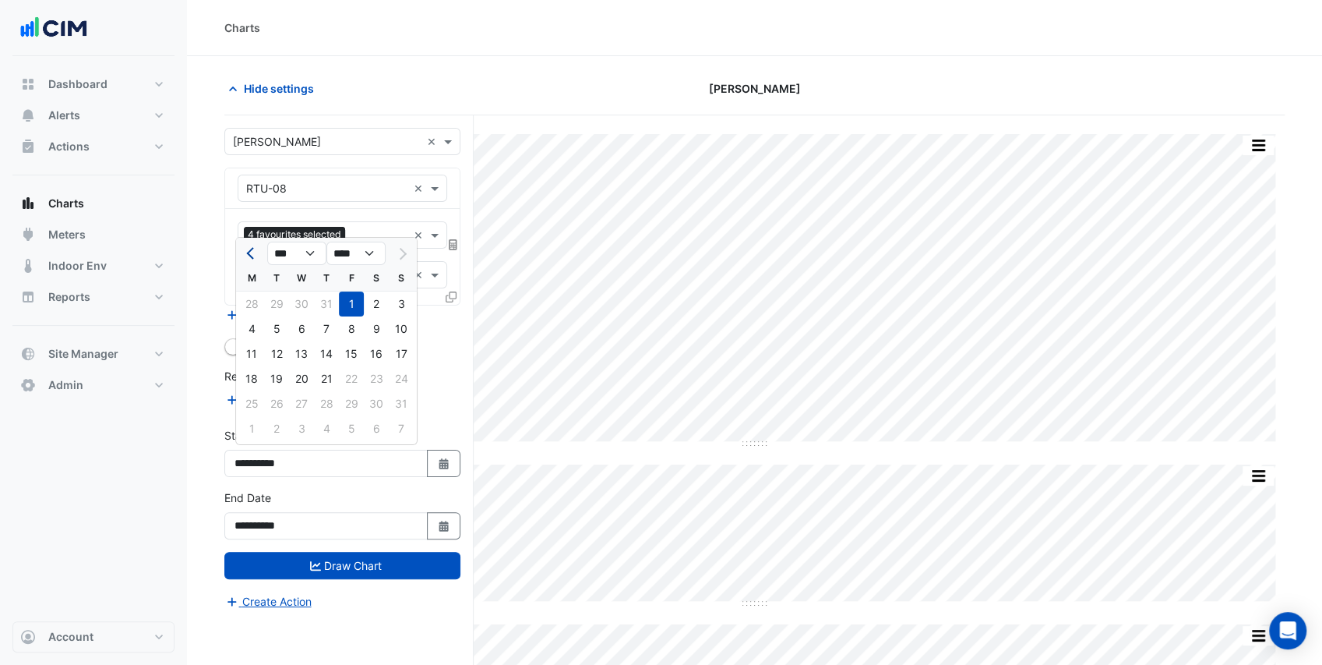
click at [250, 253] on span "Previous month" at bounding box center [252, 254] width 12 height 12
select select "*"
click at [397, 301] on div "1" at bounding box center [401, 303] width 25 height 25
type input "**********"
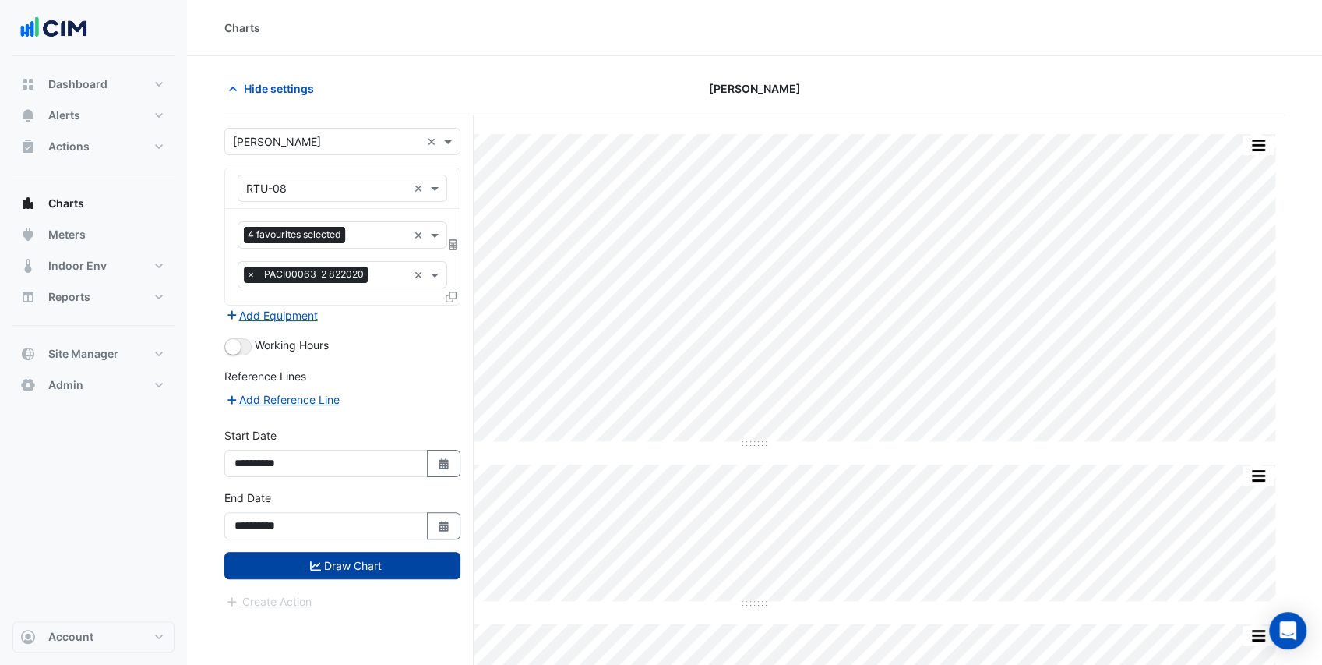
click at [390, 556] on button "Draw Chart" at bounding box center [342, 565] width 236 height 27
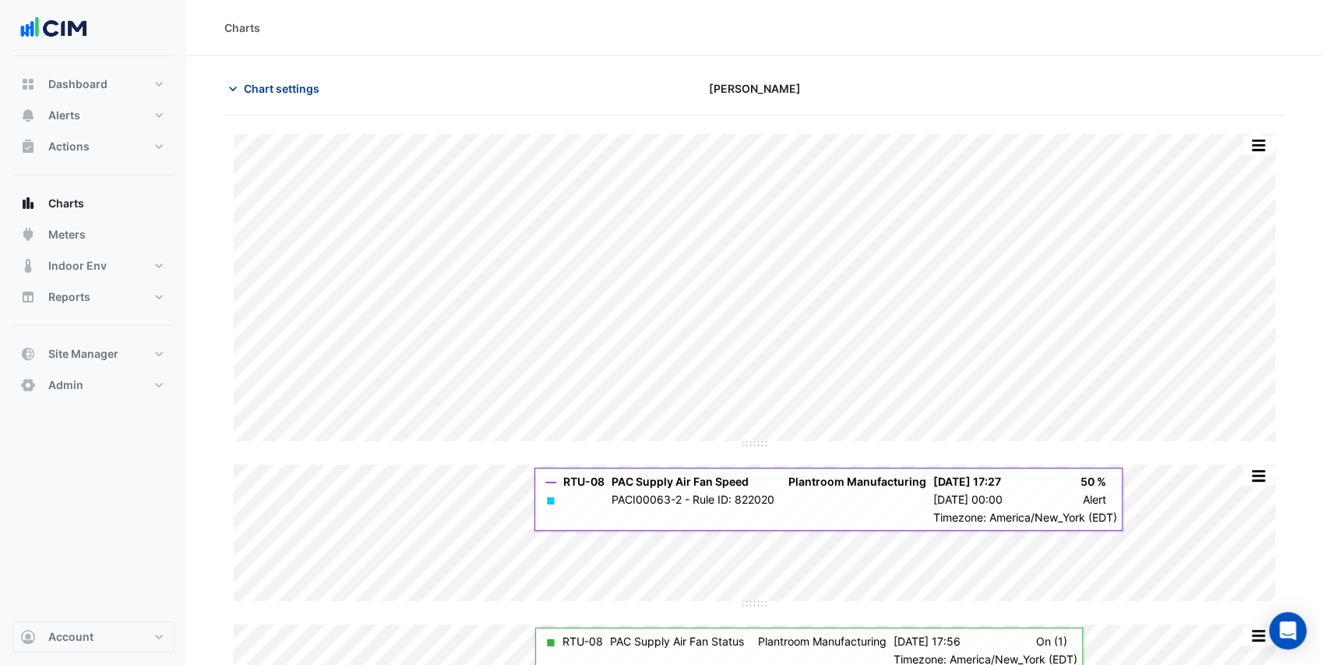
click at [249, 89] on span "Chart settings" at bounding box center [282, 88] width 76 height 16
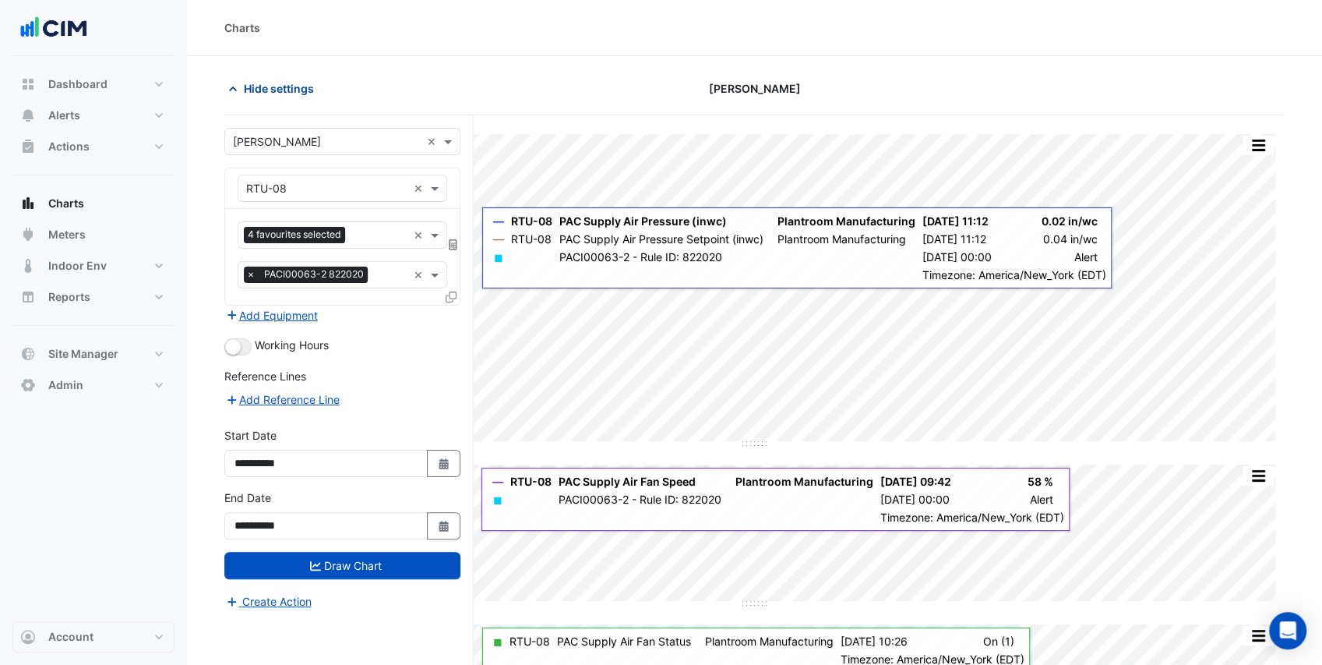
click at [275, 89] on span "Hide settings" at bounding box center [279, 88] width 70 height 16
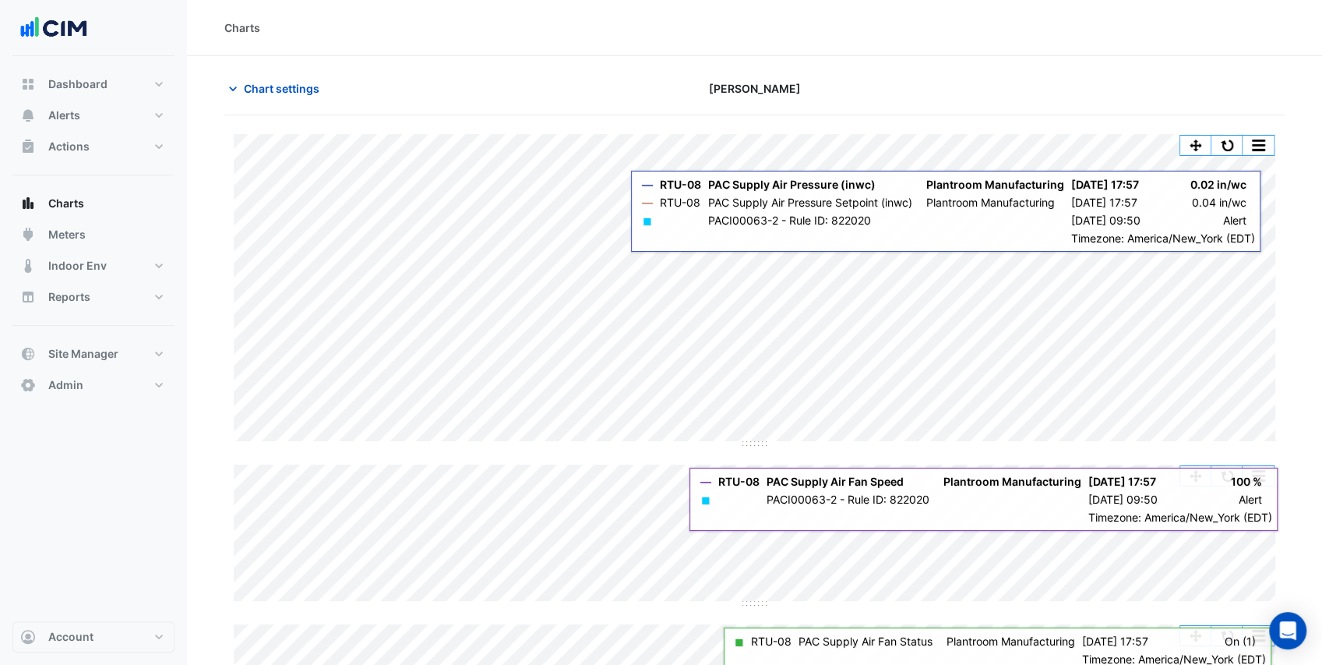
scroll to position [20, 0]
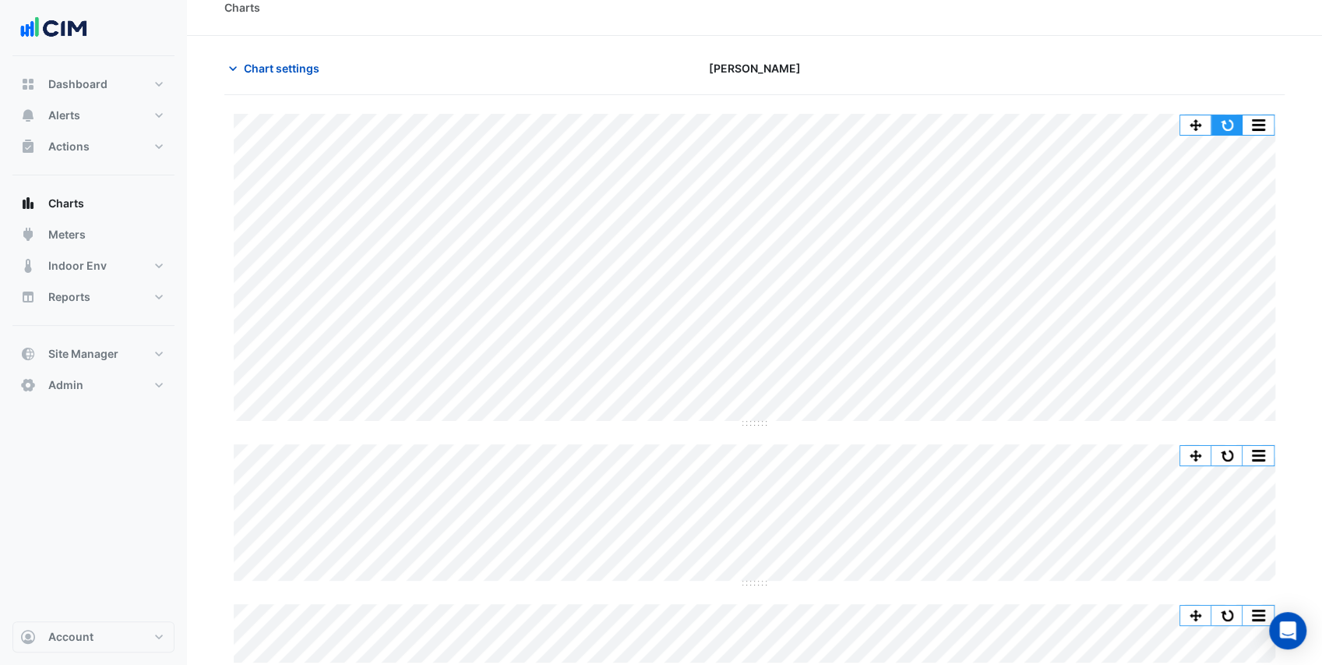
click at [1223, 125] on button "button" at bounding box center [1226, 124] width 31 height 19
click at [265, 69] on span "Chart settings" at bounding box center [282, 68] width 76 height 16
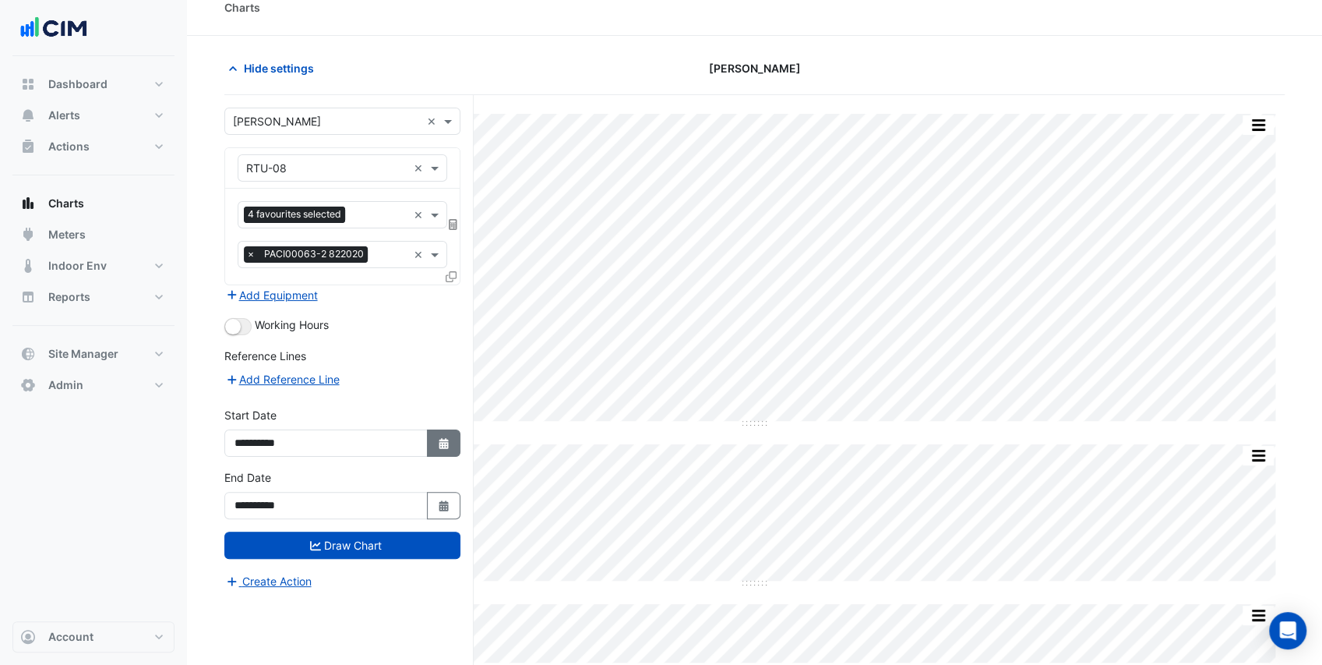
click at [447, 446] on button "Select Date" at bounding box center [444, 442] width 34 height 27
select select "*"
select select "****"
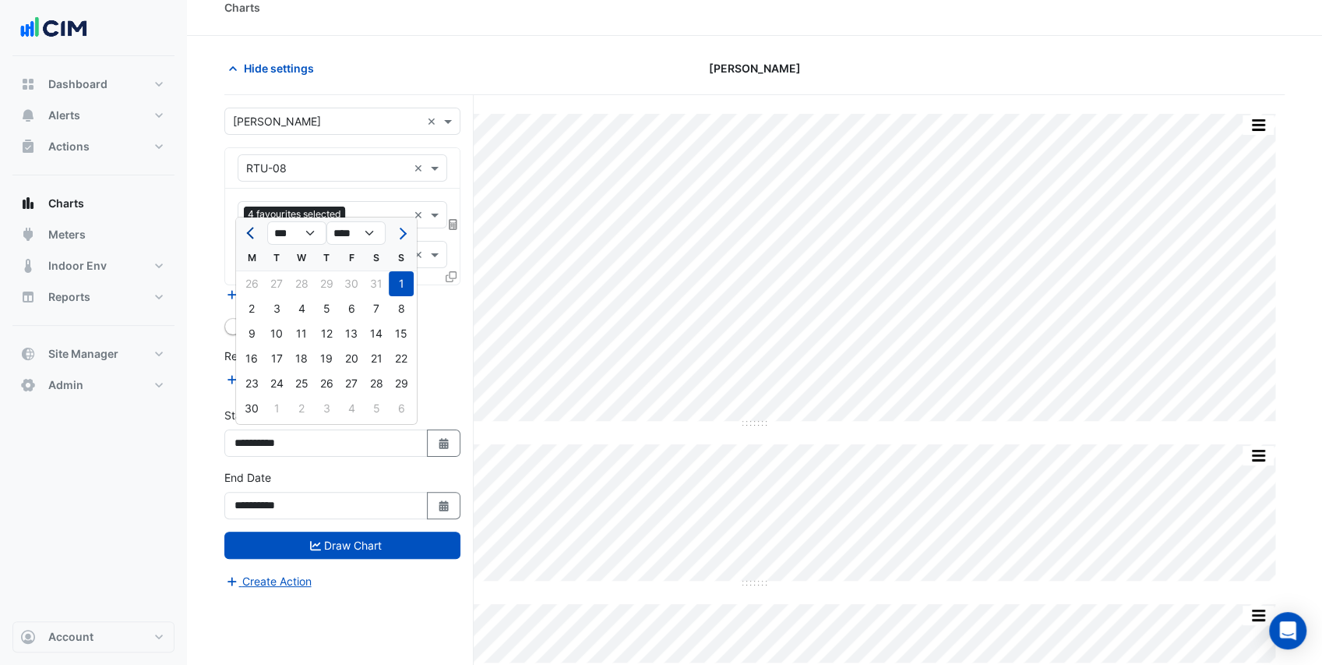
click at [255, 234] on span "Previous month" at bounding box center [252, 233] width 12 height 12
select select "*"
click at [331, 279] on div "1" at bounding box center [326, 283] width 25 height 25
type input "**********"
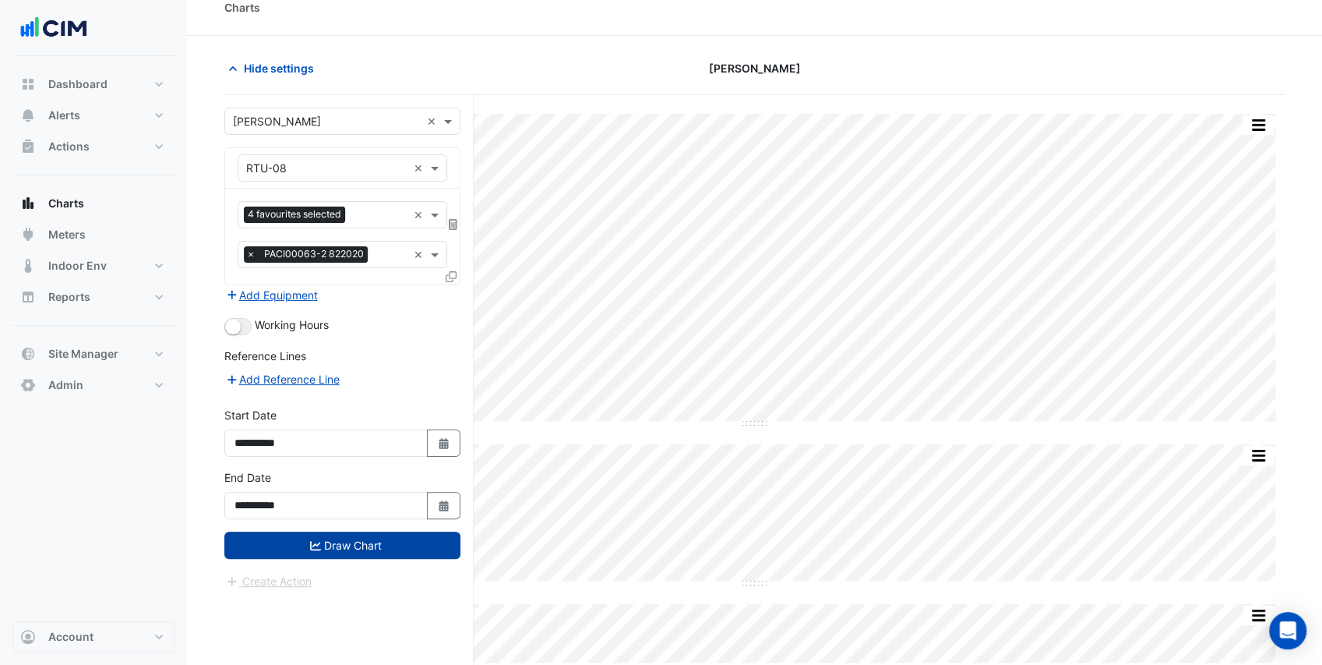
click at [366, 538] on button "Draw Chart" at bounding box center [342, 544] width 236 height 27
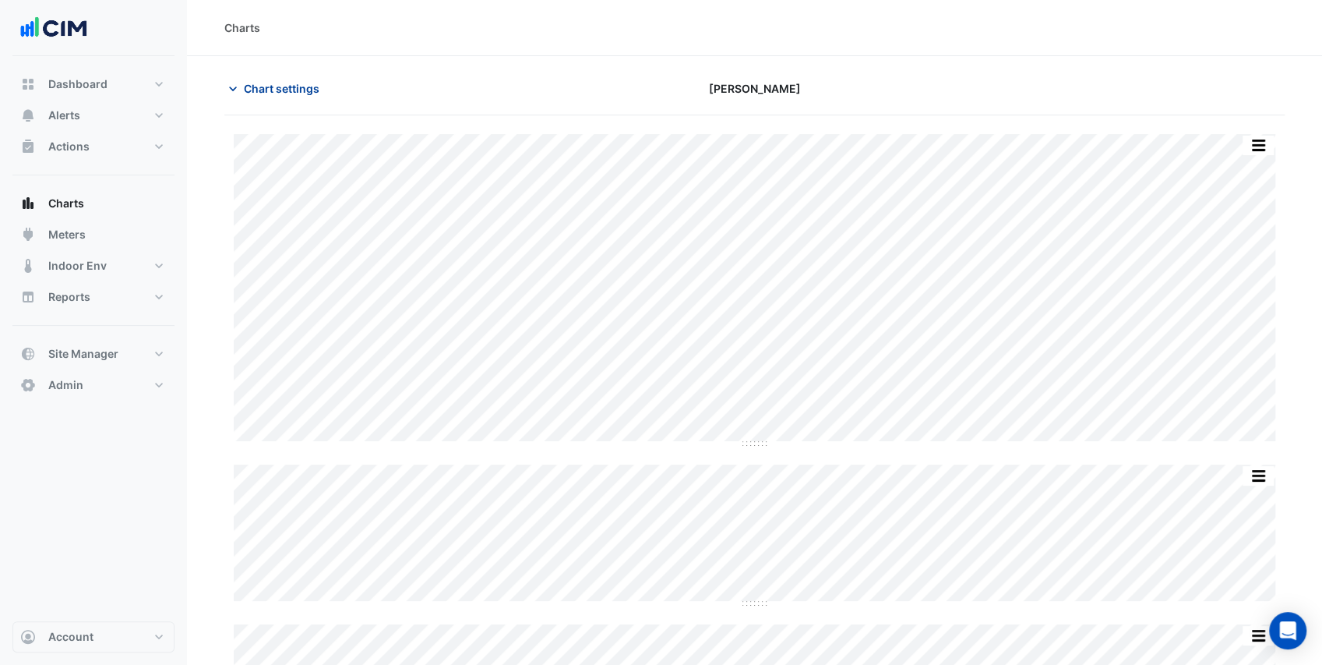
click at [278, 90] on span "Chart settings" at bounding box center [282, 88] width 76 height 16
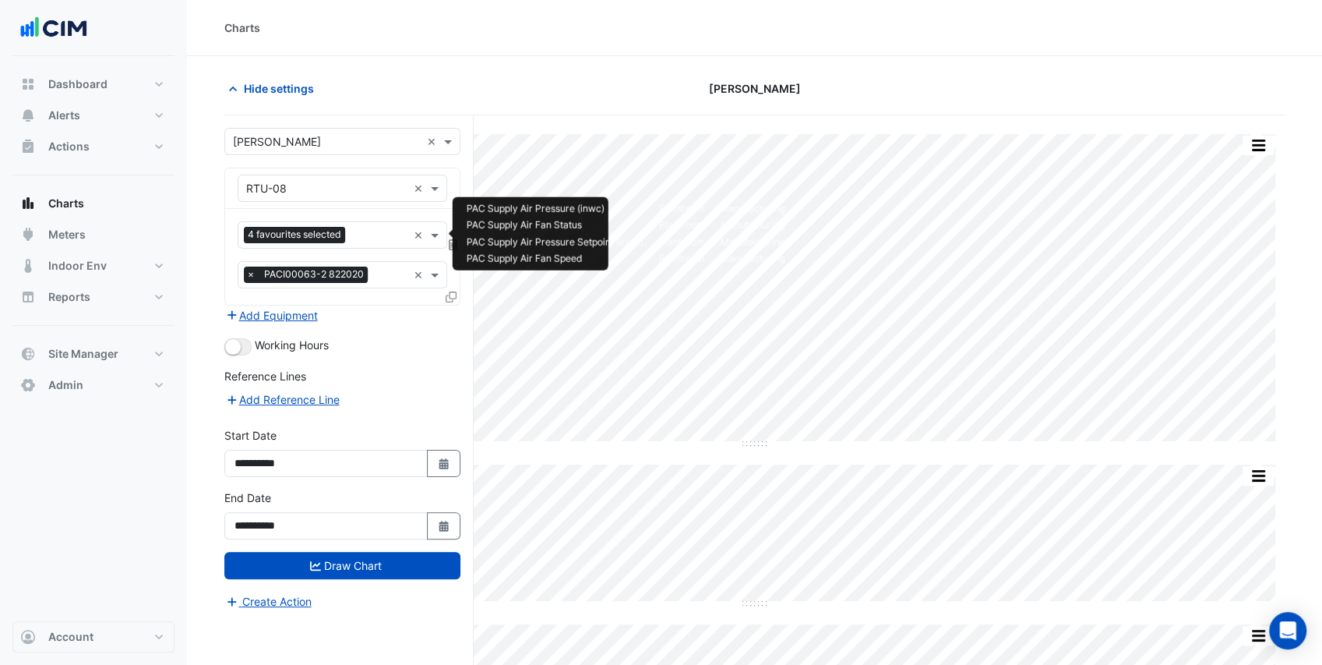
click at [364, 234] on input "text" at bounding box center [379, 236] width 56 height 16
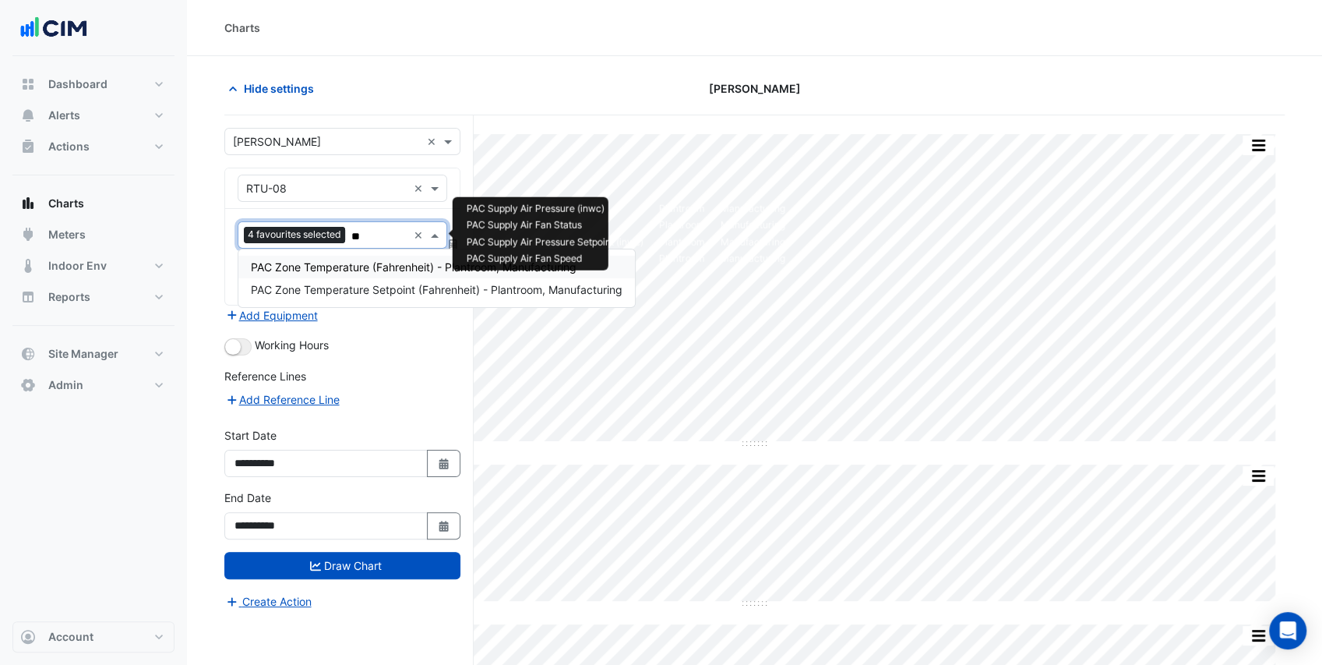
type input "*"
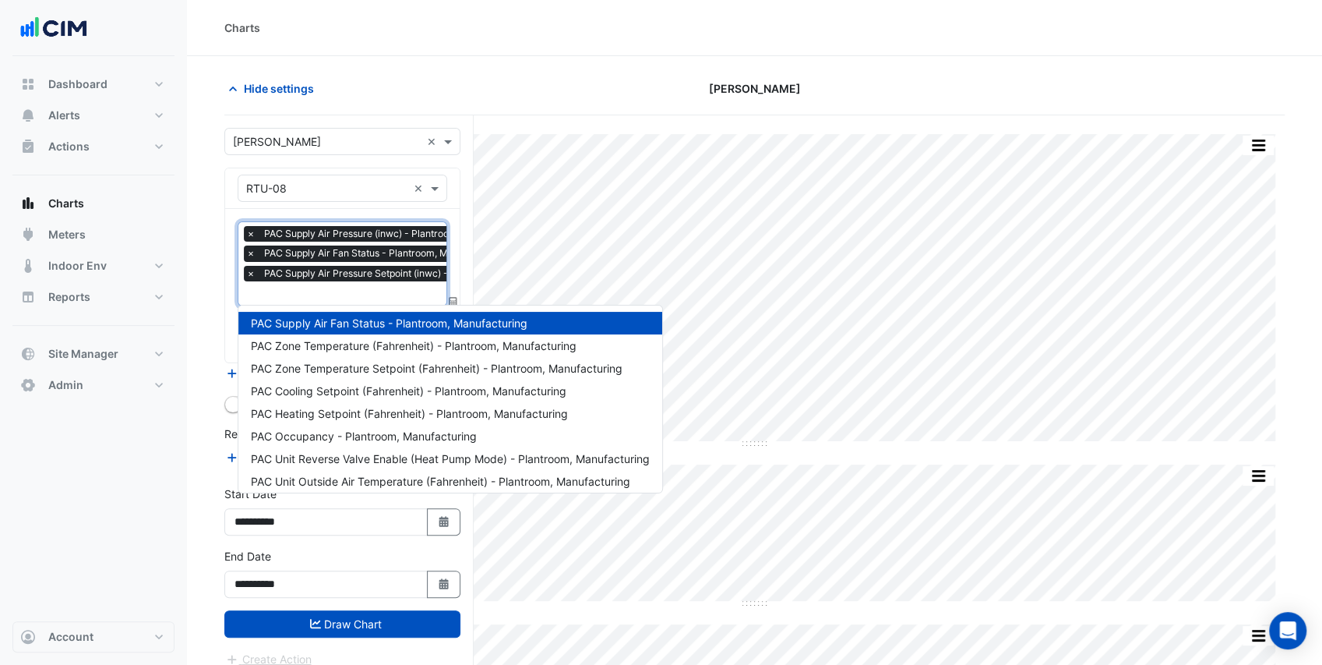
click at [545, 101] on div "Hide settings" at bounding box center [395, 88] width 360 height 27
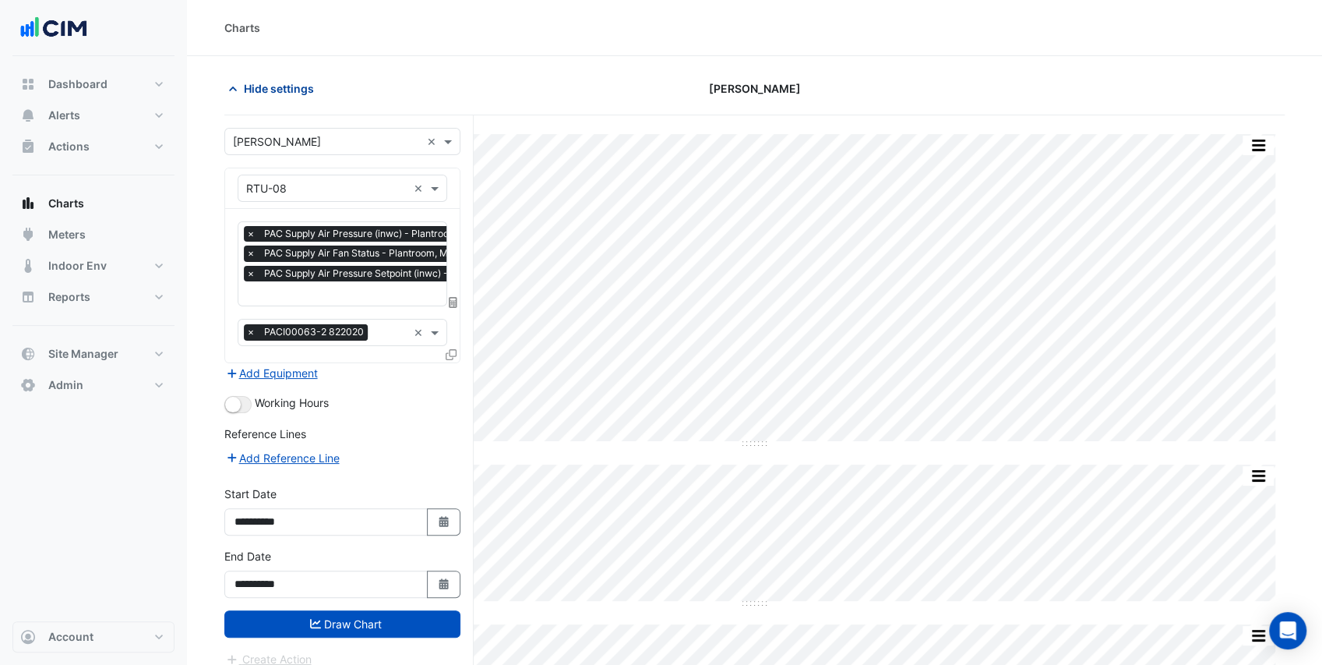
click at [295, 90] on span "Hide settings" at bounding box center [279, 88] width 70 height 16
